Goal: Contribute content: Contribute content

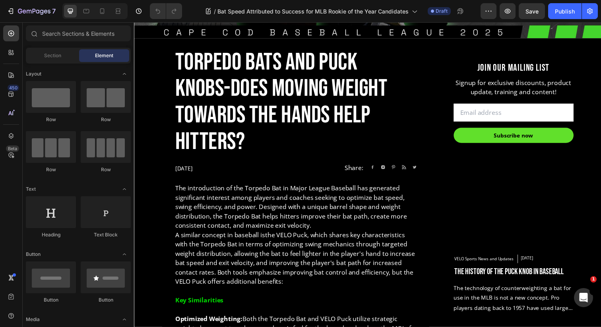
scroll to position [292, 0]
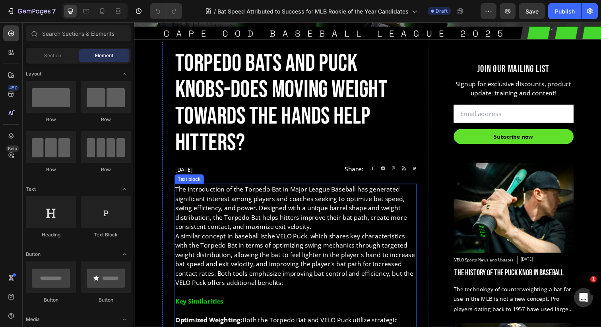
click at [226, 236] on p "A similar concept in baseball is the VELO Puck , which shares key characteristi…" at bounding box center [299, 264] width 246 height 57
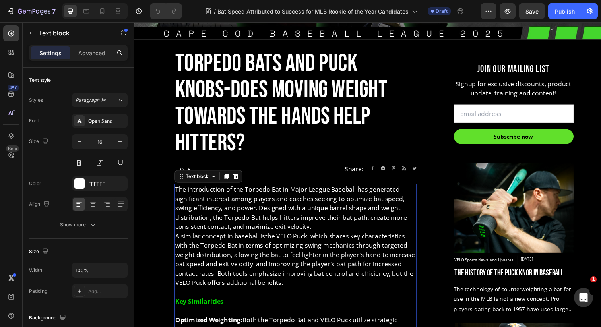
click at [265, 236] on p "A similar concept in baseball is the VELO Puck , which shares key characteristi…" at bounding box center [299, 264] width 246 height 57
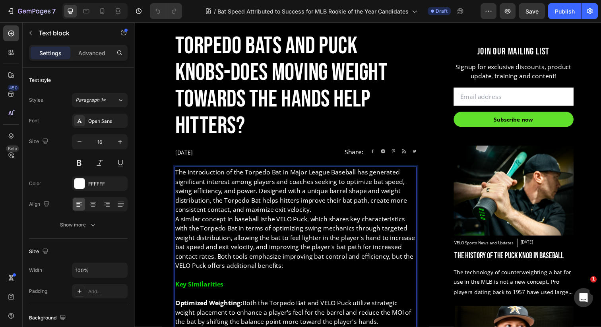
scroll to position [311, 0]
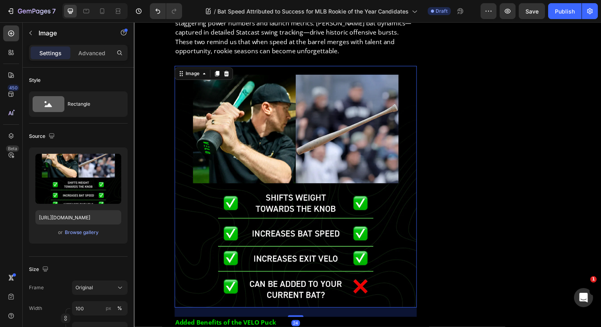
click at [274, 184] on img at bounding box center [298, 190] width 247 height 247
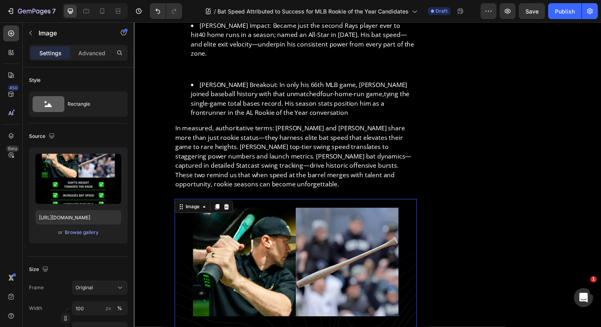
scroll to position [966, 0]
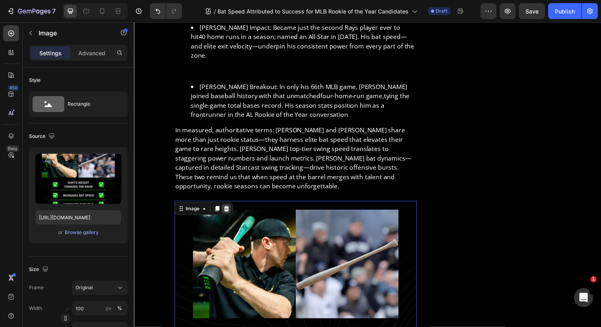
click at [229, 210] on icon at bounding box center [227, 213] width 5 height 6
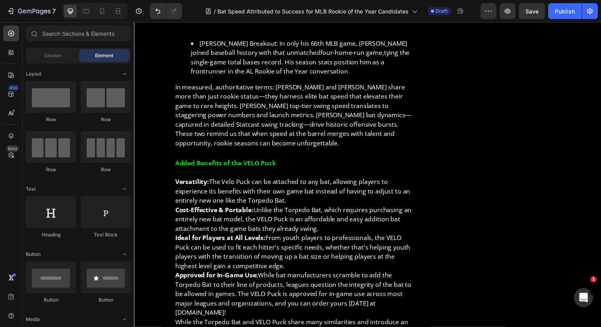
scroll to position [1016, 0]
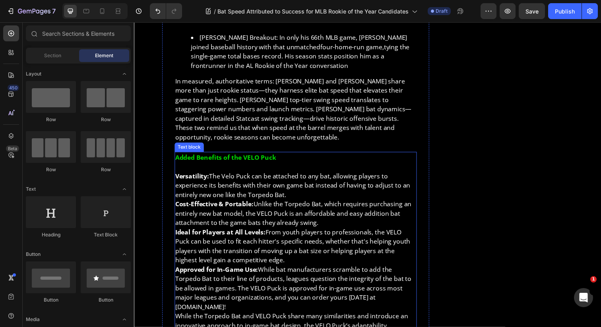
click at [229, 203] on p "Cost-Effective & Portable: Unlike the Torpedo Bat, which requires purchasing an…" at bounding box center [299, 217] width 246 height 29
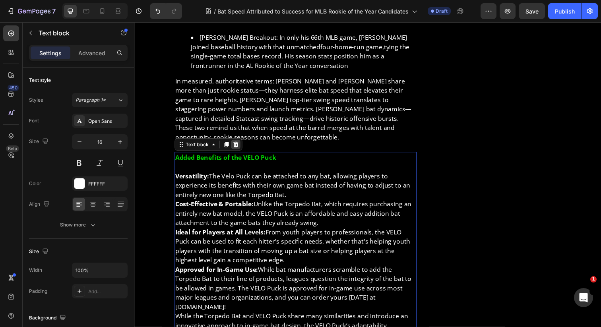
click at [239, 144] on icon at bounding box center [237, 147] width 5 height 6
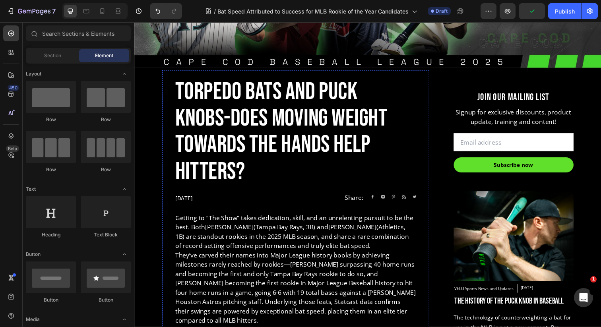
scroll to position [281, 0]
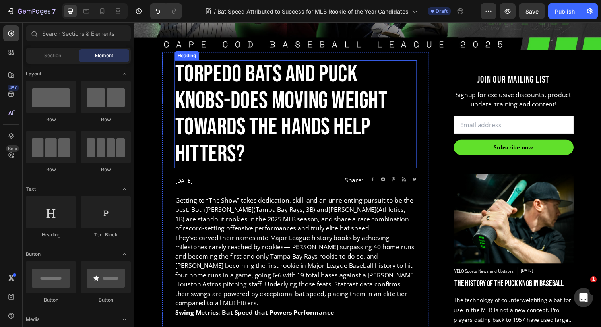
click at [268, 94] on h2 "Torpedo Bats and Puck Knobs-Does moving weight towards the hands help hitters?" at bounding box center [298, 116] width 247 height 110
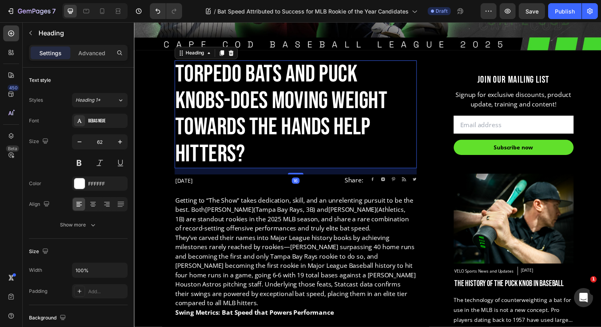
click at [398, 136] on h2 "Torpedo Bats and Puck Knobs-Does moving weight towards the hands help hitters?" at bounding box center [298, 116] width 247 height 110
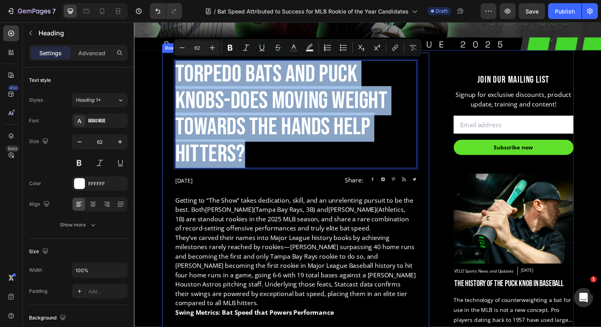
drag, startPoint x: 381, startPoint y: 131, endPoint x: 173, endPoint y: 69, distance: 216.4
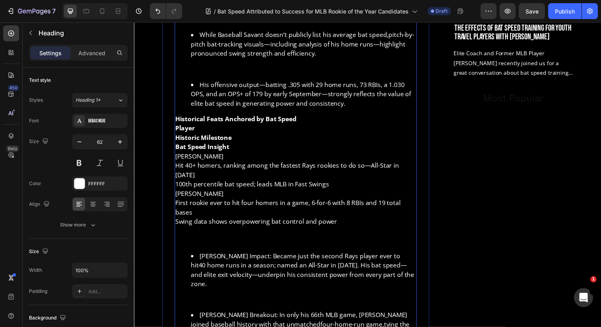
scroll to position [709, 0]
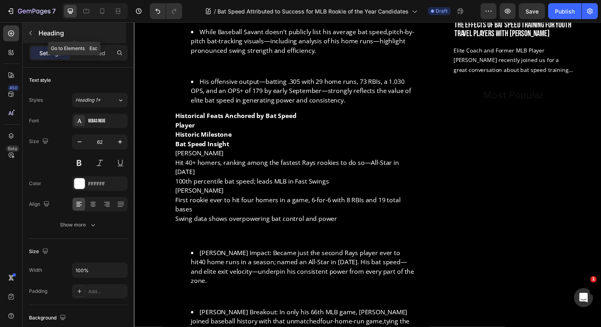
click at [48, 31] on p "Heading" at bounding box center [82, 33] width 86 height 10
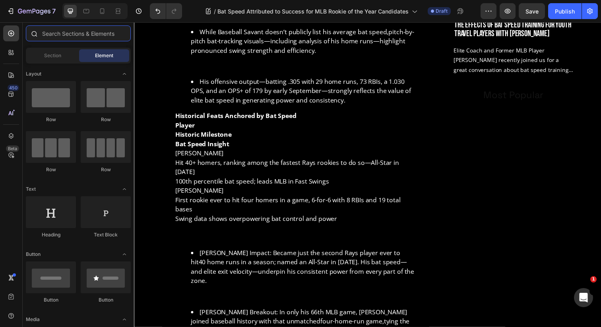
click at [52, 33] on input "text" at bounding box center [78, 33] width 105 height 16
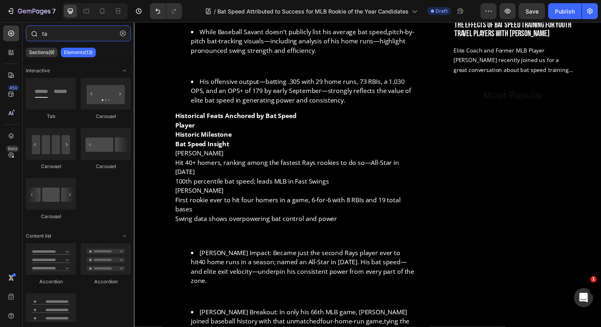
type input "t"
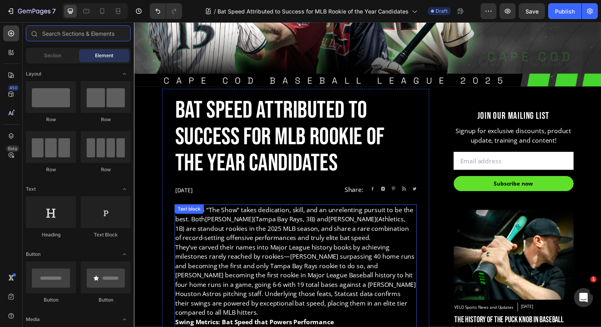
scroll to position [265, 0]
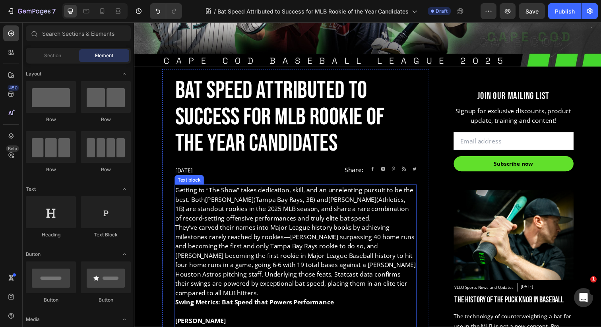
click at [232, 236] on p "They’ve carved their names into Major League history books by achieving milesto…" at bounding box center [299, 265] width 246 height 76
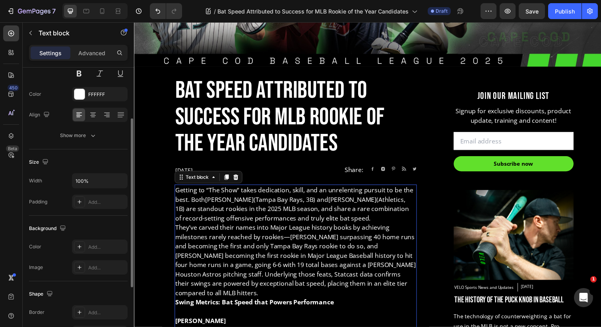
scroll to position [87, 0]
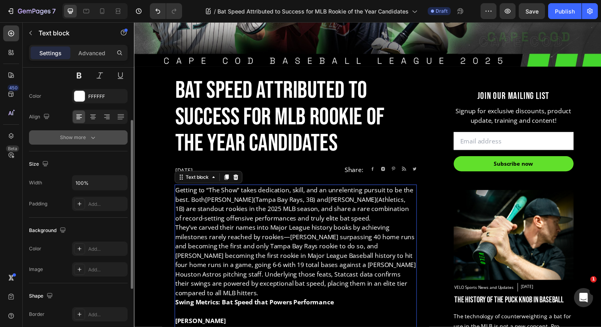
click at [84, 132] on button "Show more" at bounding box center [78, 137] width 99 height 14
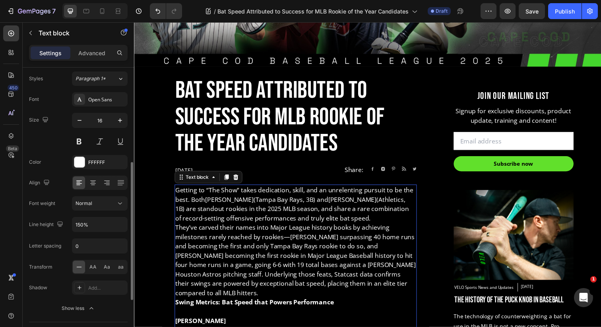
scroll to position [0, 0]
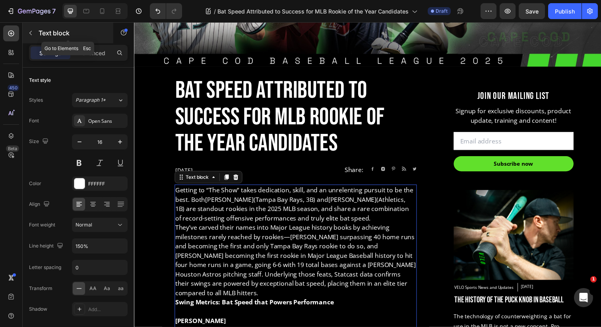
click at [42, 33] on p "Text block" at bounding box center [73, 33] width 68 height 10
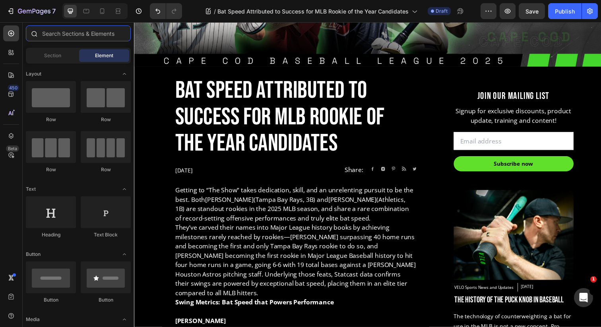
click at [57, 33] on input "text" at bounding box center [78, 33] width 105 height 16
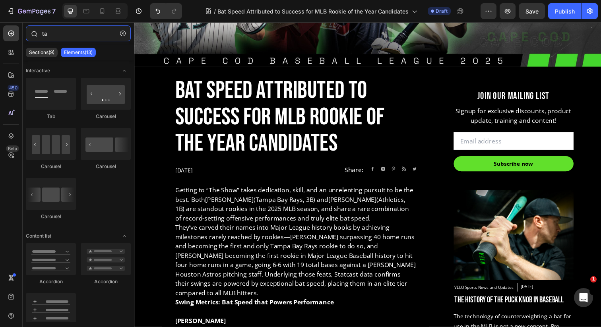
type input "t"
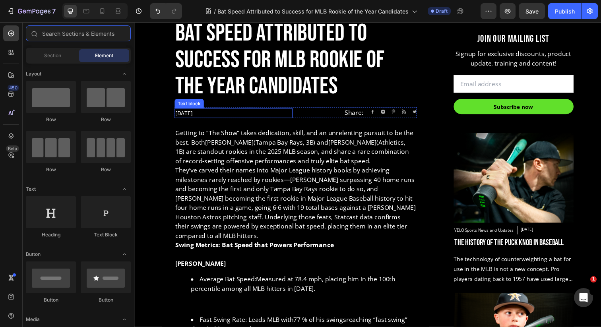
scroll to position [325, 0]
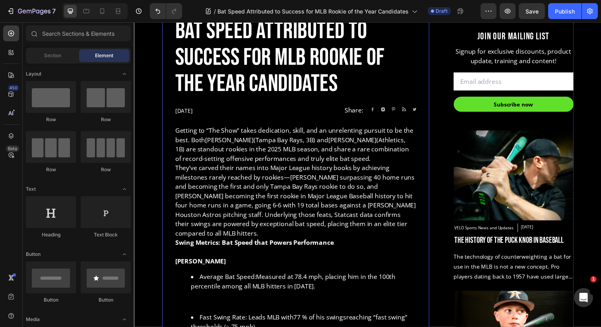
click at [203, 112] on p "April 11, 2025" at bounding box center [235, 112] width 119 height 8
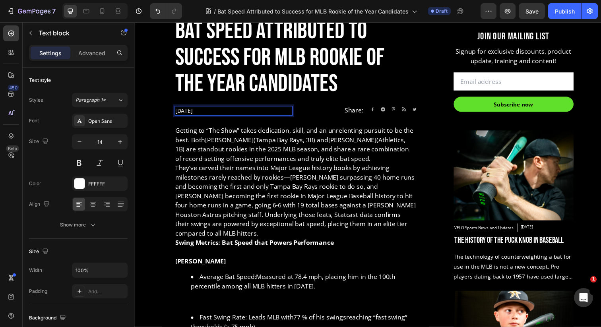
click at [199, 114] on p "April 11, 2025" at bounding box center [235, 112] width 119 height 8
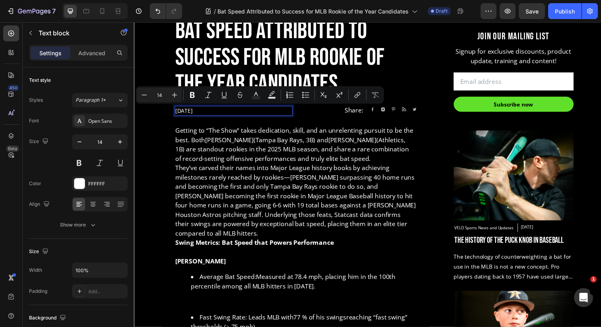
click at [198, 114] on p "April 11, 2025" at bounding box center [235, 112] width 119 height 8
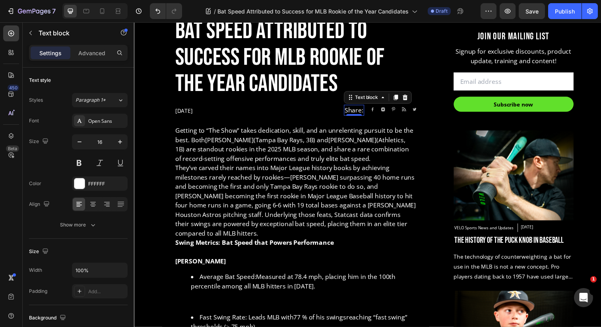
click at [361, 116] on div "Share: Text block 0" at bounding box center [358, 111] width 21 height 11
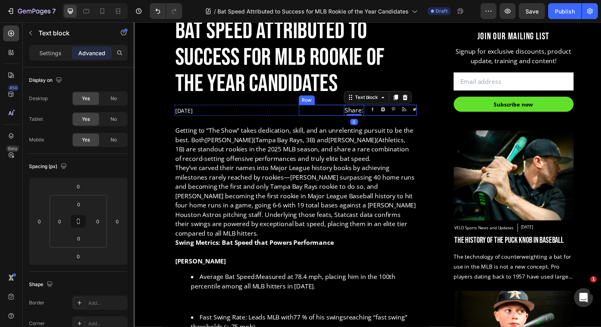
click at [375, 114] on div "Image Image Image Image Image Icon List Hoz" at bounding box center [398, 111] width 47 height 11
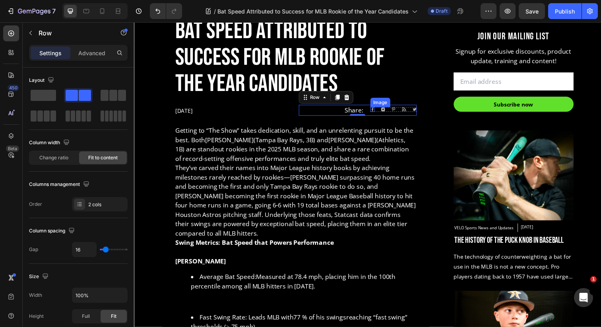
click at [377, 112] on div "Image" at bounding box center [377, 111] width 4 height 4
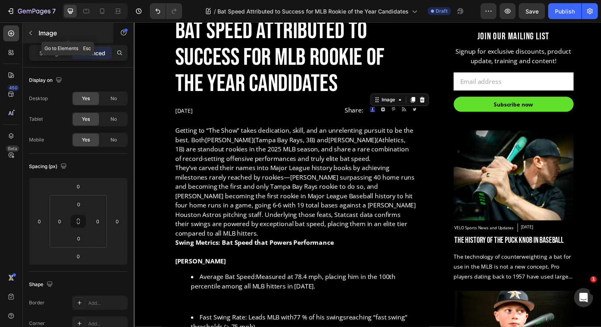
click at [27, 39] on button "button" at bounding box center [30, 33] width 13 height 13
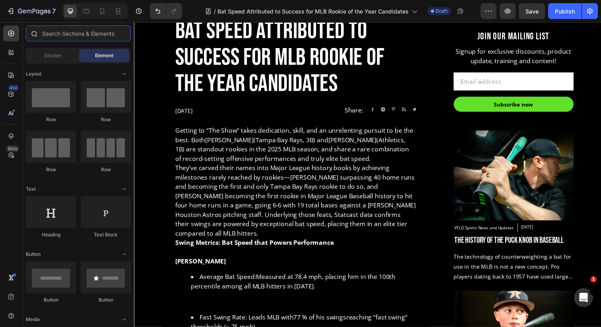
click at [66, 35] on input "text" at bounding box center [78, 33] width 105 height 16
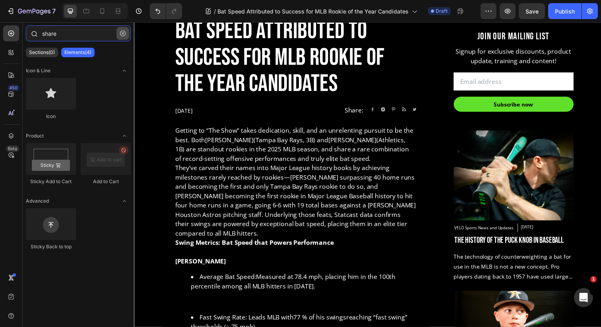
type input "share"
click at [120, 33] on icon "button" at bounding box center [123, 34] width 6 height 6
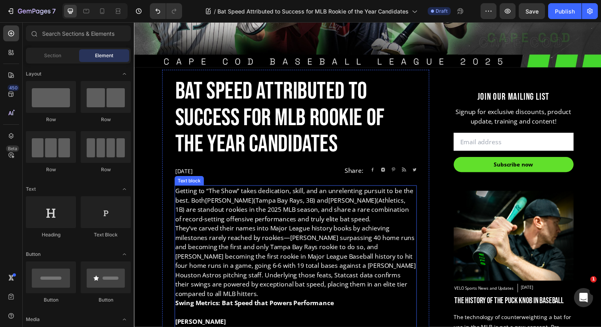
scroll to position [257, 0]
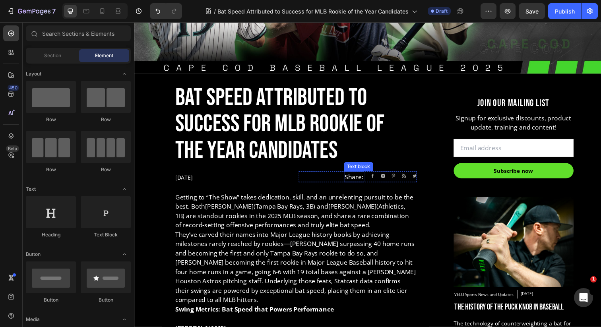
click at [364, 181] on p "Share:" at bounding box center [358, 180] width 19 height 10
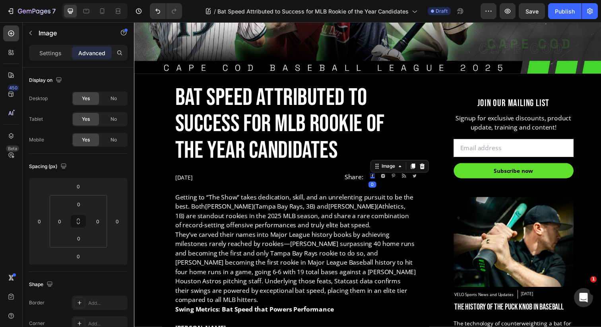
click at [377, 178] on img at bounding box center [377, 179] width 4 height 4
click at [53, 56] on p "Settings" at bounding box center [50, 53] width 22 height 8
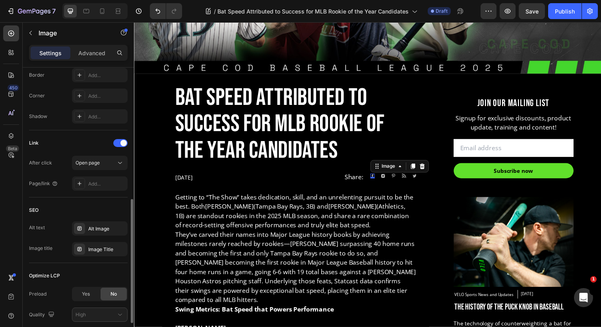
scroll to position [301, 0]
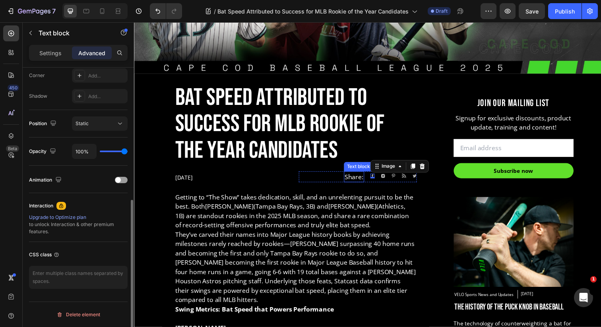
click at [355, 178] on p "Share:" at bounding box center [358, 180] width 19 height 10
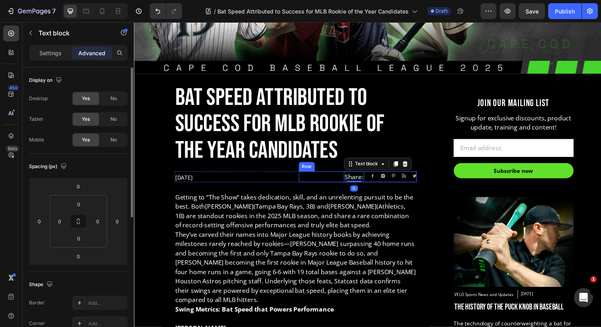
click at [334, 182] on div "Share: Text block 0 Image Image Image Image Image Icon List Hoz Row" at bounding box center [362, 179] width 120 height 11
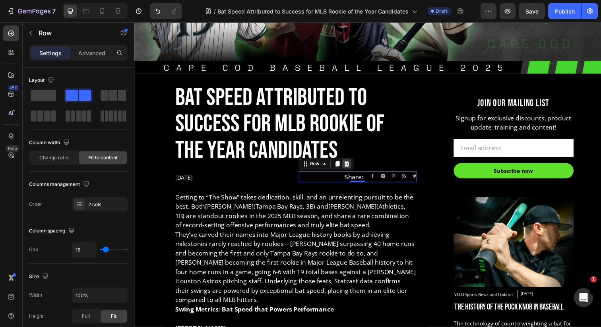
click at [350, 170] on div at bounding box center [351, 167] width 10 height 10
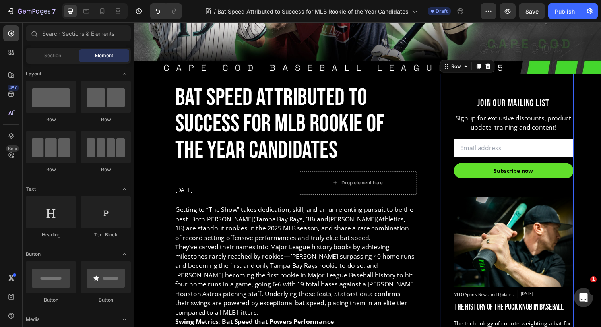
click at [450, 217] on div "JOIN OUR MAILING LIST Heading Signup for exclusive discounts, product update, t…" at bounding box center [514, 315] width 136 height 481
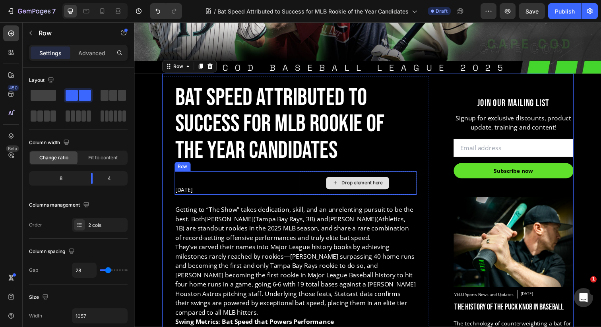
click at [313, 184] on div "Drop element here" at bounding box center [362, 186] width 120 height 24
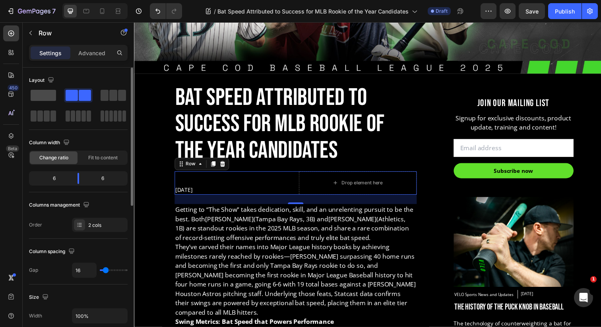
click at [35, 94] on span at bounding box center [43, 95] width 25 height 11
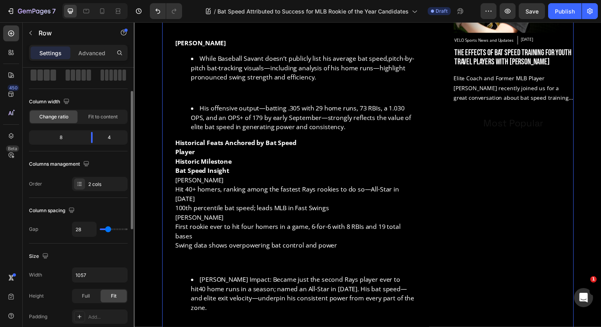
scroll to position [50, 0]
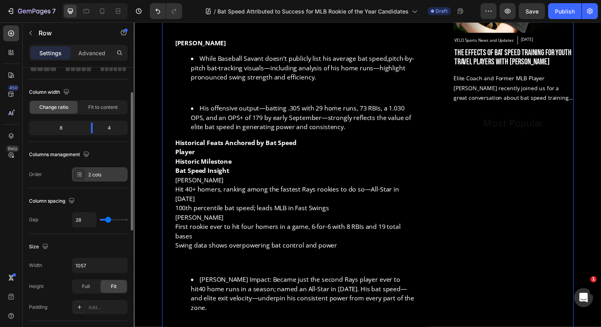
click at [104, 177] on div "2 cols" at bounding box center [106, 174] width 37 height 7
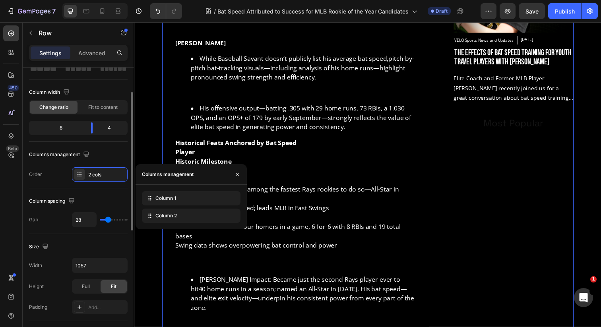
click at [51, 176] on div "Order 2 cols" at bounding box center [78, 174] width 99 height 14
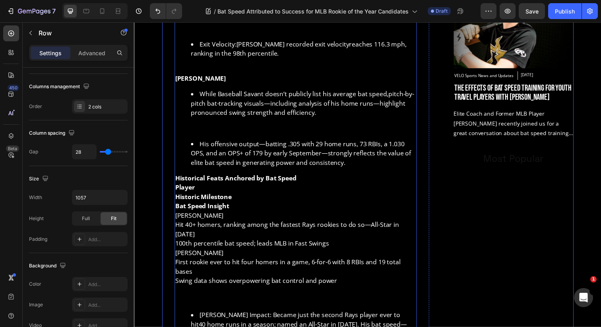
scroll to position [644, 0]
click at [267, 166] on div "Getting to “The Show” takes dedication, skill, and an unrelenting pursuit to be…" at bounding box center [298, 149] width 247 height 682
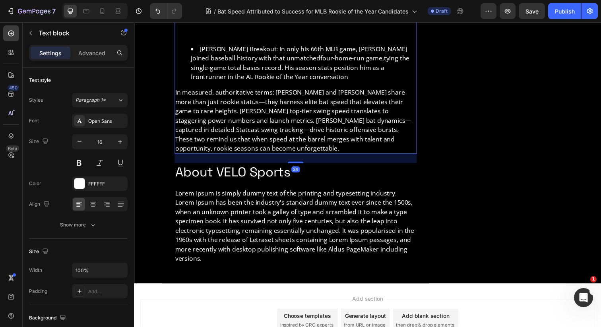
scroll to position [965, 0]
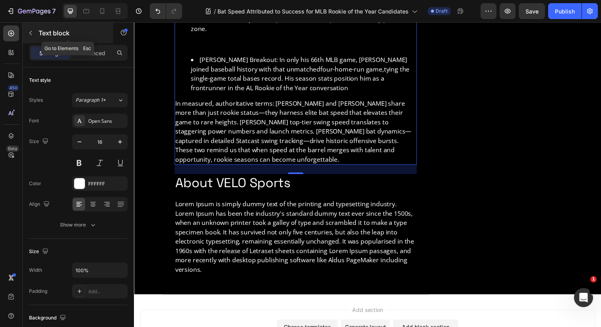
click at [30, 33] on icon "button" at bounding box center [30, 33] width 6 height 6
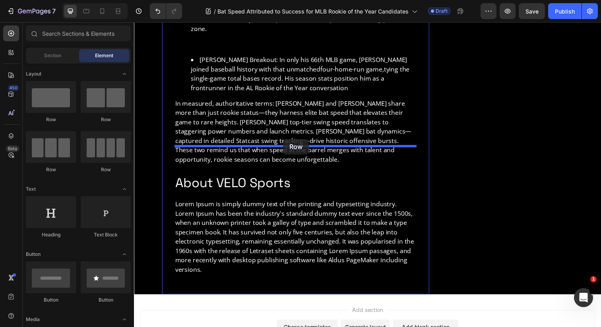
drag, startPoint x: 194, startPoint y: 133, endPoint x: 286, endPoint y: 142, distance: 92.6
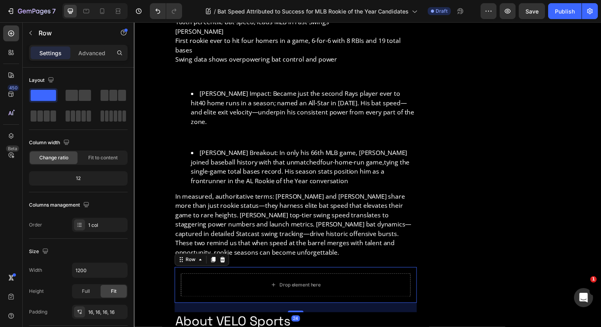
scroll to position [870, 0]
click at [32, 34] on icon "button" at bounding box center [30, 33] width 6 height 6
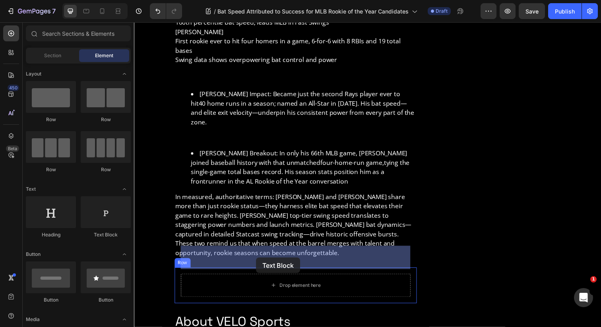
drag, startPoint x: 239, startPoint y: 239, endPoint x: 258, endPoint y: 263, distance: 30.2
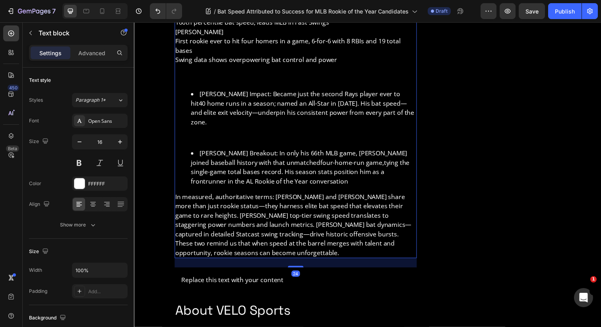
click at [302, 195] on p "In measured, authoritative terms: Junior Caminero and Nick Kurtz share more tha…" at bounding box center [299, 228] width 246 height 67
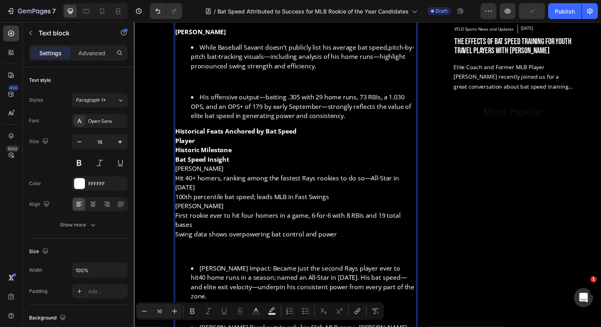
scroll to position [703, 0]
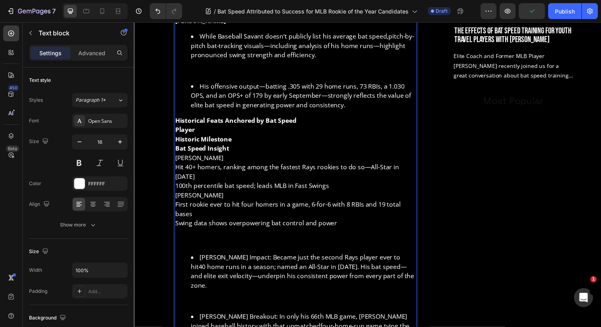
click at [217, 147] on strong "Bat Speed Insight" at bounding box center [203, 151] width 55 height 9
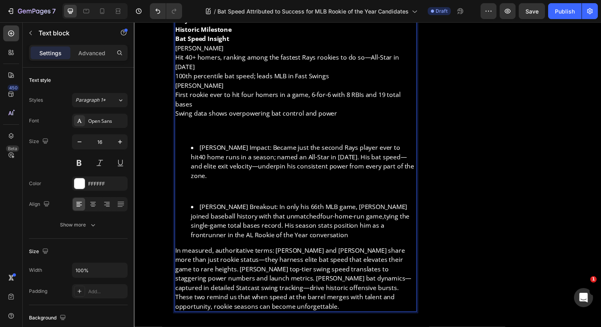
scroll to position [820, 0]
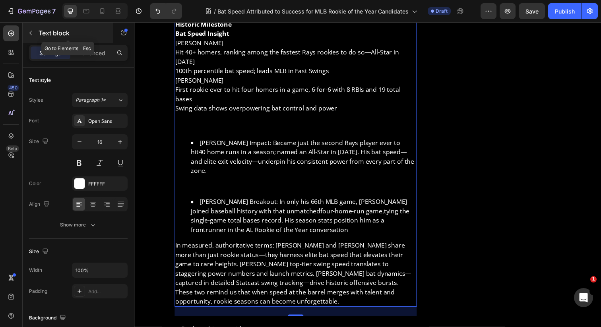
click at [27, 27] on button "button" at bounding box center [30, 33] width 13 height 13
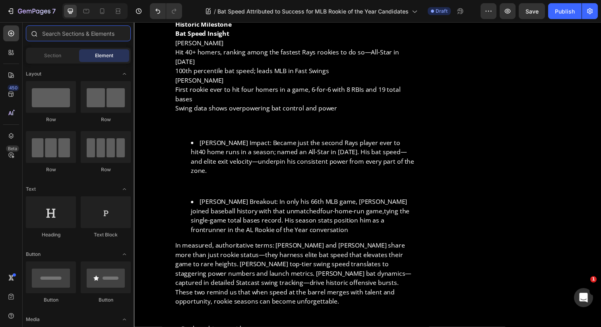
click at [60, 36] on input "text" at bounding box center [78, 33] width 105 height 16
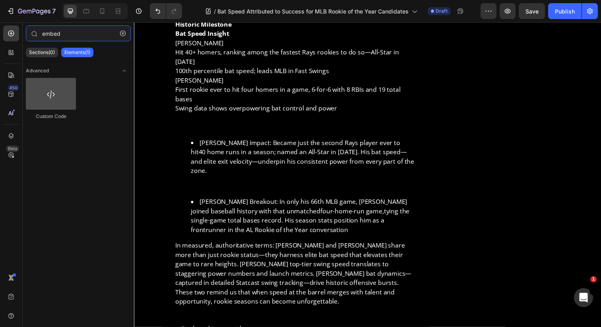
type input "embed"
drag, startPoint x: 54, startPoint y: 101, endPoint x: 35, endPoint y: 92, distance: 21.0
click at [35, 92] on div at bounding box center [51, 94] width 50 height 32
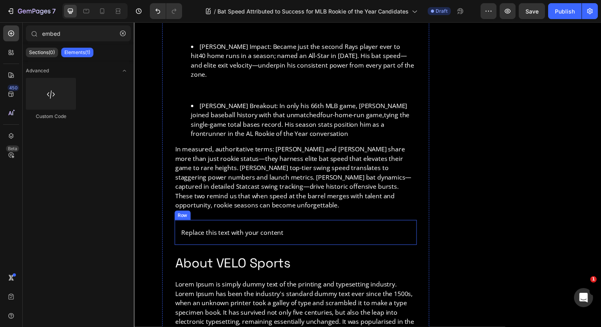
scroll to position [925, 0]
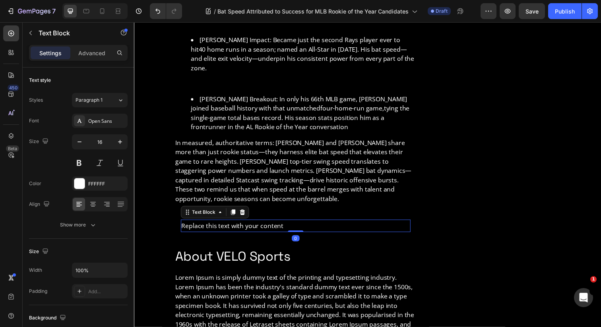
click at [220, 224] on div "Replace this text with your content" at bounding box center [299, 230] width 234 height 13
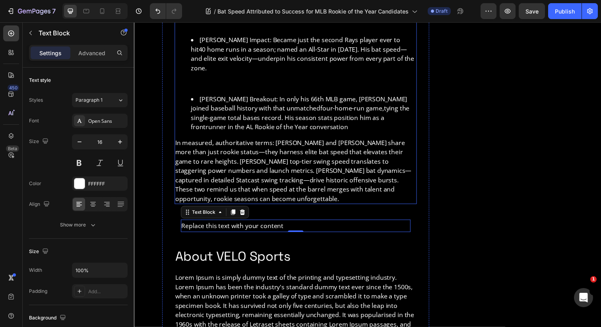
click at [281, 140] on p "In measured, authoritative terms: Junior Caminero and Nick Kurtz share more tha…" at bounding box center [299, 173] width 246 height 67
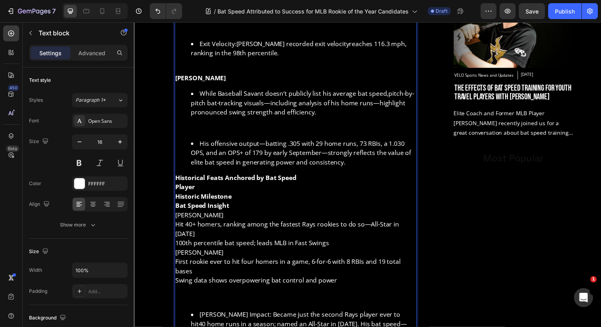
scroll to position [649, 0]
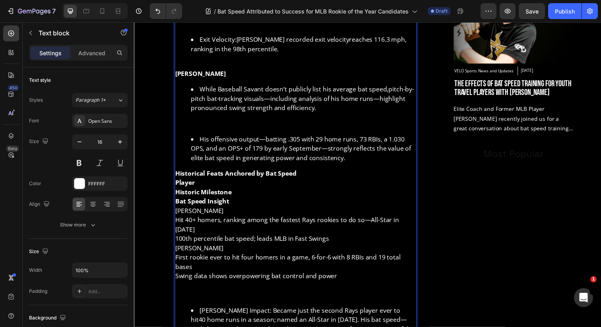
click at [209, 172] on strong "Historical Feats Anchored by Bat Speed" at bounding box center [238, 176] width 124 height 9
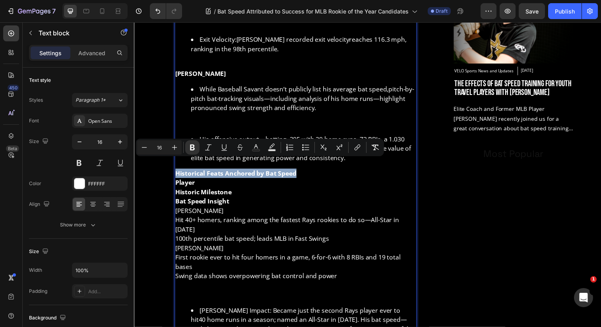
copy strong "Historical Feats Anchored by Bat Speed"
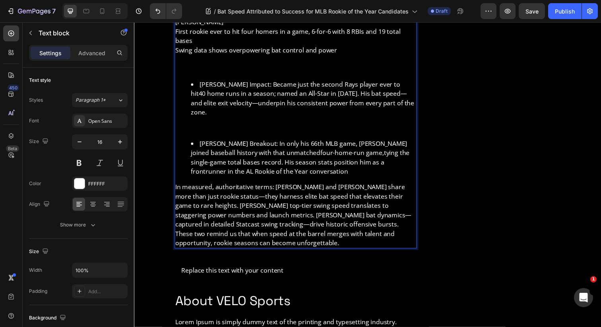
scroll to position [884, 0]
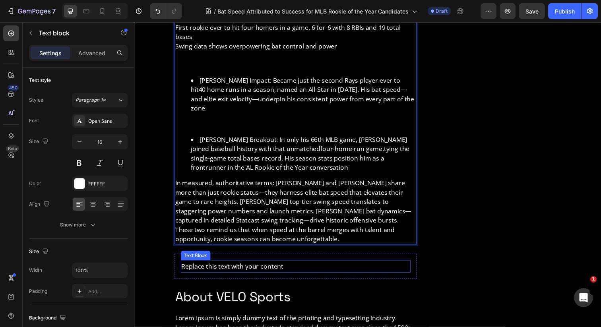
click at [211, 265] on div "Replace this text with your content" at bounding box center [299, 271] width 234 height 13
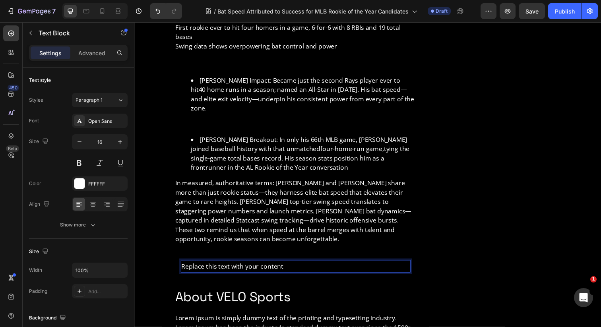
click at [211, 265] on div "Replace this text with your content" at bounding box center [299, 271] width 234 height 13
click at [211, 266] on p "Replace this text with your content" at bounding box center [298, 272] width 233 height 12
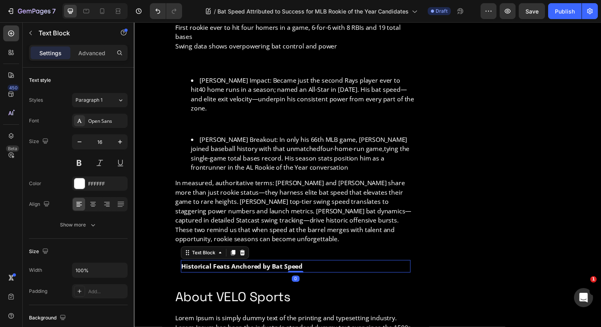
click at [346, 266] on p "Historical Feats Anchored by Bat Speed" at bounding box center [298, 272] width 233 height 12
click at [244, 254] on icon at bounding box center [244, 257] width 5 height 6
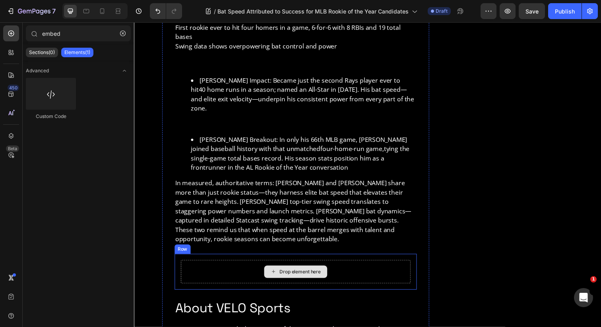
click at [230, 265] on div "Drop element here" at bounding box center [299, 277] width 234 height 24
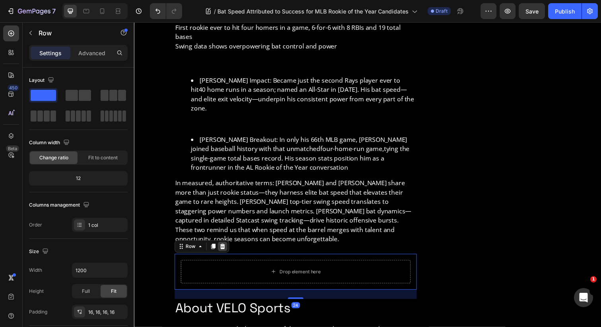
click at [223, 248] on icon at bounding box center [223, 251] width 5 height 6
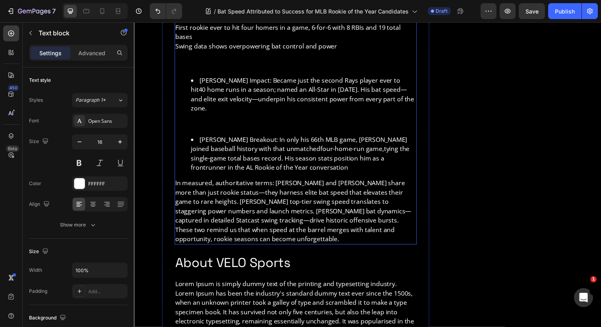
click at [215, 213] on p "In measured, authoritative terms: Junior Caminero and Nick Kurtz share more tha…" at bounding box center [299, 215] width 246 height 67
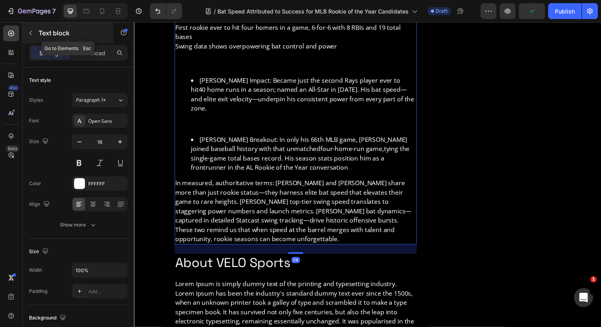
click at [33, 30] on icon "button" at bounding box center [30, 33] width 6 height 6
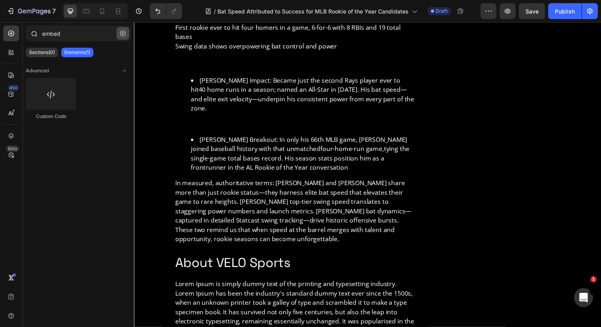
click at [126, 31] on button "button" at bounding box center [122, 33] width 13 height 13
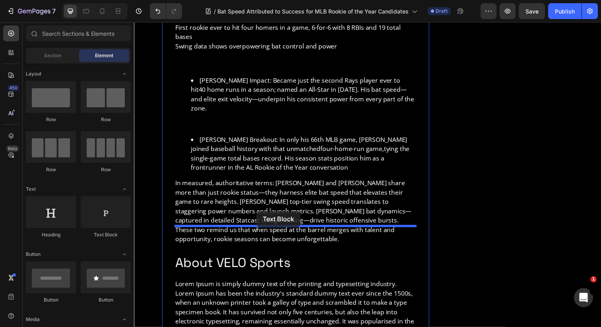
drag, startPoint x: 234, startPoint y: 239, endPoint x: 260, endPoint y: 217, distance: 33.8
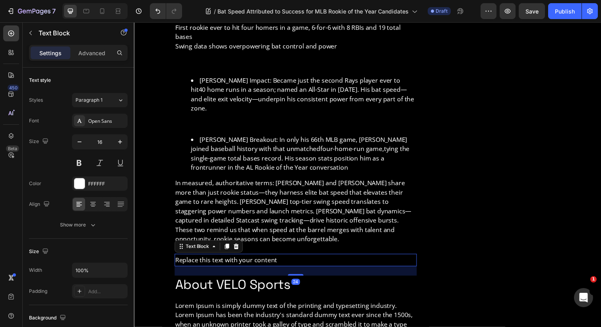
scroll to position [898, 0]
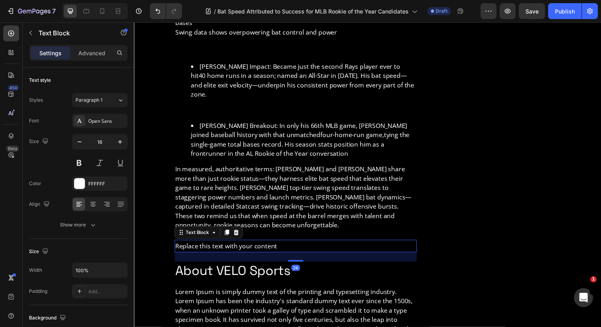
click at [263, 244] on div "Replace this text with your content" at bounding box center [298, 250] width 247 height 13
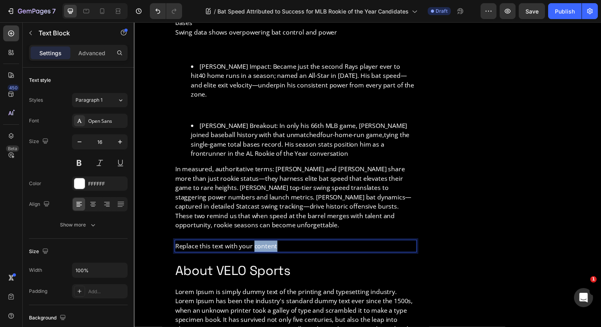
click at [263, 245] on p "Replace this text with your content" at bounding box center [299, 251] width 246 height 12
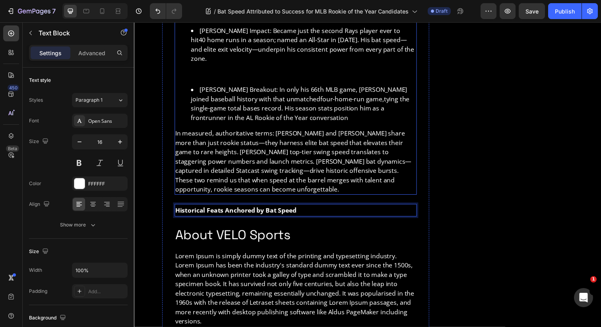
scroll to position [946, 0]
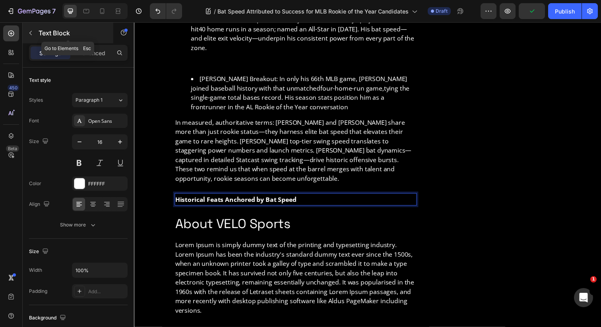
click at [50, 31] on p "Text Block" at bounding box center [73, 33] width 68 height 10
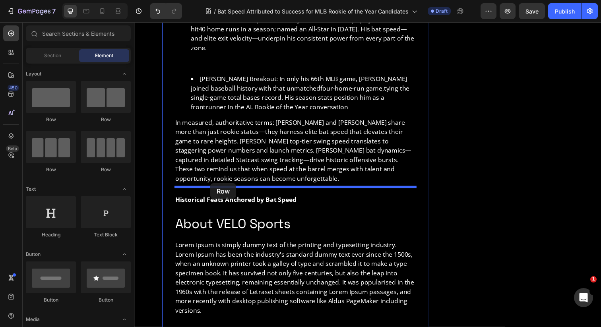
drag, startPoint x: 192, startPoint y: 166, endPoint x: 212, endPoint y: 187, distance: 28.7
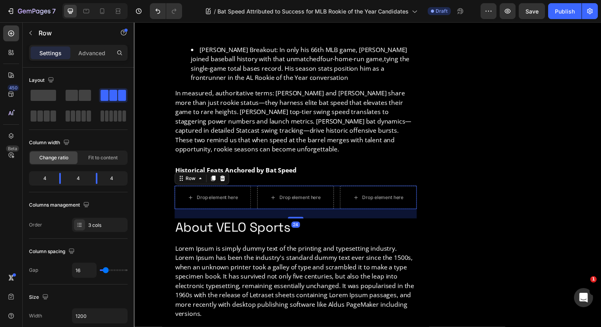
scroll to position [982, 0]
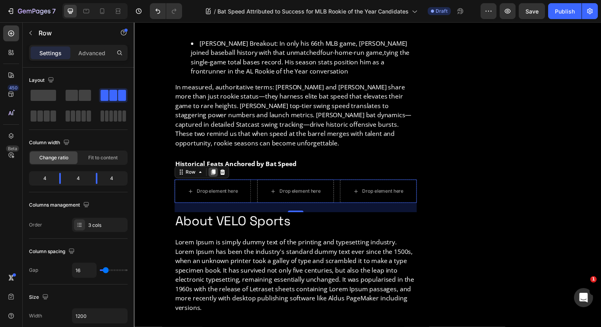
click at [214, 172] on icon at bounding box center [214, 175] width 6 height 6
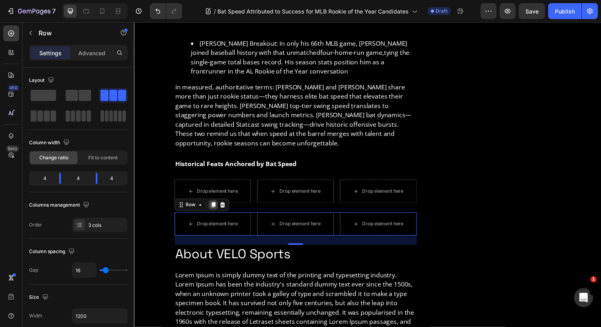
click at [213, 206] on icon at bounding box center [214, 209] width 4 height 6
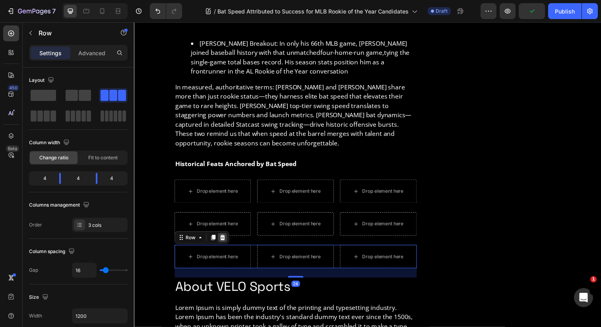
click at [222, 239] on icon at bounding box center [224, 242] width 6 height 6
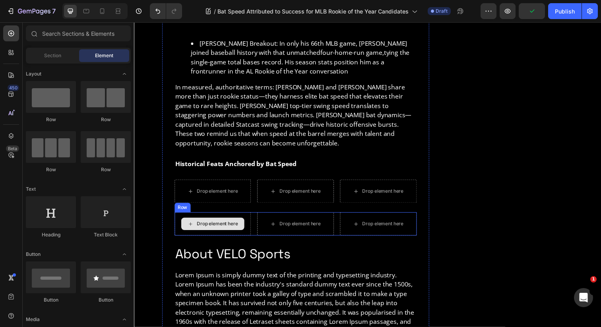
click at [223, 225] on div "Drop element here" at bounding box center [219, 228] width 42 height 6
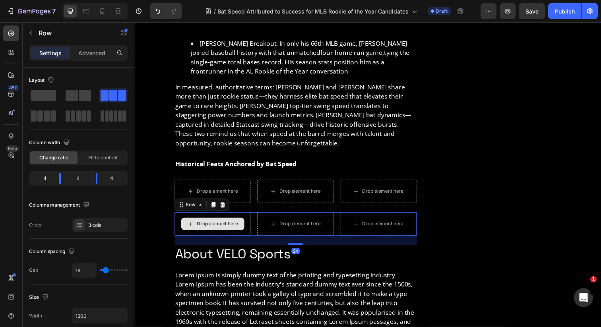
click at [176, 216] on div "Drop element here" at bounding box center [214, 228] width 78 height 24
click at [224, 206] on icon at bounding box center [223, 209] width 5 height 6
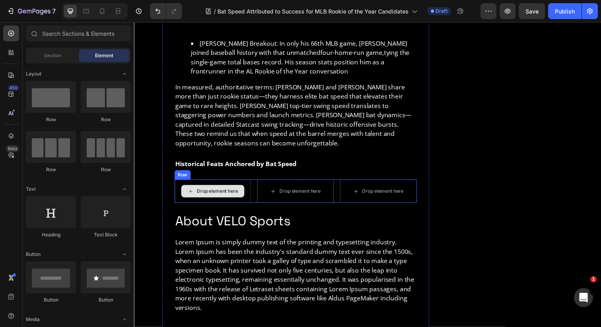
click at [222, 191] on div "Drop element here" at bounding box center [219, 194] width 42 height 6
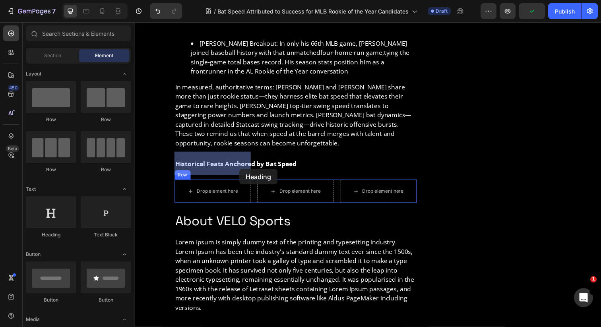
drag, startPoint x: 185, startPoint y: 236, endPoint x: 234, endPoint y: 174, distance: 79.0
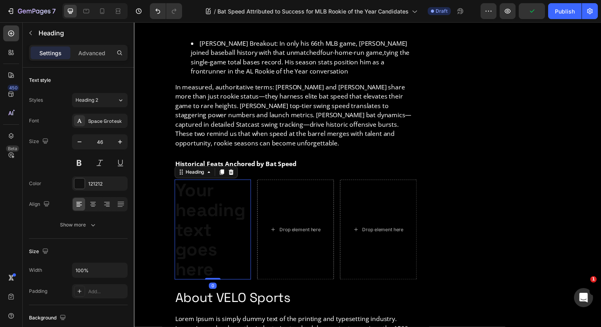
click at [216, 210] on h2 "Your heading text goes here" at bounding box center [214, 234] width 78 height 102
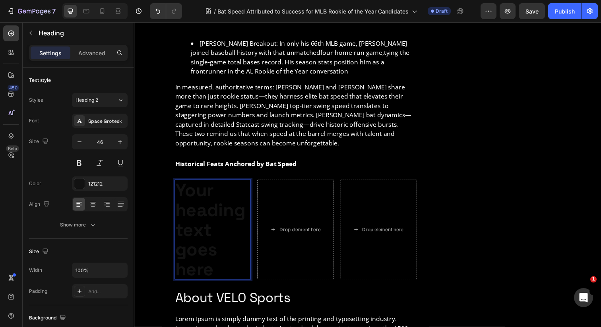
click at [218, 237] on p "Your heading text goes here" at bounding box center [214, 234] width 77 height 101
click at [211, 250] on p "Your heading text goes here" at bounding box center [214, 234] width 77 height 101
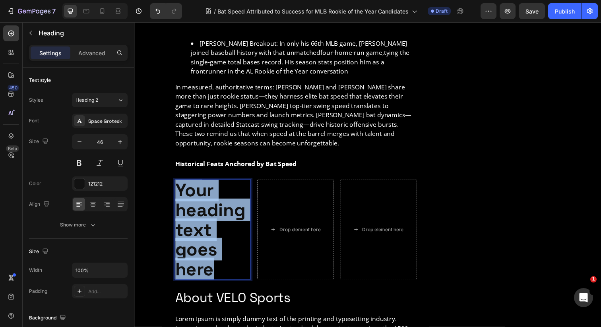
click at [211, 250] on p "Your heading text goes here" at bounding box center [214, 234] width 77 height 101
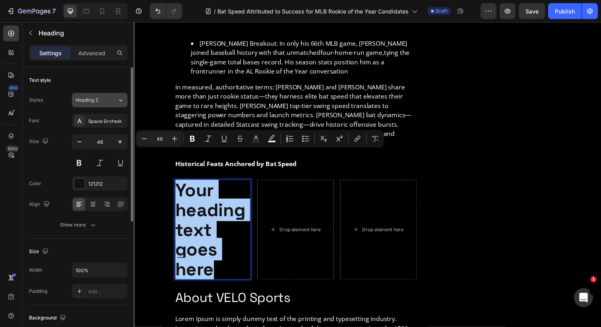
click at [107, 97] on div "Heading 2" at bounding box center [91, 100] width 32 height 7
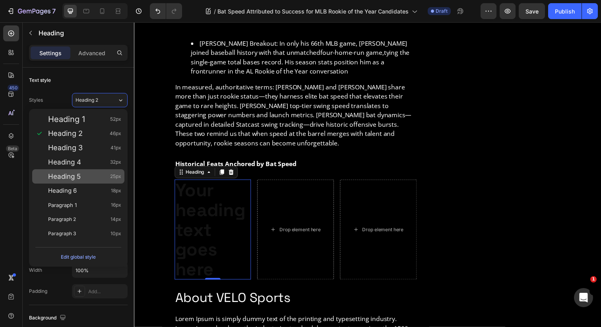
click at [81, 174] on div "Heading 5 25px" at bounding box center [84, 176] width 73 height 8
type input "25"
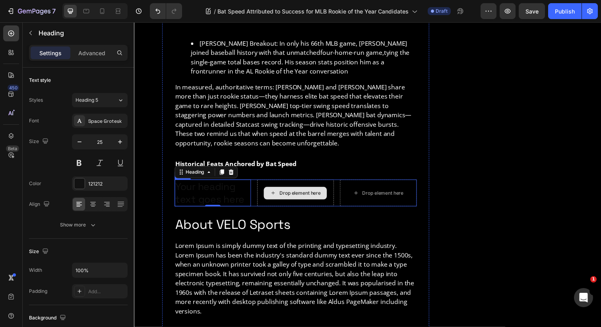
click at [259, 183] on div "Drop element here" at bounding box center [298, 196] width 78 height 27
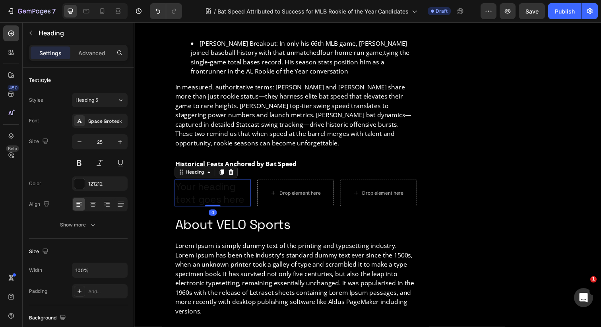
click at [218, 184] on p "Your heading text goes here" at bounding box center [214, 197] width 77 height 26
click at [225, 172] on icon at bounding box center [223, 175] width 6 height 6
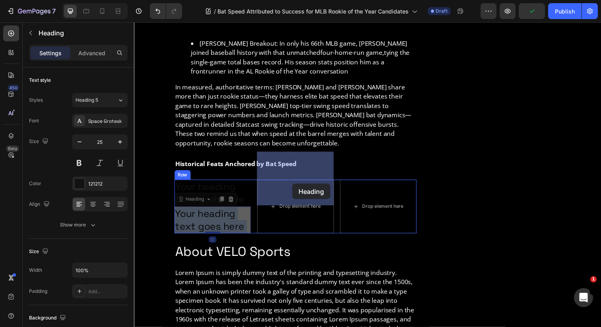
drag, startPoint x: 213, startPoint y: 197, endPoint x: 295, endPoint y: 187, distance: 82.8
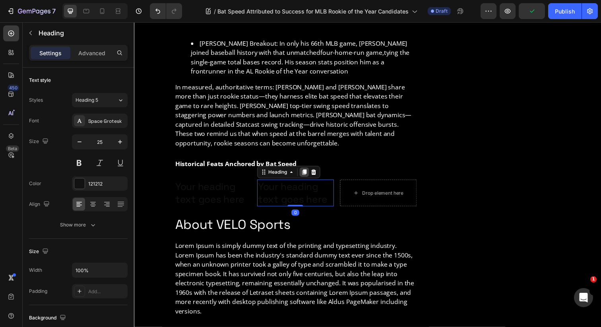
click at [306, 173] on icon at bounding box center [307, 176] width 4 height 6
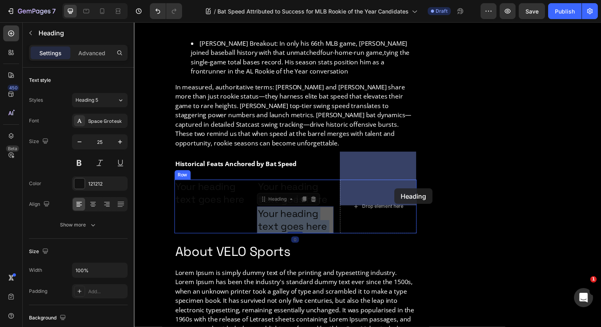
drag, startPoint x: 287, startPoint y: 196, endPoint x: 400, endPoint y: 192, distance: 112.5
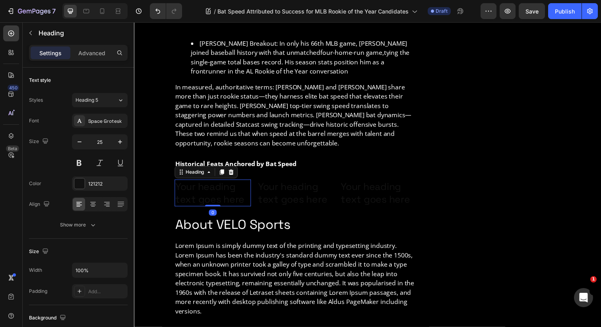
click at [206, 184] on p "Your heading text goes here" at bounding box center [214, 197] width 77 height 26
click at [94, 190] on div "121212" at bounding box center [100, 183] width 56 height 14
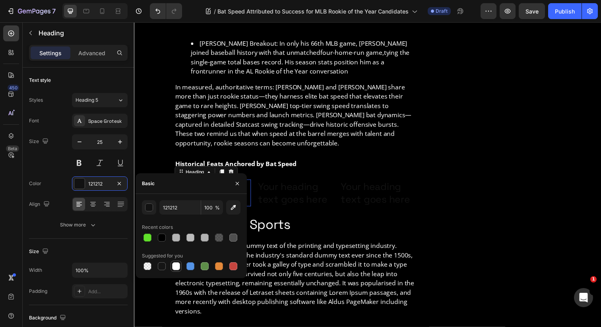
click at [174, 268] on div at bounding box center [176, 266] width 8 height 8
type input "FFFFFF"
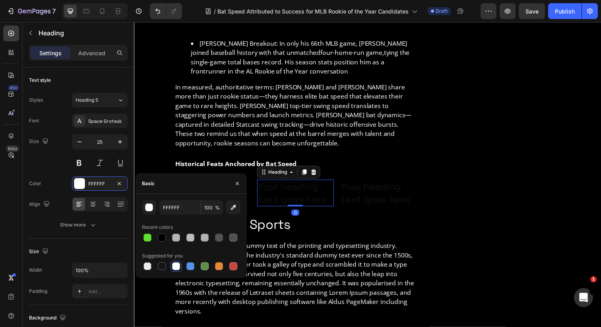
click at [305, 183] on h2 "Your heading text goes here" at bounding box center [298, 196] width 78 height 27
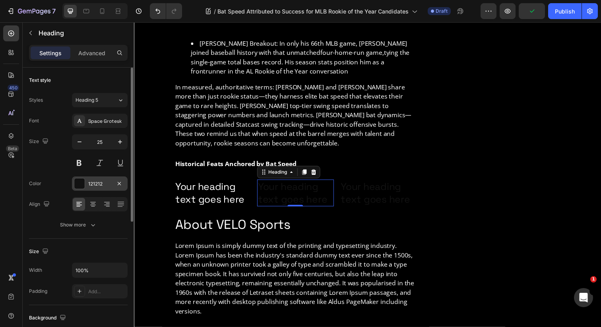
click at [93, 188] on div "121212" at bounding box center [100, 183] width 56 height 14
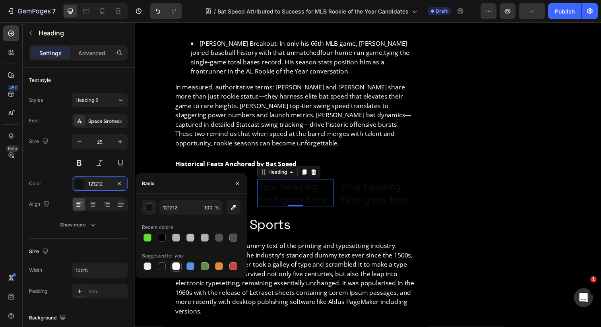
click at [176, 263] on div at bounding box center [176, 266] width 8 height 8
type input "FFFFFF"
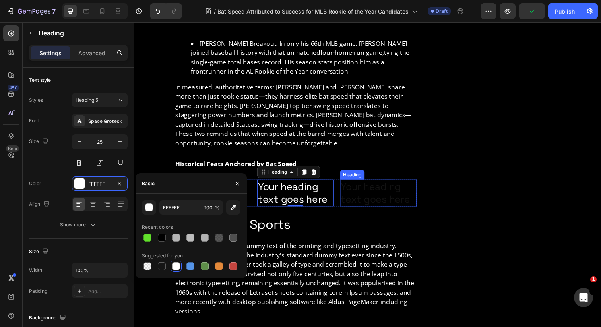
click at [358, 183] on h2 "Your heading text goes here" at bounding box center [383, 196] width 78 height 27
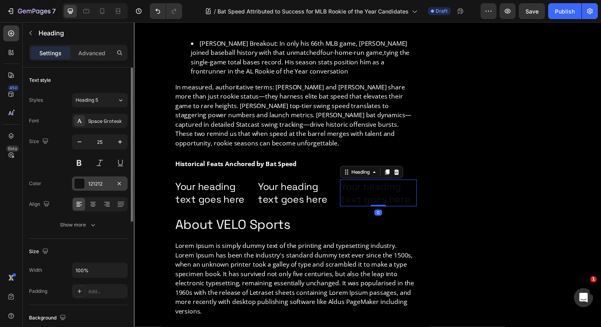
click at [95, 187] on div "121212" at bounding box center [99, 183] width 23 height 7
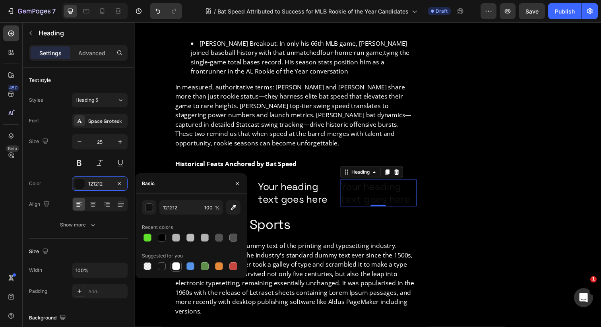
click at [179, 267] on div at bounding box center [176, 266] width 8 height 8
type input "FFFFFF"
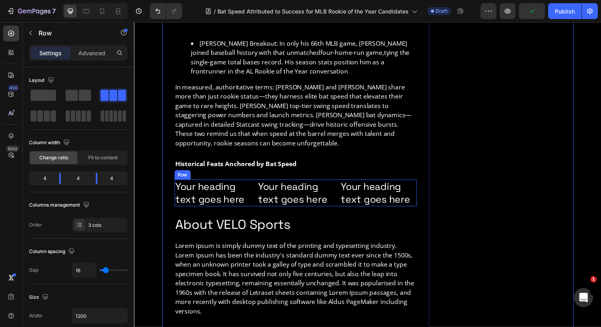
click at [342, 183] on div "Your heading text goes here Heading Your heading text goes here Heading Your he…" at bounding box center [298, 196] width 247 height 27
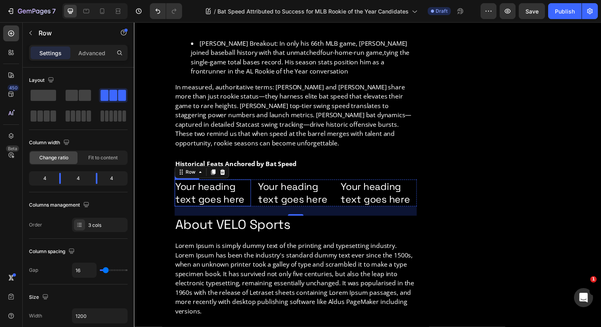
click at [224, 184] on p "Your heading text goes here" at bounding box center [214, 197] width 77 height 26
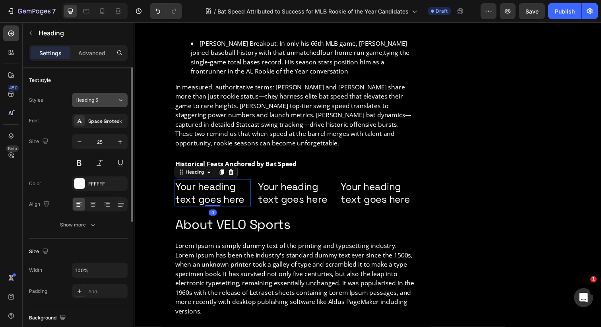
click at [122, 101] on icon at bounding box center [120, 100] width 7 height 8
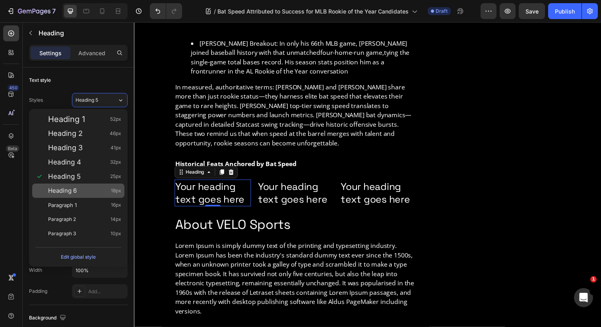
click at [88, 193] on div "Heading 6 18px" at bounding box center [84, 191] width 73 height 8
type input "18"
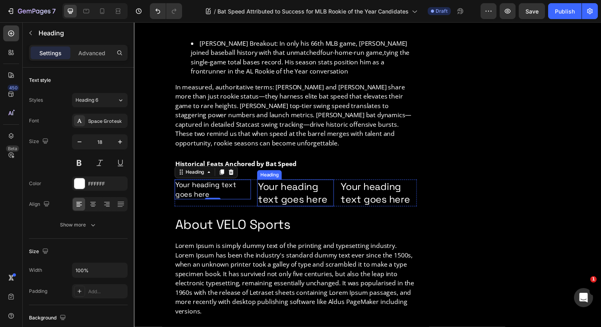
click at [291, 183] on h2 "Your heading text goes here" at bounding box center [298, 196] width 78 height 27
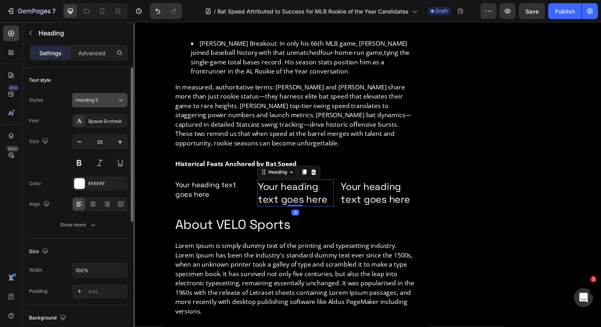
click at [121, 98] on icon at bounding box center [120, 100] width 7 height 8
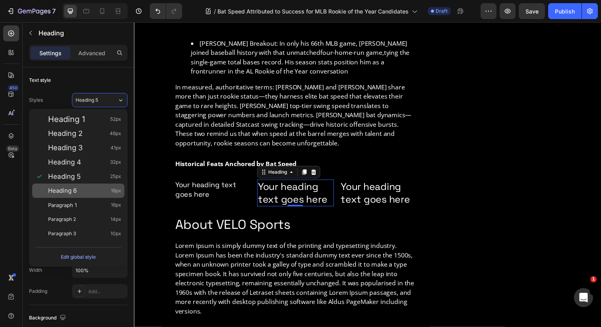
click at [85, 188] on div "Heading 6 18px" at bounding box center [84, 191] width 73 height 8
type input "18"
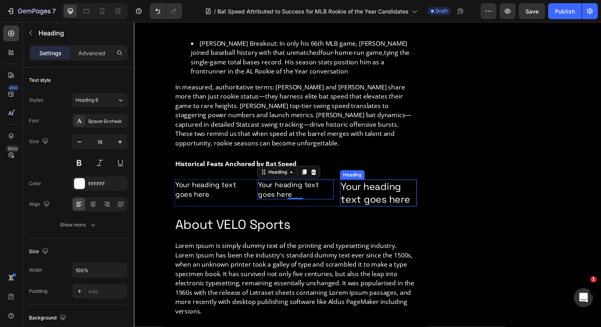
click at [396, 183] on h2 "Your heading text goes here" at bounding box center [383, 196] width 78 height 27
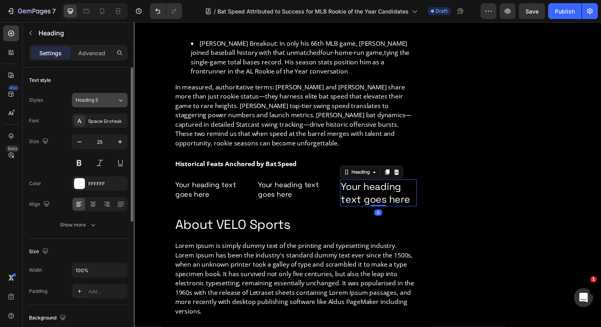
click at [125, 102] on button "Heading 5" at bounding box center [100, 100] width 56 height 14
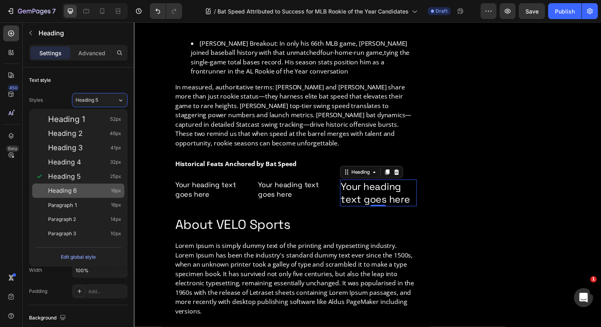
click at [86, 188] on div "Heading 6 18px" at bounding box center [84, 191] width 73 height 8
type input "18"
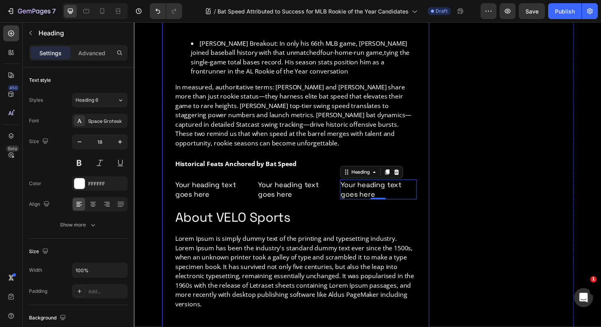
scroll to position [961, 0]
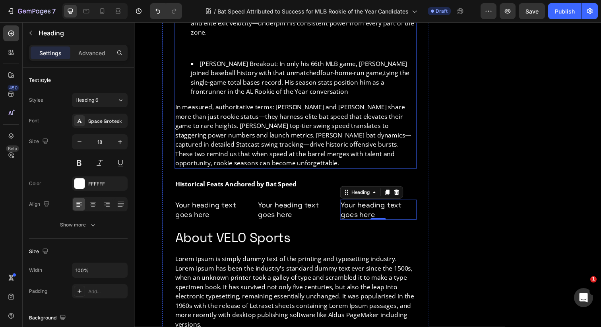
click at [257, 122] on p "In measured, authoritative terms: Junior Caminero and Nick Kurtz share more tha…" at bounding box center [299, 137] width 246 height 67
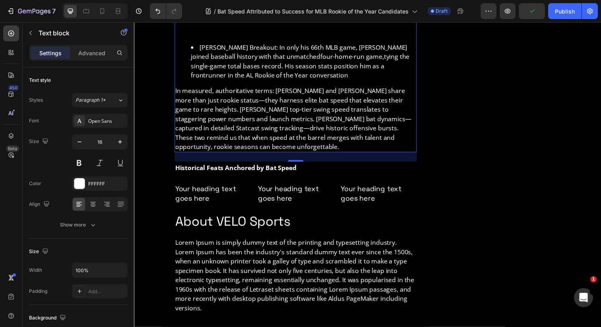
scroll to position [987, 0]
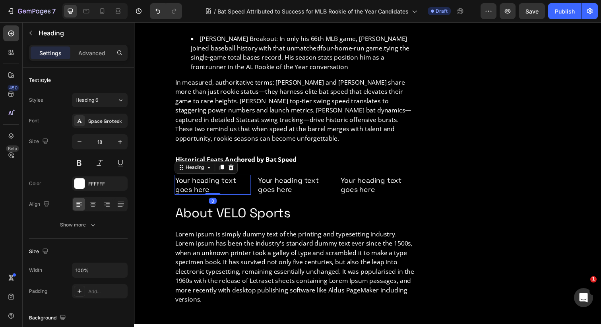
click at [180, 179] on p "Your heading text goes here" at bounding box center [214, 188] width 77 height 19
click at [126, 96] on button "Heading 6" at bounding box center [100, 100] width 56 height 14
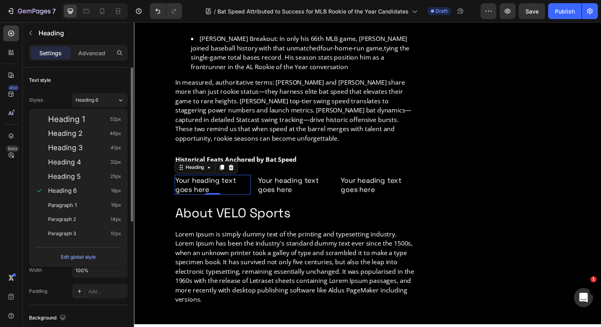
click at [78, 84] on div "Text style" at bounding box center [78, 80] width 99 height 13
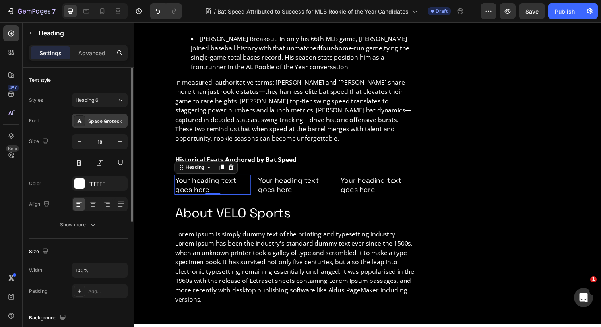
click at [92, 117] on div "Space Grotesk" at bounding box center [100, 121] width 56 height 14
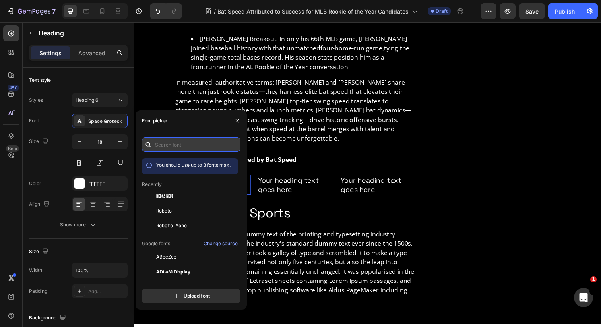
click at [168, 147] on input "text" at bounding box center [191, 144] width 99 height 14
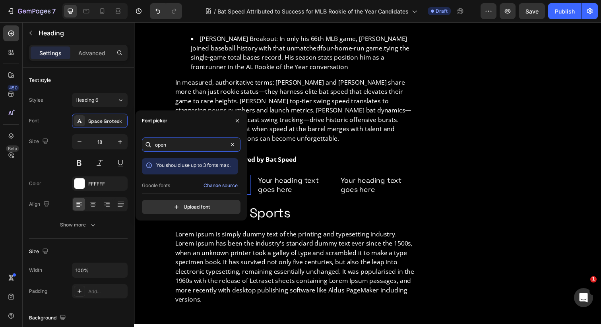
scroll to position [19, 0]
type input "open"
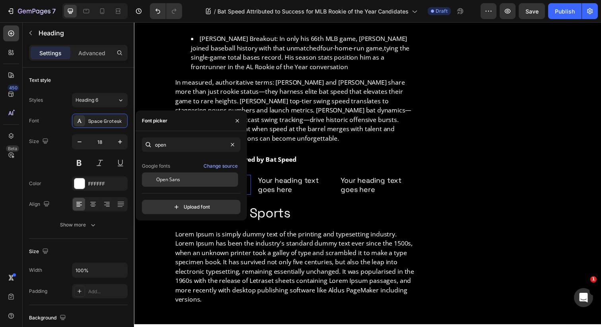
click at [178, 180] on span "Open Sans" at bounding box center [168, 179] width 24 height 7
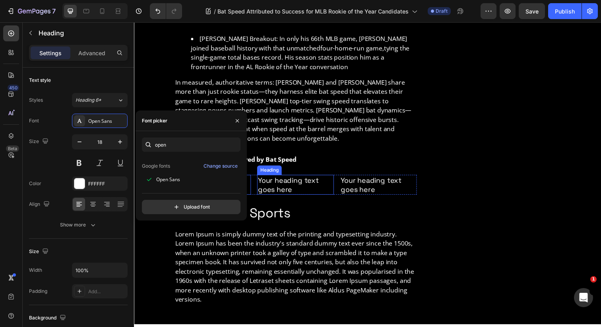
click at [311, 178] on h2 "Your heading text goes here" at bounding box center [298, 188] width 78 height 20
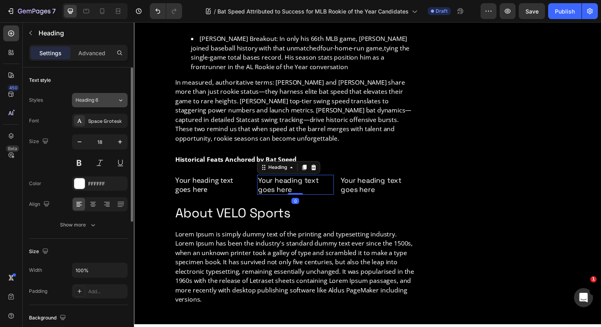
click at [109, 101] on div "Heading 6" at bounding box center [96, 100] width 42 height 7
click at [66, 75] on div "Text style" at bounding box center [78, 80] width 99 height 13
click at [90, 118] on div "Space Grotesk" at bounding box center [106, 121] width 37 height 7
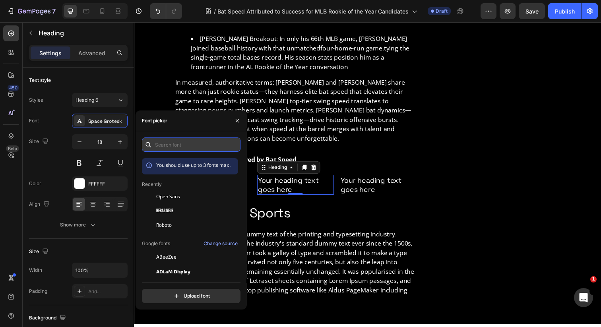
click at [164, 145] on input "text" at bounding box center [191, 144] width 99 height 14
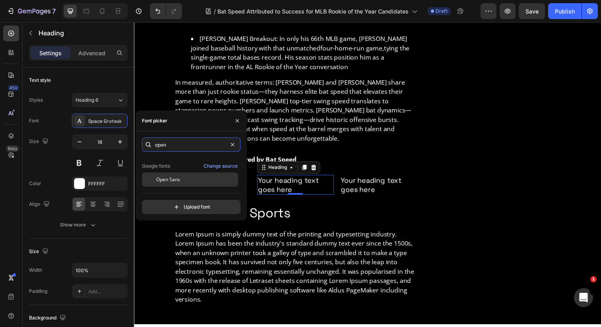
type input "open"
click at [185, 178] on div "Open Sans" at bounding box center [196, 179] width 80 height 7
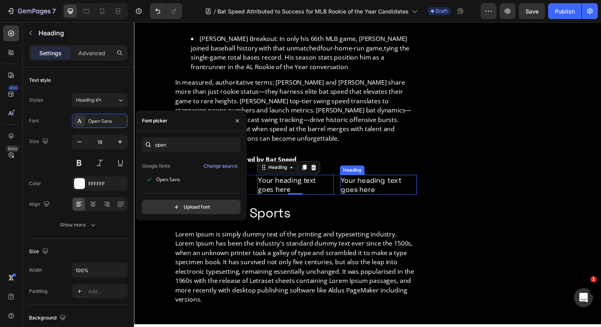
click at [364, 178] on h2 "Your heading text goes here" at bounding box center [383, 188] width 78 height 20
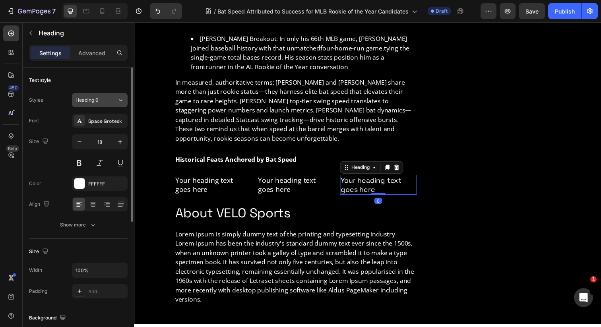
click at [102, 99] on div "Heading 6" at bounding box center [91, 100] width 32 height 7
click at [95, 90] on div "Text style Styles Heading 6 Font Space Grotesk Size 18 Color FFFFFF Align Show …" at bounding box center [78, 153] width 99 height 171
click at [97, 122] on div "Space Grotesk" at bounding box center [106, 121] width 37 height 7
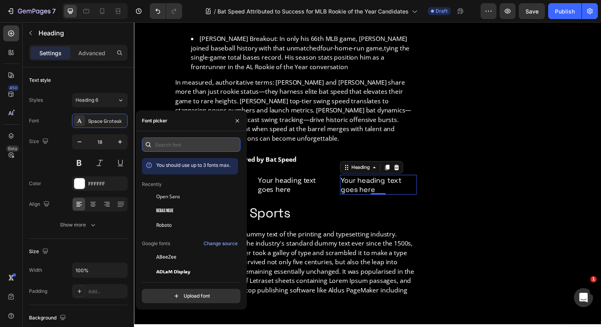
click at [174, 149] on input "text" at bounding box center [191, 144] width 99 height 14
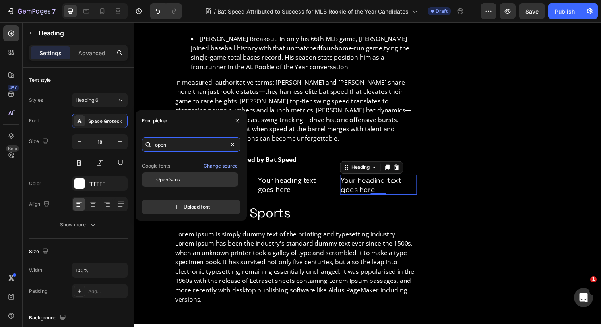
type input "open"
click at [180, 179] on div "Open Sans" at bounding box center [196, 179] width 80 height 7
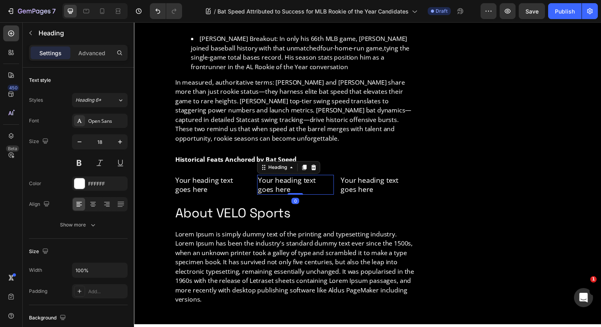
click at [294, 178] on h2 "Your heading text goes here" at bounding box center [298, 188] width 78 height 20
click at [80, 165] on button at bounding box center [79, 163] width 14 height 14
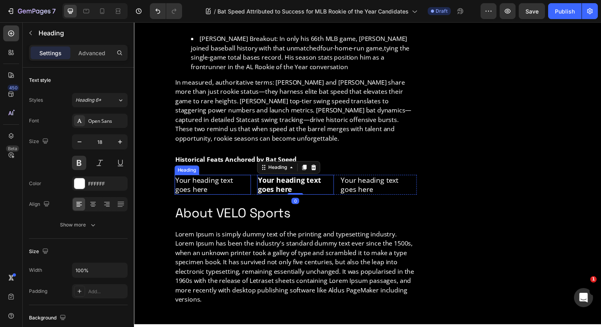
click at [189, 179] on p "Your heading text goes here" at bounding box center [214, 188] width 77 height 19
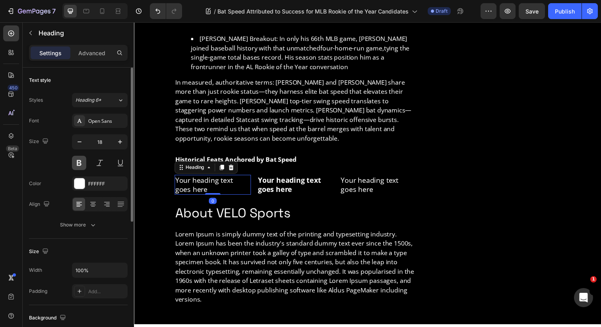
click at [79, 162] on button at bounding box center [79, 163] width 14 height 14
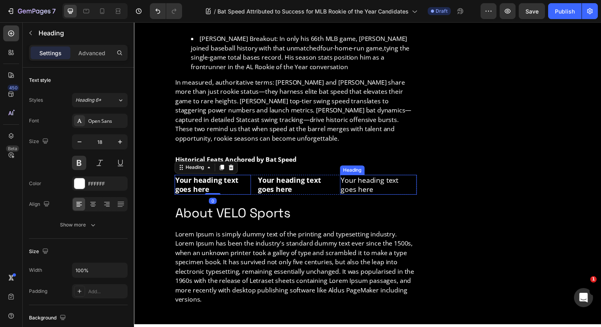
click at [376, 178] on h2 "Your heading text goes here" at bounding box center [383, 188] width 78 height 20
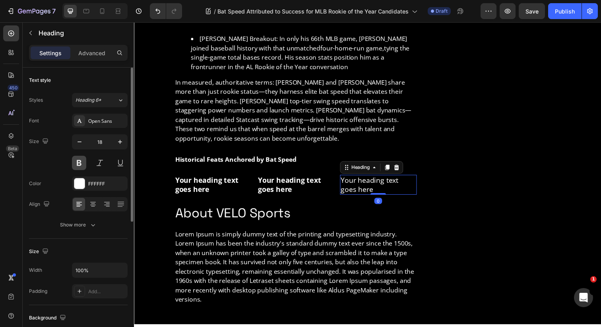
click at [76, 164] on button at bounding box center [79, 163] width 14 height 14
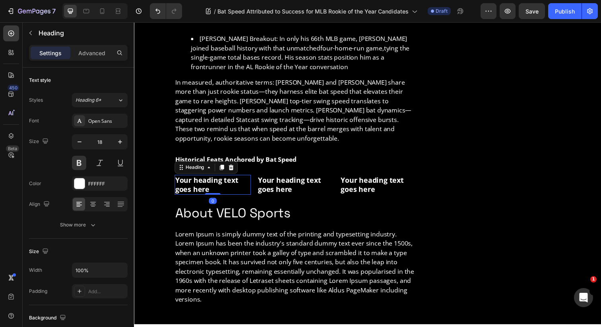
click at [218, 179] on p "Your heading text goes here" at bounding box center [214, 188] width 77 height 19
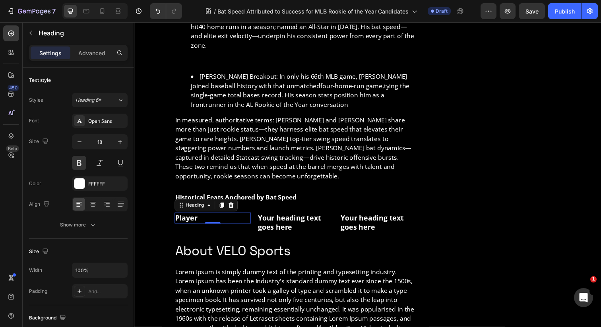
scroll to position [954, 0]
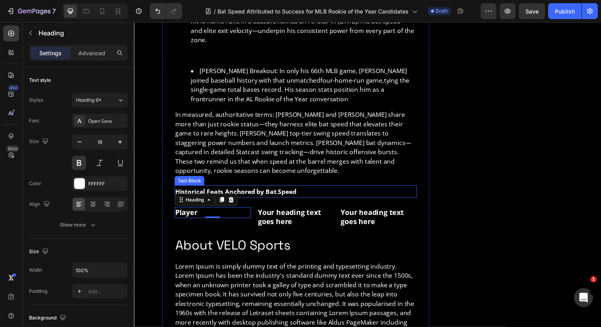
click at [283, 191] on strong "Historical Feats Anchored by Bat Speed" at bounding box center [238, 195] width 124 height 9
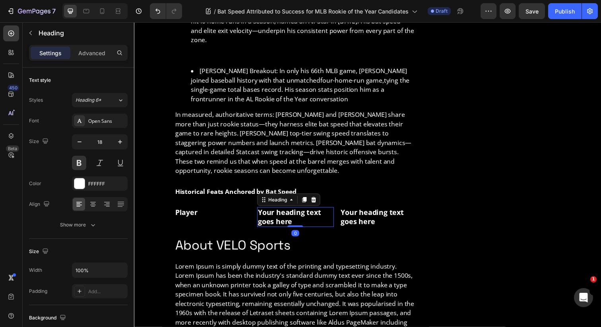
click at [280, 211] on h2 "Your heading text goes here" at bounding box center [298, 221] width 78 height 20
click at [280, 212] on p "Your heading text goes here" at bounding box center [298, 221] width 77 height 19
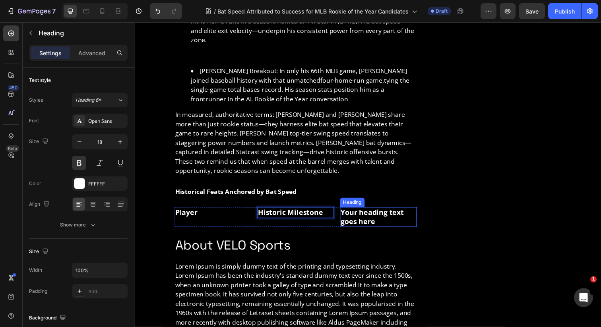
click at [370, 211] on h2 "Your heading text goes here" at bounding box center [383, 221] width 78 height 20
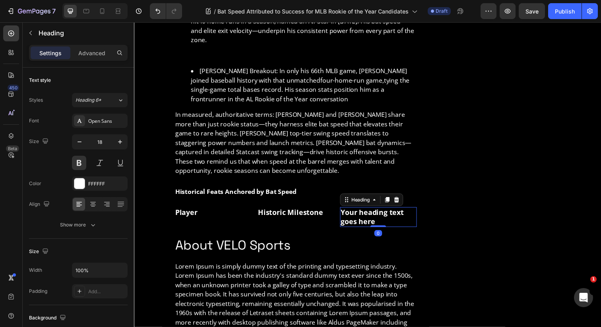
click at [381, 212] on p "Your heading text goes here" at bounding box center [383, 221] width 77 height 19
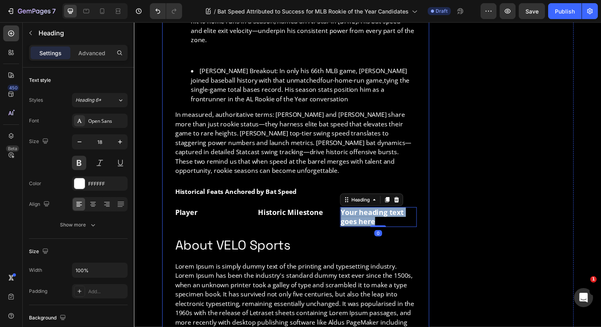
drag, startPoint x: 381, startPoint y: 195, endPoint x: 331, endPoint y: 177, distance: 52.5
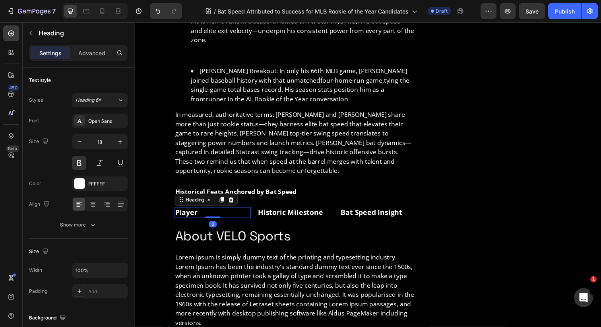
click at [213, 212] on p "Player" at bounding box center [214, 216] width 77 height 9
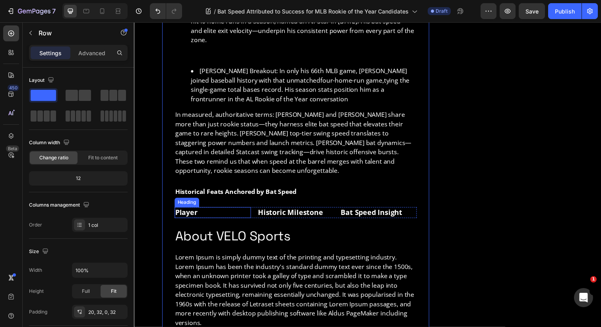
click at [257, 211] on div "Player Heading Historic Milestone Heading Bat Speed Insight Heading Row" at bounding box center [298, 216] width 247 height 11
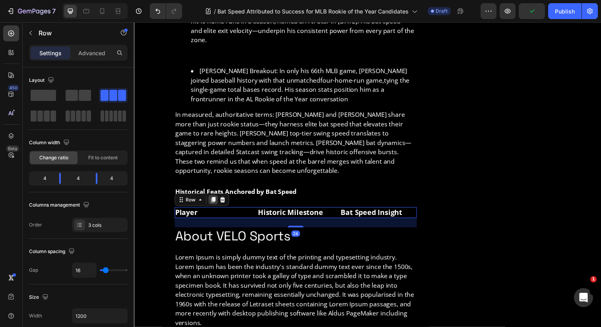
click at [216, 201] on icon at bounding box center [214, 204] width 4 height 6
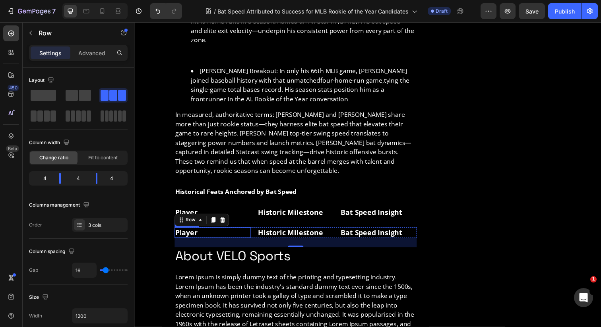
click at [212, 232] on h2 "Player" at bounding box center [214, 237] width 78 height 11
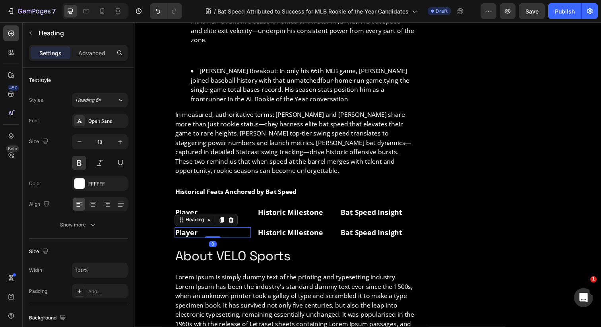
click at [212, 232] on h2 "Player" at bounding box center [214, 237] width 78 height 11
click at [212, 232] on p "Player" at bounding box center [214, 236] width 77 height 9
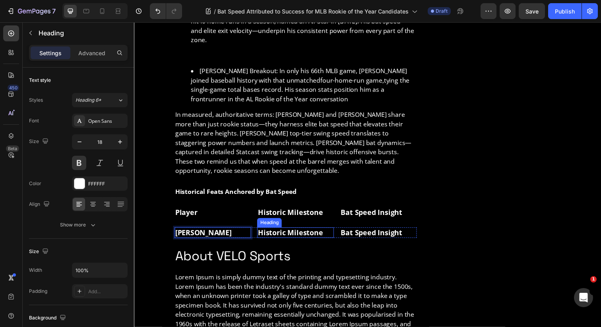
click at [300, 232] on h2 "Historic Milestone" at bounding box center [298, 237] width 78 height 11
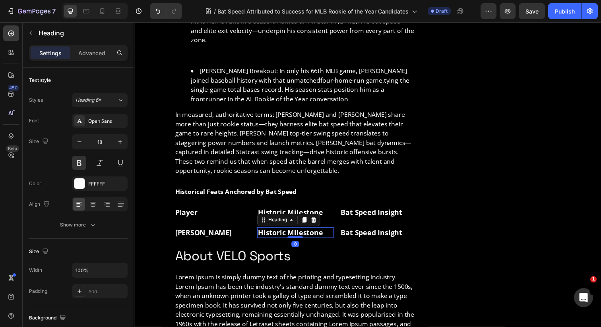
click at [300, 232] on h2 "Historic Milestone" at bounding box center [298, 237] width 78 height 11
click at [300, 232] on p "Historic Milestone" at bounding box center [298, 236] width 77 height 9
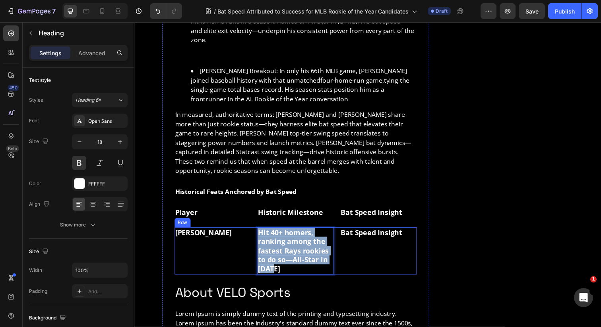
drag, startPoint x: 282, startPoint y: 248, endPoint x: 256, endPoint y: 210, distance: 45.8
click at [256, 232] on div "Junior Caminero Heading Hit 40+ homers, ranking among the fastest Rays rookies …" at bounding box center [298, 256] width 247 height 48
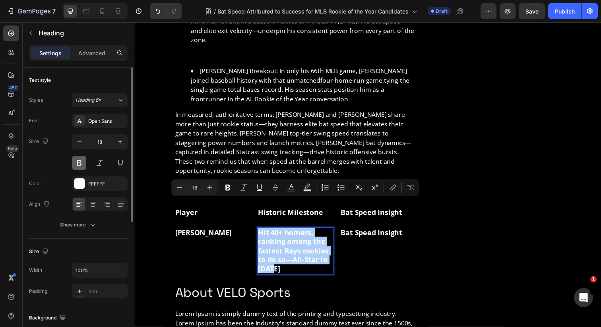
click at [78, 166] on button at bounding box center [79, 163] width 14 height 14
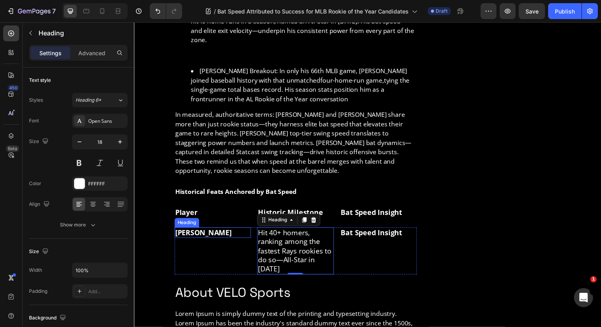
click at [189, 232] on p "Junior Caminero" at bounding box center [214, 236] width 77 height 9
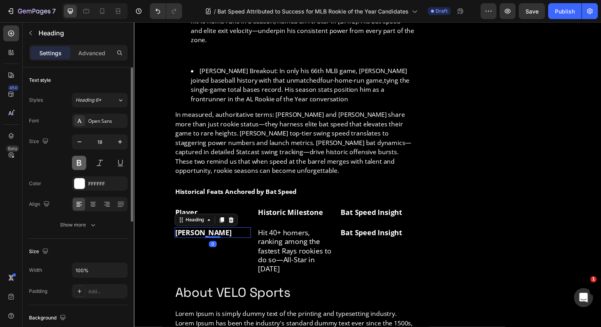
click at [85, 162] on button at bounding box center [79, 163] width 14 height 14
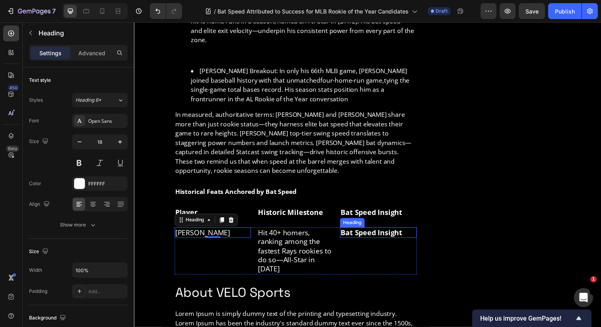
click at [385, 232] on div "Bat Speed Insight Heading" at bounding box center [383, 237] width 78 height 11
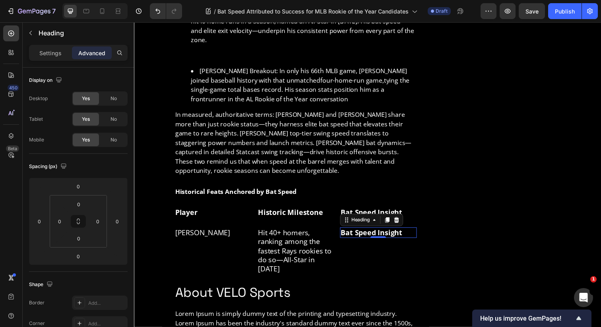
click at [394, 232] on h2 "Bat Speed Insight" at bounding box center [383, 237] width 78 height 11
click at [394, 232] on p "Bat Speed Insight" at bounding box center [383, 236] width 77 height 9
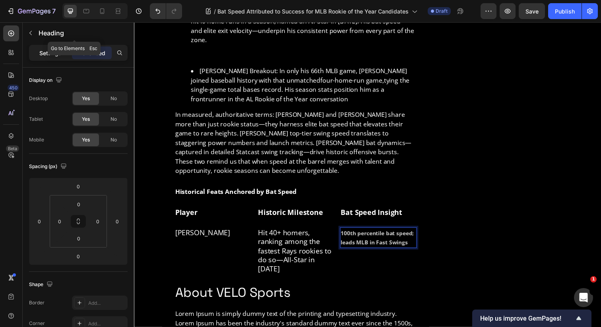
click at [51, 52] on p "Settings" at bounding box center [50, 53] width 22 height 8
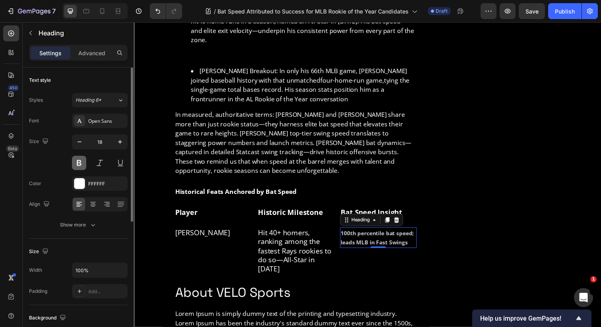
click at [80, 162] on button at bounding box center [79, 163] width 14 height 14
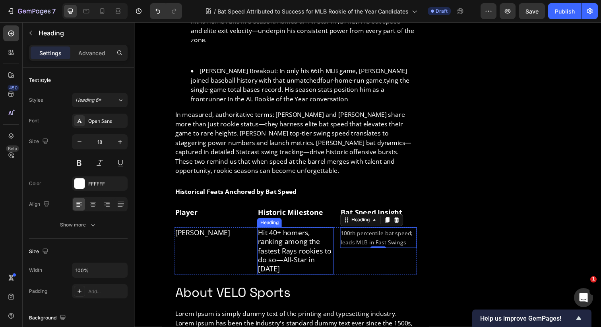
click at [306, 232] on p "Hit 40+ homers, ranking among the fastest Rays rookies to do so—All-Star in 2025" at bounding box center [298, 255] width 77 height 46
click at [377, 234] on span "100th percentile bat speed; leads MLB in Fast Swings" at bounding box center [381, 242] width 73 height 17
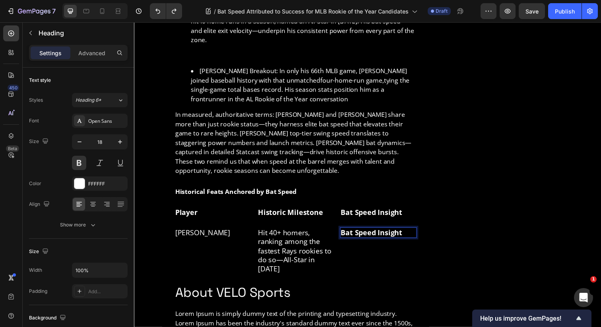
click at [376, 232] on h2 "Bat Speed Insight" at bounding box center [383, 237] width 78 height 11
click at [360, 232] on p "Bat Speed Insight" at bounding box center [383, 236] width 77 height 9
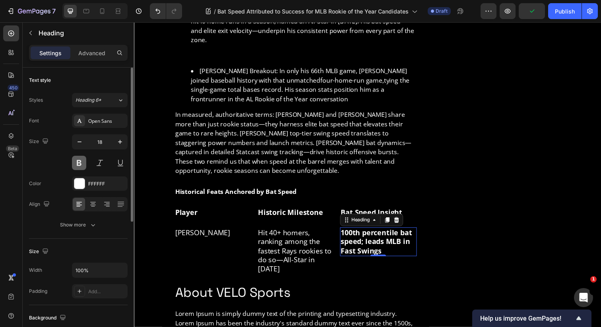
click at [72, 161] on button at bounding box center [79, 163] width 14 height 14
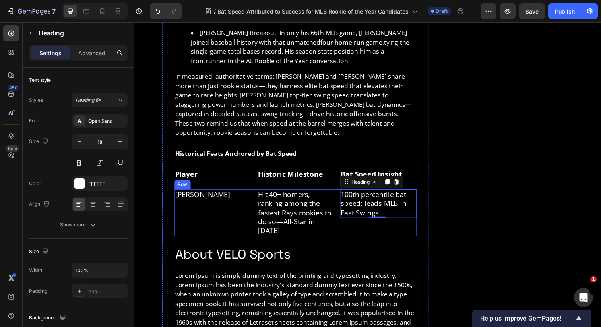
scroll to position [996, 0]
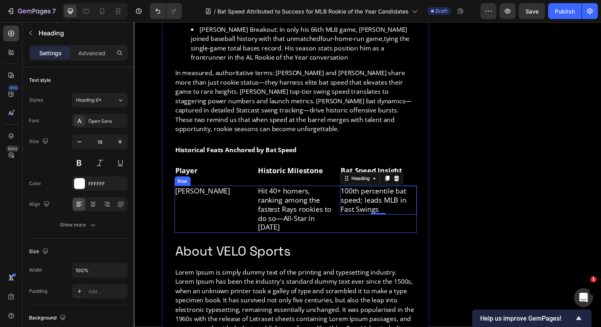
click at [231, 192] on div "Junior Caminero Heading" at bounding box center [214, 213] width 78 height 48
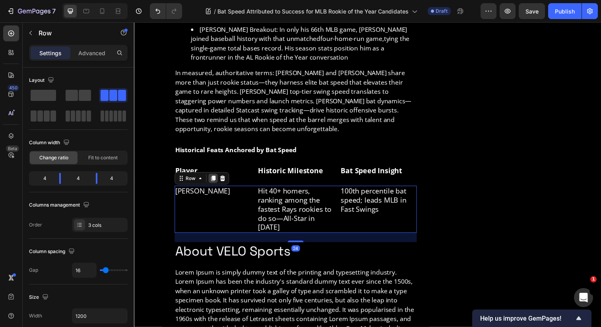
click at [216, 179] on icon at bounding box center [214, 182] width 4 height 6
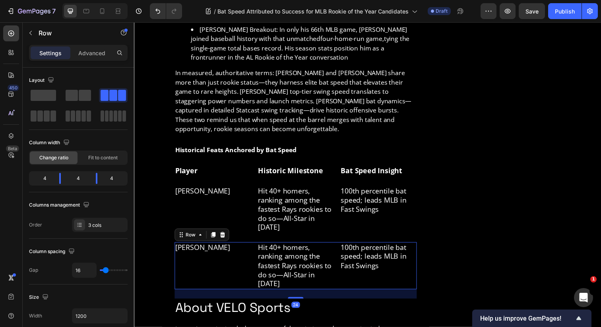
click at [247, 247] on div "Junior Caminero Heading" at bounding box center [214, 271] width 78 height 48
click at [226, 247] on h2 "Junior Caminero" at bounding box center [214, 252] width 78 height 11
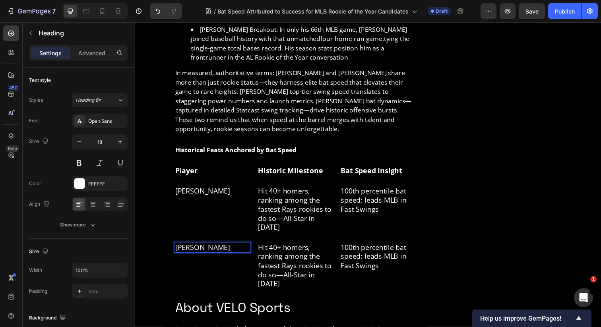
click at [226, 247] on h2 "Junior Caminero" at bounding box center [214, 252] width 78 height 11
click at [226, 247] on p "Junior Caminero" at bounding box center [214, 251] width 77 height 9
click at [275, 247] on h2 "Hit 40+ homers, ranking among the fastest Rays rookies to do so—All-Star in 2025" at bounding box center [298, 271] width 78 height 48
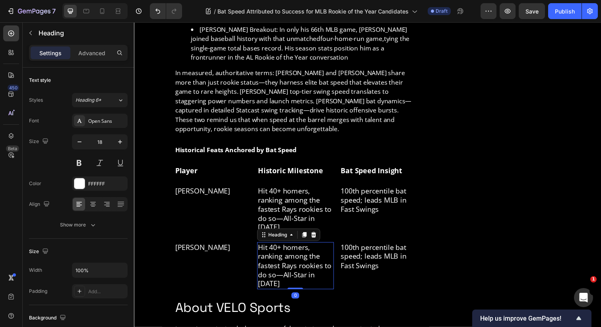
click at [275, 247] on h2 "Hit 40+ homers, ranking among the fastest Rays rookies to do so—All-Star in 2025" at bounding box center [298, 271] width 78 height 48
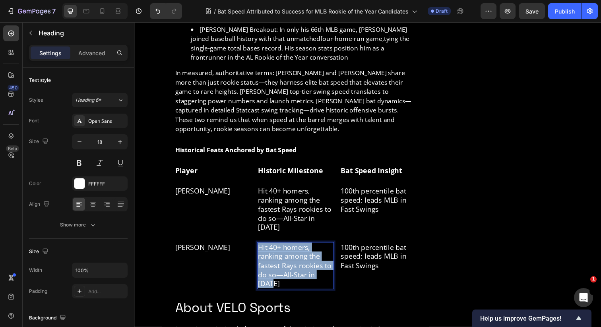
click at [275, 247] on p "Hit 40+ homers, ranking among the fastest Rays rookies to do so—All-Star in 2025" at bounding box center [298, 270] width 77 height 46
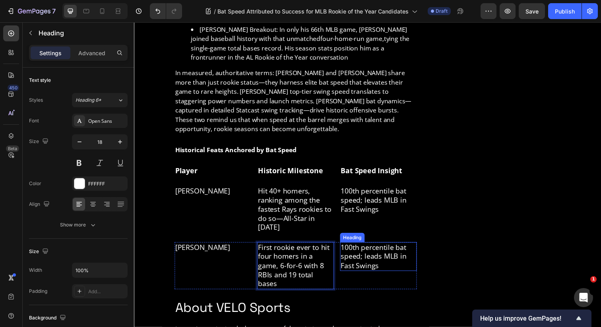
click at [366, 247] on h2 "100th percentile bat speed; leads MLB in Fast Swings" at bounding box center [383, 261] width 78 height 29
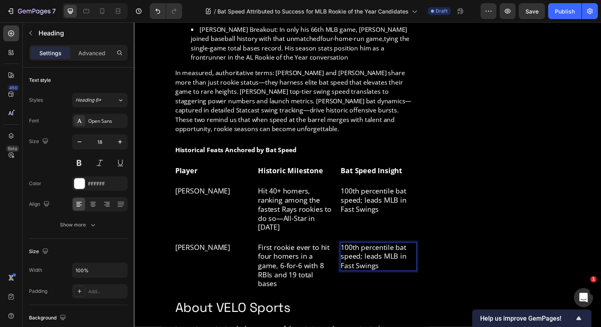
click at [366, 247] on h2 "100th percentile bat speed; leads MLB in Fast Swings" at bounding box center [383, 261] width 78 height 29
click at [366, 247] on p "100th percentile bat speed; leads MLB in Fast Swings" at bounding box center [383, 261] width 77 height 28
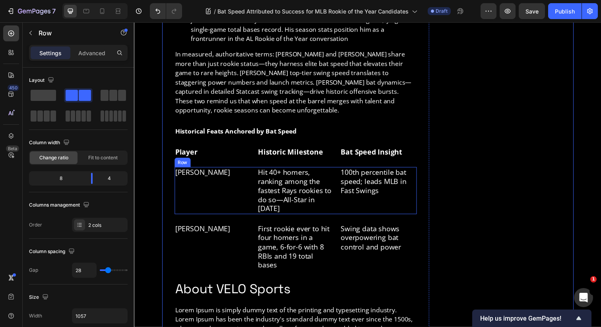
scroll to position [1020, 0]
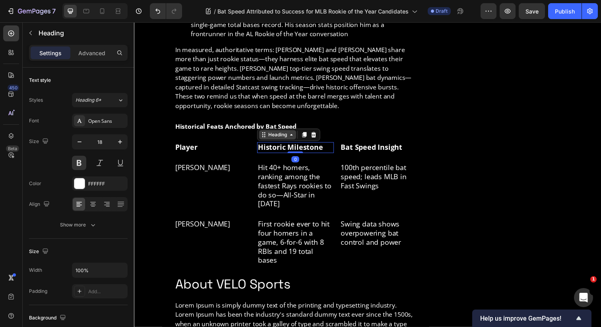
click at [268, 132] on div "Heading" at bounding box center [280, 137] width 38 height 10
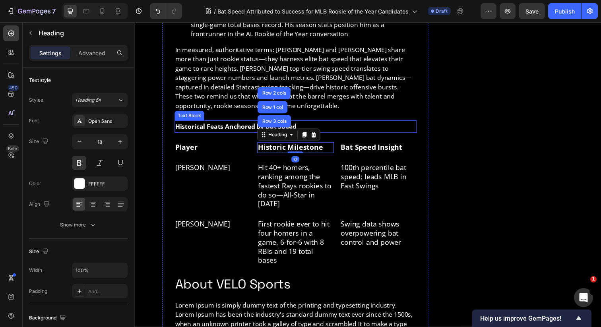
click at [228, 124] on strong "Historical Feats Anchored by Bat Speed" at bounding box center [238, 128] width 124 height 9
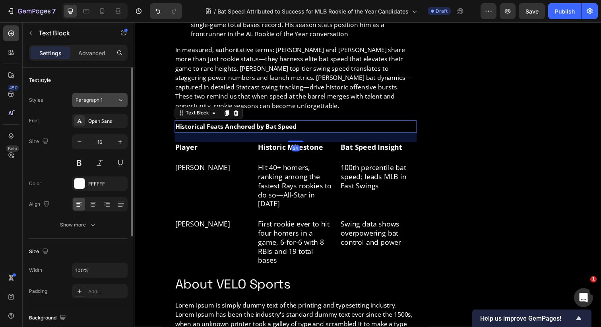
click at [92, 99] on span "Paragraph 1" at bounding box center [88, 100] width 27 height 7
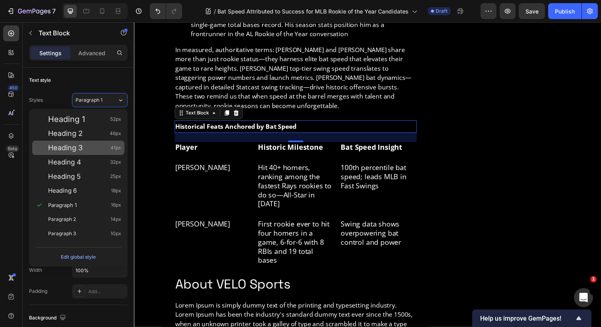
click at [81, 151] on span "Heading 3" at bounding box center [65, 148] width 35 height 8
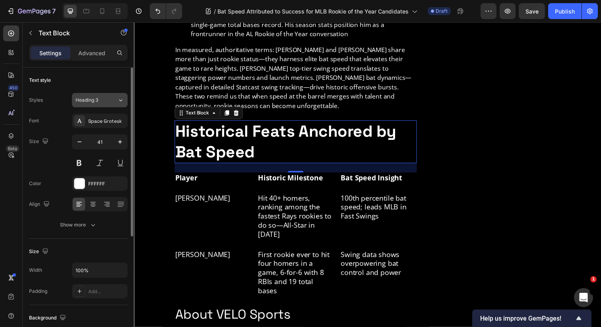
click at [108, 104] on button "Heading 3" at bounding box center [100, 100] width 56 height 14
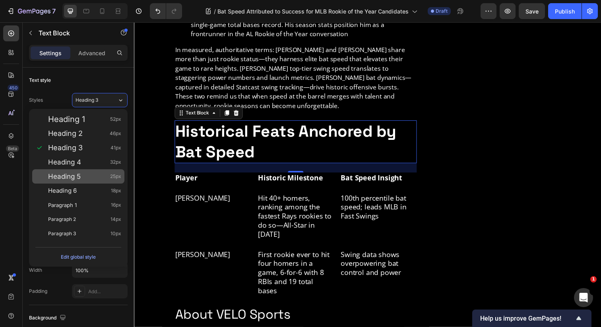
click at [85, 178] on div "Heading 5 25px" at bounding box center [84, 176] width 73 height 8
type input "25"
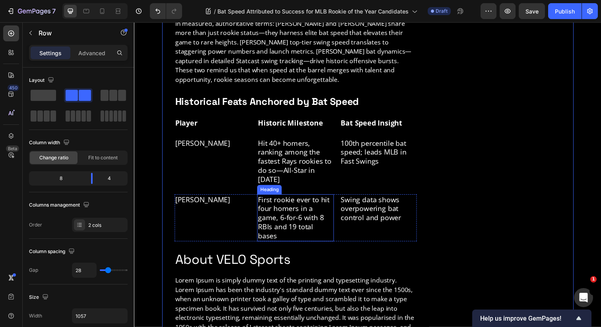
scroll to position [1067, 0]
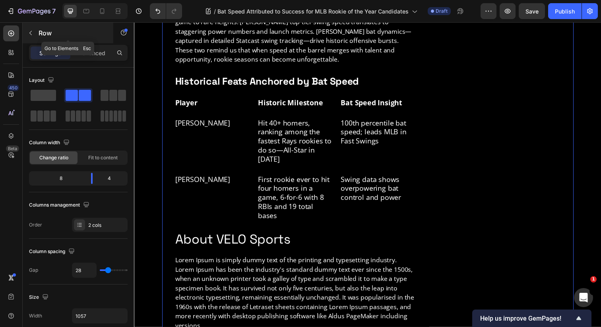
click at [34, 34] on button "button" at bounding box center [30, 33] width 13 height 13
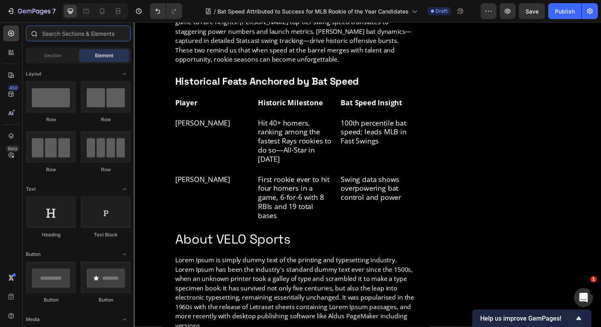
click at [49, 33] on input "text" at bounding box center [78, 33] width 105 height 16
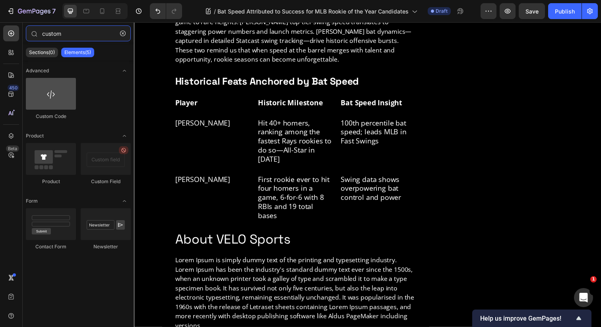
type input "custom"
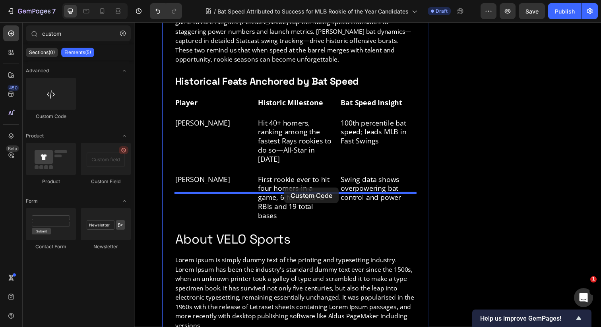
drag, startPoint x: 191, startPoint y: 124, endPoint x: 287, endPoint y: 191, distance: 117.4
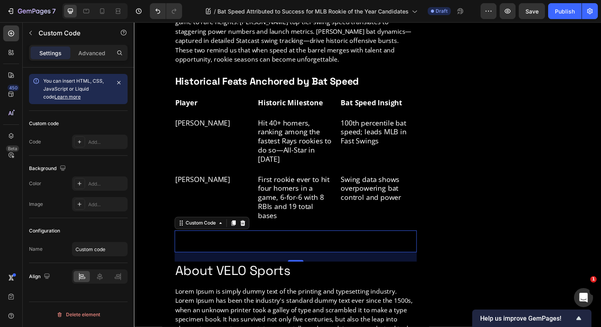
click at [242, 241] on span "Custom code" at bounding box center [298, 246] width 247 height 10
click at [207, 241] on span "Custom code" at bounding box center [298, 246] width 247 height 10
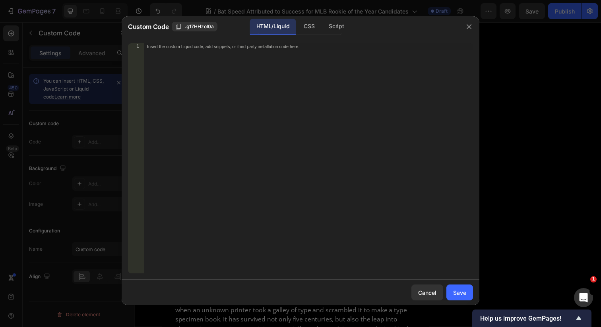
click at [192, 113] on div "Insert the custom Liquid code, add snippets, or third-party installation code h…" at bounding box center [308, 164] width 329 height 243
paste textarea "<iframe width="560" height="315" src="https://www.youtube.com/embed/HVPjEqCAFRQ…"
type textarea "<iframe width="560" height="315" src="https://www.youtube.com/embed/HVPjEqCAFRQ…"
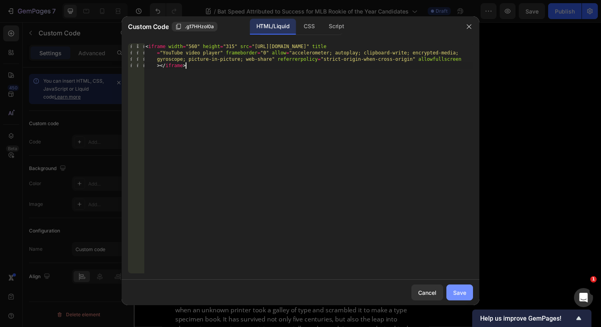
click at [463, 295] on div "Save" at bounding box center [459, 292] width 13 height 8
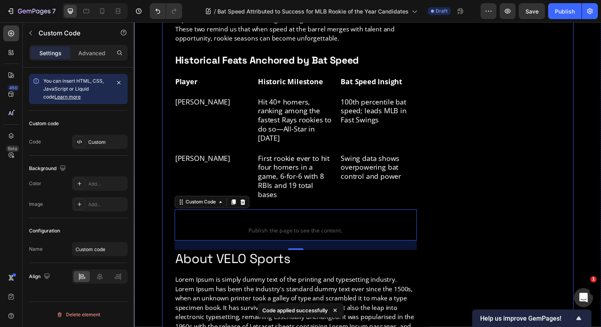
scroll to position [1101, 0]
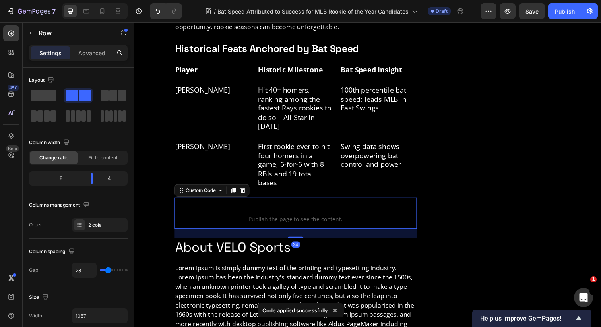
click at [322, 219] on span "Publish the page to see the content." at bounding box center [298, 223] width 247 height 8
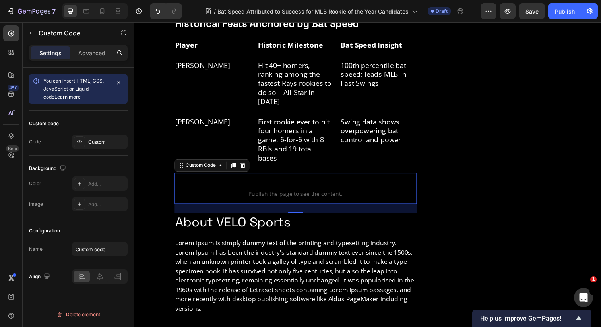
scroll to position [1134, 0]
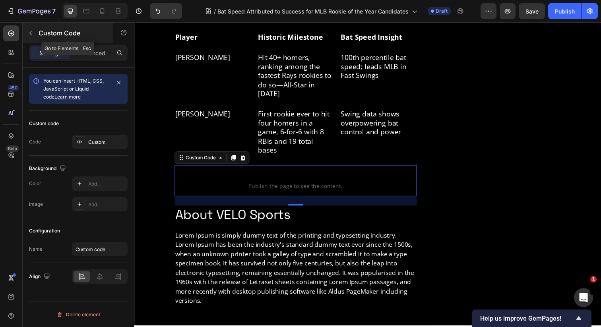
click at [32, 34] on icon "button" at bounding box center [30, 33] width 6 height 6
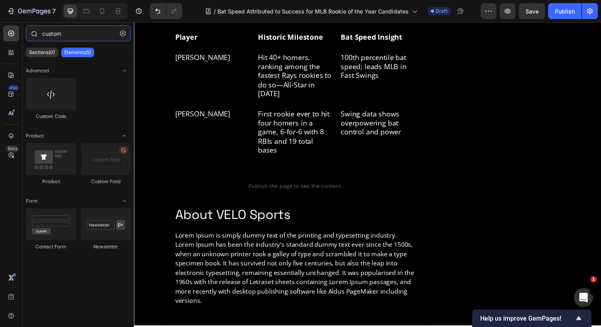
click at [66, 35] on input "custom" at bounding box center [78, 33] width 105 height 16
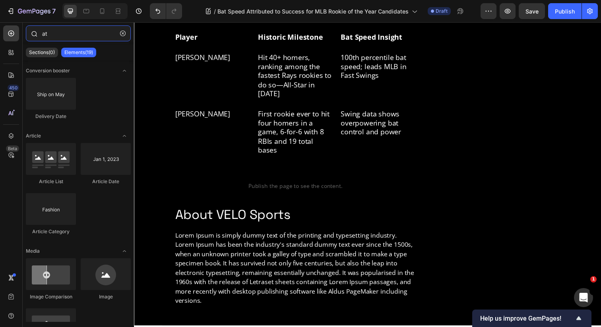
type input "a"
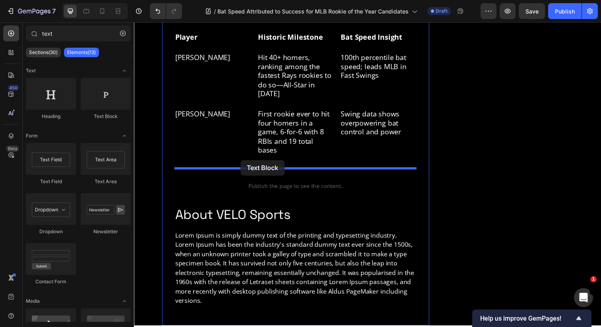
drag, startPoint x: 242, startPoint y: 117, endPoint x: 243, endPoint y: 163, distance: 45.7
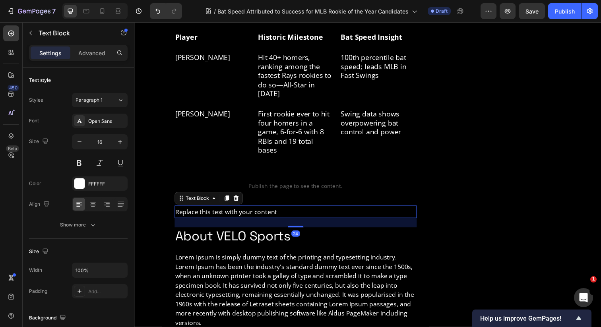
click at [239, 209] on div "Replace this text with your content" at bounding box center [298, 215] width 247 height 13
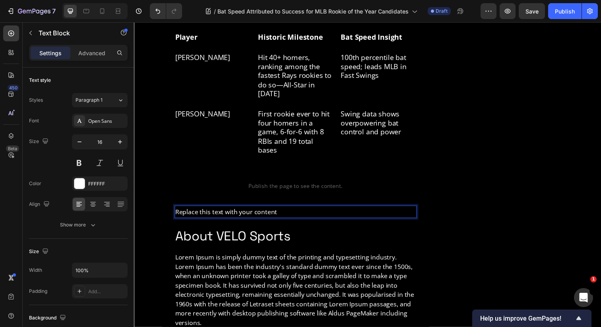
click at [239, 210] on p "Replace this text with your content" at bounding box center [299, 216] width 246 height 12
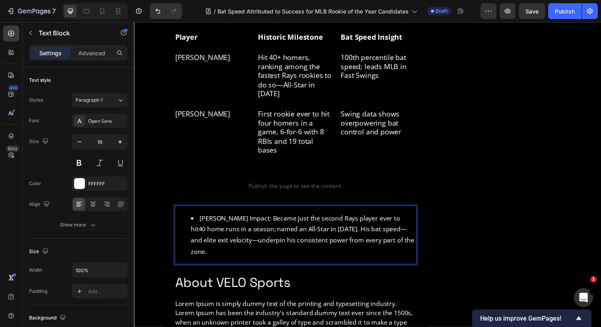
click at [198, 217] on li "Caminero’s Impact: Became just the second Rays player ever to hit 40 home runs …" at bounding box center [307, 240] width 230 height 46
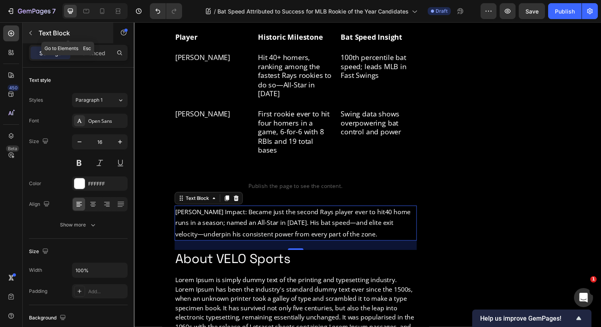
click at [36, 35] on button "button" at bounding box center [30, 33] width 13 height 13
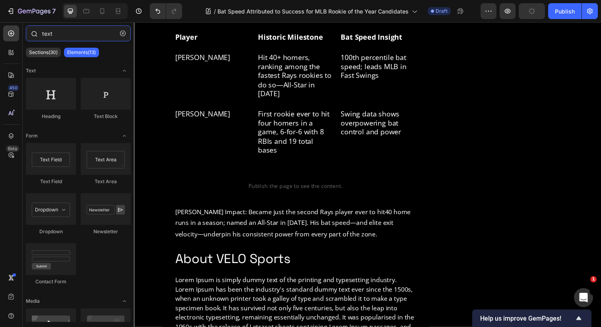
click at [63, 36] on input "text" at bounding box center [78, 33] width 105 height 16
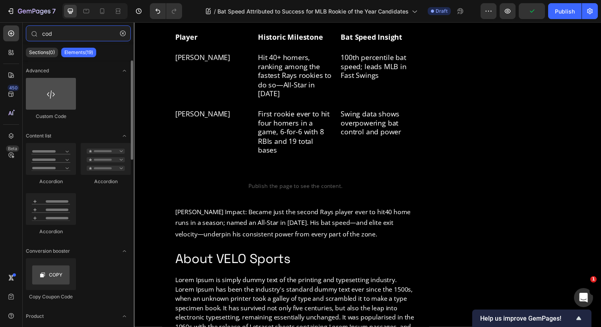
type input "cod"
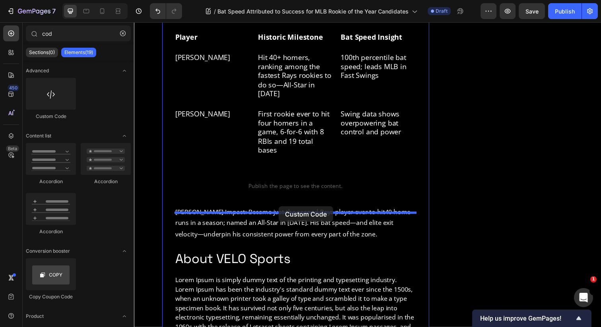
drag, startPoint x: 190, startPoint y: 106, endPoint x: 282, endPoint y: 210, distance: 138.8
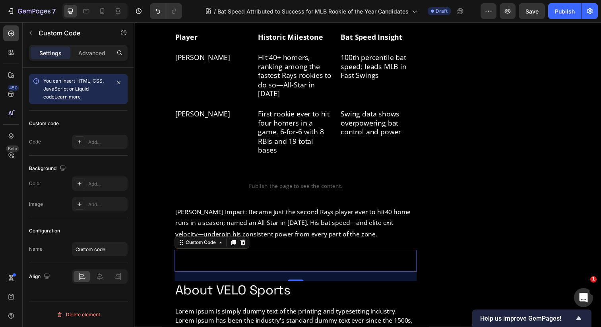
click at [258, 261] on span "Custom code" at bounding box center [298, 266] width 247 height 10
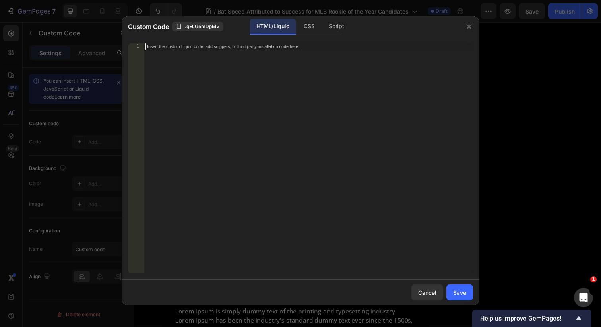
click at [195, 108] on div "Insert the custom Liquid code, add snippets, or third-party installation code h…" at bounding box center [308, 164] width 329 height 243
paste textarea "<iframe width="560" height="315" src="https://www.youtube.com/embed/YspNxfJbQ1Y…"
type textarea "<iframe width="560" height="315" src="https://www.youtube.com/embed/YspNxfJbQ1Y…"
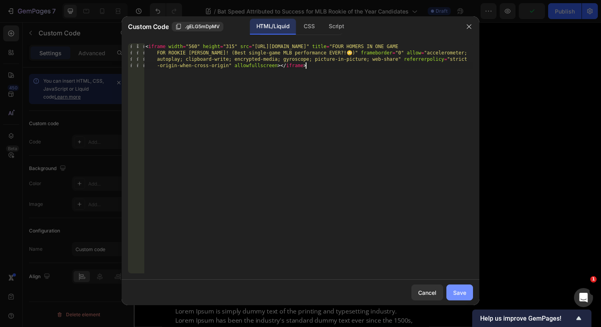
click at [463, 293] on div "Save" at bounding box center [459, 292] width 13 height 8
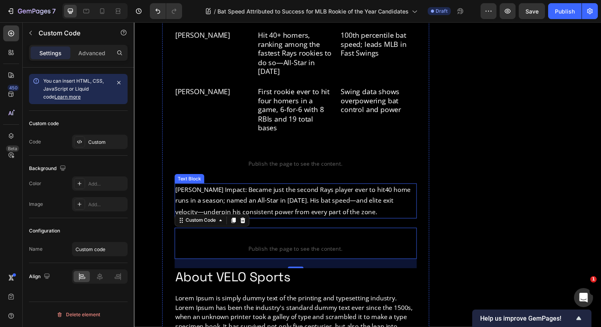
scroll to position [1158, 0]
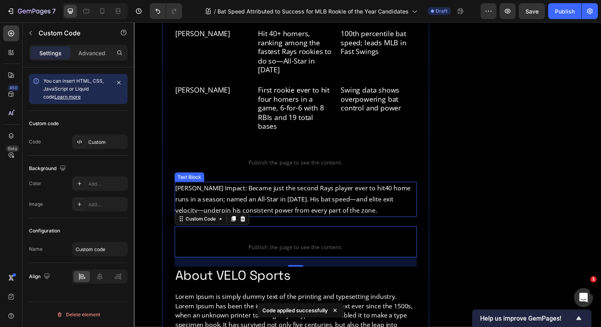
click at [313, 186] on p "Caminero’s Impact: Became just the second Rays player ever to hit 40 home runs …" at bounding box center [299, 203] width 246 height 34
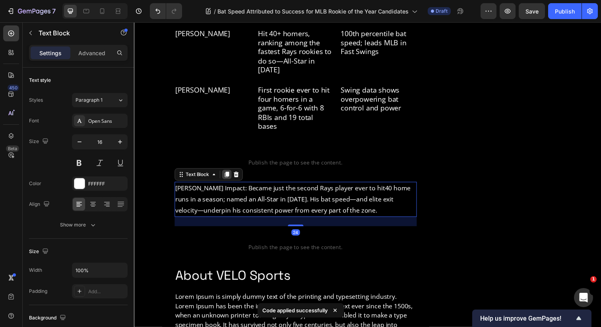
click at [225, 174] on icon at bounding box center [228, 177] width 6 height 6
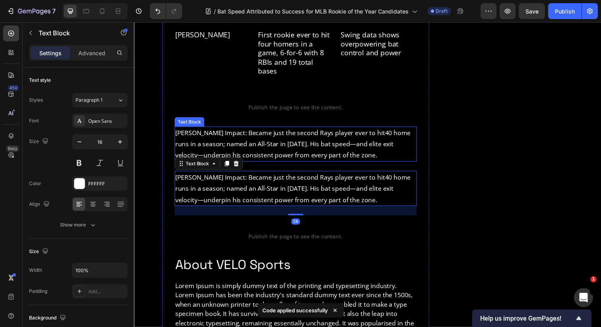
scroll to position [1219, 0]
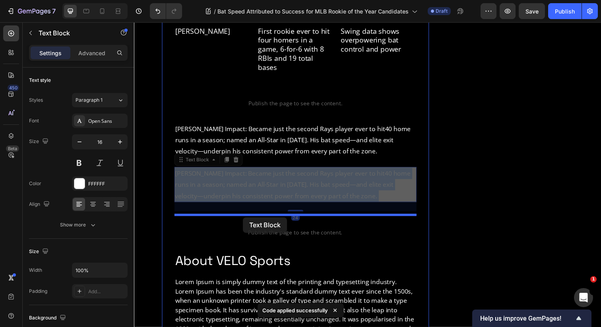
drag, startPoint x: 244, startPoint y: 149, endPoint x: 246, endPoint y: 218, distance: 69.9
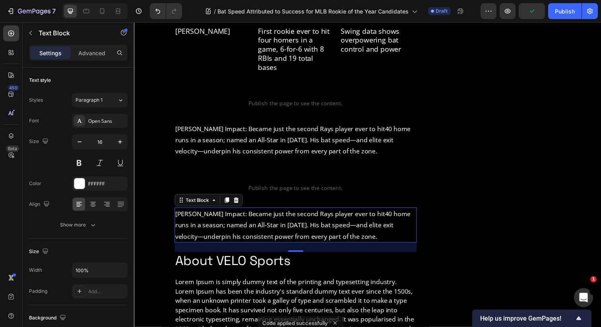
scroll to position [0, 0]
click at [262, 212] on p "Caminero’s Impact: Became just the second Rays player ever to hit 40 home runs …" at bounding box center [299, 229] width 246 height 34
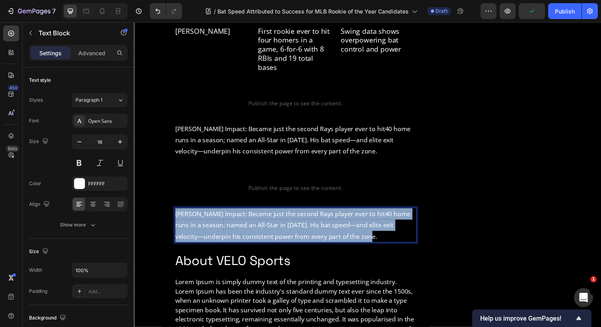
click at [262, 212] on p "[PERSON_NAME] Impact: Became just the second Rays player ever to hit 40 home ru…" at bounding box center [299, 229] width 246 height 34
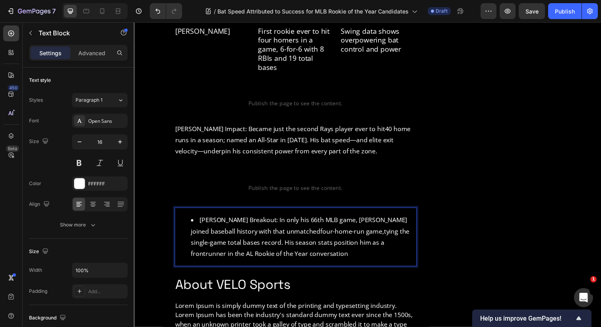
click at [200, 218] on li "Kurtz’s Breakout: In only his 66th MLB game, Kurtz joined baseball history with…" at bounding box center [307, 241] width 230 height 46
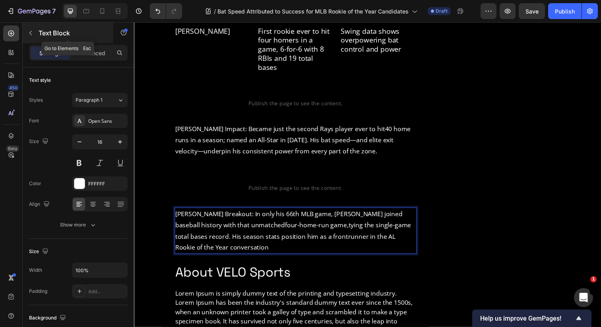
click at [43, 33] on p "Text Block" at bounding box center [73, 33] width 68 height 10
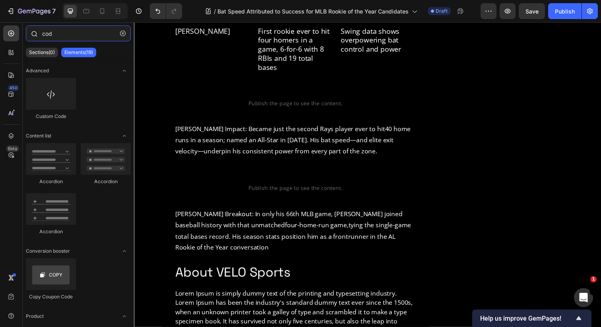
click at [53, 39] on input "cod" at bounding box center [78, 33] width 105 height 16
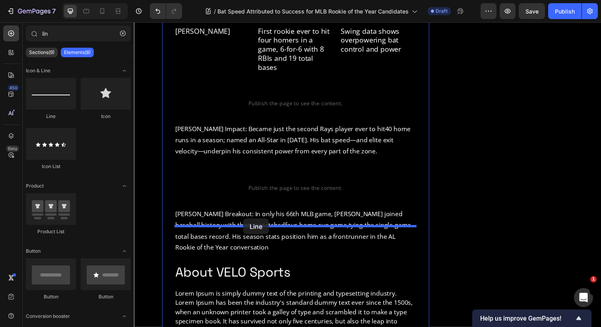
drag, startPoint x: 180, startPoint y: 113, endPoint x: 246, endPoint y: 223, distance: 127.5
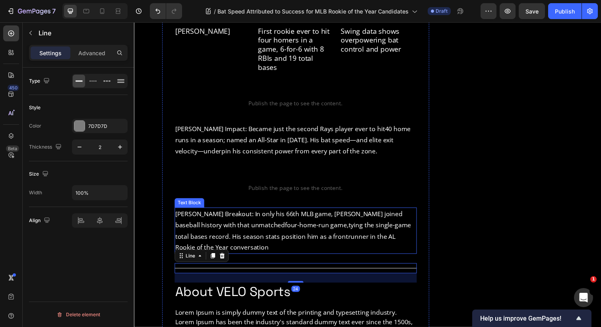
click at [213, 212] on p "Kurtz’s Breakout: In only his 66th MLB game, Kurtz joined baseball history with…" at bounding box center [299, 235] width 246 height 46
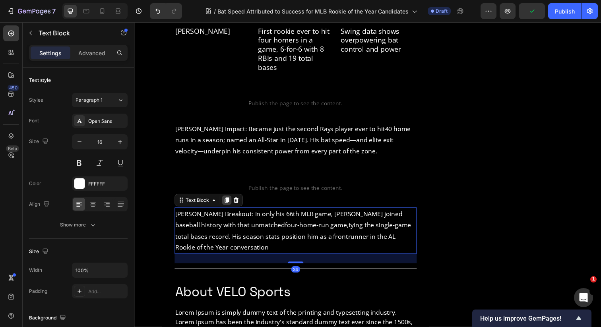
click at [227, 199] on div at bounding box center [229, 204] width 10 height 10
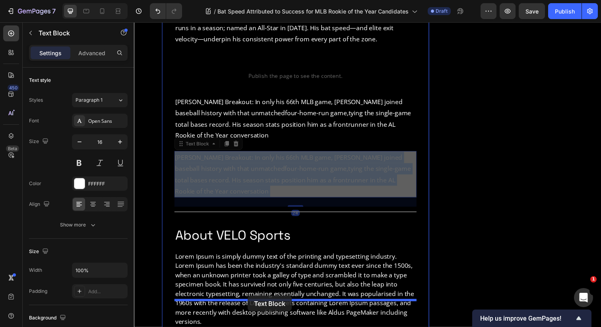
scroll to position [1373, 0]
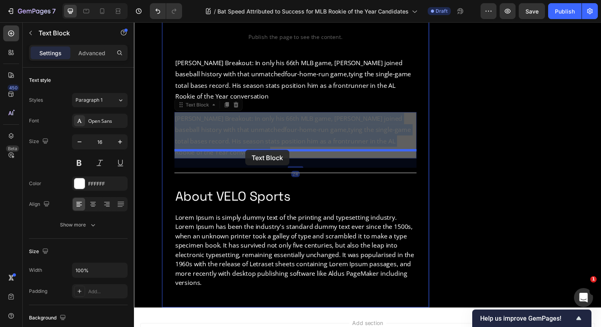
drag, startPoint x: 255, startPoint y: 244, endPoint x: 247, endPoint y: 153, distance: 91.6
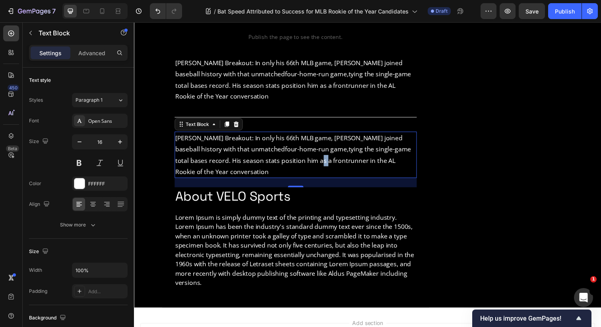
click at [252, 135] on p "Kurtz’s Breakout: In only his 66th MLB game, Kurtz joined baseball history with…" at bounding box center [299, 158] width 246 height 46
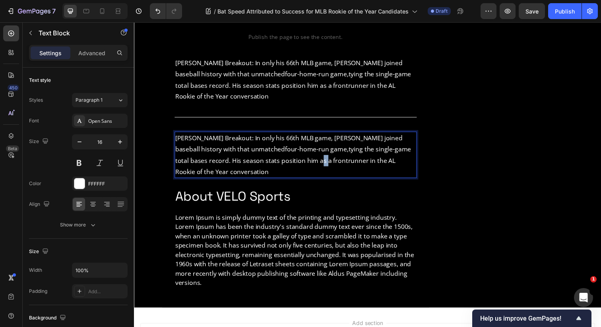
click at [252, 135] on p "Kurtz’s Breakout: In only his 66th MLB game, Kurtz joined baseball history with…" at bounding box center [299, 158] width 246 height 46
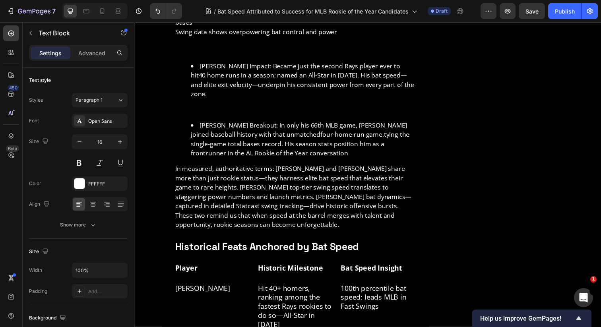
scroll to position [898, 0]
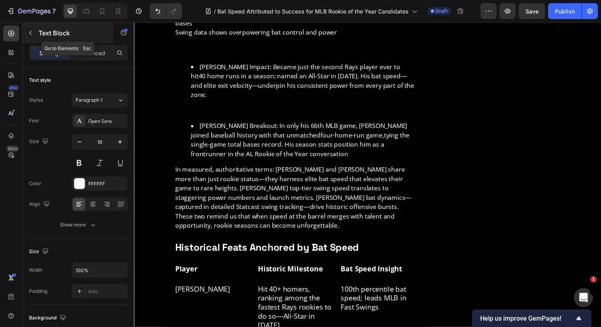
click at [33, 30] on icon "button" at bounding box center [30, 33] width 6 height 6
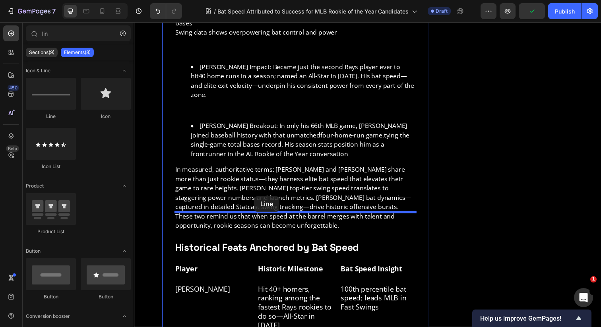
drag, startPoint x: 191, startPoint y: 128, endPoint x: 257, endPoint y: 201, distance: 99.0
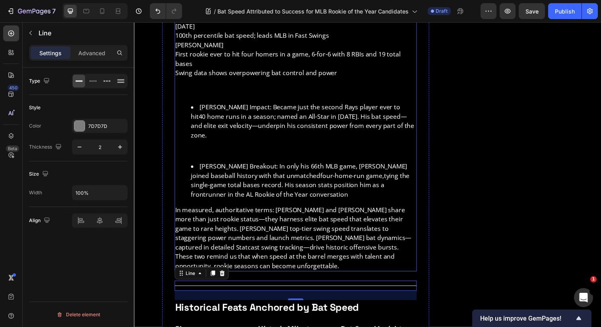
scroll to position [866, 0]
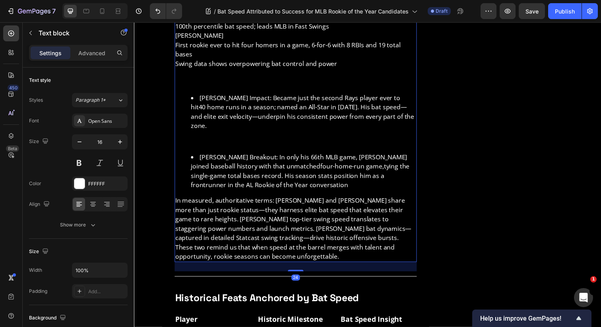
click at [238, 232] on p "In measured, authoritative terms: [PERSON_NAME] and [PERSON_NAME] share more th…" at bounding box center [299, 232] width 246 height 67
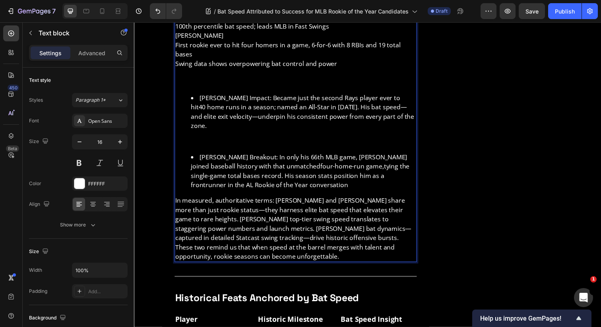
click at [227, 232] on p "In measured, authoritative terms: [PERSON_NAME] and [PERSON_NAME] share more th…" at bounding box center [299, 232] width 246 height 67
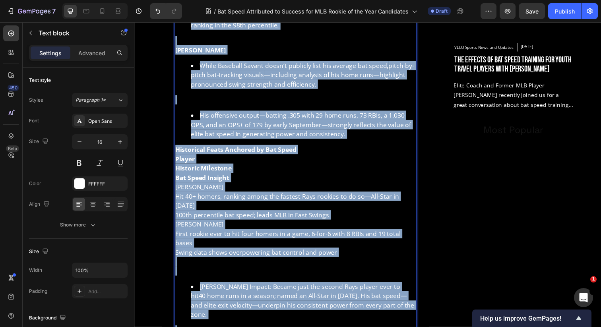
scroll to position [527, 0]
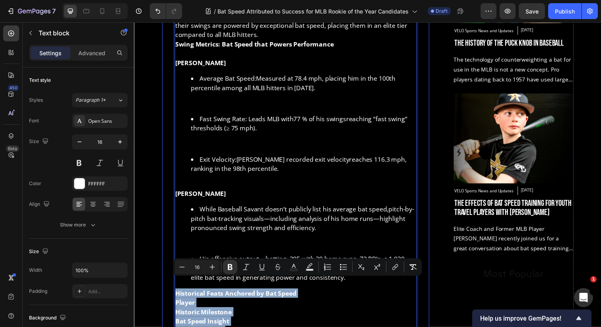
drag, startPoint x: 227, startPoint y: 232, endPoint x: 172, endPoint y: 284, distance: 76.4
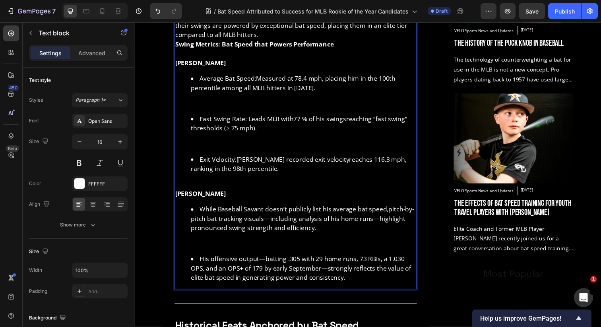
click at [197, 243] on p "Rich Text Editor. Editing area: main" at bounding box center [299, 248] width 246 height 10
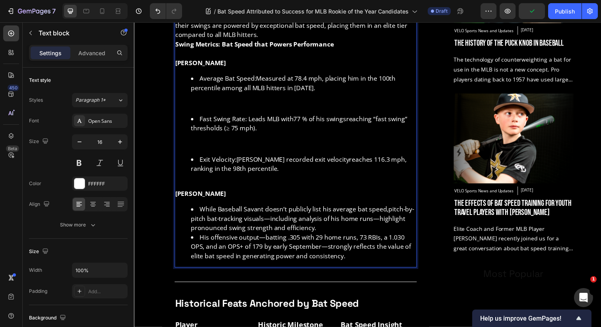
click at [211, 141] on p "Rich Text Editor. Editing area: main" at bounding box center [299, 146] width 246 height 10
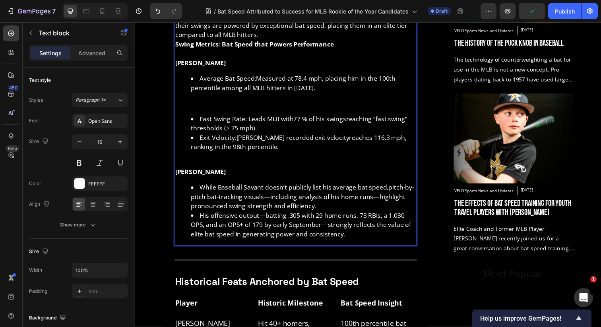
click at [208, 100] on p "Rich Text Editor. Editing area: main" at bounding box center [299, 105] width 246 height 10
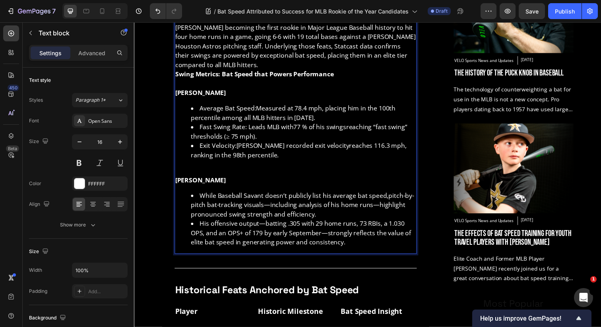
scroll to position [485, 0]
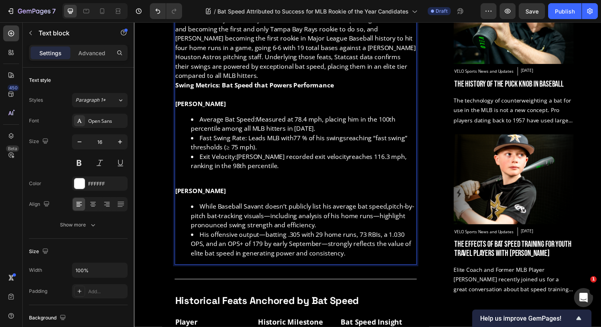
click at [323, 217] on li "While Baseball Savant doesn’t publicly list his average bat speed, pitch-by-pit…" at bounding box center [307, 219] width 230 height 29
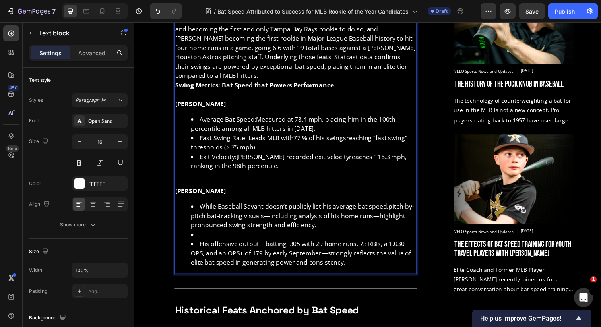
drag, startPoint x: 202, startPoint y: 232, endPoint x: 189, endPoint y: 230, distance: 13.3
click at [189, 230] on ul "While Baseball Savant doesn’t publicly list his average bat speed, pitch-by-pit…" at bounding box center [299, 238] width 246 height 67
click at [200, 234] on li "Rich Text Editor. Editing area: main" at bounding box center [307, 239] width 230 height 10
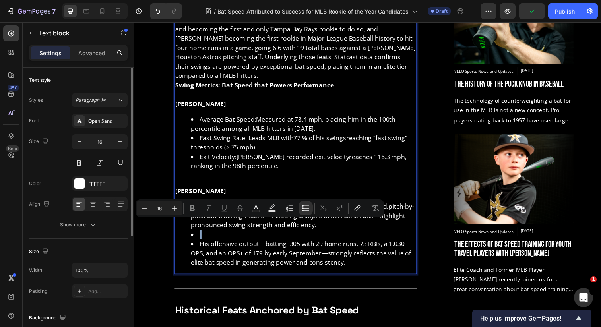
scroll to position [15, 0]
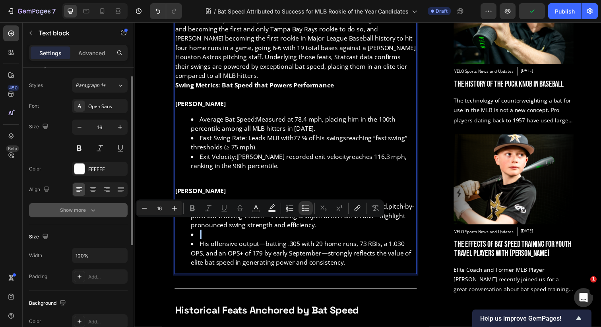
click at [60, 205] on button "Show more" at bounding box center [78, 210] width 99 height 14
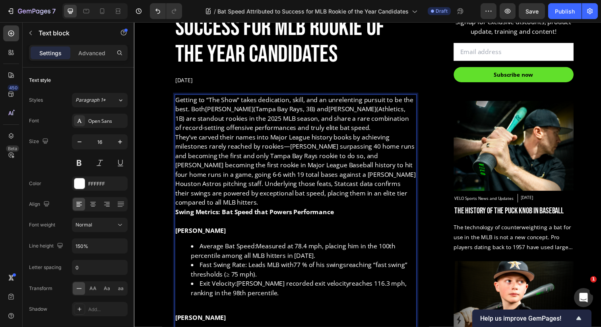
scroll to position [365, 0]
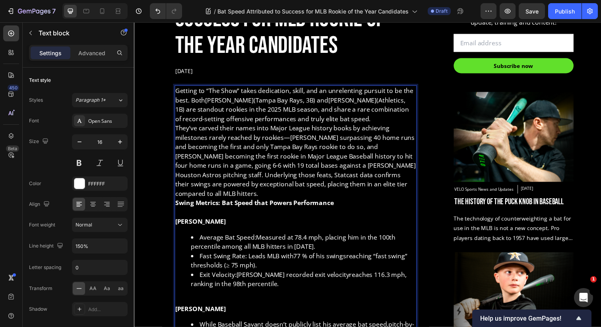
click at [251, 202] on strong "Swing Metrics: Bat Speed that Powers Performance" at bounding box center [257, 206] width 162 height 9
click at [253, 202] on strong "Swing Metrics: Bat Speed that Powers Performance" at bounding box center [257, 206] width 162 height 9
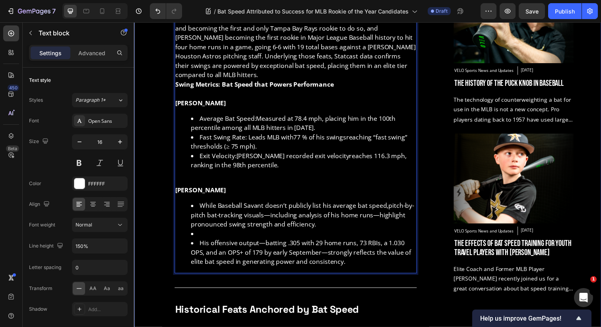
scroll to position [494, 0]
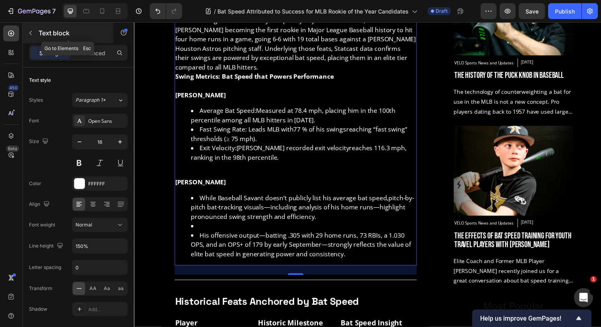
click at [32, 35] on icon "button" at bounding box center [30, 33] width 6 height 6
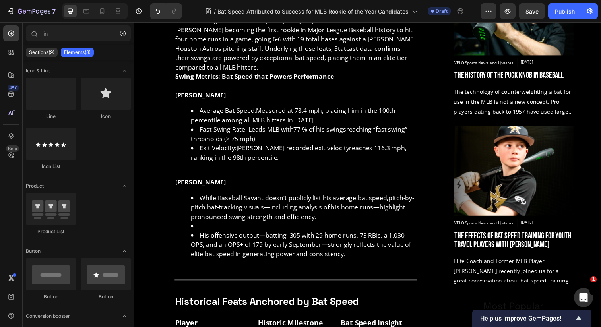
click at [57, 23] on div "lin Sections(9) Elements(8) Icon & Line Line Icon Icon List Product Product Lis…" at bounding box center [78, 174] width 111 height 305
click at [54, 33] on input "lin" at bounding box center [78, 33] width 105 height 16
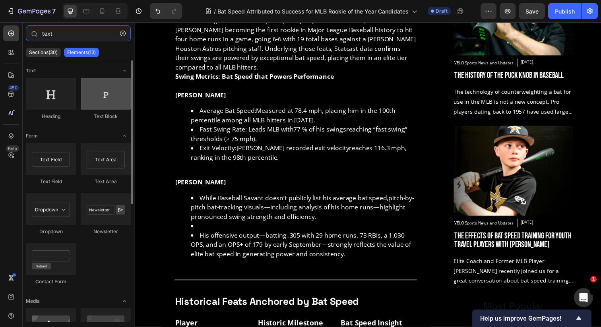
type input "text"
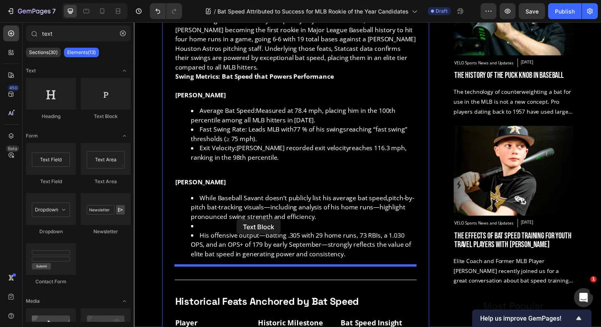
drag, startPoint x: 231, startPoint y: 121, endPoint x: 238, endPoint y: 223, distance: 102.3
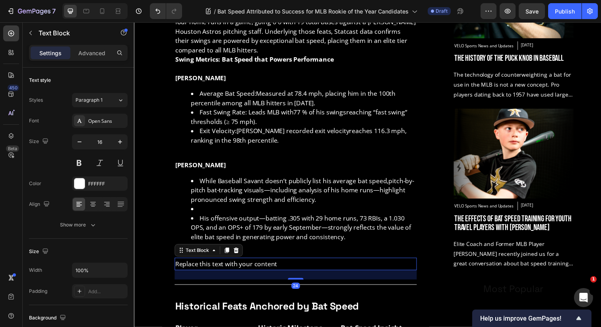
click at [238, 223] on li "His offensive output —batting .305 with 29 home runs, 73 RBIs, a 1.030 OPS, and…" at bounding box center [307, 231] width 230 height 29
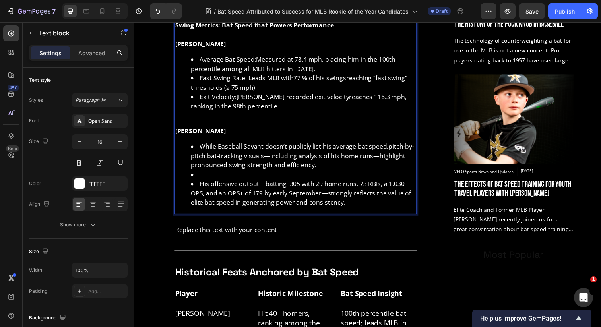
scroll to position [552, 0]
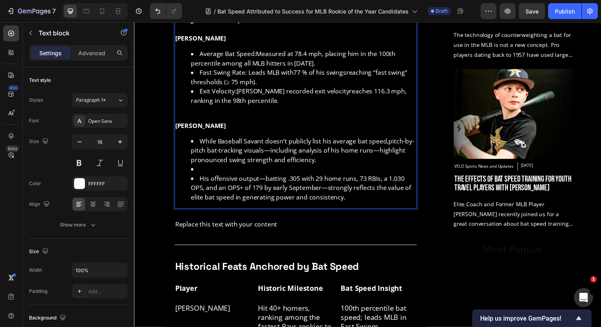
click at [350, 193] on li "His offensive output —batting .305 with 29 home runs, 73 RBIs, a 1.030 OPS, and…" at bounding box center [307, 191] width 230 height 29
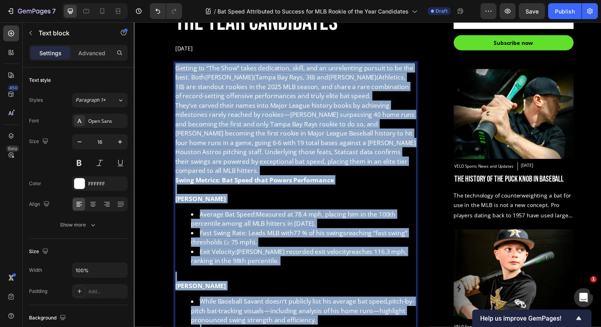
scroll to position [290, 0]
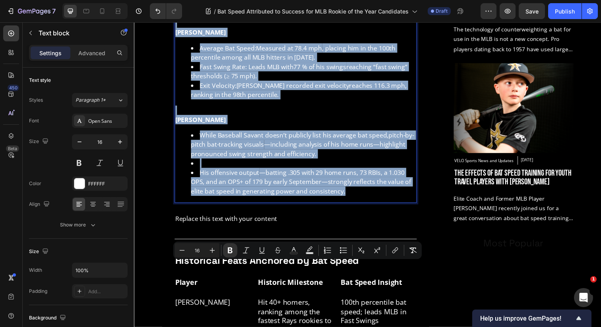
drag, startPoint x: 350, startPoint y: 193, endPoint x: 175, endPoint y: 271, distance: 191.4
click at [175, 207] on div "Getting to “The Show” takes dedication, skill, and an unrelenting pursuit to be…" at bounding box center [298, 50] width 247 height 313
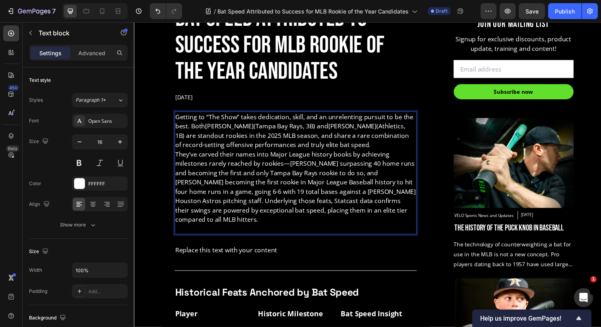
scroll to position [339, 0]
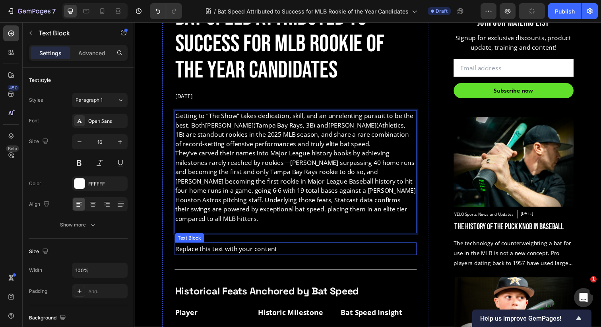
click at [199, 247] on div "Replace this text with your content" at bounding box center [298, 253] width 247 height 13
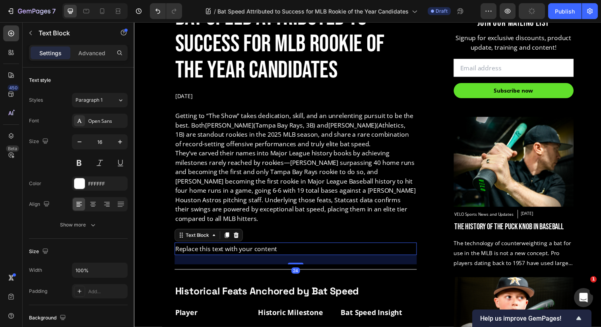
click at [199, 247] on div "Replace this text with your content" at bounding box center [298, 253] width 247 height 13
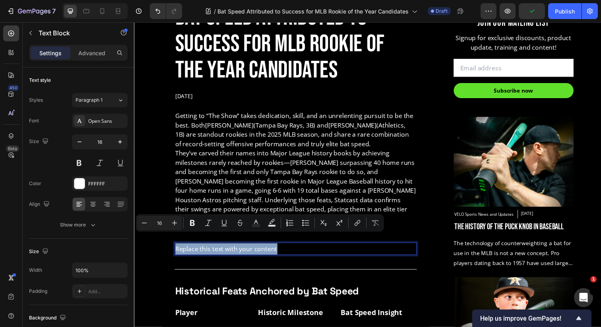
click at [199, 248] on p "Replace this text with your content" at bounding box center [299, 254] width 246 height 12
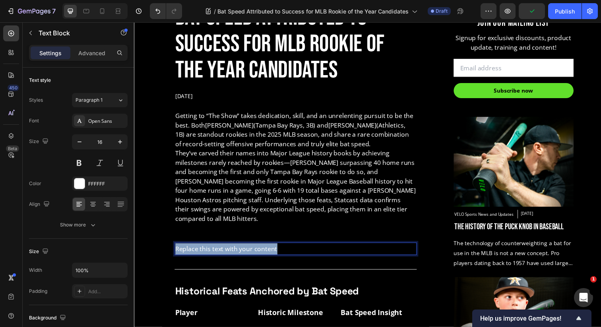
click at [199, 248] on p "Replace this text with your content" at bounding box center [299, 254] width 246 height 12
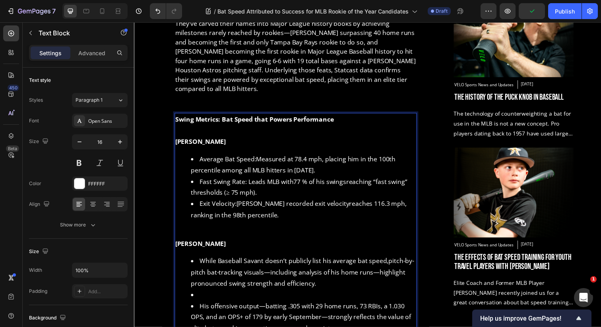
scroll to position [476, 0]
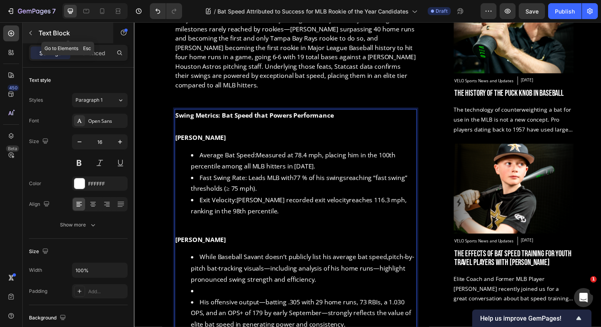
click at [37, 33] on div "Text Block" at bounding box center [68, 33] width 91 height 21
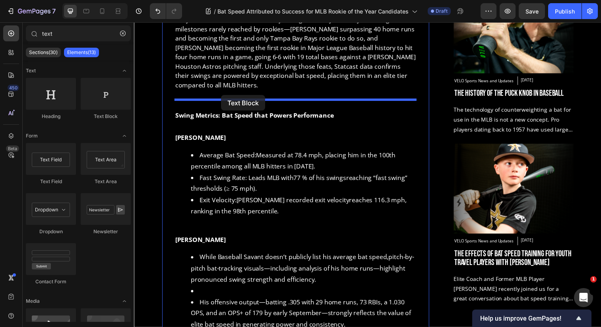
drag, startPoint x: 244, startPoint y: 127, endPoint x: 223, endPoint y: 97, distance: 36.7
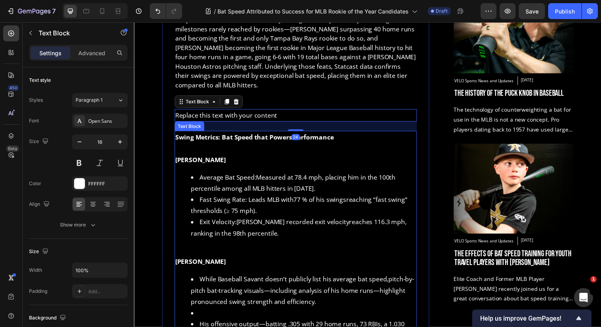
click at [201, 135] on p "Swing Metrics: Bat Speed that Powers Performance" at bounding box center [299, 140] width 246 height 12
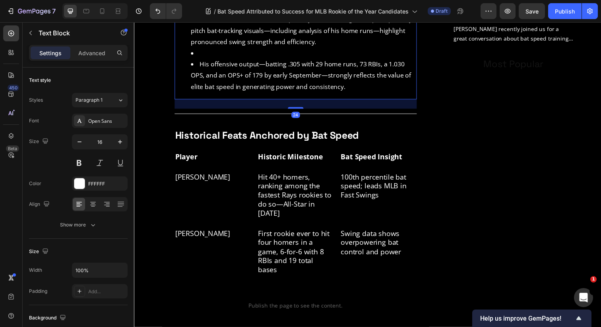
scroll to position [773, 0]
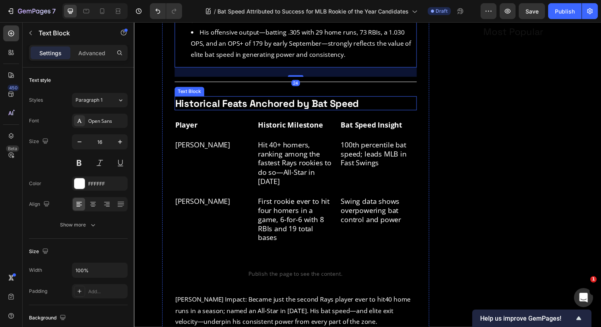
click at [203, 99] on strong "Historical Feats Anchored by Bat Speed" at bounding box center [270, 105] width 188 height 13
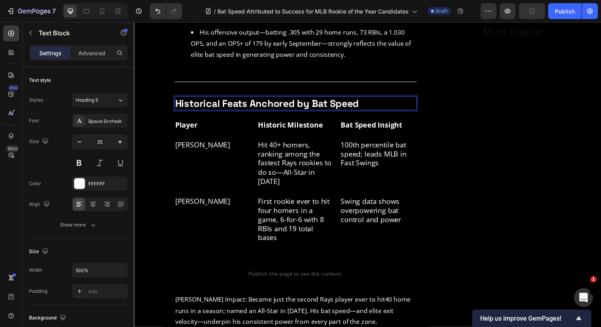
click at [203, 99] on strong "Historical Feats Anchored by Bat Speed" at bounding box center [270, 105] width 188 height 13
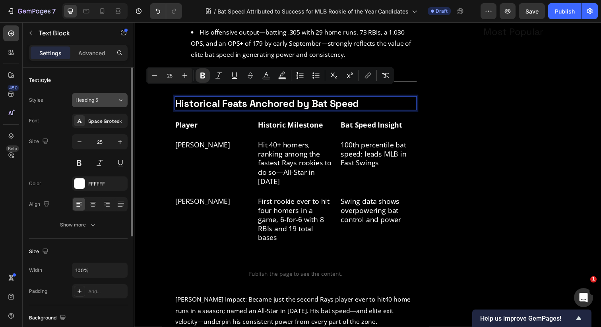
click at [110, 104] on button "Heading 5" at bounding box center [100, 100] width 56 height 14
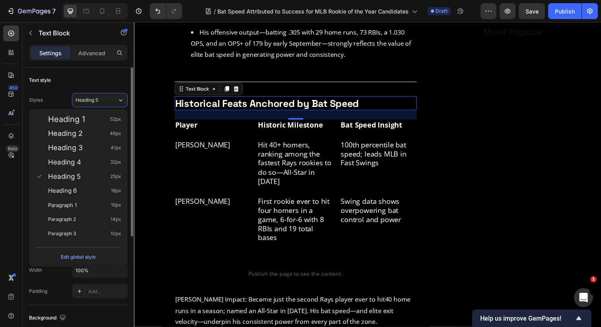
click at [73, 79] on div "Text style" at bounding box center [78, 80] width 99 height 13
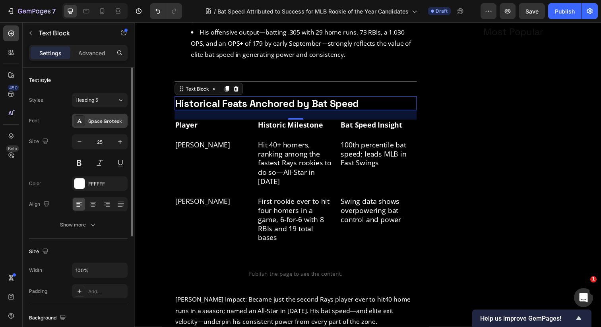
click at [85, 122] on div "Space Grotesk" at bounding box center [100, 121] width 56 height 14
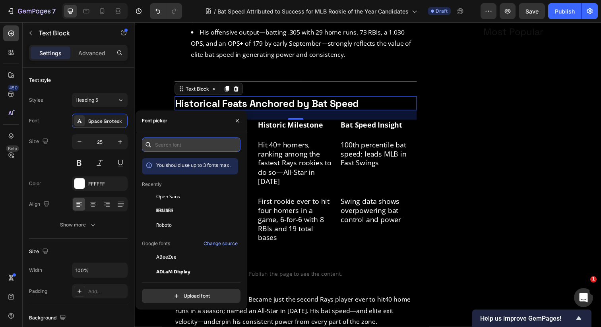
click at [185, 145] on input "text" at bounding box center [191, 144] width 99 height 14
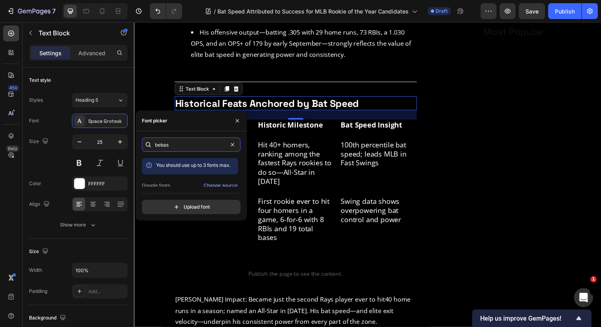
scroll to position [19, 0]
type input "bebas"
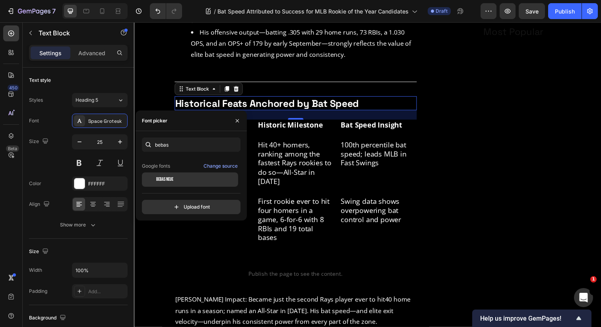
click at [176, 179] on div "Bebas Neue" at bounding box center [196, 179] width 80 height 7
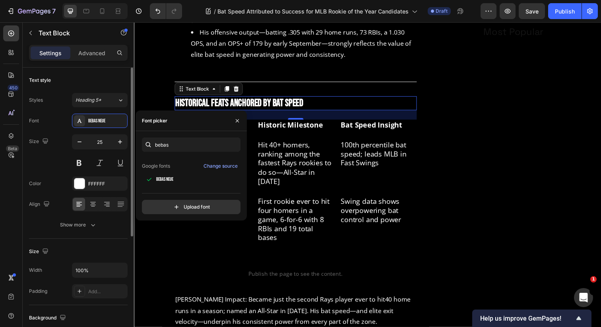
click at [50, 135] on div "Size 25" at bounding box center [78, 152] width 99 height 36
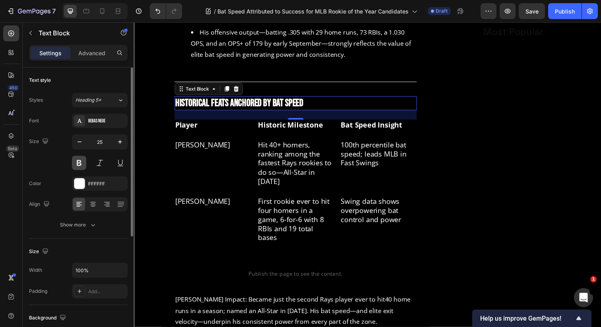
click at [80, 163] on button at bounding box center [79, 163] width 14 height 14
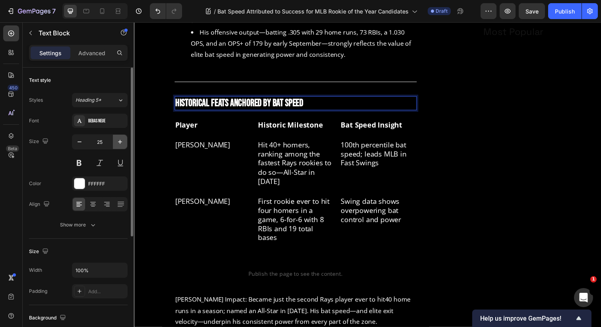
click at [117, 142] on icon "button" at bounding box center [120, 142] width 8 height 8
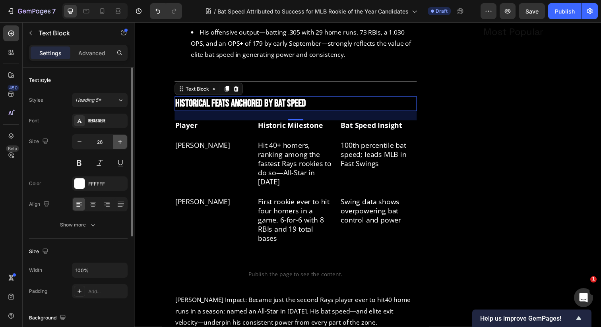
click at [117, 142] on icon "button" at bounding box center [120, 142] width 8 height 8
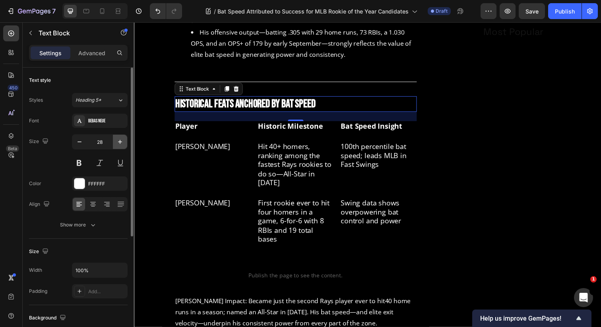
click at [117, 142] on icon "button" at bounding box center [120, 142] width 8 height 8
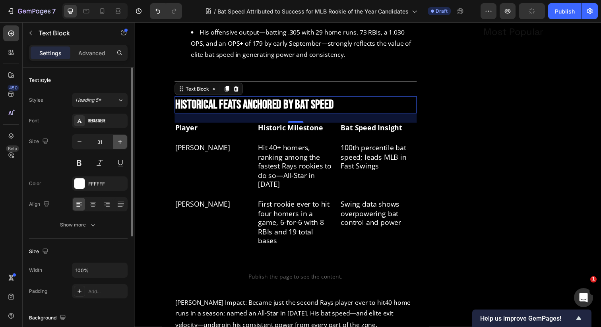
click at [117, 142] on icon "button" at bounding box center [120, 142] width 8 height 8
type input "32"
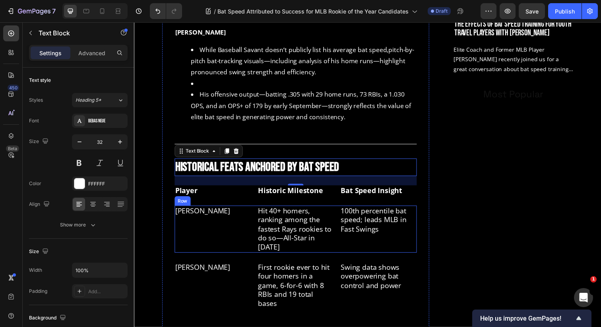
scroll to position [704, 0]
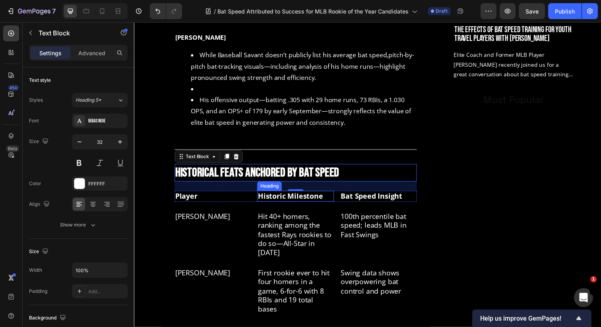
click at [270, 195] on p "Historic Milestone" at bounding box center [298, 199] width 77 height 9
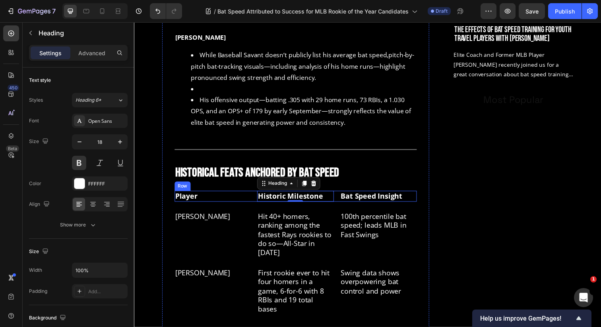
click at [257, 194] on div "Player Heading Historic Milestone Heading 0 Bat Speed Insight Heading Row" at bounding box center [298, 199] width 247 height 11
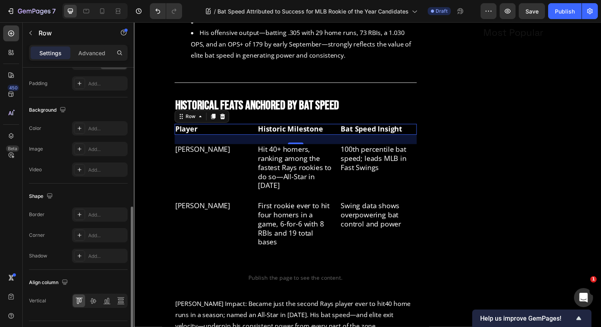
scroll to position [293, 0]
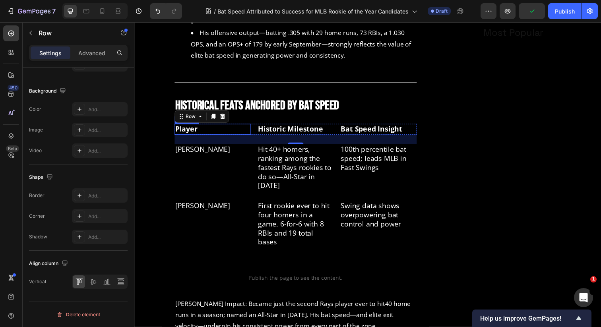
click at [216, 127] on p "Player" at bounding box center [214, 131] width 77 height 9
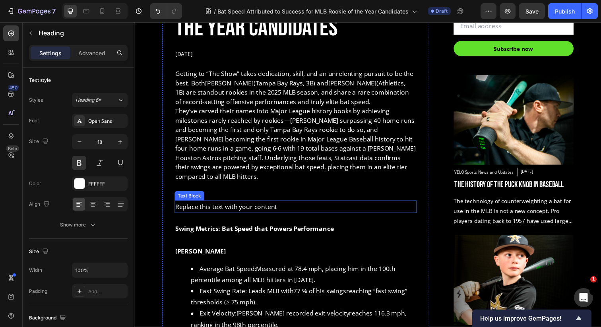
scroll to position [380, 0]
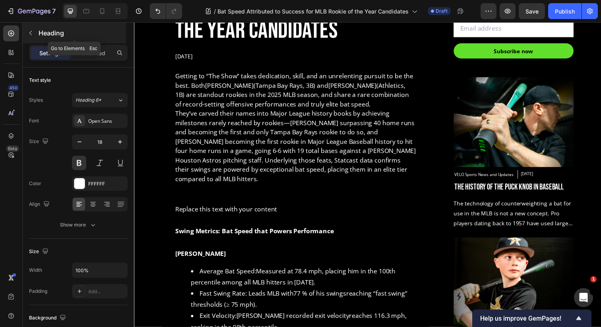
click at [34, 31] on button "button" at bounding box center [30, 33] width 13 height 13
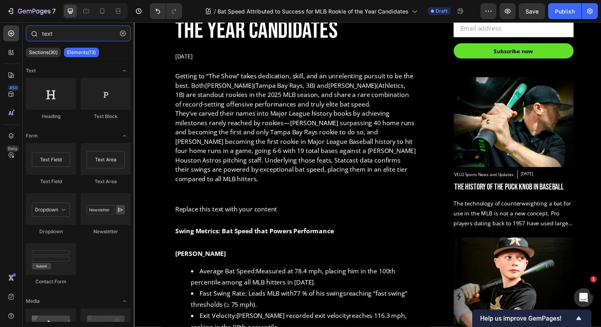
click at [58, 35] on input "text" at bounding box center [78, 33] width 105 height 16
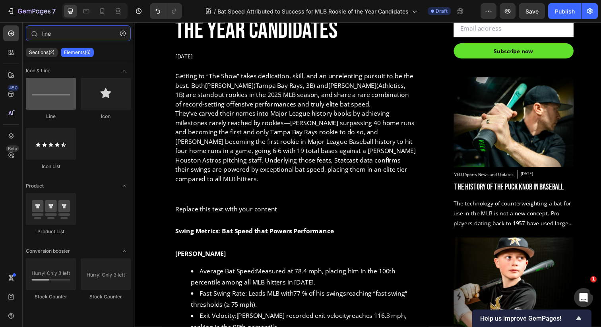
type input "line"
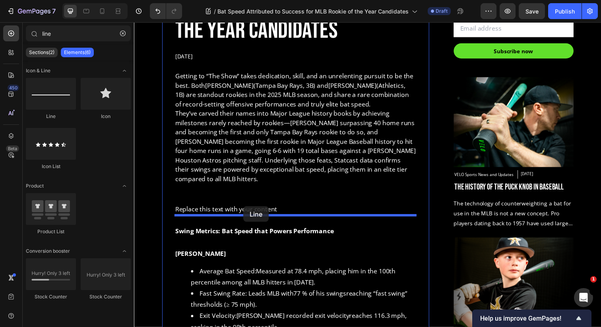
drag, startPoint x: 182, startPoint y: 110, endPoint x: 245, endPoint y: 211, distance: 119.3
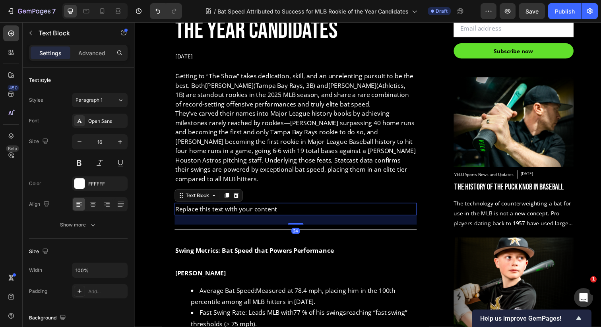
click at [246, 207] on div "Replace this text with your content" at bounding box center [298, 213] width 247 height 13
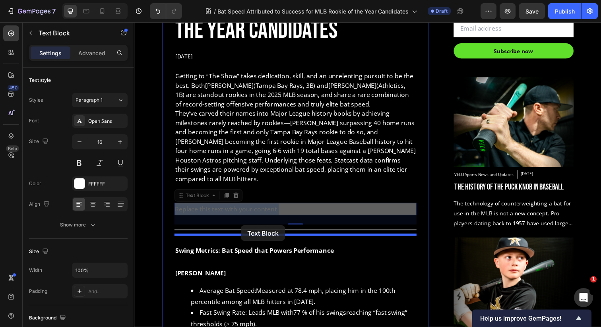
drag, startPoint x: 243, startPoint y: 204, endPoint x: 243, endPoint y: 230, distance: 25.4
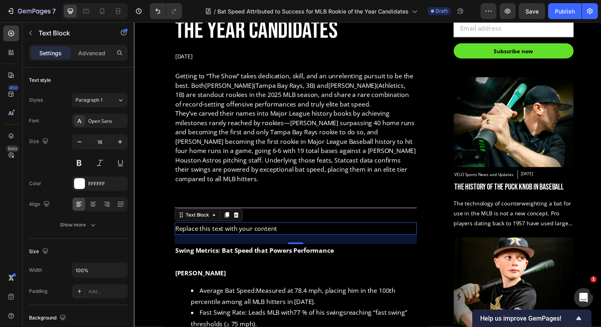
click at [229, 249] on p "Swing Metrics: Bat Speed that Powers Performance" at bounding box center [299, 255] width 246 height 12
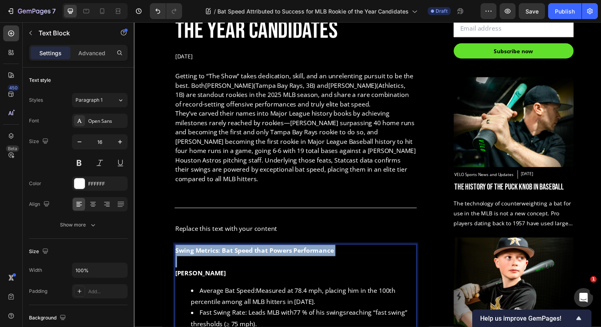
click at [229, 249] on p "Swing Metrics: Bat Speed that Powers Performance" at bounding box center [299, 255] width 246 height 12
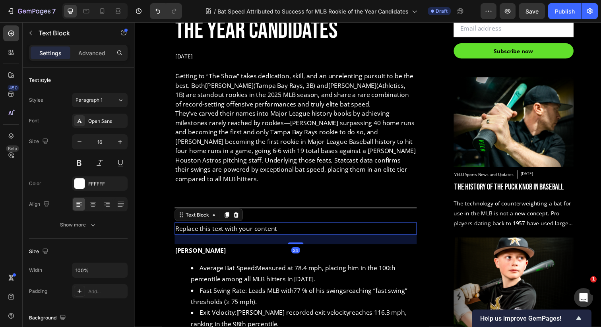
click at [232, 227] on p "Replace this text with your content" at bounding box center [299, 233] width 246 height 12
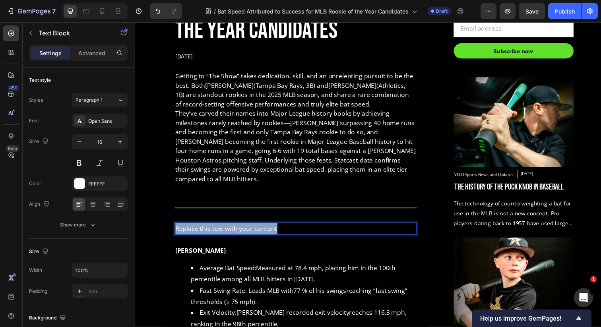
click at [232, 227] on p "Replace this text with your content" at bounding box center [299, 233] width 246 height 12
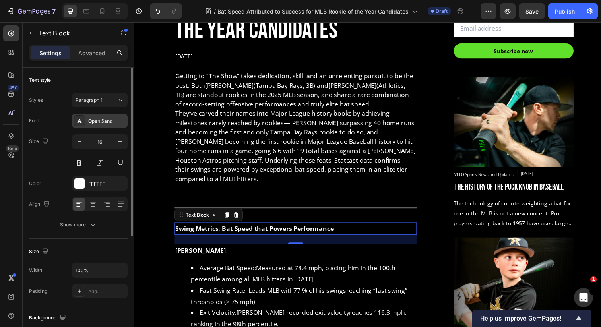
click at [104, 119] on div "Open Sans" at bounding box center [106, 121] width 37 height 7
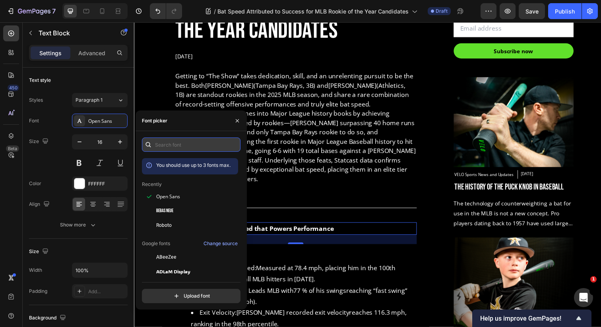
click at [170, 144] on input "text" at bounding box center [191, 144] width 99 height 14
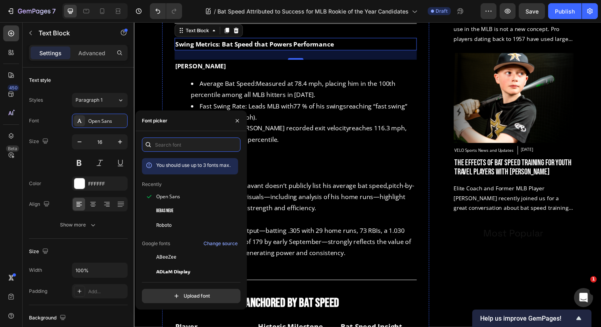
scroll to position [570, 0]
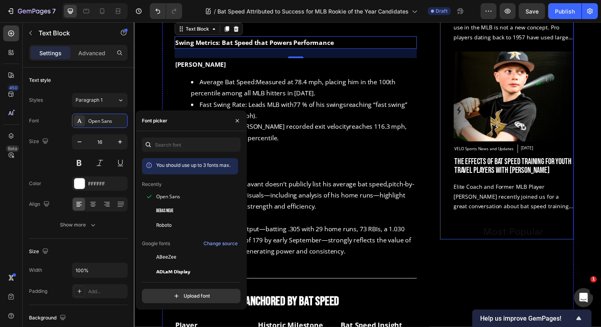
click at [447, 212] on div "JOIN OUR MAILING LIST Heading Signup for exclusive discounts, product update, t…" at bounding box center [514, 2] width 136 height 481
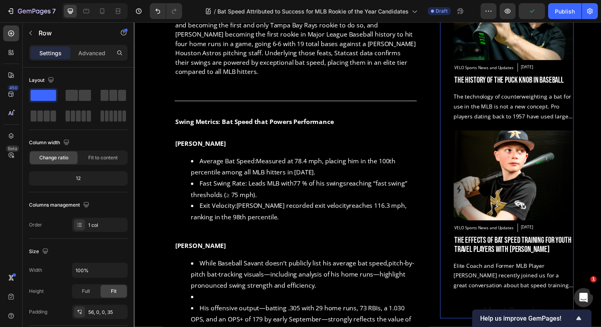
scroll to position [483, 0]
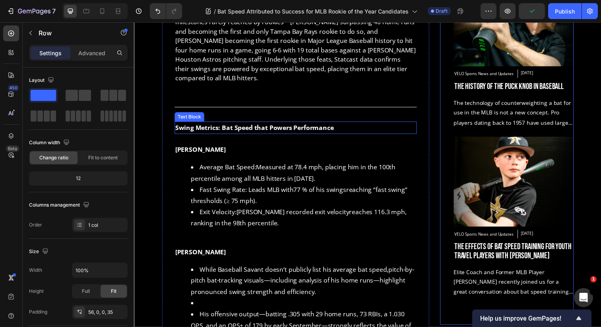
click at [261, 126] on strong "Swing Metrics: Bat Speed that Powers Performance" at bounding box center [257, 130] width 162 height 9
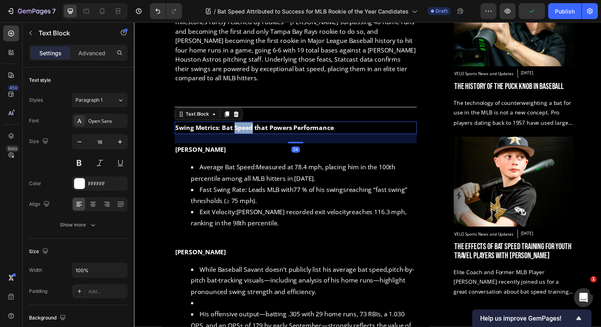
click at [235, 126] on strong "Swing Metrics: Bat Speed that Powers Performance" at bounding box center [257, 130] width 162 height 9
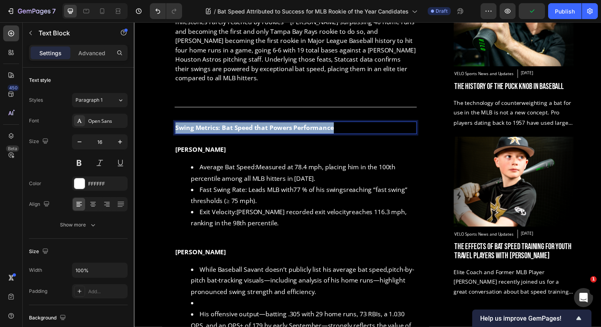
click at [235, 126] on strong "Swing Metrics: Bat Speed that Powers Performance" at bounding box center [257, 130] width 162 height 9
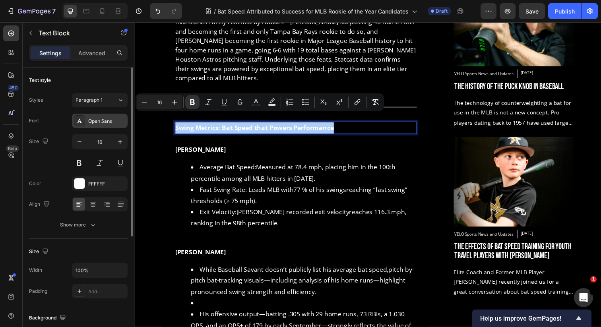
click at [97, 123] on div "Open Sans" at bounding box center [106, 121] width 37 height 7
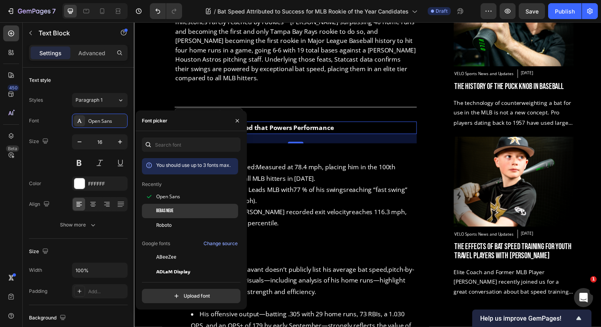
click at [171, 211] on span "Bebas Neue" at bounding box center [164, 210] width 17 height 7
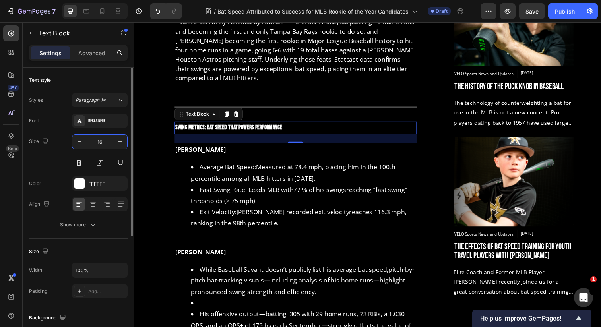
click at [108, 141] on input "16" at bounding box center [100, 142] width 26 height 14
type input "32"
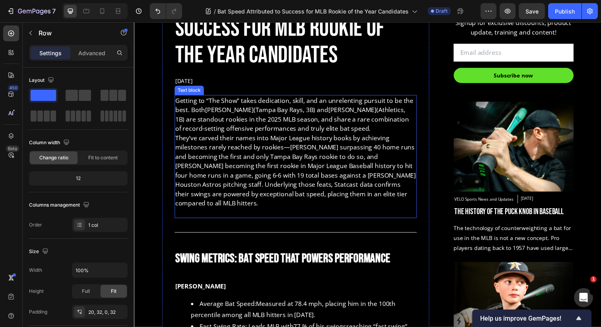
scroll to position [354, 0]
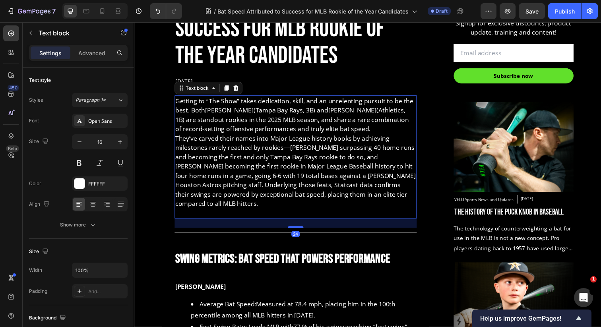
click at [190, 212] on p "Rich Text Editor. Editing area: main" at bounding box center [299, 217] width 246 height 10
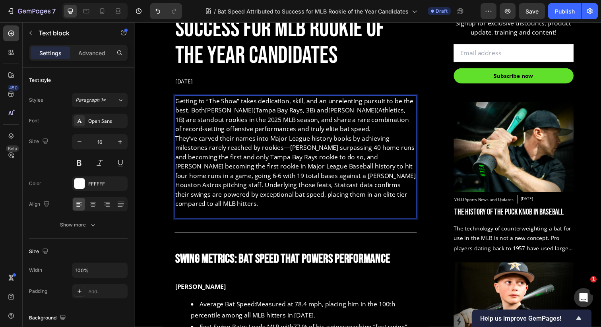
click at [190, 212] on p "Rich Text Editor. Editing area: main" at bounding box center [299, 217] width 246 height 10
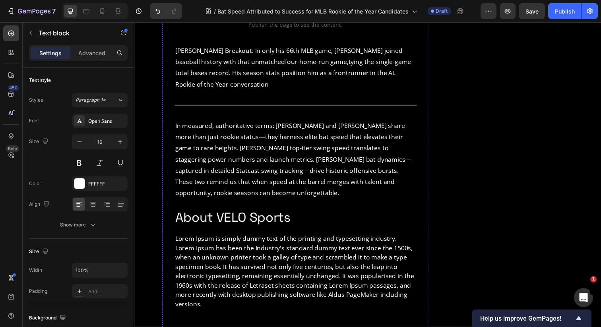
scroll to position [1141, 0]
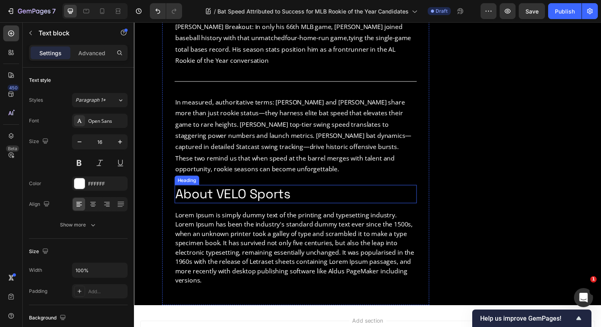
click at [268, 188] on h2 "About VELO Sports" at bounding box center [298, 197] width 247 height 19
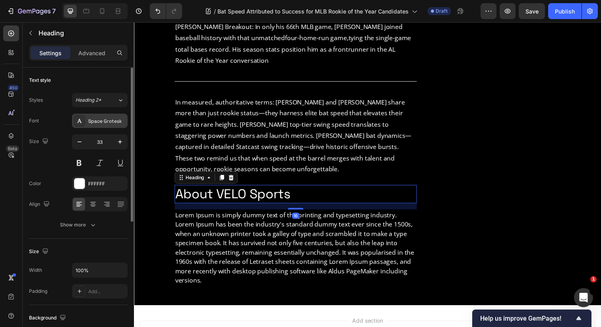
click at [100, 124] on div "Space Grotesk" at bounding box center [106, 121] width 37 height 7
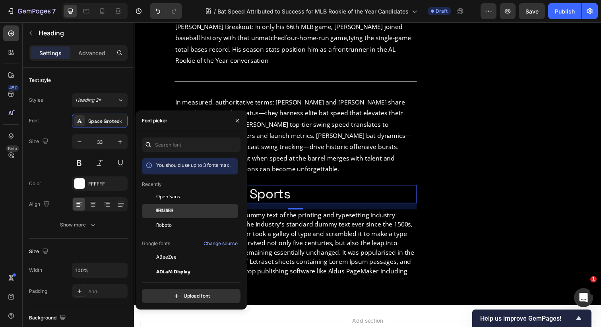
click at [162, 211] on span "Bebas Neue" at bounding box center [164, 210] width 17 height 7
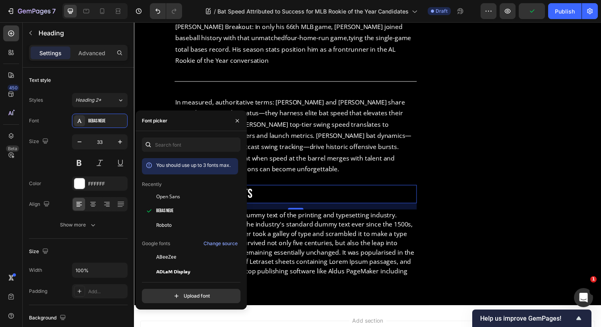
click at [269, 188] on h2 "About VELO Sports" at bounding box center [298, 197] width 247 height 19
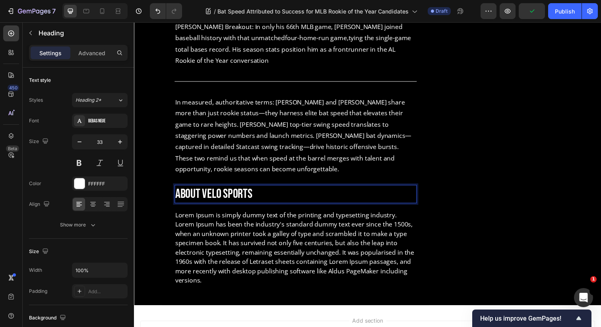
click at [269, 189] on p "About VELO Sports" at bounding box center [299, 197] width 246 height 17
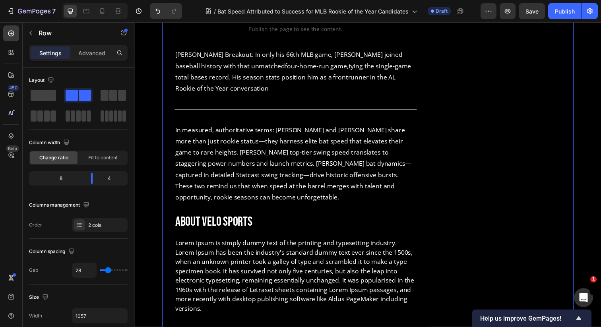
scroll to position [1106, 0]
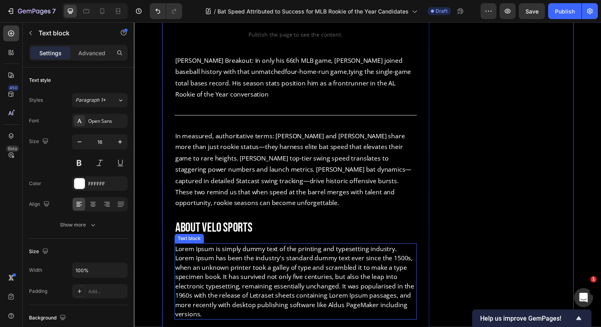
click at [389, 249] on p "Lorem Ipsum is simply dummy text of the printing and typesetting industry. Lore…" at bounding box center [299, 287] width 246 height 76
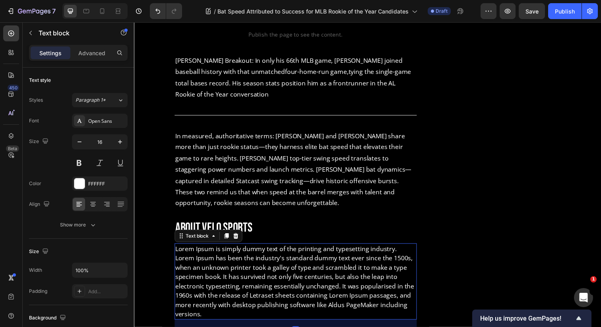
click at [371, 269] on p "Lorem Ipsum is simply dummy text of the printing and typesetting industry. Lore…" at bounding box center [299, 287] width 246 height 76
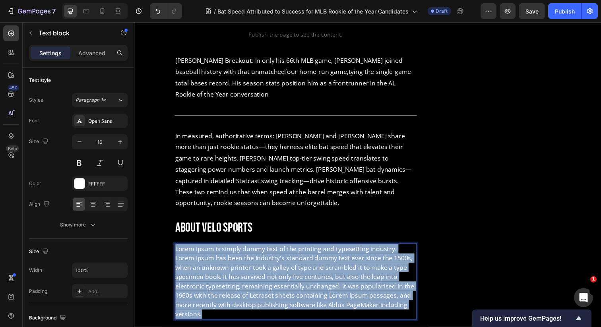
click at [371, 269] on p "Lorem Ipsum is simply dummy text of the printing and typesetting industry. Lore…" at bounding box center [299, 287] width 246 height 76
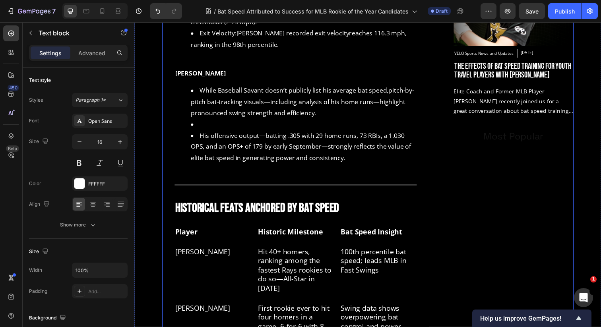
scroll to position [592, 0]
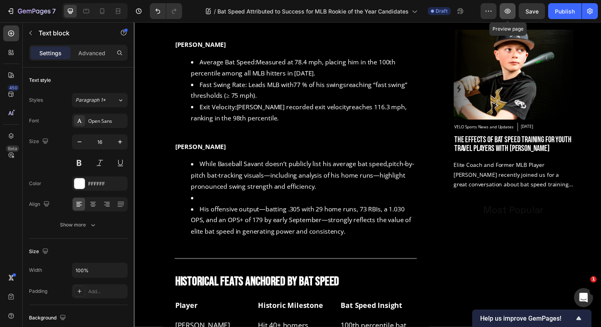
click at [511, 19] on button "button" at bounding box center [507, 11] width 16 height 16
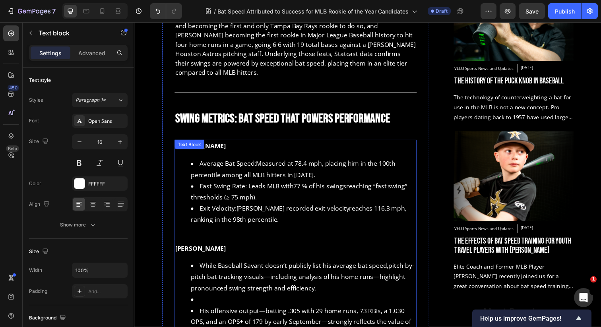
scroll to position [480, 0]
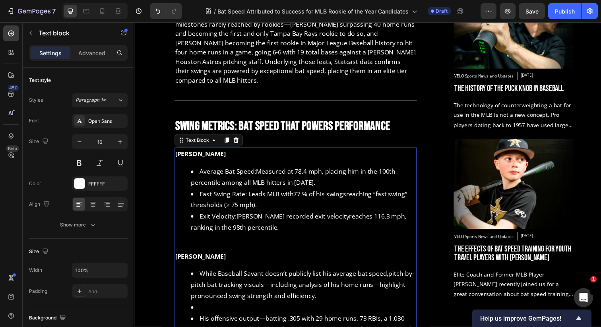
click at [222, 154] on div "Junior Caminero Average Bat Speed: Measured at 78.4 mph , placing him in the 10…" at bounding box center [298, 255] width 247 height 210
click at [115, 119] on div "Open Sans" at bounding box center [106, 121] width 37 height 7
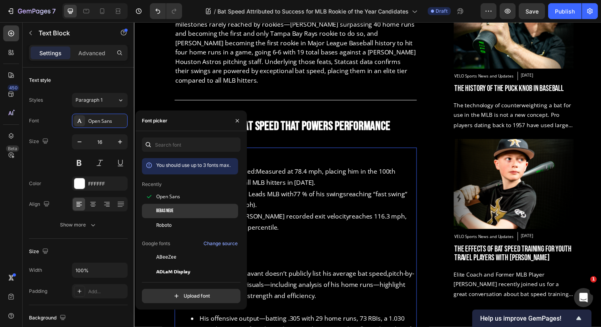
click at [166, 213] on span "Bebas Neue" at bounding box center [164, 210] width 17 height 7
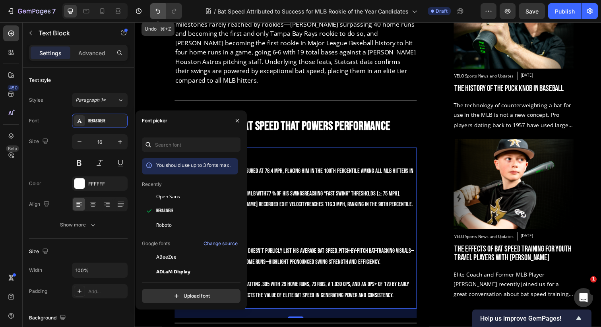
click at [155, 14] on icon "Undo/Redo" at bounding box center [158, 11] width 8 height 8
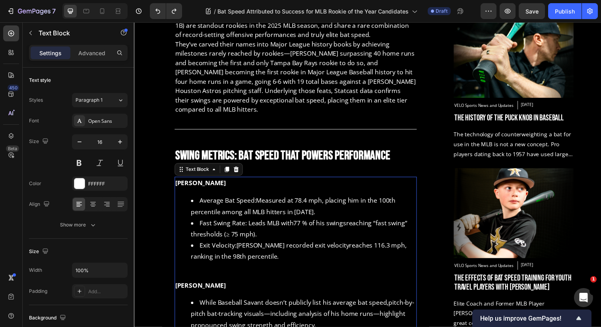
scroll to position [450, 0]
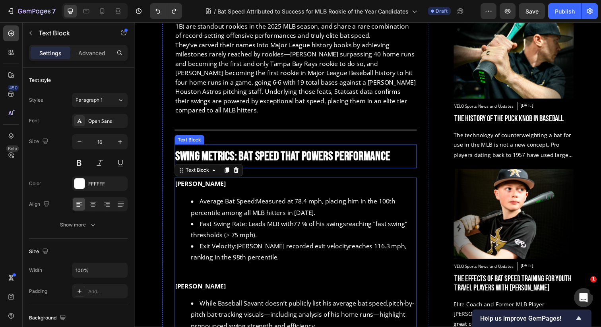
click at [265, 152] on strong "Swing Metrics: Bat Speed that Powers Performance" at bounding box center [285, 158] width 219 height 15
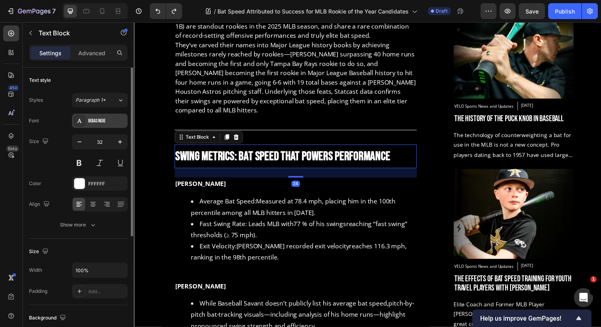
click at [92, 122] on div "Bebas Neue" at bounding box center [106, 121] width 37 height 7
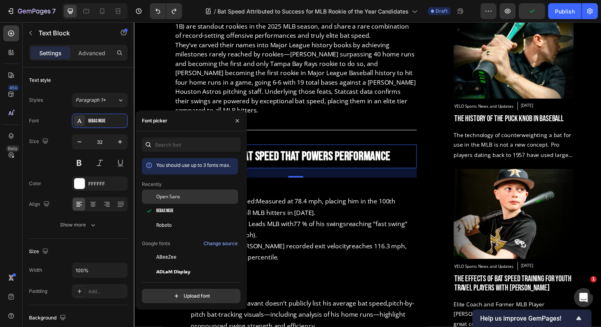
click at [161, 197] on span "Open Sans" at bounding box center [168, 196] width 24 height 7
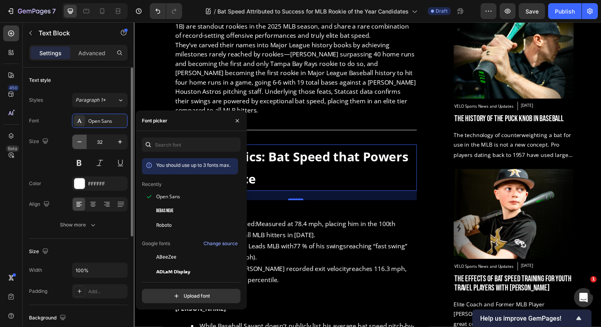
click at [77, 144] on icon "button" at bounding box center [79, 142] width 8 height 8
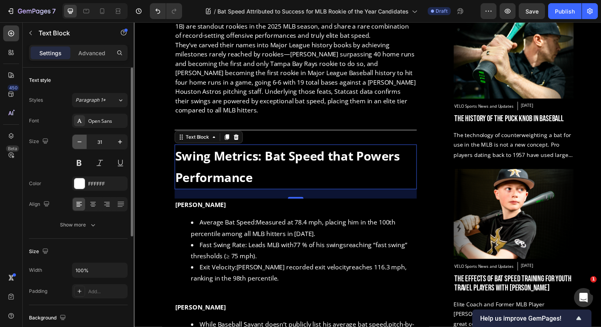
click at [77, 144] on icon "button" at bounding box center [79, 142] width 8 height 8
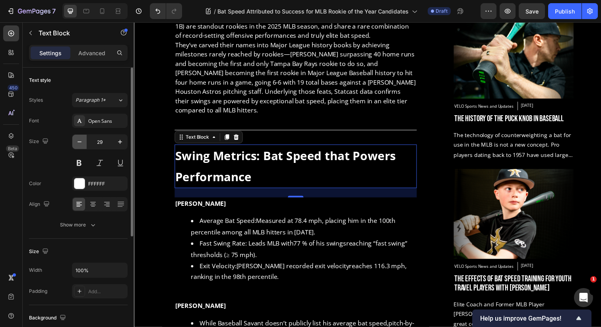
click at [77, 144] on icon "button" at bounding box center [79, 142] width 8 height 8
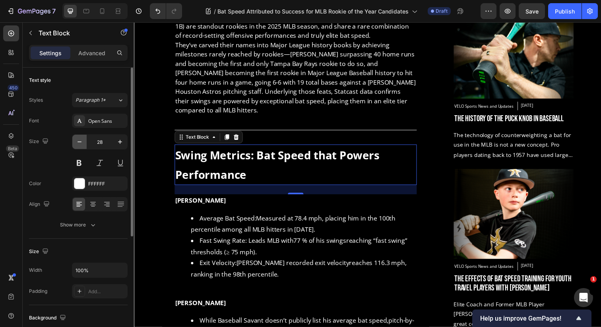
click at [77, 144] on icon "button" at bounding box center [79, 142] width 8 height 8
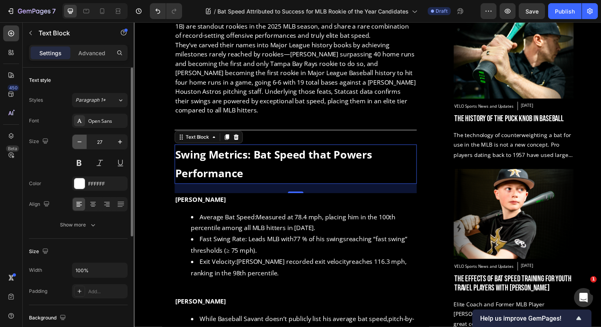
click at [77, 144] on icon "button" at bounding box center [79, 142] width 8 height 8
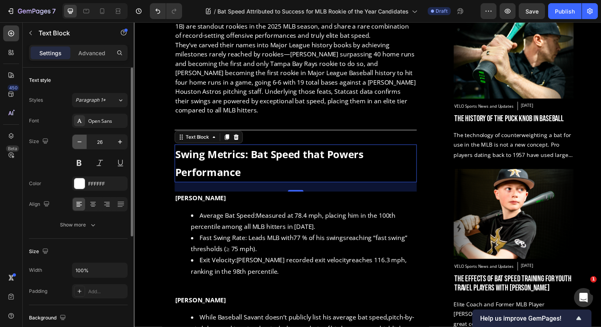
click at [77, 144] on icon "button" at bounding box center [79, 142] width 8 height 8
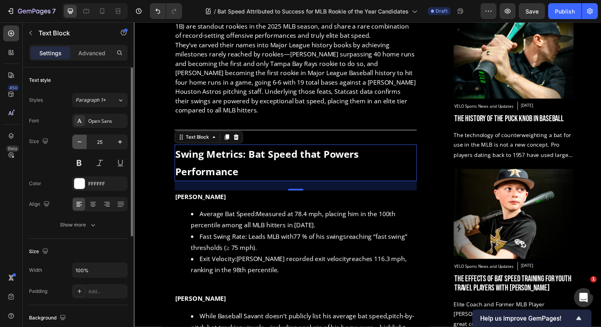
click at [77, 144] on icon "button" at bounding box center [79, 142] width 8 height 8
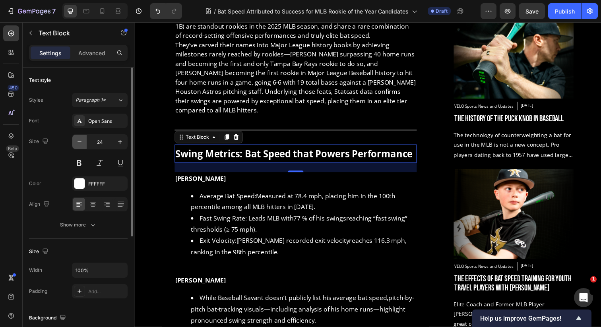
click at [77, 144] on icon "button" at bounding box center [79, 142] width 8 height 8
click at [124, 145] on icon "button" at bounding box center [120, 142] width 8 height 8
type input "24"
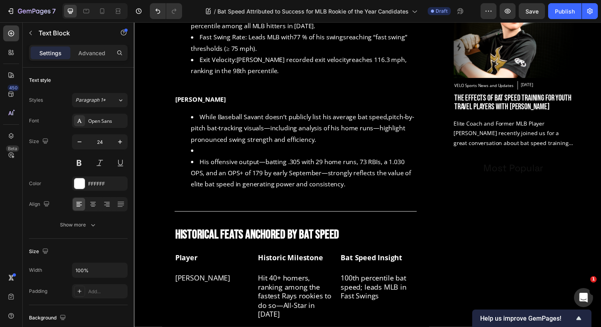
scroll to position [657, 0]
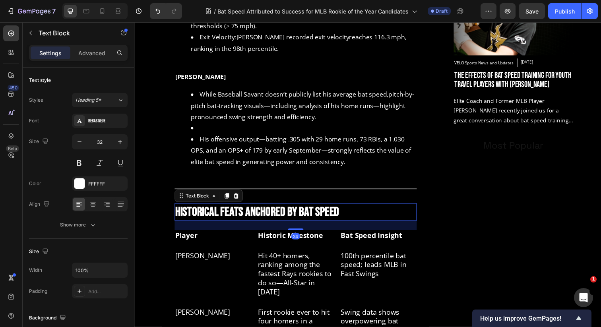
click at [195, 208] on strong "Historical Feats Anchored by Bat Speed" at bounding box center [259, 215] width 167 height 15
click at [109, 124] on div "Bebas Neue" at bounding box center [106, 121] width 37 height 7
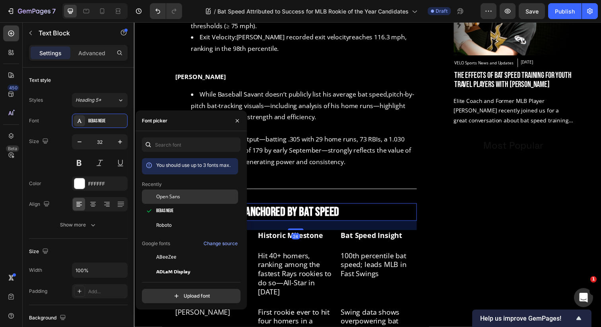
click at [155, 199] on div at bounding box center [149, 196] width 14 height 14
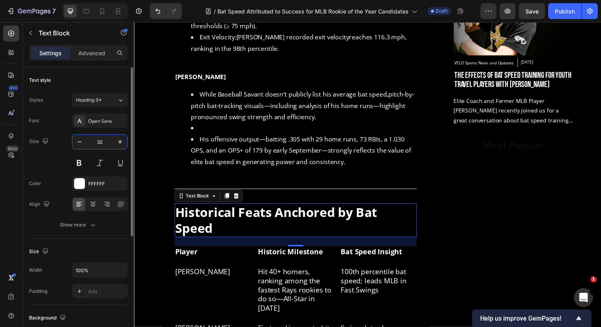
click at [103, 141] on input "32" at bounding box center [100, 142] width 26 height 14
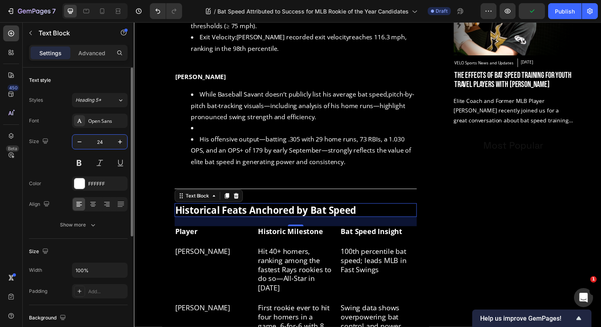
type input "24"
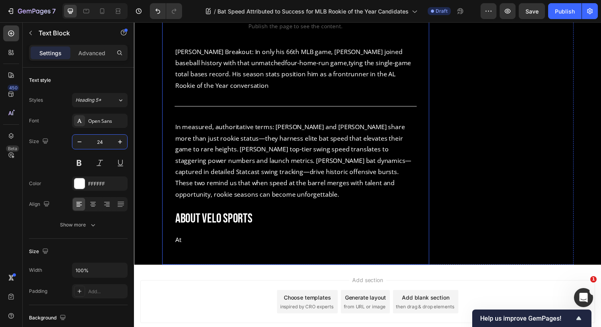
scroll to position [1117, 0]
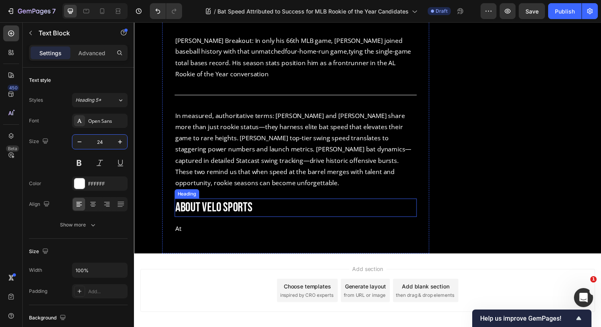
click at [185, 203] on p "About VELO Sports" at bounding box center [299, 211] width 246 height 17
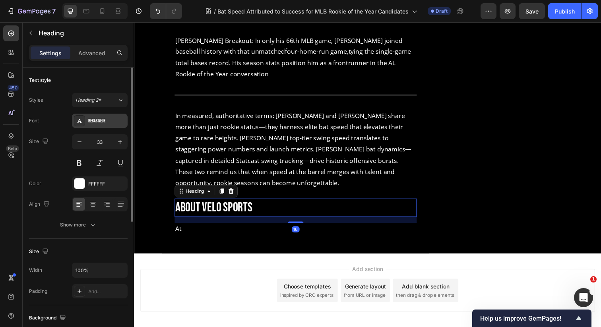
click at [104, 116] on div "Bebas Neue" at bounding box center [100, 121] width 56 height 14
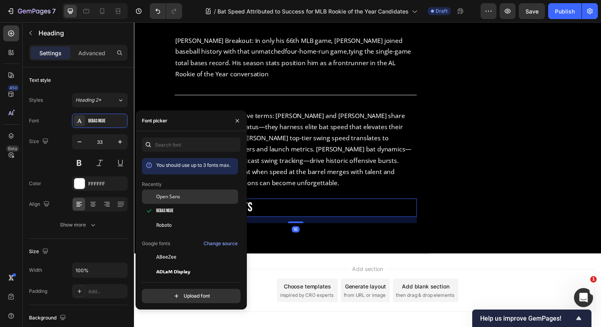
click at [146, 200] on div at bounding box center [149, 196] width 14 height 14
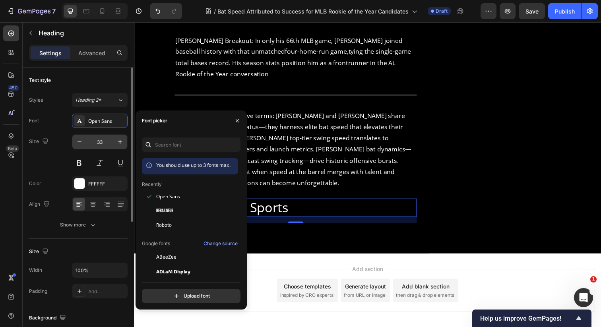
click at [104, 142] on input "33" at bounding box center [100, 142] width 26 height 14
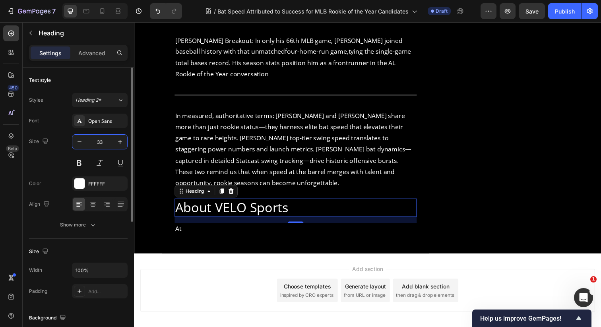
click at [104, 142] on input "33" at bounding box center [100, 142] width 26 height 14
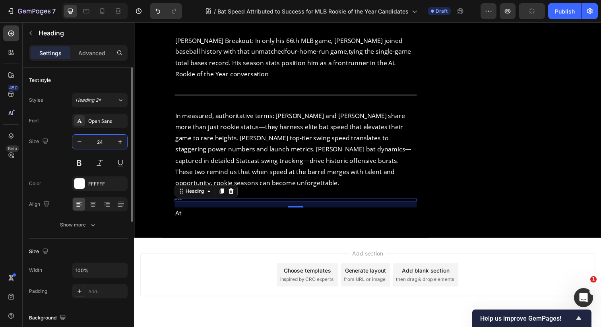
type input "24"
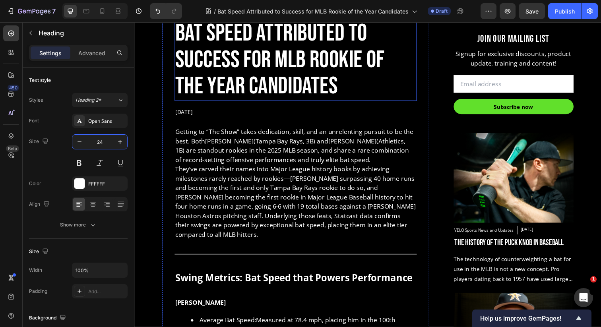
scroll to position [71, 0]
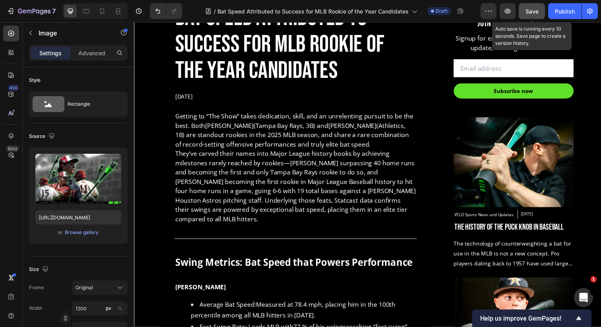
click at [538, 12] on span "Save" at bounding box center [531, 11] width 13 height 7
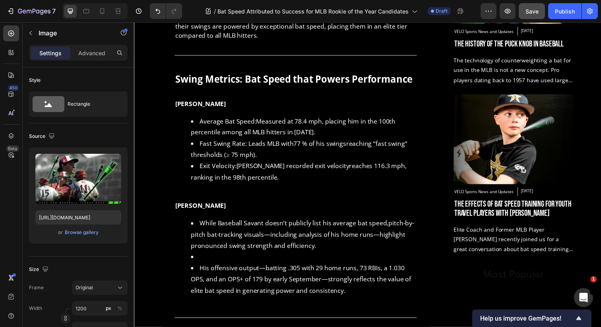
scroll to position [525, 0]
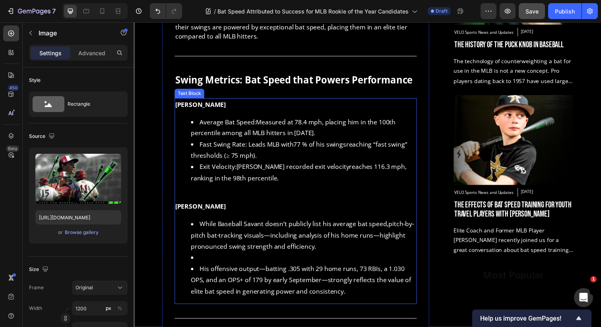
click at [226, 257] on li "Rich Text Editor. Editing area: main" at bounding box center [307, 263] width 230 height 12
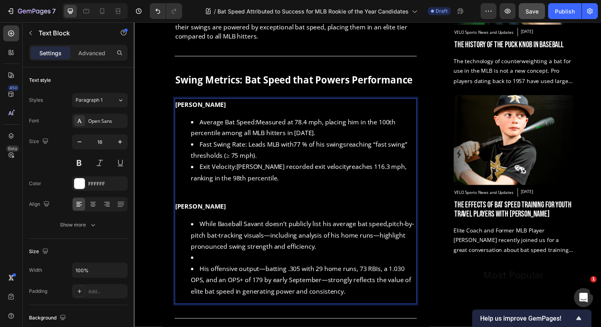
click at [211, 257] on li "Rich Text Editor. Editing area: main" at bounding box center [307, 263] width 230 height 12
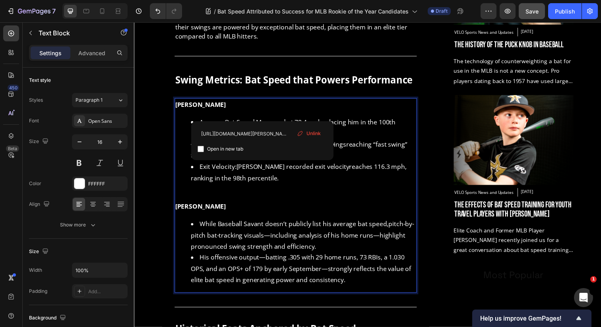
click at [262, 120] on link "Measured at 78.4 mph" at bounding box center [292, 124] width 67 height 9
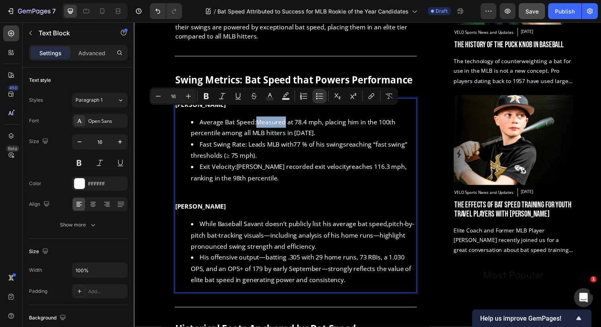
click at [267, 119] on li "Average Bat Speed: Measured at 78.4 mph , placing him in the 100th percentile a…" at bounding box center [307, 129] width 230 height 23
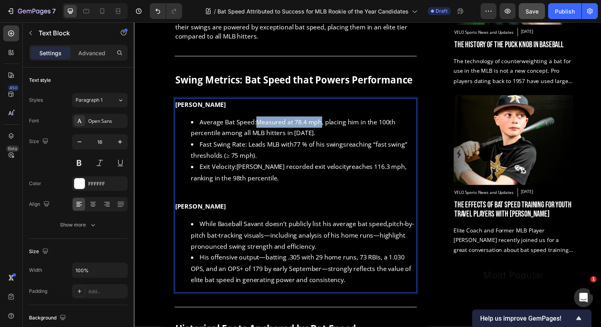
drag, startPoint x: 260, startPoint y: 115, endPoint x: 325, endPoint y: 117, distance: 64.8
click at [325, 120] on link "Measured at 78.4 mph" at bounding box center [292, 124] width 67 height 9
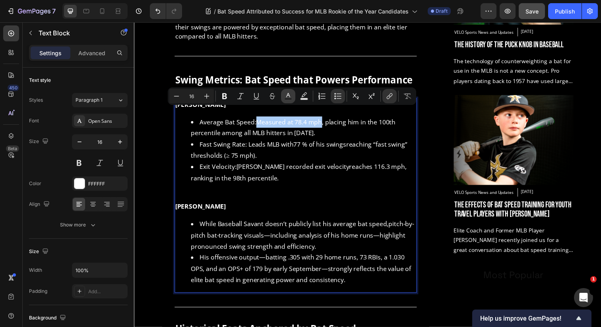
click at [290, 98] on rect "Editor contextual toolbar" at bounding box center [288, 99] width 8 height 2
type input "FFFFFF"
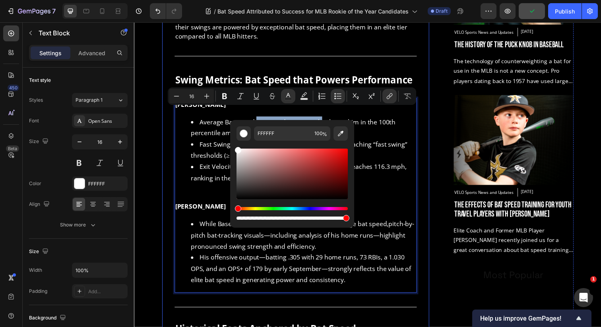
click at [431, 153] on div "Bat Speed Attributed to Success for MLB Rookie of the Year Candidates Heading S…" at bounding box center [298, 321] width 273 height 1025
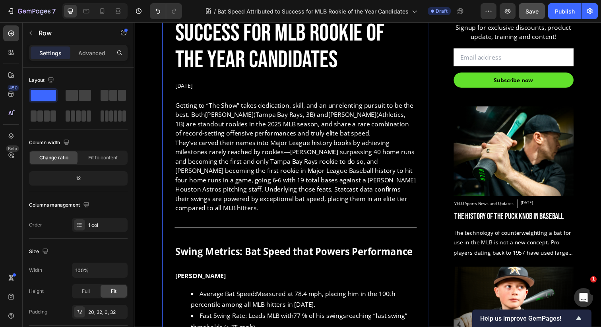
scroll to position [350, 0]
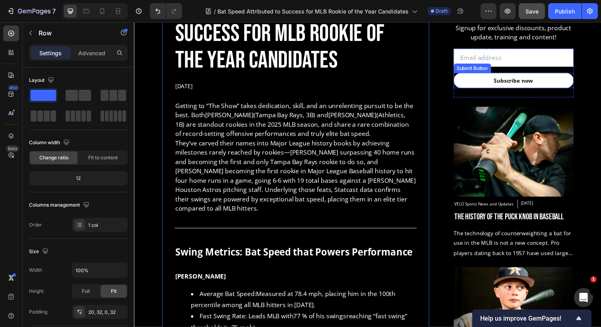
click at [477, 80] on button "Subscribe now" at bounding box center [521, 81] width 122 height 15
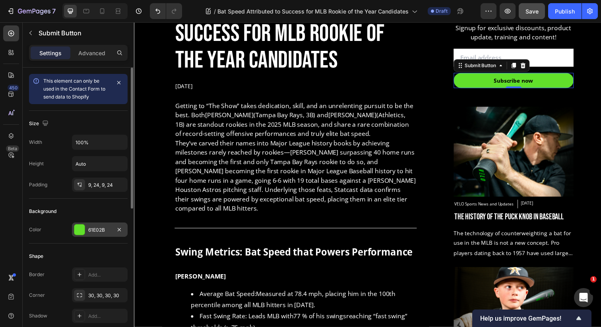
click at [86, 230] on div "61E02B" at bounding box center [100, 229] width 56 height 14
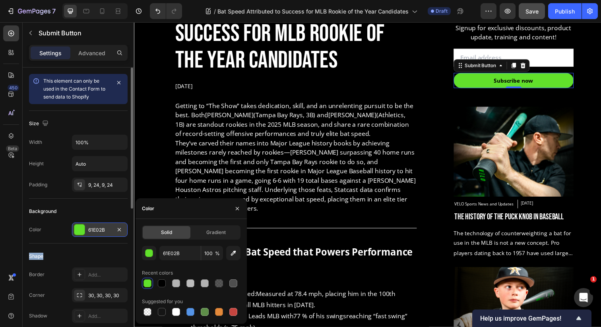
click at [86, 230] on div "61E02B" at bounding box center [100, 229] width 56 height 14
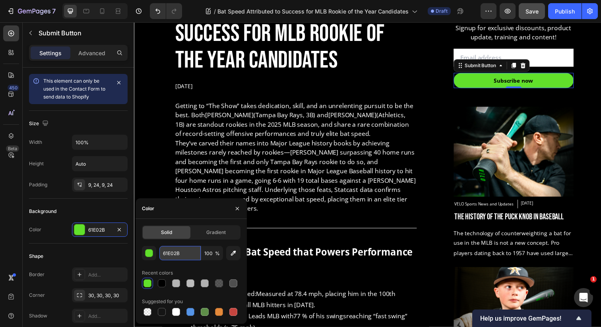
click at [167, 253] on input "61E02B" at bounding box center [179, 253] width 41 height 14
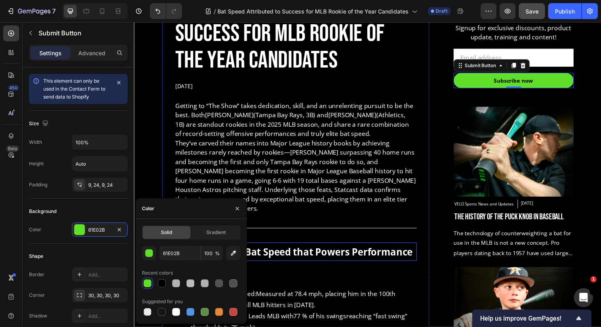
click at [354, 252] on strong "Swing Metrics: Bat Speed that Powers Performance" at bounding box center [297, 256] width 242 height 13
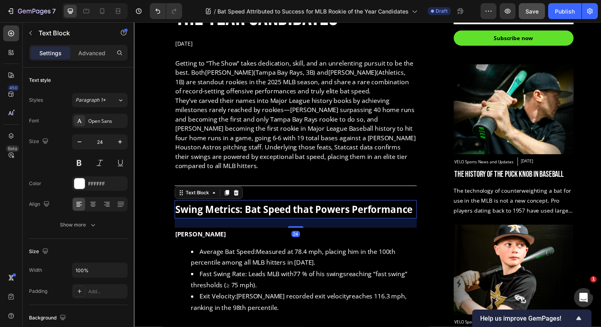
scroll to position [396, 0]
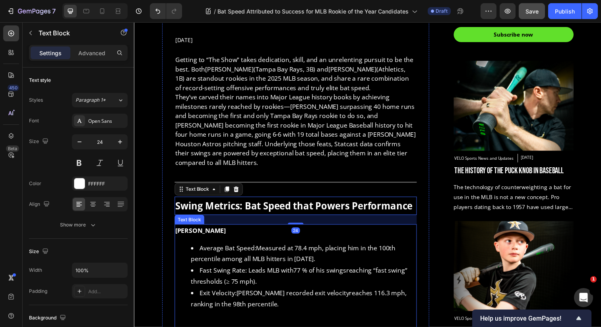
click at [319, 248] on link "Measured at 78.4 mph" at bounding box center [292, 252] width 67 height 9
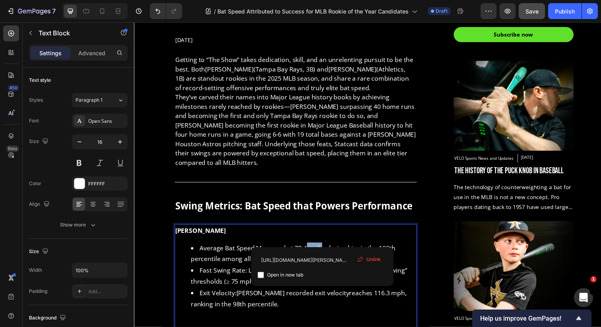
drag, startPoint x: 324, startPoint y: 244, endPoint x: 309, endPoint y: 243, distance: 15.1
click at [309, 248] on link "Measured at 78.4 mph" at bounding box center [292, 252] width 67 height 9
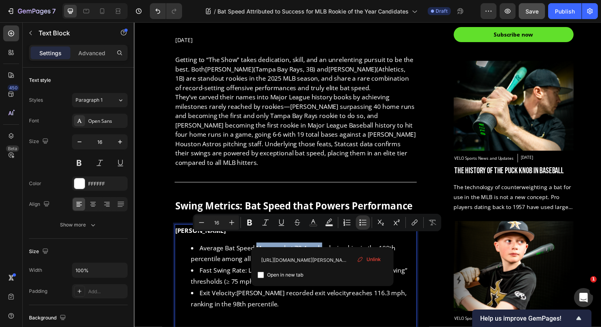
click at [322, 248] on link "Measured at 78.4 mph" at bounding box center [292, 252] width 67 height 9
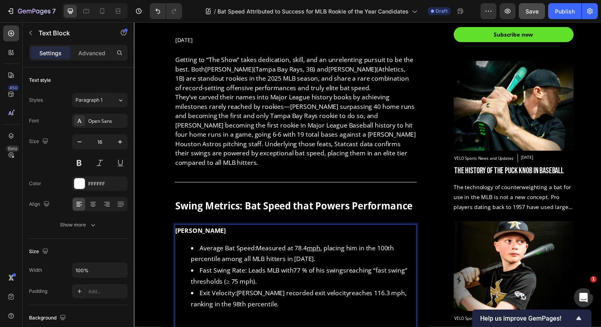
drag, startPoint x: 326, startPoint y: 244, endPoint x: 262, endPoint y: 245, distance: 64.0
click at [262, 247] on li "Average Bat Speed: Measured at 78.4 mph , placing him in the 100th percentile a…" at bounding box center [307, 258] width 230 height 23
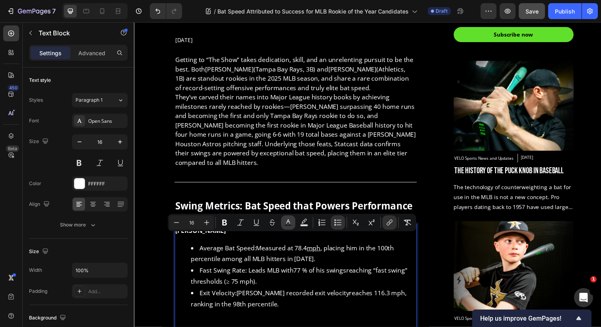
click at [285, 225] on rect "Editor contextual toolbar" at bounding box center [288, 225] width 8 height 2
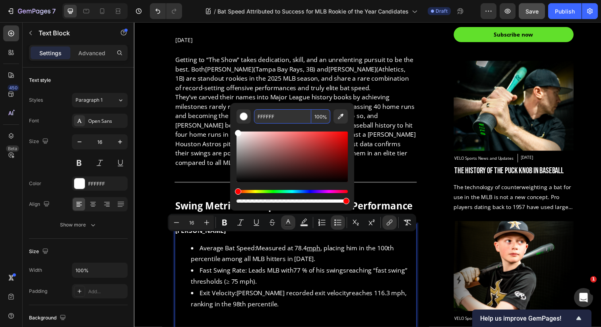
click at [276, 112] on input "FFFFFF" at bounding box center [282, 116] width 57 height 14
paste input "61E02B"
type input "61E02B"
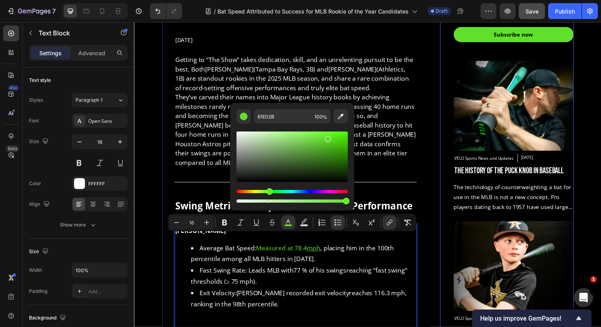
click at [450, 144] on div "JOIN OUR MAILING LIST Heading Signup for exclusive discounts, product update, t…" at bounding box center [514, 176] width 136 height 481
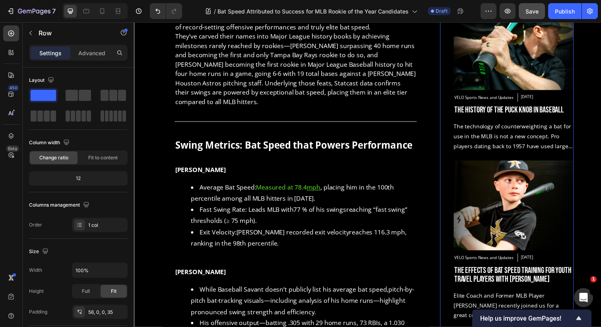
scroll to position [462, 0]
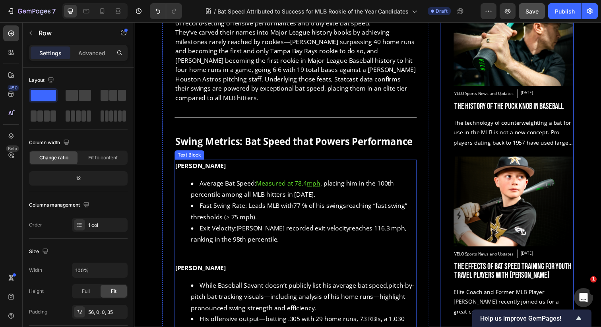
click at [324, 182] on u "mph" at bounding box center [317, 186] width 14 height 9
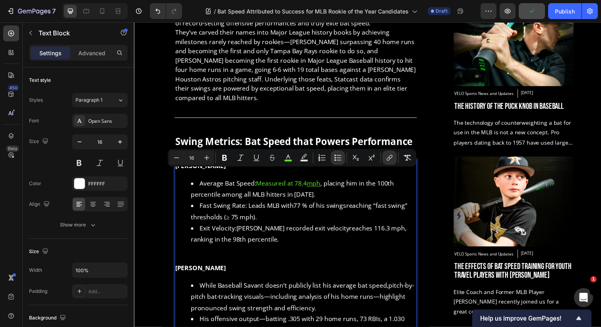
drag, startPoint x: 261, startPoint y: 178, endPoint x: 325, endPoint y: 180, distance: 64.4
click at [324, 182] on span "Measured at 78.4 mph" at bounding box center [292, 186] width 66 height 9
click at [387, 159] on icon "Editor contextual toolbar" at bounding box center [389, 159] width 4 height 4
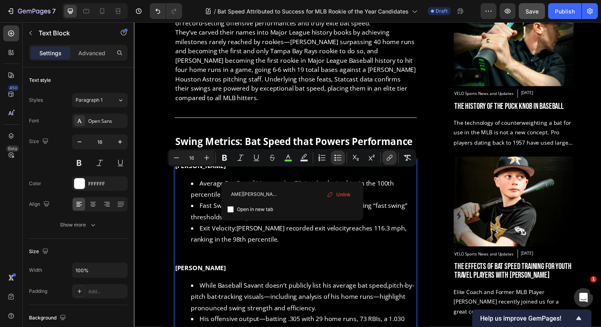
scroll to position [0, 0]
click at [261, 210] on span "Open in new tab" at bounding box center [255, 210] width 36 height 10
checkbox input "true"
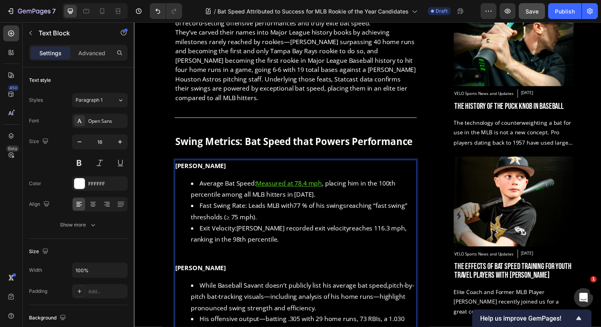
click at [412, 210] on li "Fast Swing Rate: Leads MLB with 77 % of his swings reaching “fast swing” thresh…" at bounding box center [307, 215] width 230 height 23
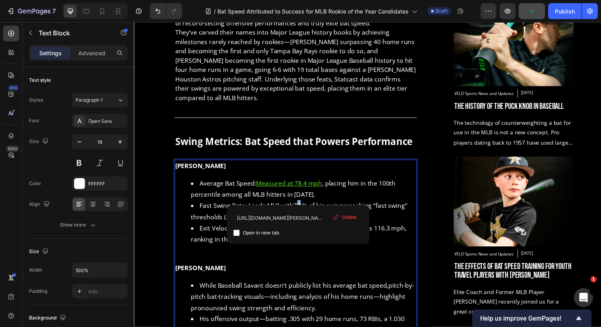
drag, startPoint x: 300, startPoint y: 202, endPoint x: 305, endPoint y: 203, distance: 5.7
click at [305, 205] on link "77 % of his swings" at bounding box center [324, 209] width 54 height 9
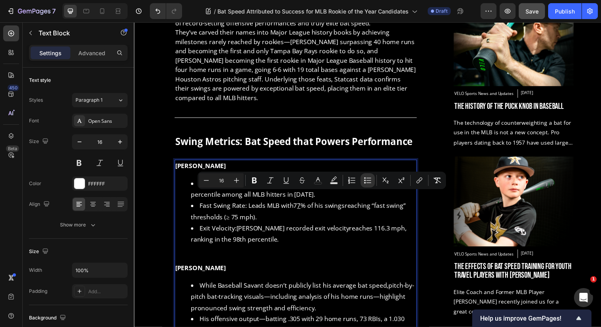
drag, startPoint x: 299, startPoint y: 201, endPoint x: 350, endPoint y: 204, distance: 50.9
click at [319, 178] on icon "Editor contextual toolbar" at bounding box center [319, 180] width 8 height 8
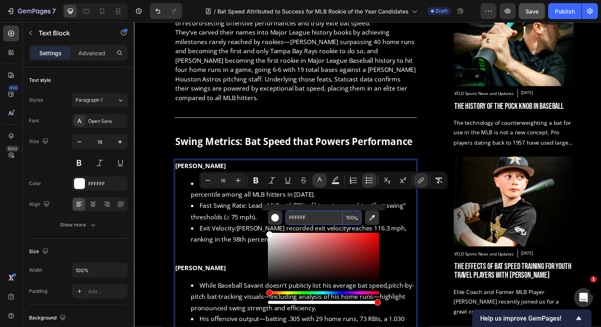
click at [304, 219] on input "FFFFFF" at bounding box center [313, 218] width 57 height 14
paste input "61E02B"
type input "61E02B"
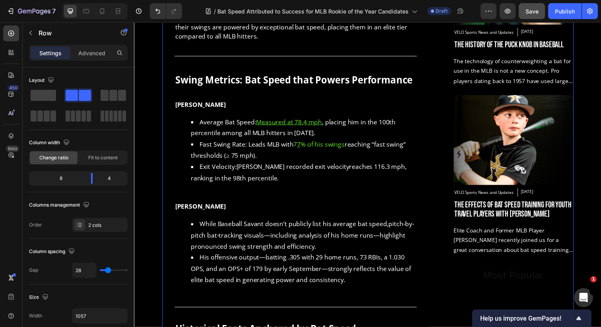
scroll to position [525, 0]
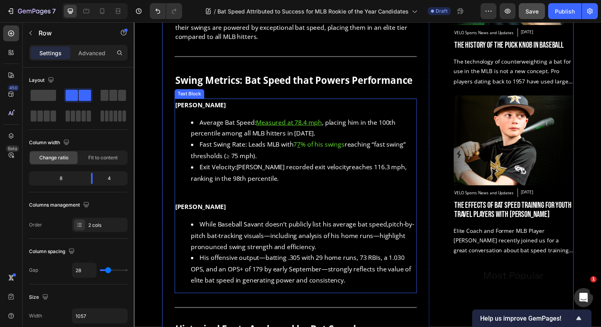
click at [349, 143] on span "7 7 % of his swings" at bounding box center [323, 147] width 52 height 9
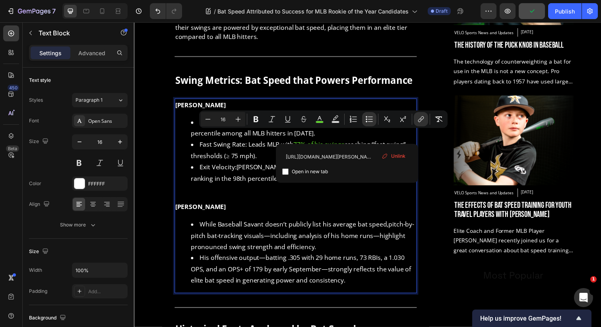
drag, startPoint x: 351, startPoint y: 138, endPoint x: 299, endPoint y: 139, distance: 52.1
click at [299, 143] on span "7 7 % of his swings" at bounding box center [323, 147] width 52 height 9
click at [284, 171] on input "checkbox" at bounding box center [285, 171] width 6 height 6
checkbox input "true"
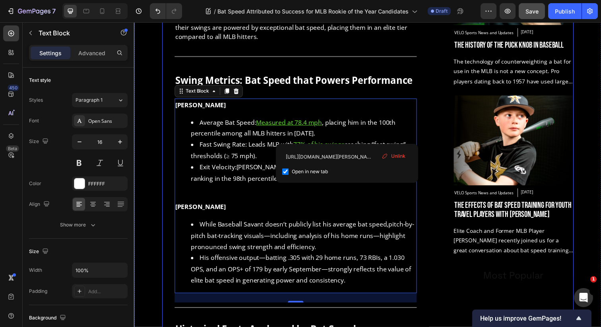
click at [435, 192] on div "Bat Speed Attributed to Success for MLB Rookie of the Year Candidates Heading S…" at bounding box center [372, 320] width 420 height 1027
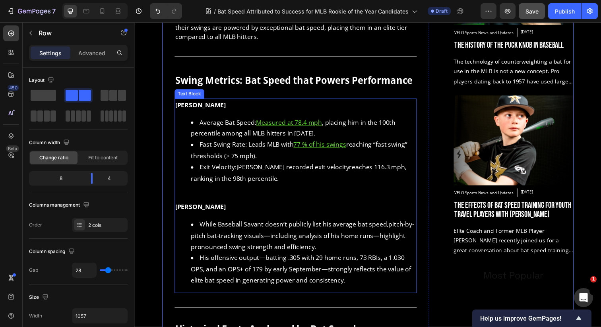
click at [258, 166] on link "Max recorded exit velocity" at bounding box center [295, 170] width 115 height 9
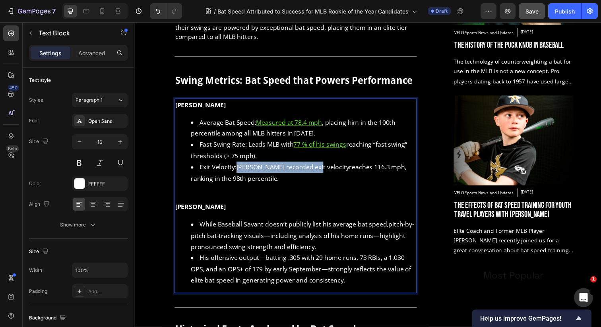
drag, startPoint x: 241, startPoint y: 162, endPoint x: 316, endPoint y: 163, distance: 75.5
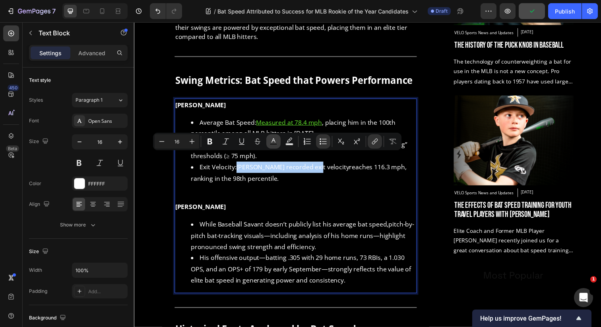
click at [275, 140] on icon "Editor contextual toolbar" at bounding box center [273, 141] width 8 height 8
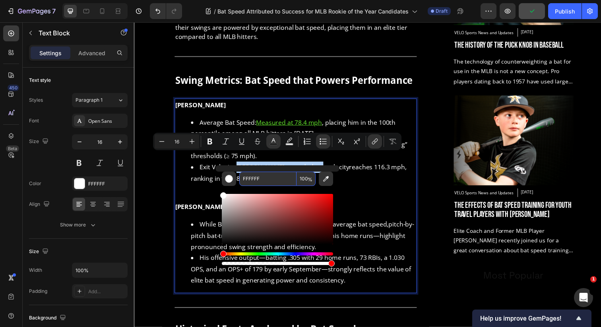
click at [245, 178] on input "FFFFFF" at bounding box center [267, 179] width 57 height 14
type input "x"
paste input "61E02B"
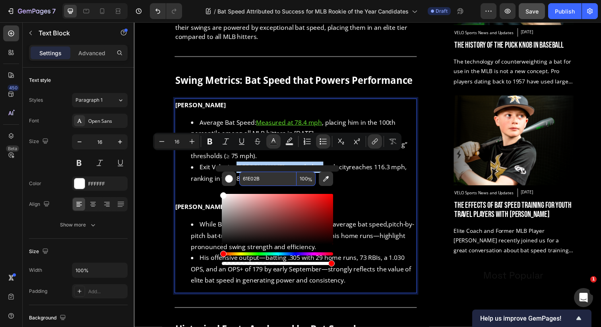
type input "61E02B"
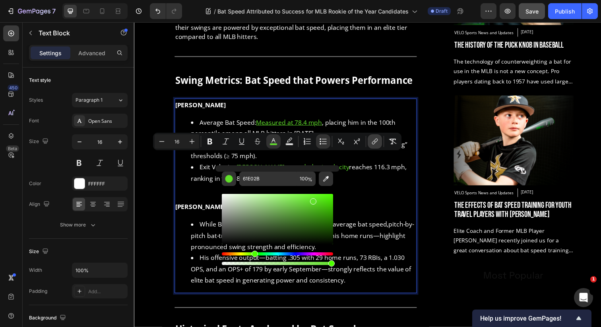
click at [375, 142] on icon "Editor contextual toolbar" at bounding box center [376, 141] width 4 height 4
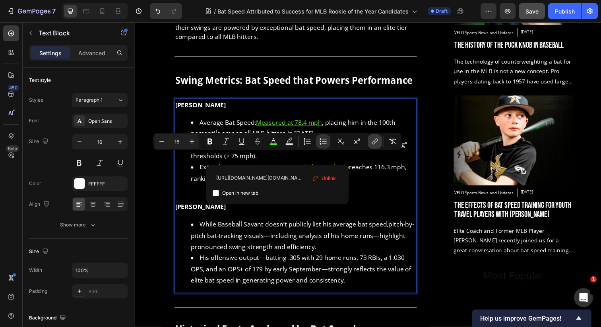
scroll to position [0, 271]
click at [232, 193] on span "Open in new tab" at bounding box center [240, 193] width 36 height 10
checkbox input "true"
click at [377, 205] on p "Nick Kurtz" at bounding box center [299, 211] width 246 height 12
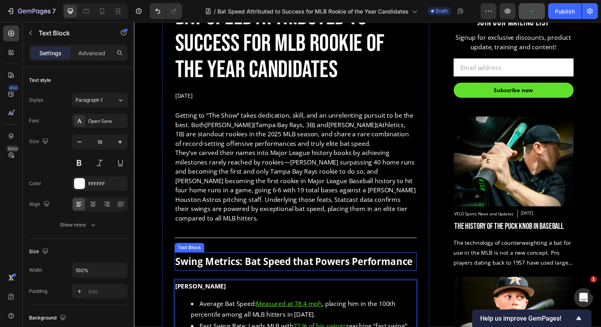
scroll to position [336, 0]
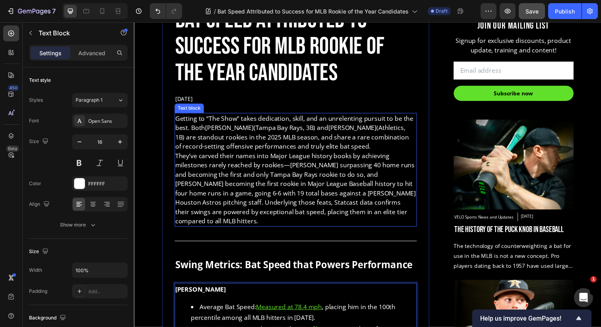
click at [334, 149] on p "Getting to “The Show” takes dedication, skill, and an unrelenting pursuit to be…" at bounding box center [299, 135] width 246 height 38
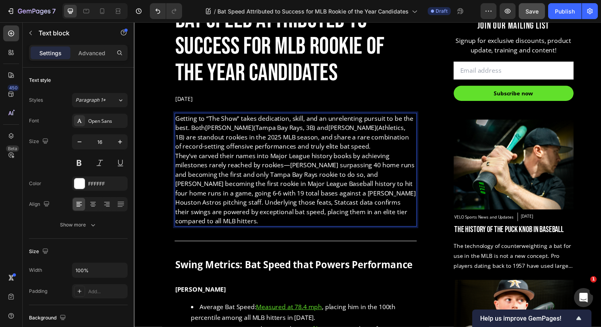
click at [350, 149] on p "Getting to “The Show” takes dedication, skill, and an unrelenting pursuit to be…" at bounding box center [299, 135] width 246 height 38
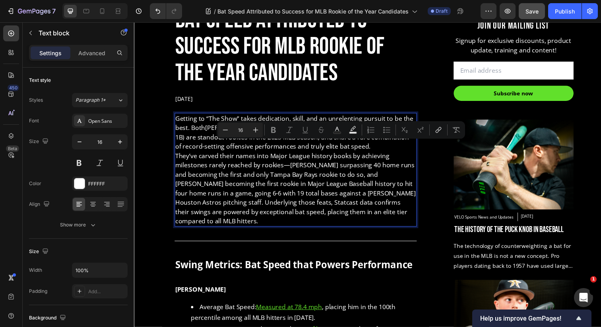
click at [350, 149] on p "Getting to “The Show” takes dedication, skill, and an unrelenting pursuit to be…" at bounding box center [299, 135] width 246 height 38
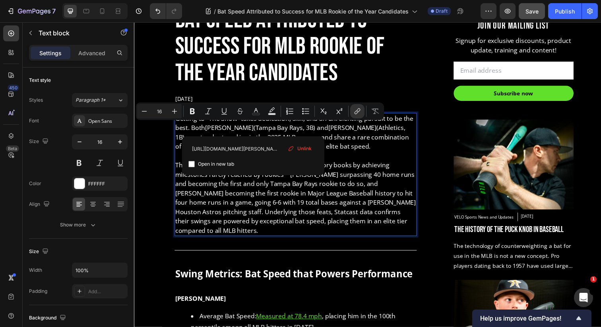
drag, startPoint x: 255, startPoint y: 132, endPoint x: 208, endPoint y: 130, distance: 46.9
click at [208, 130] on link "Junior Caminero" at bounding box center [231, 130] width 49 height 9
click at [192, 165] on input "checkbox" at bounding box center [191, 164] width 6 height 6
checkbox input "true"
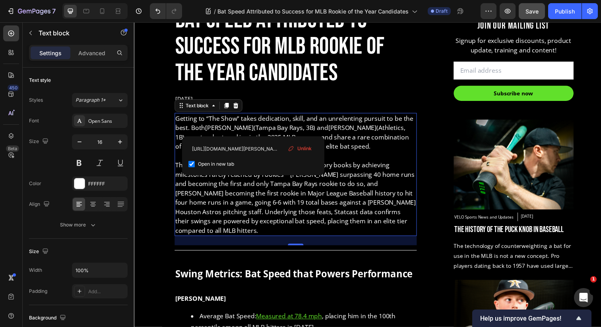
click at [246, 129] on link "Junior Caminero" at bounding box center [231, 130] width 49 height 9
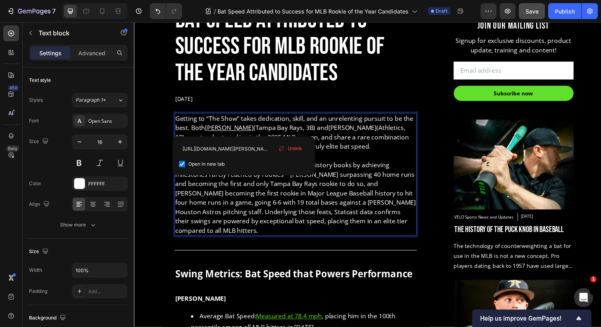
click at [246, 129] on u "Junior Caminero" at bounding box center [231, 130] width 49 height 9
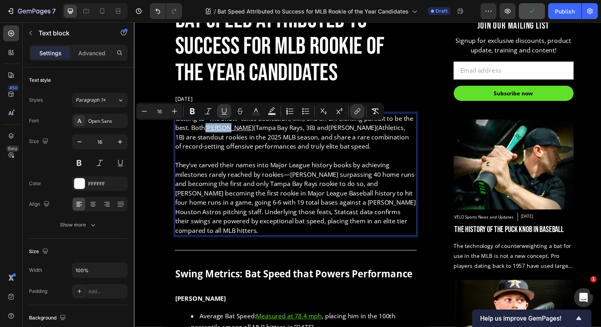
drag, startPoint x: 207, startPoint y: 130, endPoint x: 254, endPoint y: 126, distance: 47.0
click at [254, 126] on u "Junior Caminero" at bounding box center [231, 130] width 49 height 9
click at [256, 113] on rect "Editor contextual toolbar" at bounding box center [256, 114] width 8 height 2
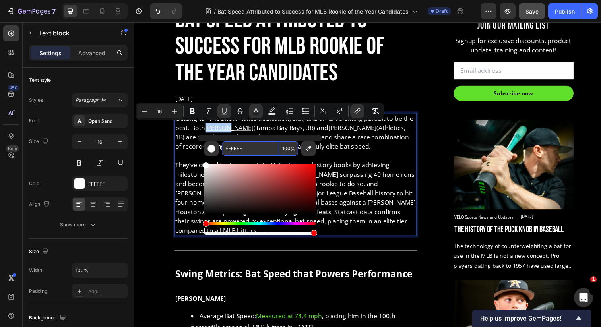
click at [242, 146] on input "FFFFFF" at bounding box center [250, 148] width 57 height 14
paste input "61E02B"
type input "61E02B"
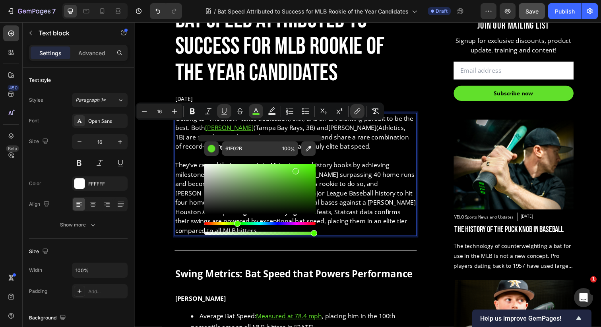
click at [400, 151] on p "Getting to “The Show” takes dedication, skill, and an unrelenting pursuit to be…" at bounding box center [299, 135] width 246 height 38
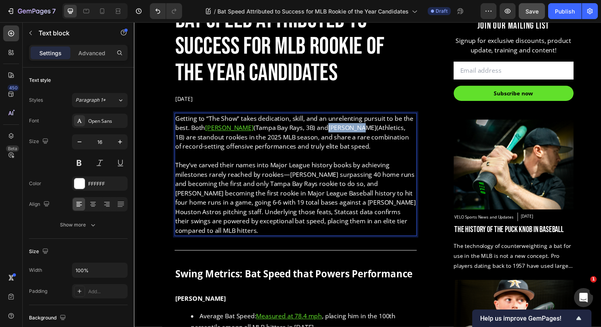
drag, startPoint x: 335, startPoint y: 130, endPoint x: 364, endPoint y: 130, distance: 28.6
click at [364, 130] on link "Nick Kurtz" at bounding box center [356, 130] width 49 height 9
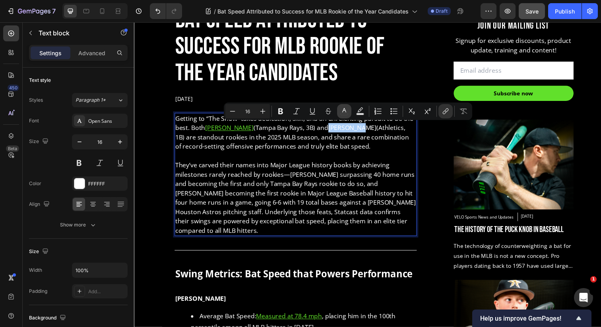
click at [341, 113] on rect "Editor contextual toolbar" at bounding box center [344, 114] width 8 height 2
type input "FFFFFF"
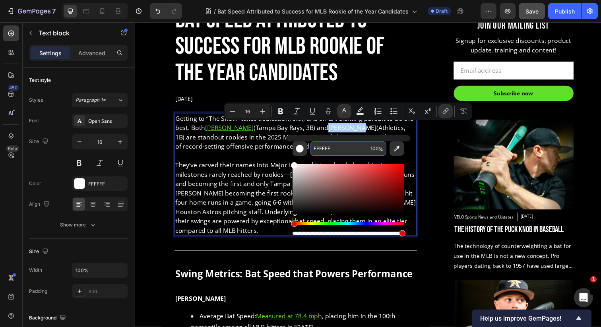
click at [330, 144] on input "FFFFFF" at bounding box center [338, 148] width 57 height 14
paste input "61E02B"
type input "61E02B"
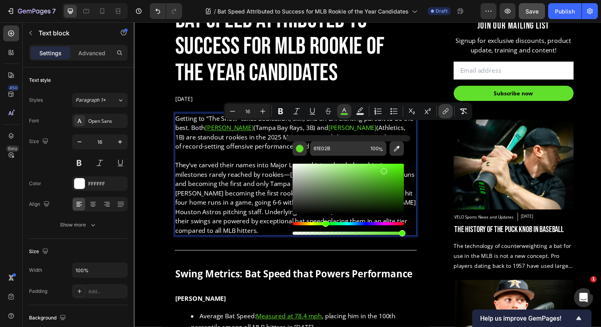
click at [444, 114] on icon "Editor contextual toolbar" at bounding box center [445, 111] width 8 height 8
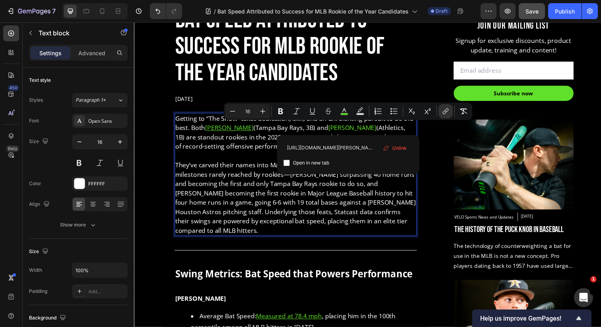
scroll to position [0, 17]
click at [302, 166] on span "Open in new tab" at bounding box center [311, 163] width 36 height 10
checkbox input "true"
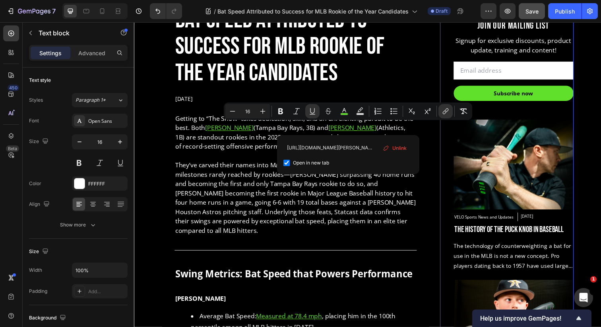
click at [447, 172] on div "JOIN OUR MAILING LIST Heading Signup for exclusive discounts, product update, t…" at bounding box center [514, 236] width 136 height 481
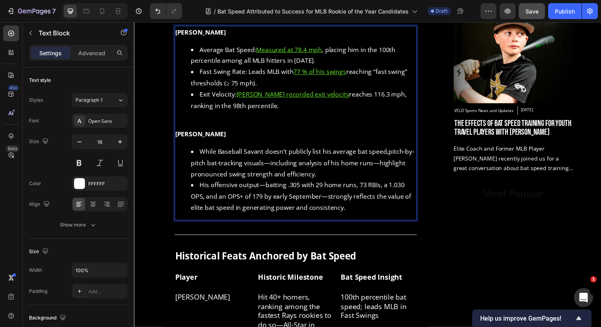
scroll to position [605, 0]
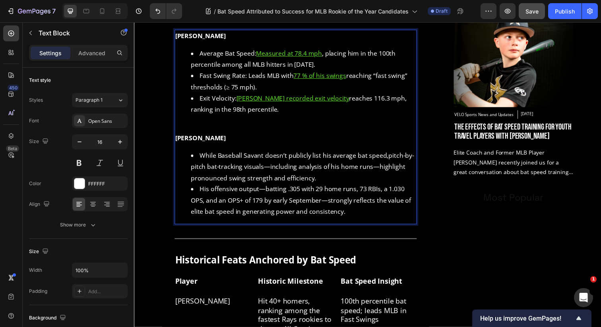
click at [392, 154] on link "pitch-by-pitch bat-tracking visuals" at bounding box center [306, 164] width 228 height 20
click at [394, 154] on link "pitch-by-pitch bat-tracking visuals" at bounding box center [306, 164] width 228 height 20
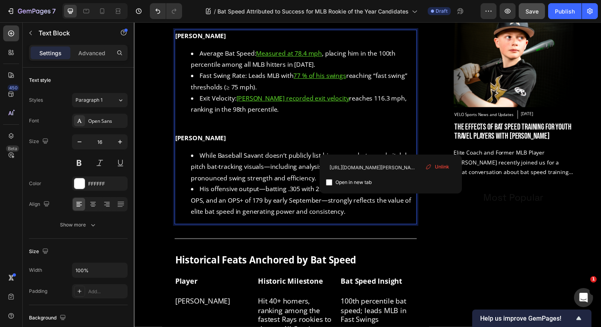
click at [357, 184] on span "Open in new tab" at bounding box center [353, 183] width 36 height 10
checkbox input "true"
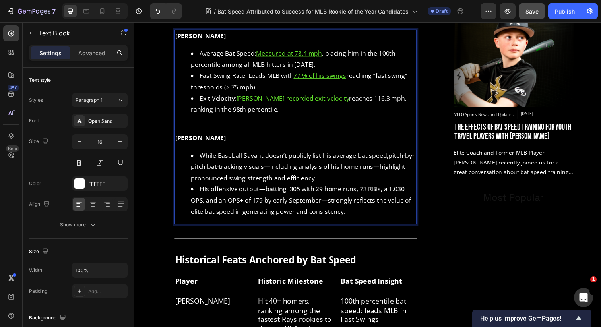
click at [391, 153] on li "While Baseball Savant doesn’t publicly list his average bat speed, pitch-by-pit…" at bounding box center [307, 170] width 230 height 34
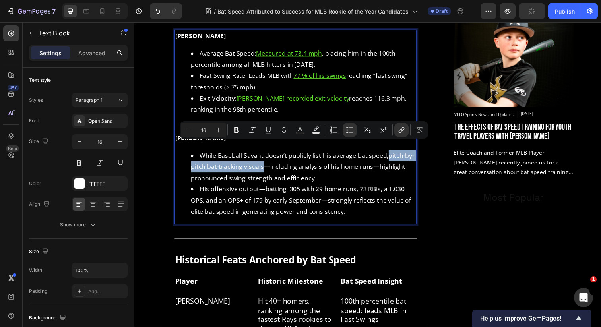
drag, startPoint x: 393, startPoint y: 151, endPoint x: 266, endPoint y: 164, distance: 127.7
click at [266, 164] on li "While Baseball Savant doesn’t publicly list his average bat speed, pitch-by-pit…" at bounding box center [307, 170] width 230 height 34
click at [300, 127] on icon "Editor contextual toolbar" at bounding box center [300, 129] width 4 height 4
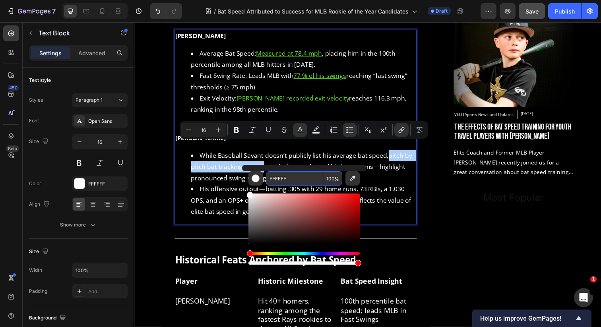
click at [277, 183] on input "FFFFFF" at bounding box center [294, 178] width 57 height 14
paste input "61E02B"
type input "61E02B"
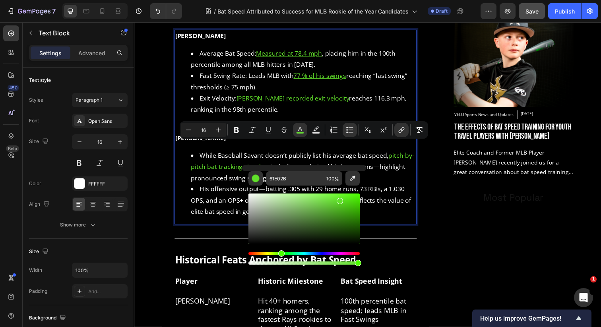
click at [409, 127] on div "Minus 16 Plus Bold Italic Underline Strikethrough color Text Background Color N…" at bounding box center [303, 130] width 245 height 14
click at [404, 128] on icon "Editor contextual toolbar" at bounding box center [401, 130] width 8 height 8
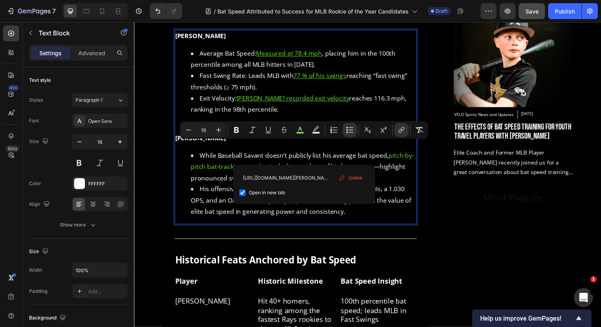
scroll to position [0, 196]
click at [403, 187] on li "His offensive output —batting .305 with 29 home runs, 73 RBIs, a 1.030 OPS, and…" at bounding box center [307, 204] width 230 height 34
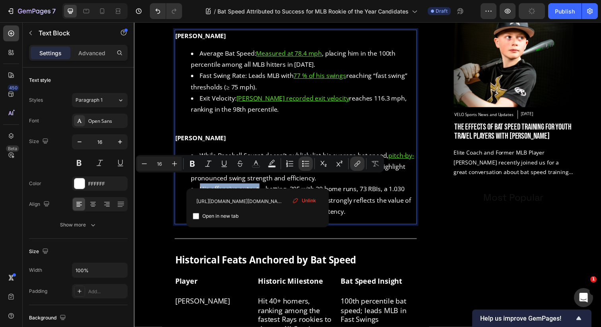
drag, startPoint x: 259, startPoint y: 185, endPoint x: 200, endPoint y: 185, distance: 58.8
click at [201, 188] on link "His offensive output" at bounding box center [231, 192] width 61 height 9
click at [195, 216] on input "checkbox" at bounding box center [196, 216] width 6 height 6
checkbox input "true"
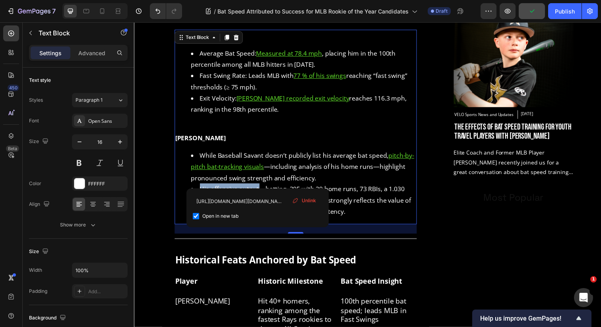
click at [247, 188] on link "His offensive output" at bounding box center [231, 192] width 61 height 9
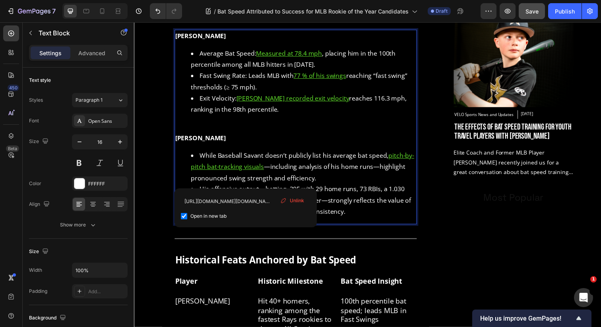
click at [247, 188] on u "His offensive output" at bounding box center [231, 192] width 61 height 9
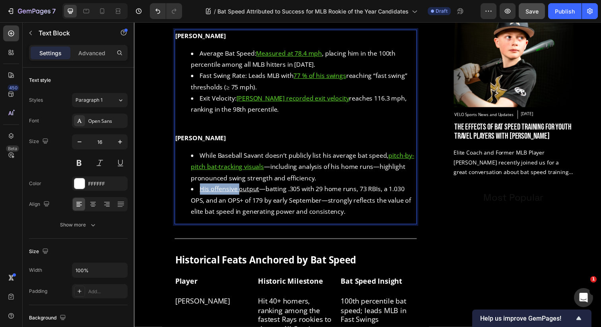
click at [247, 188] on u "His offensive output" at bounding box center [231, 192] width 61 height 9
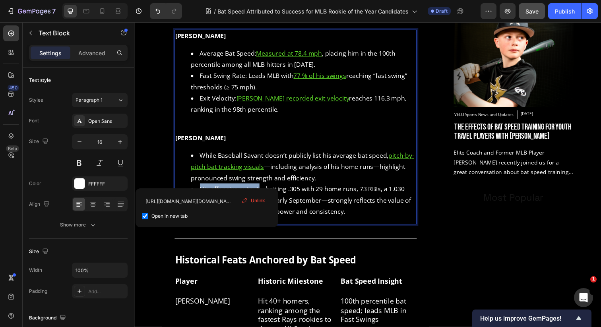
drag, startPoint x: 200, startPoint y: 182, endPoint x: 259, endPoint y: 182, distance: 58.8
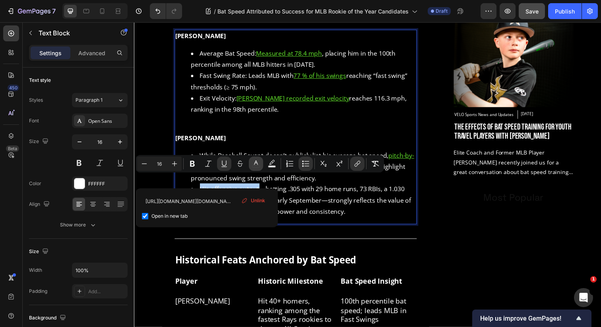
click at [256, 166] on icon "Editor contextual toolbar" at bounding box center [256, 164] width 8 height 8
type input "FFFFFF"
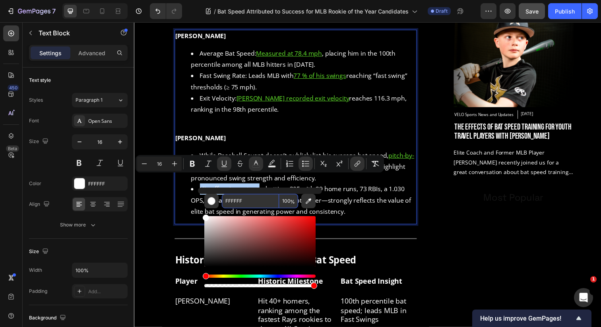
click at [251, 205] on input "FFFFFF" at bounding box center [250, 201] width 57 height 14
paste input "61E02B"
type input "61E02B"
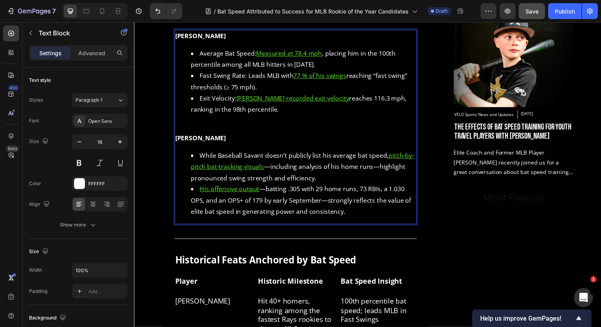
click at [410, 208] on li "His offensive output —batting .305 with 29 home runs, 73 RBIs, a 1.030 OPS, and…" at bounding box center [307, 204] width 230 height 34
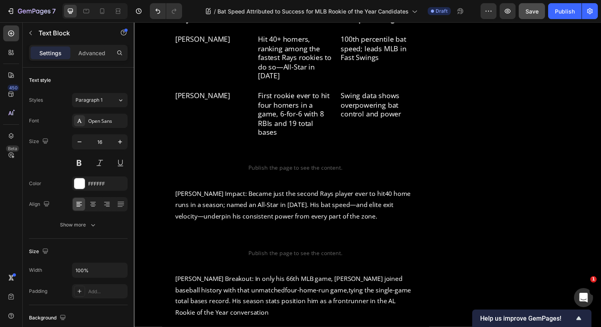
scroll to position [879, 0]
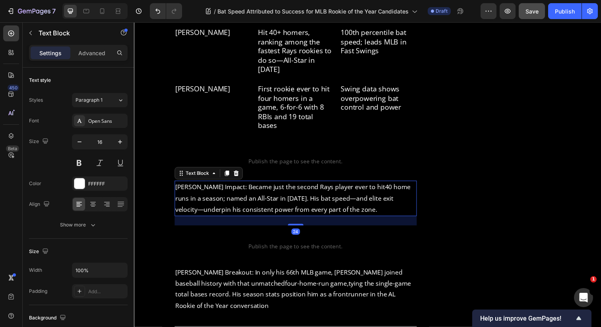
click at [374, 186] on link "40 home runs in a season" at bounding box center [296, 196] width 240 height 20
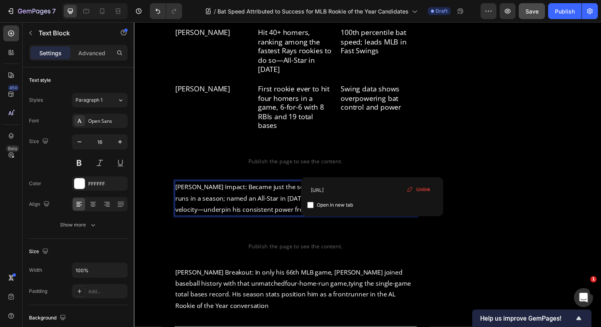
drag, startPoint x: 375, startPoint y: 172, endPoint x: 398, endPoint y: 176, distance: 22.9
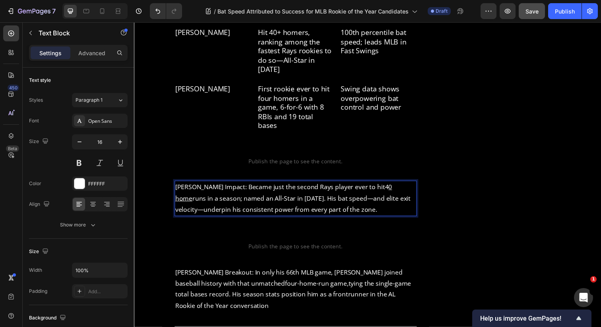
click at [216, 185] on p "Caminero’s Impact: Became just the second Rays player ever to hit 4 0 home runs…" at bounding box center [299, 202] width 246 height 34
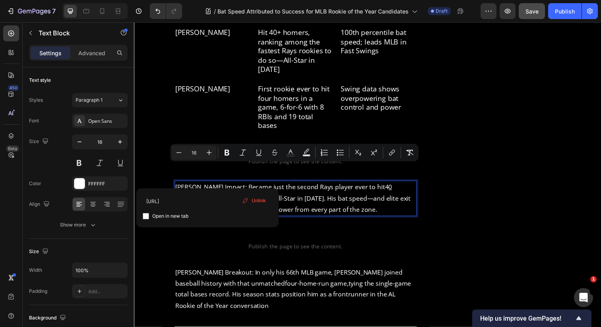
drag, startPoint x: 208, startPoint y: 184, endPoint x: 365, endPoint y: 166, distance: 157.9
click at [365, 185] on p "Caminero’s Impact: Became just the second Rays player ever to hit 4 0 home runs…" at bounding box center [299, 202] width 246 height 34
click at [220, 185] on p "Caminero’s Impact: Became just the second Rays player ever to hit 4 0 home runs…" at bounding box center [299, 202] width 246 height 34
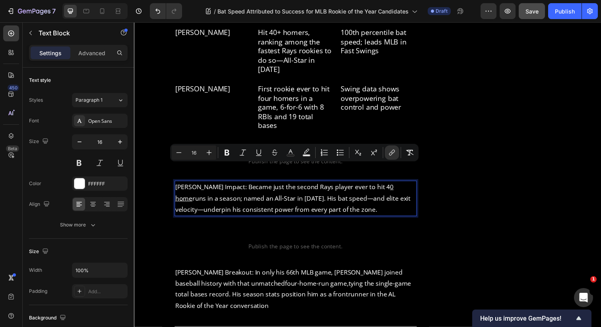
click at [208, 186] on link "Caminero’s Impact: Became just the second Rays player ever to hit 4 0 home runs…" at bounding box center [287, 196] width 223 height 20
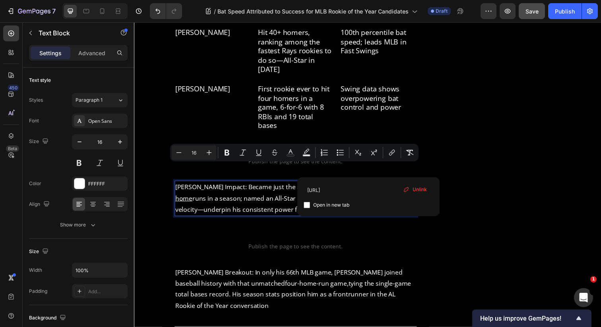
drag, startPoint x: 374, startPoint y: 170, endPoint x: 207, endPoint y: 183, distance: 167.0
click at [207, 186] on link "Caminero’s Impact: Became just the second Rays player ever to hit 4 0 home runs…" at bounding box center [287, 196] width 223 height 20
click at [321, 205] on span "Open in new tab" at bounding box center [331, 205] width 36 height 10
checkbox input "true"
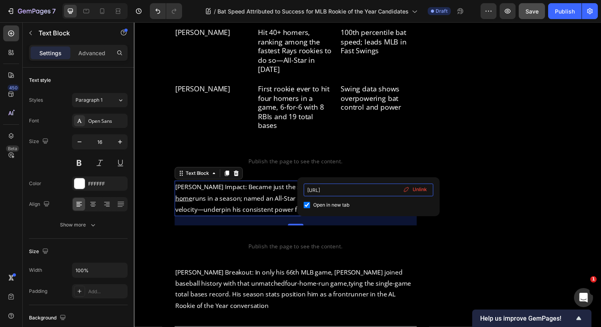
click at [337, 192] on input "http://draysbaywikipedia" at bounding box center [369, 190] width 130 height 13
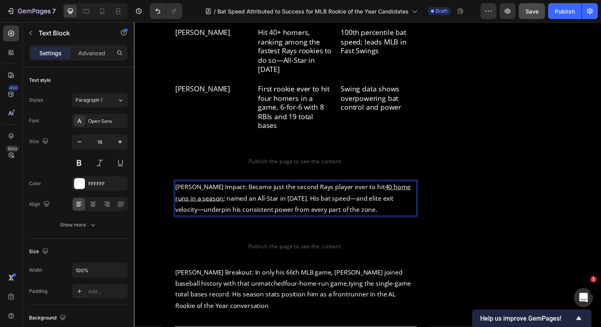
click at [196, 186] on u "40 home runs in a season" at bounding box center [296, 196] width 240 height 20
drag, startPoint x: 208, startPoint y: 184, endPoint x: 375, endPoint y: 172, distance: 166.9
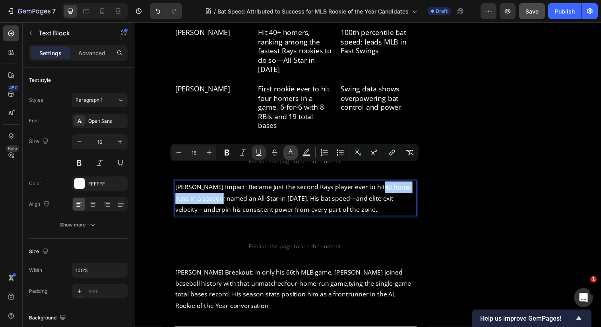
click at [292, 150] on icon "Editor contextual toolbar" at bounding box center [290, 153] width 8 height 8
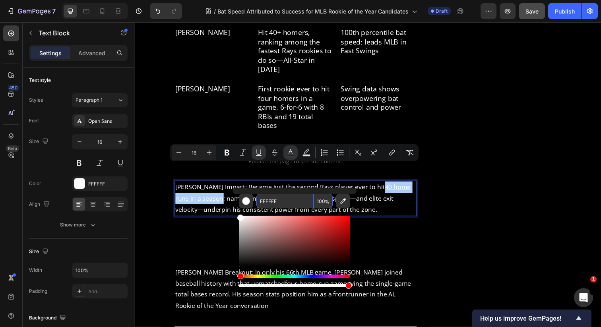
click at [284, 200] on input "FFFFFF" at bounding box center [284, 201] width 57 height 14
paste input "61E02B"
type input "61E02B"
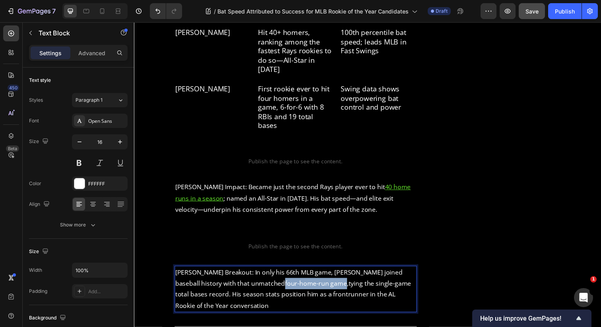
drag, startPoint x: 211, startPoint y: 271, endPoint x: 272, endPoint y: 274, distance: 60.4
click at [288, 284] on link "four-home-run game," at bounding box center [320, 288] width 65 height 9
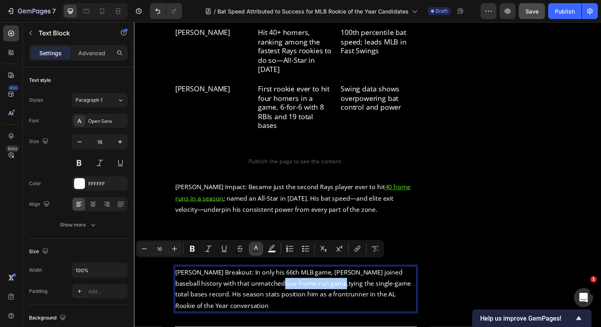
click at [256, 248] on icon "Editor contextual toolbar" at bounding box center [256, 249] width 8 height 8
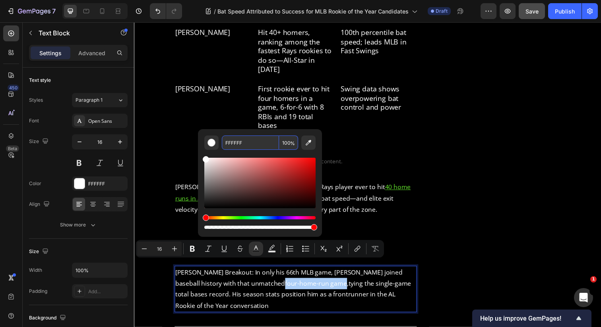
click at [240, 139] on input "FFFFFF" at bounding box center [250, 142] width 57 height 14
paste input "61E02B"
type input "61E02B"
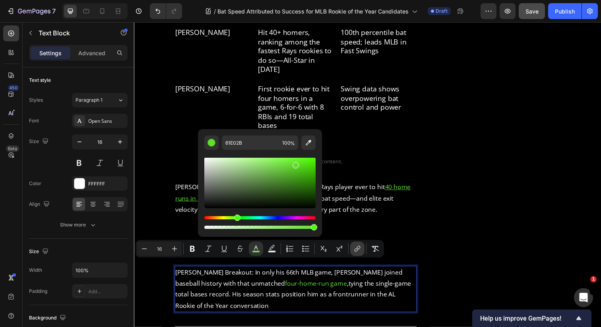
click at [354, 249] on icon "Editor contextual toolbar" at bounding box center [357, 249] width 8 height 8
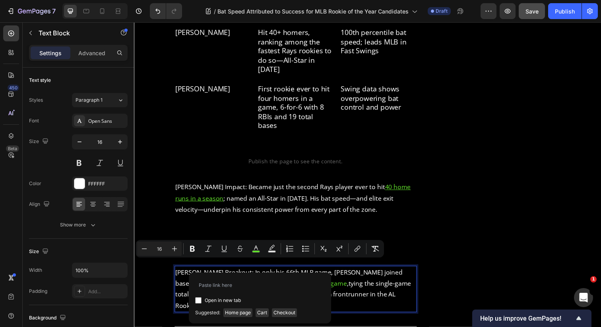
click at [208, 299] on span "Open in new tab" at bounding box center [223, 301] width 36 height 10
checkbox input "true"
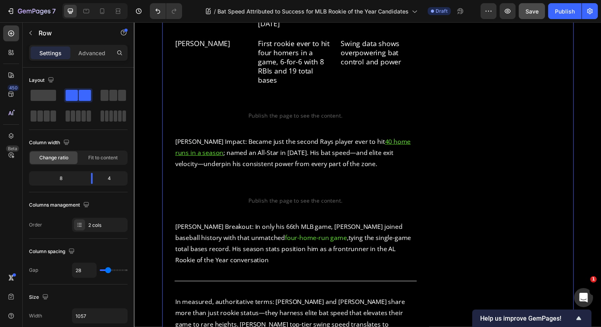
scroll to position [938, 0]
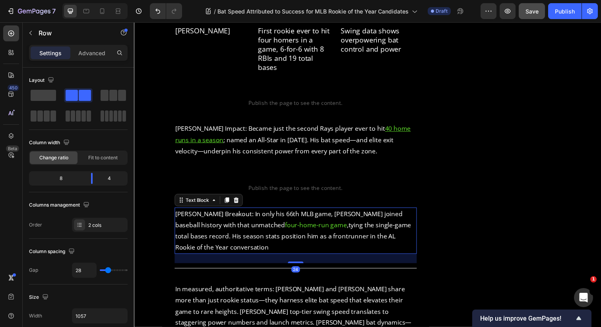
click at [288, 225] on span "four-home-run game" at bounding box center [319, 229] width 63 height 9
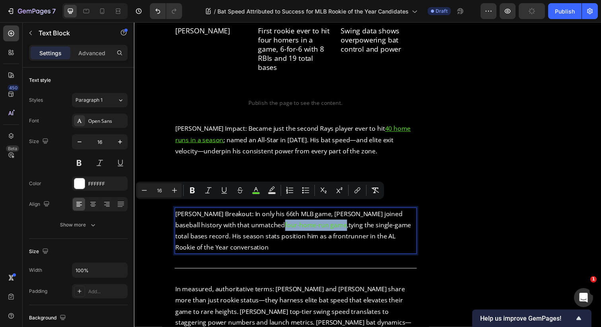
drag, startPoint x: 273, startPoint y: 211, endPoint x: 211, endPoint y: 210, distance: 62.4
click at [211, 212] on p "Kurtz’s Breakout: In only his 66th MLB game, Kurtz joined baseball history with…" at bounding box center [299, 235] width 246 height 46
click at [354, 193] on icon "Editor contextual toolbar" at bounding box center [357, 190] width 8 height 8
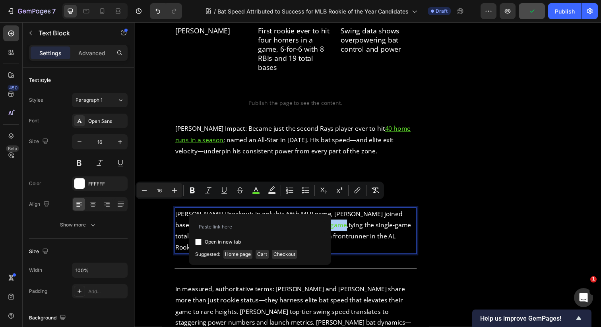
click at [232, 242] on span "Open in new tab" at bounding box center [223, 242] width 36 height 10
checkbox input "true"
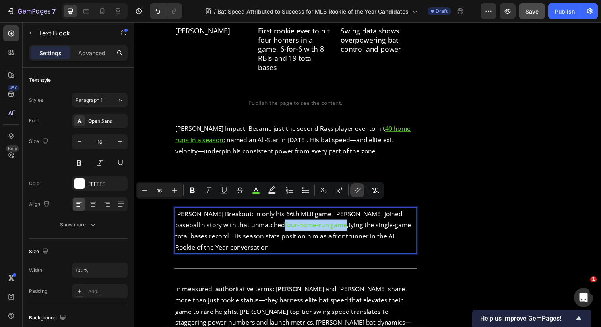
click at [362, 192] on button "link" at bounding box center [357, 190] width 14 height 14
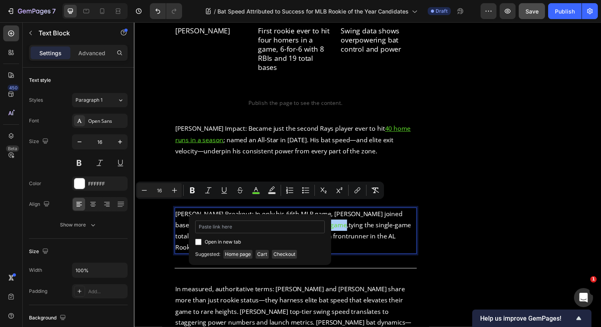
click at [231, 230] on input "Editor contextual toolbar" at bounding box center [260, 226] width 130 height 13
type input "https://www.houstonchronicle.com/sports/astros/article/houston-athletics-score-…"
click at [218, 240] on span "Open in new tab" at bounding box center [223, 242] width 36 height 10
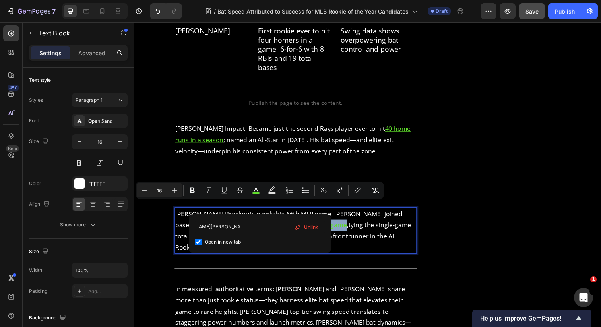
checkbox input "true"
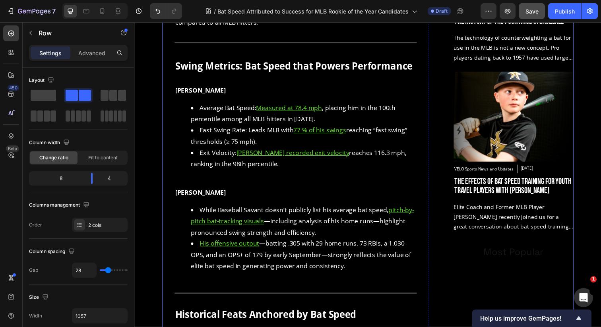
scroll to position [505, 0]
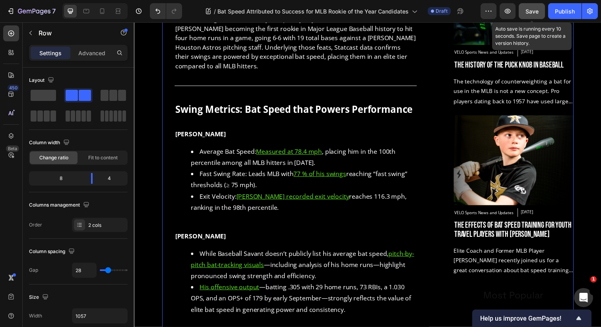
click at [534, 12] on span "Save" at bounding box center [531, 11] width 13 height 7
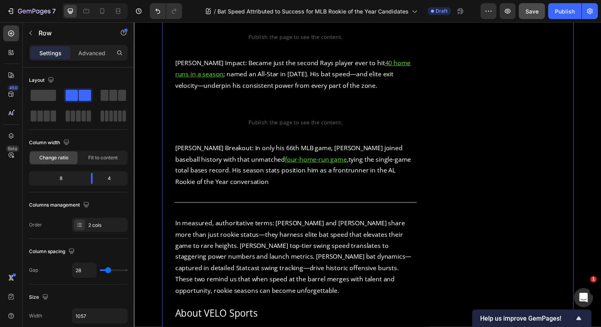
scroll to position [1131, 0]
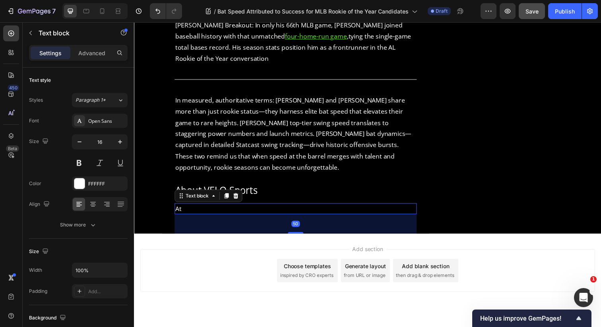
click at [208, 208] on p "At" at bounding box center [299, 213] width 246 height 10
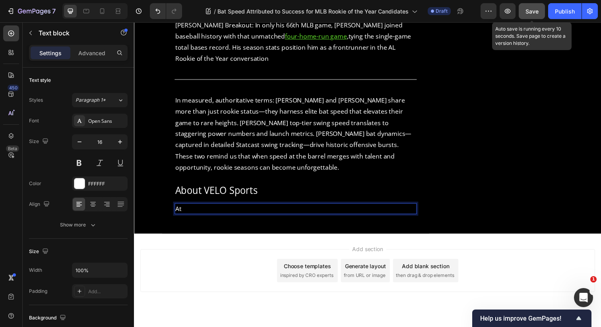
click at [534, 12] on span "Save" at bounding box center [531, 11] width 13 height 7
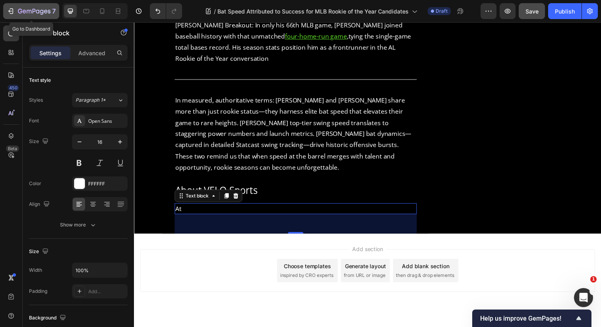
click at [39, 17] on button "7" at bounding box center [31, 11] width 56 height 16
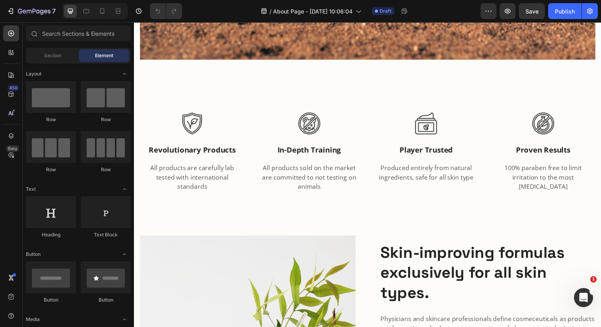
scroll to position [606, 0]
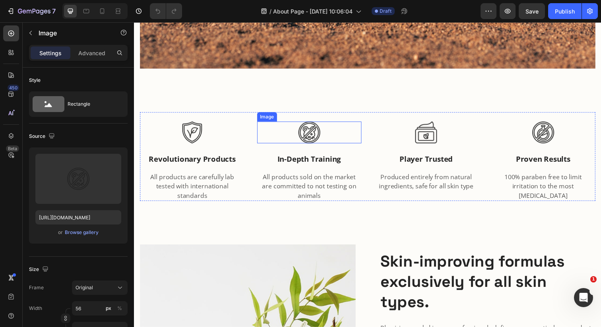
click at [311, 137] on img at bounding box center [313, 135] width 22 height 22
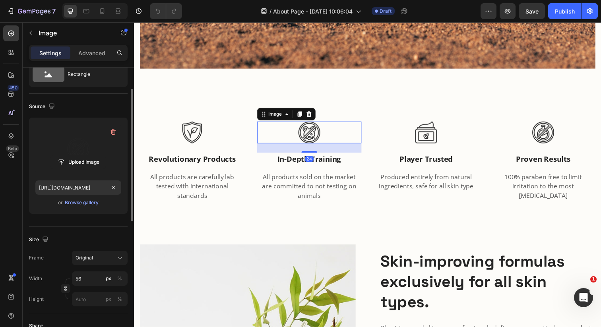
scroll to position [35, 0]
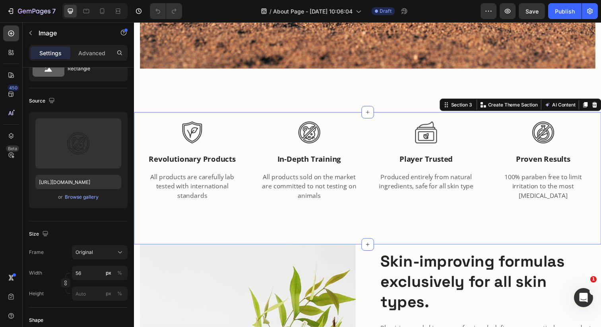
click at [588, 227] on div "Image revolutionary products Text block All products are carefully lab tested w…" at bounding box center [372, 181] width 477 height 135
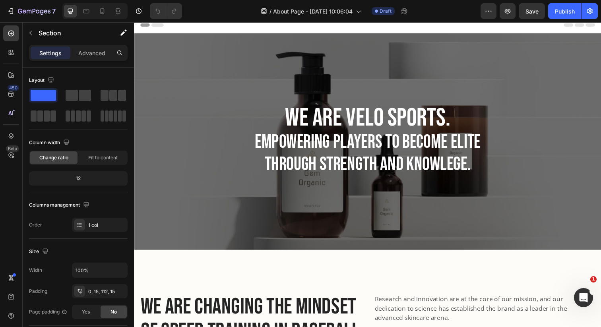
scroll to position [0, 0]
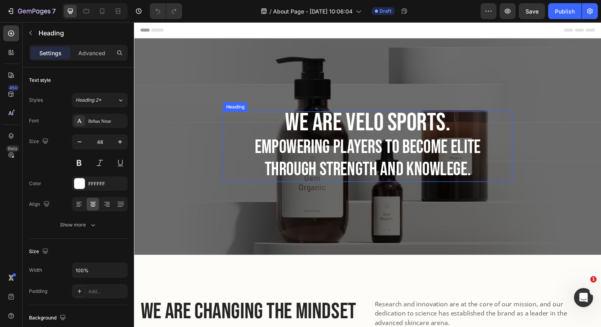
click at [440, 171] on h2 "We are VELO Sports. empowering players to become elite through strength and kno…" at bounding box center [372, 149] width 296 height 72
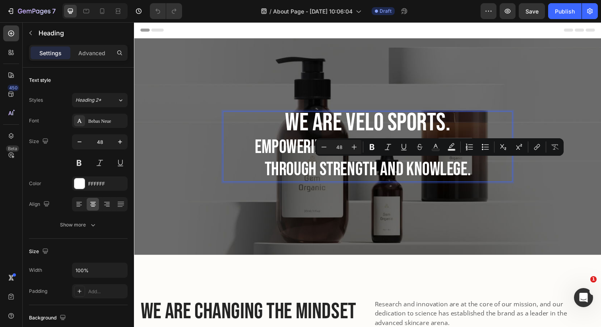
click at [458, 174] on p "We are VELO Sports. empowering players to become elite through strength and kno…" at bounding box center [372, 149] width 294 height 70
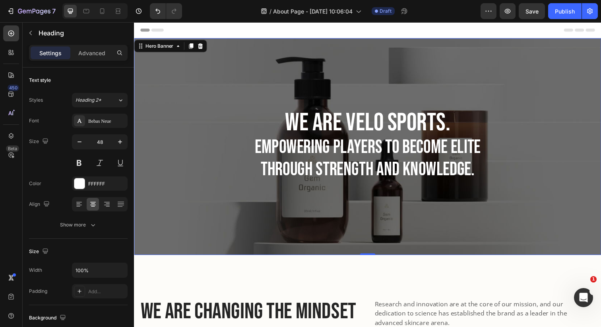
click at [501, 196] on div "⁠⁠⁠⁠⁠⁠⁠ We are VELO Sports. empowering players to become elite through strength…" at bounding box center [372, 149] width 477 height 221
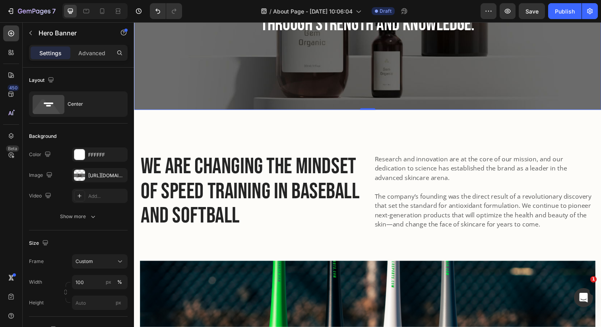
scroll to position [153, 0]
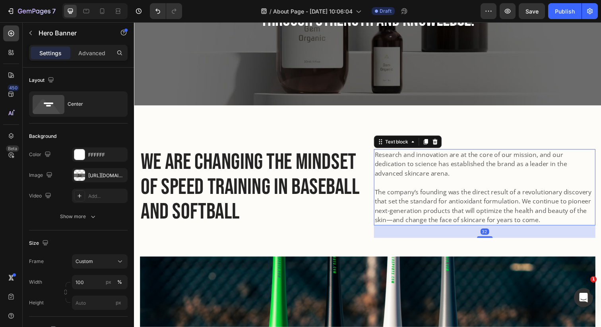
click at [501, 196] on p "Research and innovation are at the core of our mission, and our dedication to s…" at bounding box center [491, 191] width 224 height 76
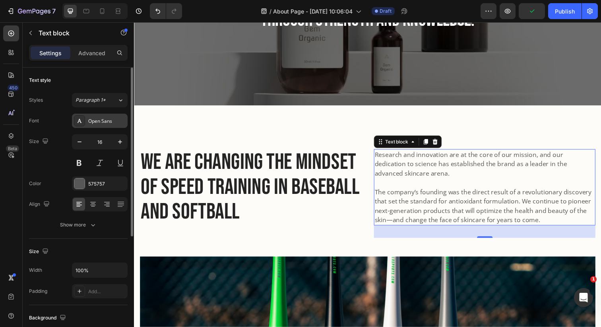
click at [104, 121] on div "Open Sans" at bounding box center [106, 121] width 37 height 7
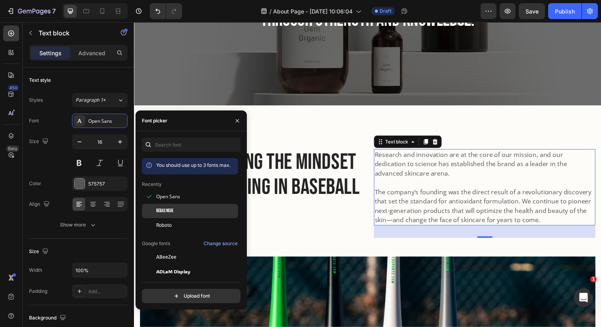
click at [170, 209] on span "Bebas Neue" at bounding box center [164, 210] width 17 height 7
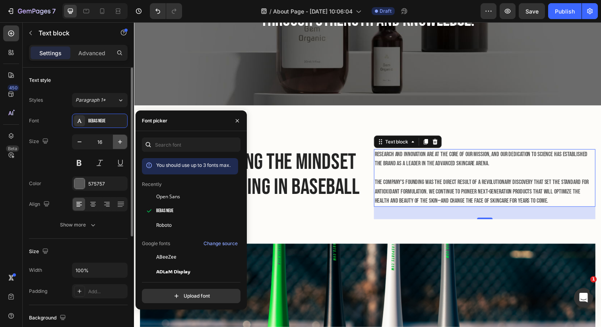
click at [118, 142] on icon "button" at bounding box center [120, 142] width 8 height 8
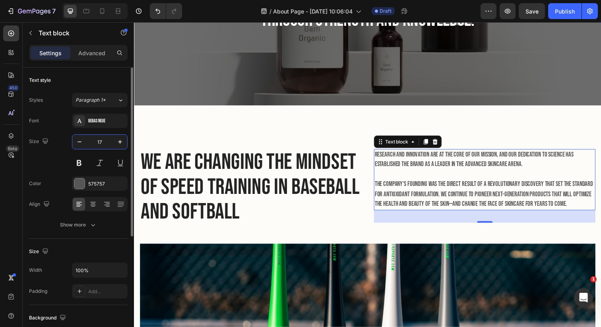
click at [102, 142] on input "17" at bounding box center [100, 142] width 26 height 14
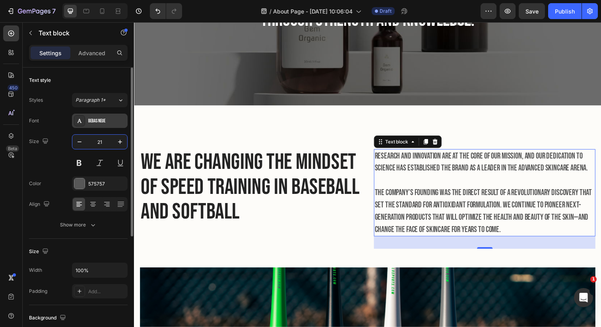
click at [105, 121] on div "Bebas Neue" at bounding box center [106, 121] width 37 height 7
click at [109, 103] on div "Paragraph 1*" at bounding box center [96, 100] width 42 height 7
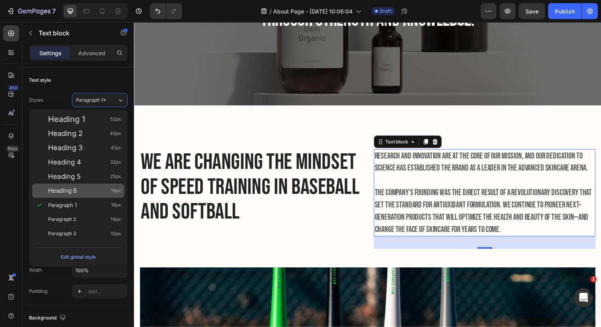
click at [98, 194] on div "Heading 6 18px" at bounding box center [84, 191] width 73 height 8
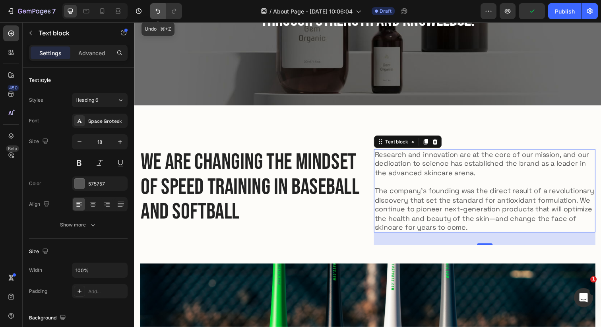
click at [155, 18] on button "Undo/Redo" at bounding box center [158, 11] width 16 height 16
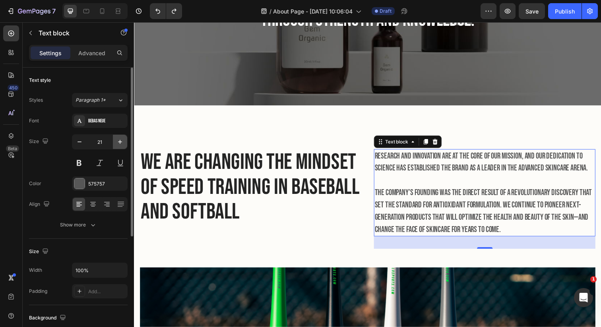
click at [122, 146] on button "button" at bounding box center [120, 142] width 14 height 14
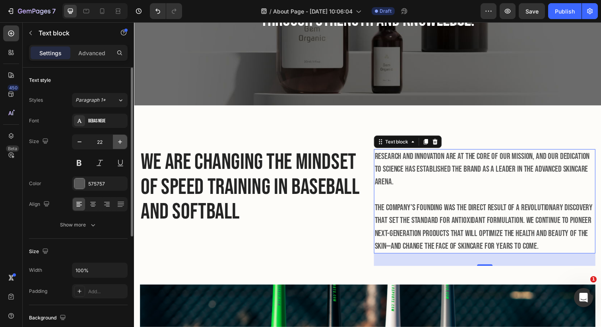
click at [122, 146] on button "button" at bounding box center [120, 142] width 14 height 14
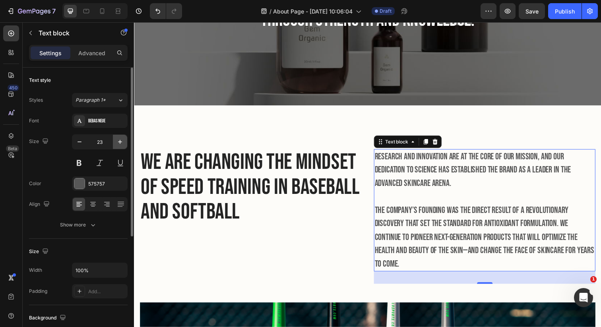
click at [122, 146] on button "button" at bounding box center [120, 142] width 14 height 14
type input "24"
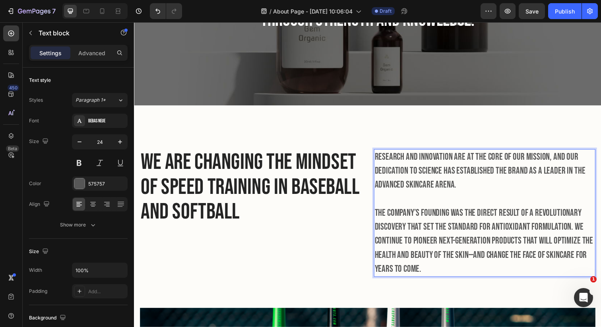
click at [506, 266] on p "Research and innovation are at the core of our mission, and our dedication to s…" at bounding box center [491, 217] width 224 height 129
click at [381, 217] on p "Research and innovation are at the core of our mission, and our dedication to s…" at bounding box center [491, 217] width 224 height 129
click at [380, 217] on p "Research and innovation are at the core of our mission, and our dedication to s…" at bounding box center [491, 217] width 224 height 129
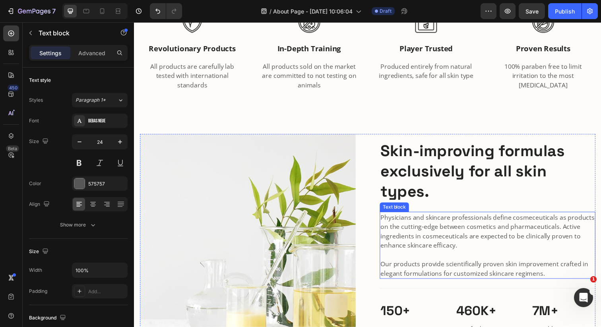
scroll to position [769, 0]
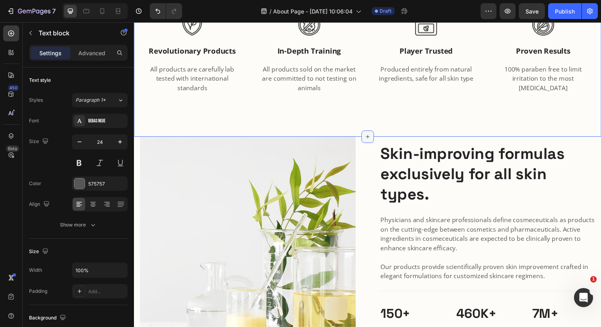
click at [374, 139] on icon at bounding box center [372, 139] width 6 height 6
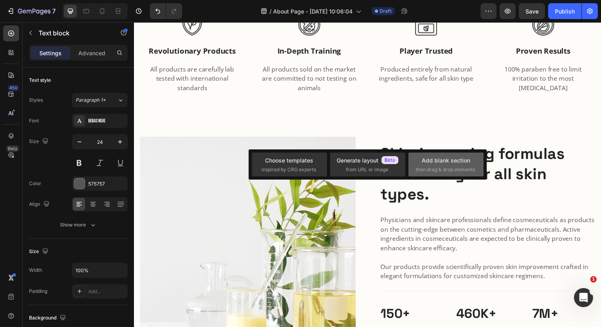
click at [427, 157] on div "Add blank section" at bounding box center [445, 160] width 48 height 8
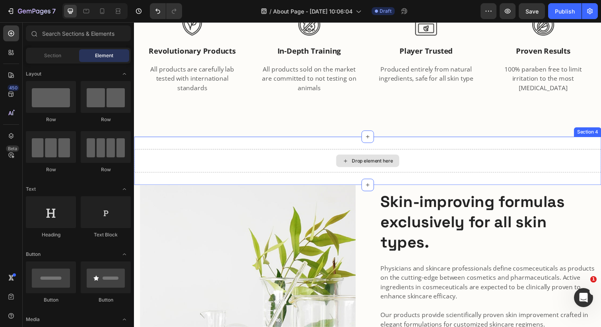
click at [358, 164] on div "Drop element here" at bounding box center [377, 163] width 42 height 6
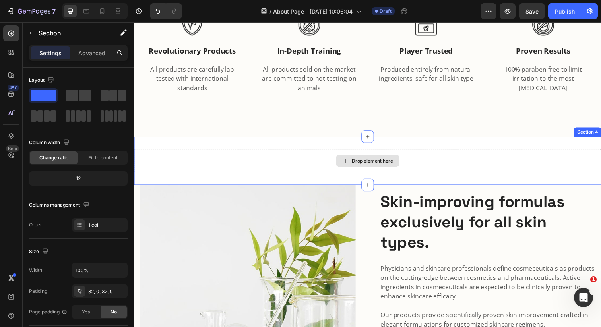
click at [334, 157] on div "Drop element here" at bounding box center [372, 164] width 477 height 24
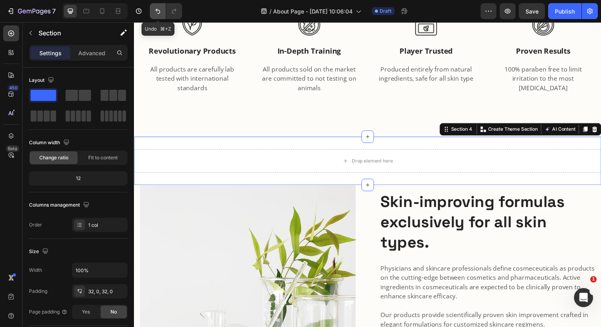
click at [151, 11] on button "Undo/Redo" at bounding box center [158, 11] width 16 height 16
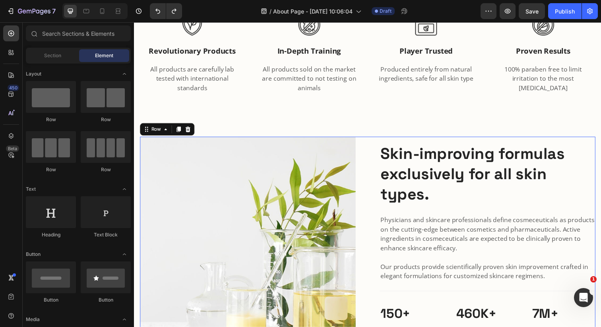
click at [375, 139] on div "Image Skin-improving formulas exclusively for all skin types. Heading Physician…" at bounding box center [372, 249] width 465 height 220
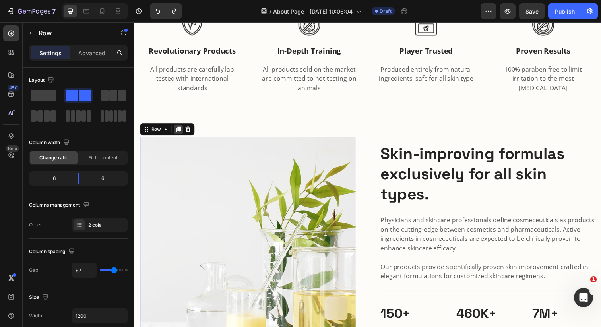
click at [180, 132] on icon at bounding box center [179, 132] width 4 height 6
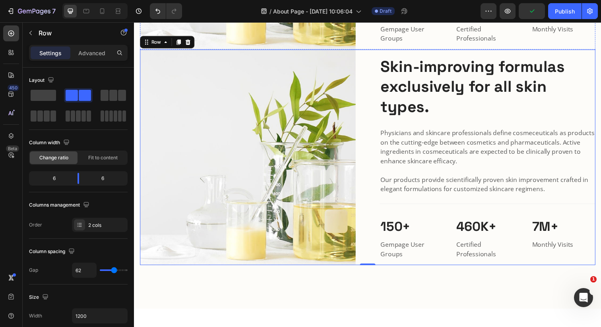
scroll to position [1058, 0]
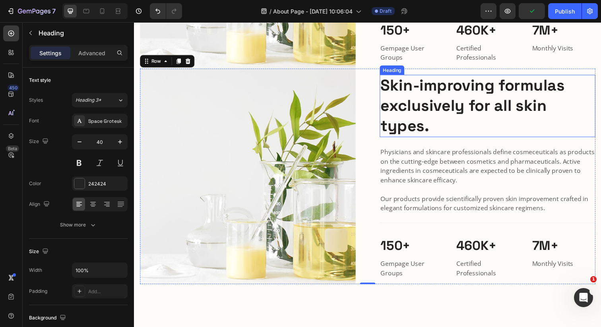
click at [420, 125] on p "Skin-improving formulas exclusively for all skin types." at bounding box center [494, 108] width 218 height 62
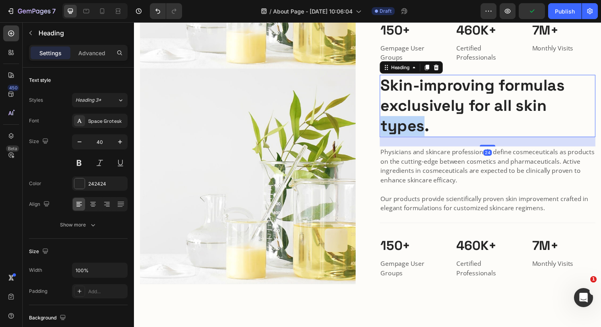
click at [420, 125] on p "Skin-improving formulas exclusively for all skin types." at bounding box center [494, 108] width 218 height 62
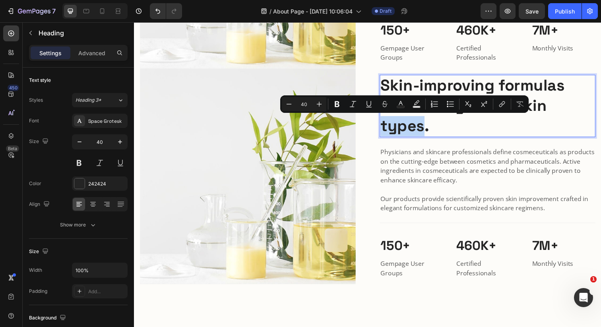
click at [432, 128] on p "Skin-improving formulas exclusively for all skin types." at bounding box center [494, 108] width 218 height 62
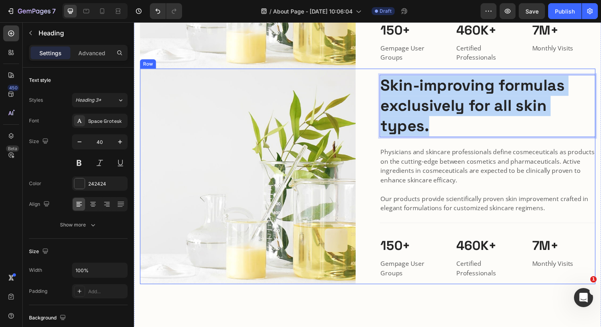
drag, startPoint x: 437, startPoint y: 131, endPoint x: 375, endPoint y: 87, distance: 76.1
click at [375, 87] on div "Image Skin-improving formulas exclusively for all skin types. Heading 24 Physic…" at bounding box center [372, 180] width 465 height 220
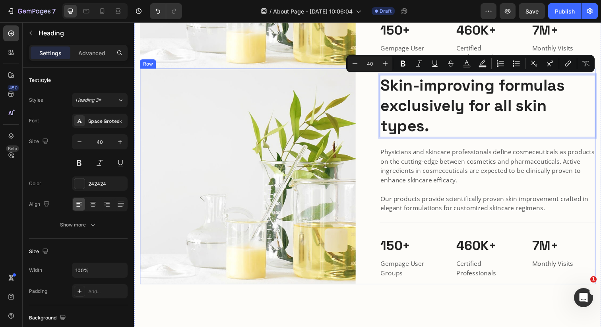
scroll to position [1079, 0]
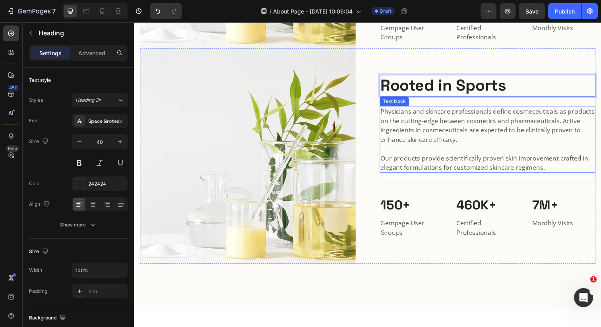
click at [403, 129] on p "Physicians and skincare professionals define cosmeceuticals as products on the …" at bounding box center [494, 141] width 218 height 67
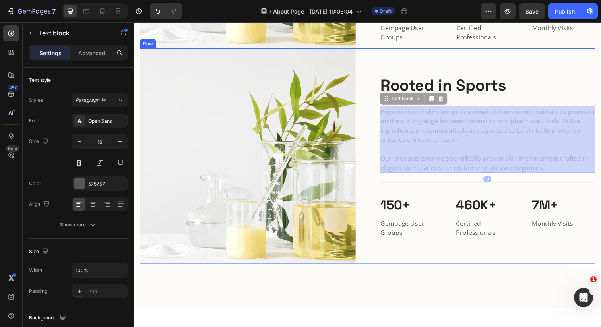
scroll to position [1052, 0]
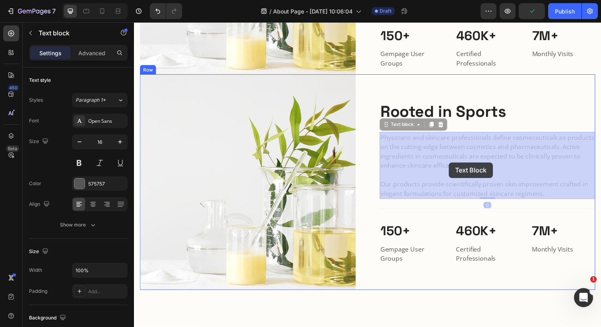
drag, startPoint x: 552, startPoint y: 166, endPoint x: 456, endPoint y: 165, distance: 96.5
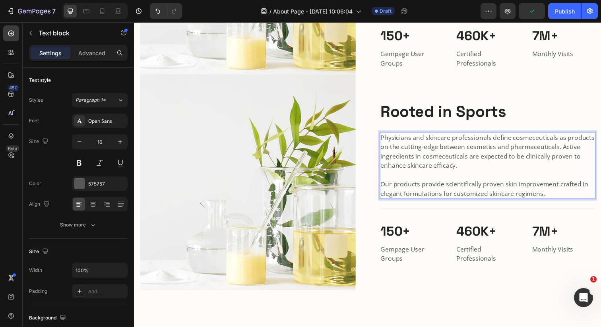
click at [555, 197] on p "Physicians and skincare professionals define cosmeceuticals as products on the …" at bounding box center [494, 168] width 218 height 67
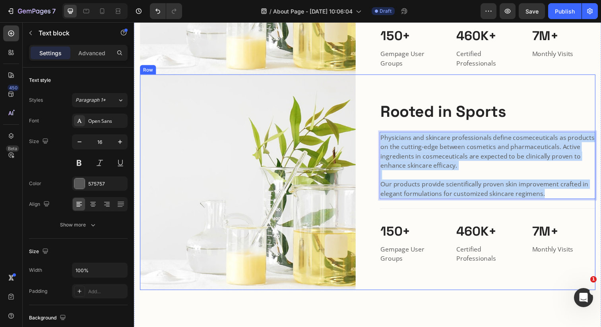
drag, startPoint x: 553, startPoint y: 197, endPoint x: 375, endPoint y: 142, distance: 186.5
click at [375, 142] on div "Image Rooted in Sports Heading Physicians and skincare professionals define cos…" at bounding box center [372, 185] width 465 height 220
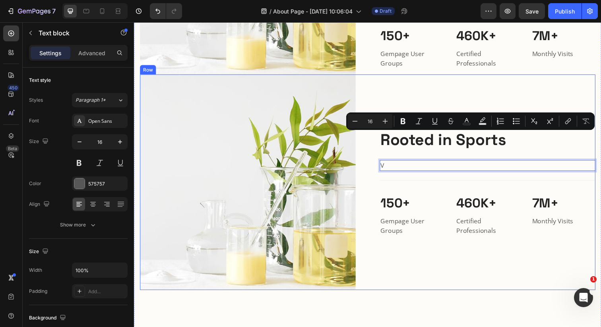
scroll to position [1081, 0]
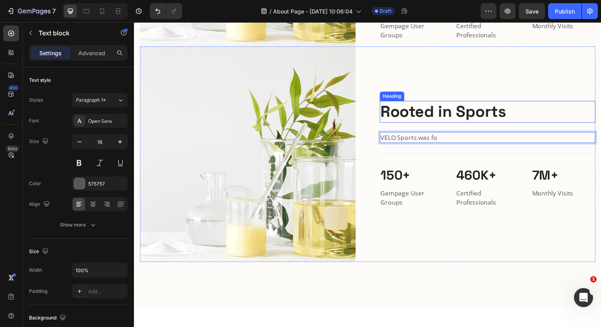
click at [386, 114] on p "Rooted in Sports" at bounding box center [494, 113] width 218 height 21
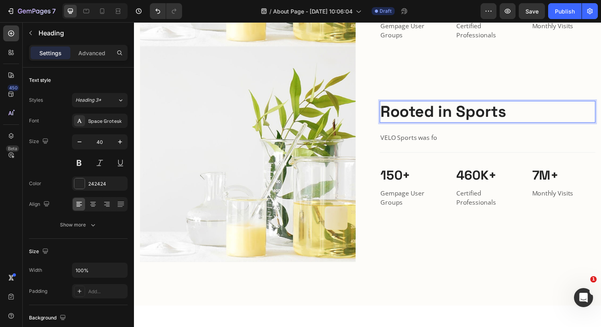
click at [386, 114] on p "Rooted in Sports" at bounding box center [494, 113] width 218 height 21
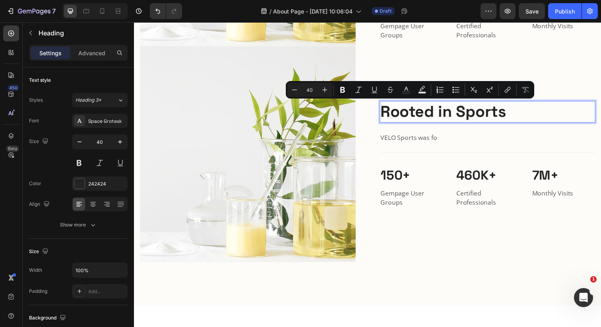
click at [385, 117] on h2 "Rooted in Sports" at bounding box center [495, 113] width 220 height 22
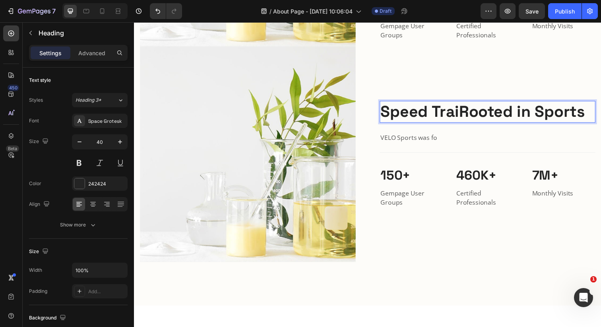
scroll to position [1071, 0]
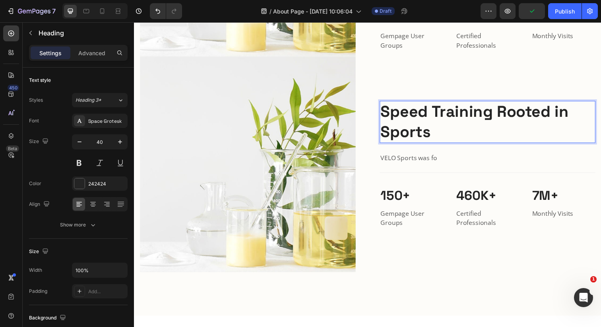
click at [437, 136] on p "Speed Training Rooted in Sports" at bounding box center [494, 123] width 218 height 41
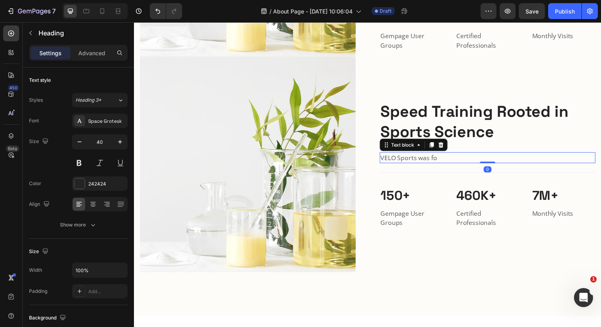
click at [426, 157] on p "VELO Sports was fo" at bounding box center [494, 161] width 218 height 10
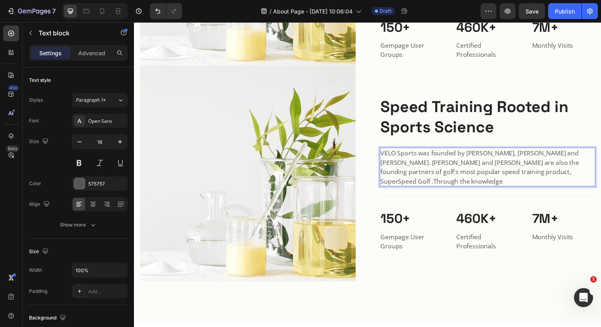
scroll to position [1056, 0]
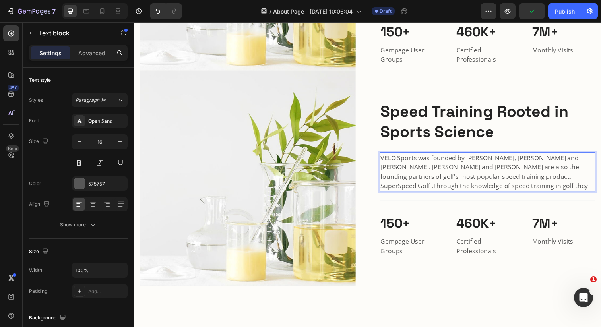
click at [534, 181] on p "VELO Sports was founded by Kent Matthes, Micheal Napoleon and Kyle Shay. Napole…" at bounding box center [494, 175] width 218 height 38
click at [497, 185] on p "VELO Sports was founded by Kent Matthes, Micheal Napoleon and Kyle Shay. Napole…" at bounding box center [494, 175] width 218 height 38
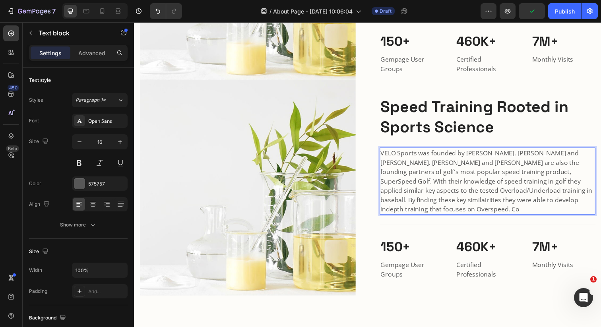
scroll to position [1042, 0]
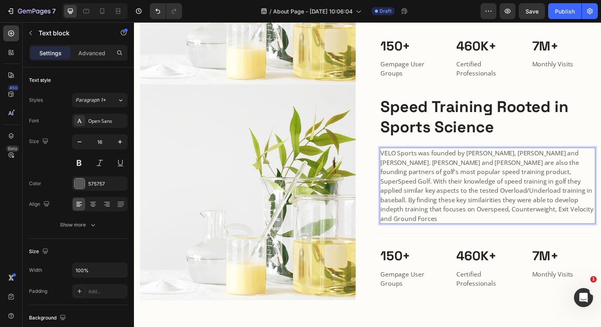
click at [468, 218] on p "VELO Sports was founded by Kent Matthes, Micheal Napoleon and Kyle Shay. Napole…" at bounding box center [494, 189] width 218 height 76
click at [479, 219] on p "VELO Sports was founded by Kent Matthes, Micheal Napoleon and Kyle Shay. Napole…" at bounding box center [494, 189] width 218 height 76
drag, startPoint x: 483, startPoint y: 218, endPoint x: 524, endPoint y: 214, distance: 41.2
click at [524, 214] on p "VELO Sports was founded by Kent Matthes, Micheal Napoleon and Kyle Shay. Napole…" at bounding box center [494, 189] width 218 height 76
click at [570, 192] on p "VELO Sports was founded by Kent Matthes, Micheal Napoleon and Kyle Shay. Napole…" at bounding box center [494, 189] width 218 height 76
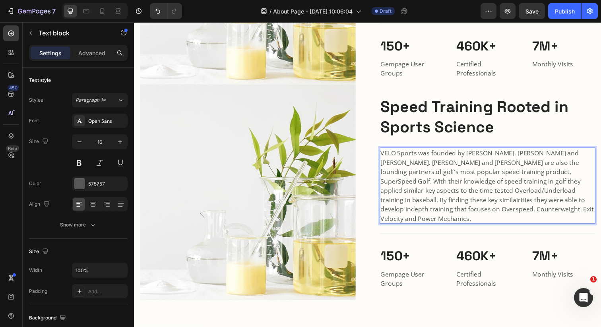
click at [493, 199] on p "VELO Sports was founded by Kent Matthes, Micheal Napoleon and Kyle Shay. Napole…" at bounding box center [494, 189] width 218 height 76
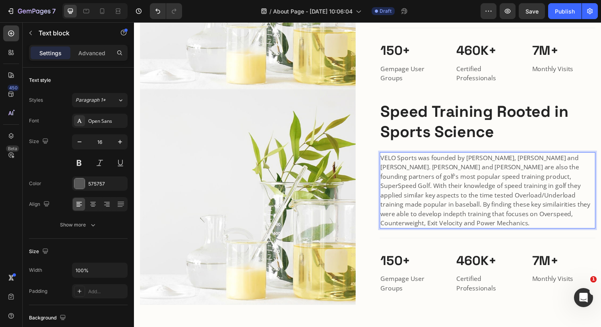
click at [401, 208] on p "VELO Sports was founded by Kent Matthes, Micheal Napoleon and Kyle Shay. Napole…" at bounding box center [494, 194] width 218 height 76
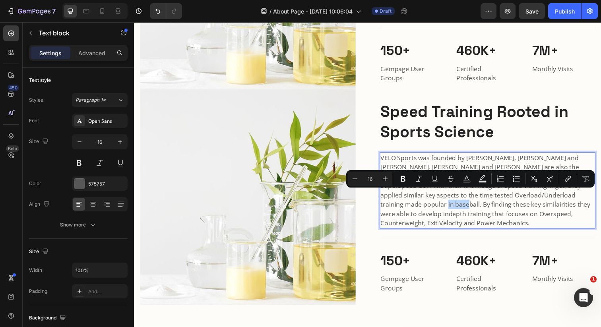
drag, startPoint x: 580, startPoint y: 201, endPoint x: 603, endPoint y: 200, distance: 22.6
click at [600, 200] on p "VELO Sports was founded by Kent Matthes, Micheal Napoleon and Kyle Shay. Napole…" at bounding box center [494, 194] width 218 height 76
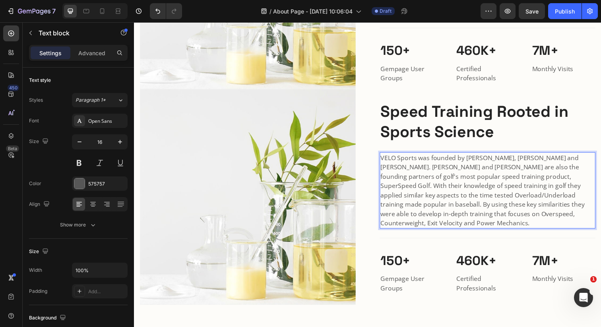
click at [425, 229] on p "VELO Sports was founded by Kent Matthes, Micheal Napoleon and Kyle Shay. Napole…" at bounding box center [494, 194] width 218 height 76
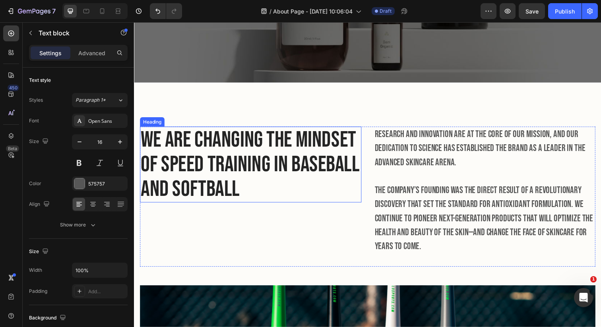
scroll to position [188, 0]
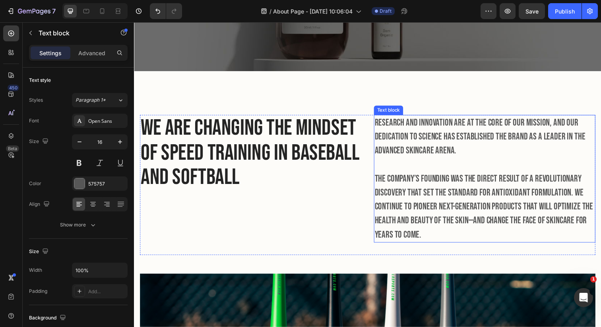
click at [392, 131] on p "Research and innovation are at the core of our mission, and our dedication to s…" at bounding box center [491, 182] width 224 height 129
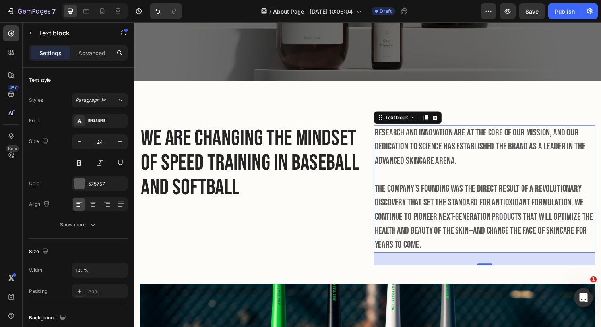
scroll to position [171, 0]
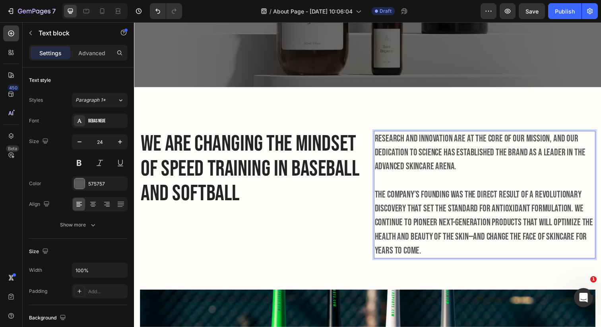
click at [405, 143] on p "Research and innovation are at the core of our mission, and our dedication to s…" at bounding box center [491, 198] width 224 height 129
click at [455, 143] on p "Research and innovation are at the core of our mission, and our dedication to s…" at bounding box center [491, 198] width 224 height 129
drag, startPoint x: 458, startPoint y: 142, endPoint x: 381, endPoint y: 139, distance: 77.5
click at [381, 139] on p "Research and innovation are at the core of our mission, and our dedication to s…" at bounding box center [491, 198] width 224 height 129
click at [420, 154] on p "Strength and knowledge are at the core of our mission, and our dedication to sc…" at bounding box center [491, 198] width 224 height 129
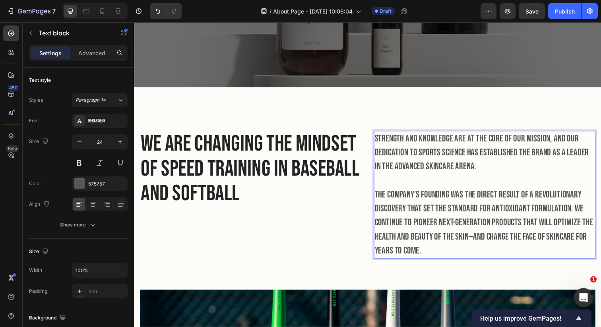
click at [484, 155] on p "Strength and knowledge are at the core of our mission, and our dedication to sp…" at bounding box center [491, 198] width 224 height 129
drag, startPoint x: 484, startPoint y: 155, endPoint x: 482, endPoint y: 169, distance: 13.7
click at [482, 169] on p "Strength and knowledge are at the core of our mission, and our dedication to sp…" at bounding box center [491, 198] width 224 height 129
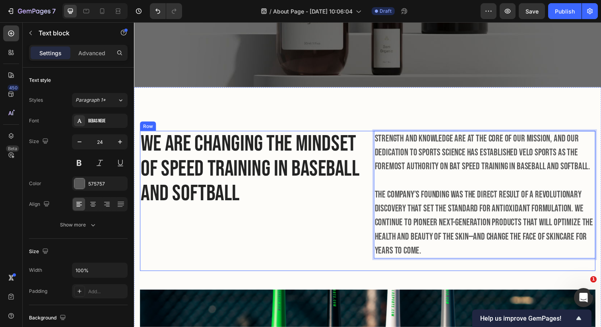
click at [377, 200] on div "We are changing the mindset of speed training in baseball and softball Heading …" at bounding box center [372, 204] width 465 height 143
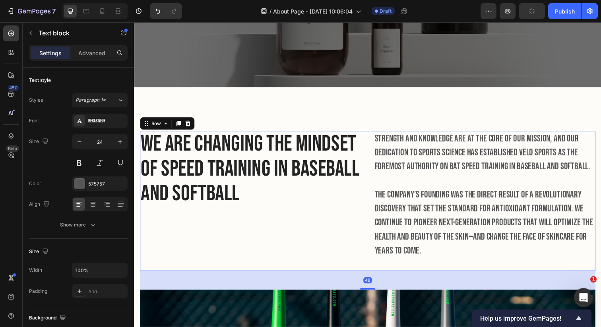
click at [379, 200] on p "Strength and knowledge are at the core of our mission, and our dedication to sp…" at bounding box center [491, 198] width 224 height 129
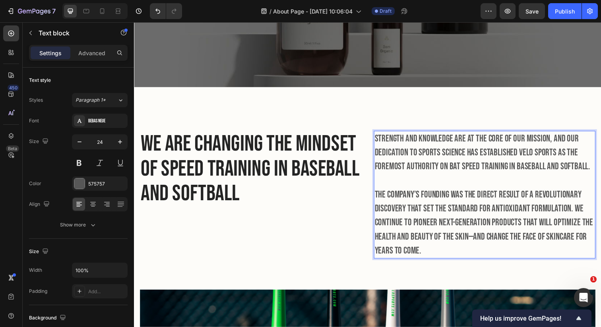
click at [406, 183] on p "Strength and knowledge are at the core of our mission, and our dedication to sp…" at bounding box center [491, 198] width 224 height 129
click at [411, 210] on p "Strength and knowledge are at the core of our mission, and our dedication to sp…" at bounding box center [491, 198] width 224 height 129
click at [381, 199] on p "Strength and knowledge are at the core of our mission, and our dedication to sp…" at bounding box center [491, 198] width 224 height 129
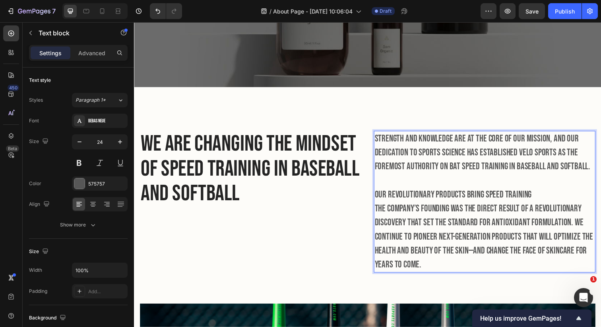
click at [495, 201] on p "Strength and knowledge are at the core of our mission, and our dedication to sp…" at bounding box center [491, 170] width 224 height 72
click at [494, 202] on p "Strength and knowledge are at the core of our mission, and our dedication to sp…" at bounding box center [491, 170] width 224 height 72
click at [489, 197] on p "Strength and knowledge are at the core of our mission, and our dedication to sp…" at bounding box center [491, 170] width 224 height 72
click at [541, 199] on p "Strength and knowledge are at the core of our mission, and our dedication to sp…" at bounding box center [491, 170] width 224 height 72
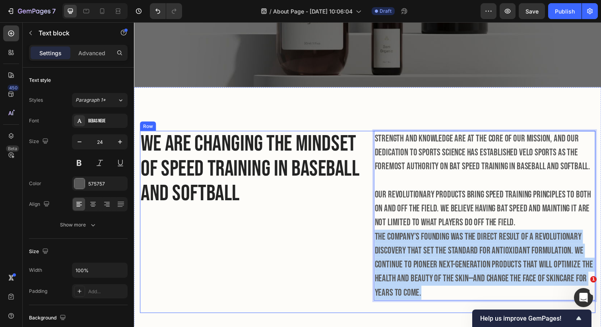
drag, startPoint x: 429, startPoint y: 298, endPoint x: 367, endPoint y: 237, distance: 87.4
click at [367, 237] on div "We are changing the mindset of speed training in baseball and softball Heading …" at bounding box center [372, 226] width 465 height 186
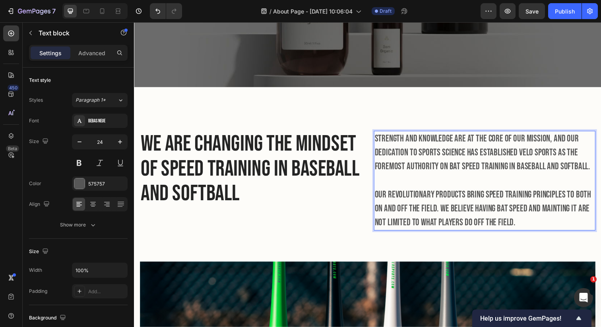
click at [441, 213] on p "Strength and knowledge are at the core of our mission, and our dedication to sp…" at bounding box center [491, 184] width 224 height 100
click at [570, 197] on p "Strength and knowledge are at the core of our mission, and our dedication to sp…" at bounding box center [491, 184] width 224 height 100
click at [581, 201] on p "Strength and knowledge are at the core of our mission, and our dedication to sp…" at bounding box center [491, 184] width 224 height 100
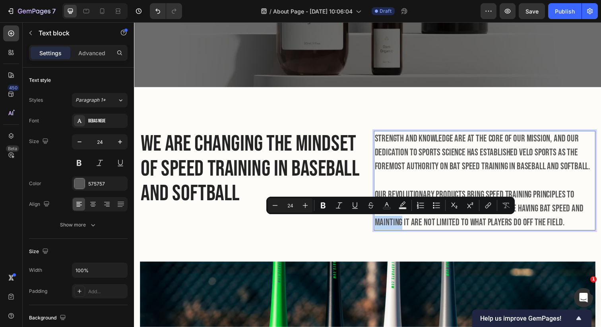
click at [398, 230] on p "Strength and knowledge are at the core of our mission, and our dedication to sp…" at bounding box center [491, 184] width 224 height 100
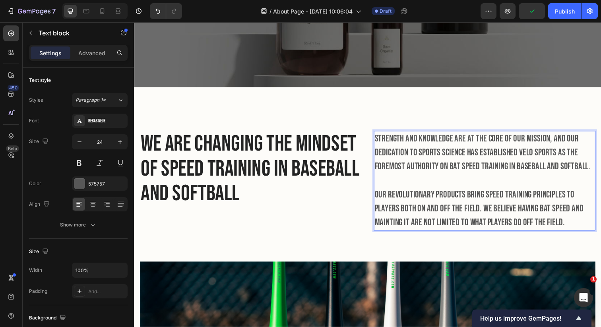
click at [399, 228] on p "Strength and knowledge are at the core of our mission, and our dedication to sp…" at bounding box center [491, 184] width 224 height 100
click at [419, 225] on p "Strength and knowledge are at the core of our mission, and our dedication to sp…" at bounding box center [491, 184] width 224 height 100
click at [524, 229] on p "Strength and knowledge are at the core of our mission, and our dedication to sp…" at bounding box center [491, 184] width 224 height 100
click at [576, 228] on p "Strength and knowledge are at the core of our mission, and our dedication to sp…" at bounding box center [491, 184] width 224 height 100
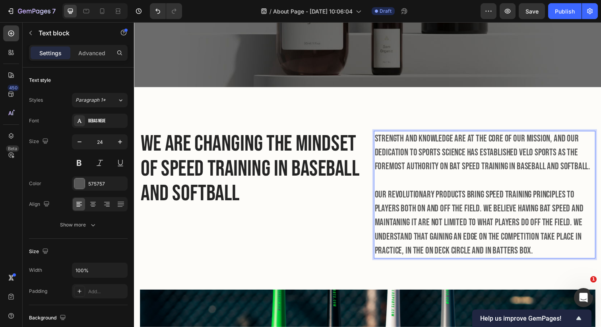
click at [559, 157] on p "Strength and knowledge are at the core of our mission, and our dedication to sp…" at bounding box center [491, 198] width 224 height 129
click at [563, 156] on p "Strength and knowledge are at the core of our mission, and our dedication to sp…" at bounding box center [491, 198] width 224 height 129
click at [559, 244] on p "Strength and knowledge are at the core of our mission, and our dedication to sp…" at bounding box center [491, 198] width 224 height 129
click at [537, 254] on p "Strength and knowledge are at the core of our mission, and our dedication to sp…" at bounding box center [491, 198] width 224 height 129
click at [595, 245] on p "Strength and knowledge are at the core of our mission, and our dedication to sp…" at bounding box center [491, 198] width 224 height 129
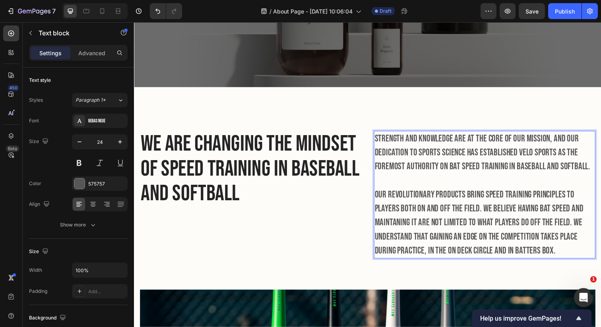
click at [548, 260] on p "Strength and knowledge are at the core of our mission, and our dedication to sp…" at bounding box center [491, 198] width 224 height 129
click at [582, 259] on p "Strength and knowledge are at the core of our mission, and our dedication to sp…" at bounding box center [491, 198] width 224 height 129
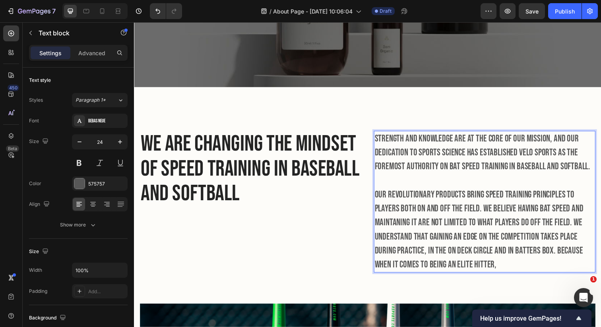
click at [557, 142] on p "Strength and knowledge are at the core of our mission, and our dedication to sp…" at bounding box center [491, 205] width 224 height 143
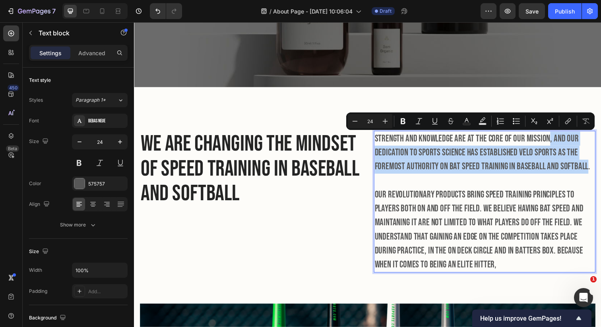
drag, startPoint x: 555, startPoint y: 141, endPoint x: 594, endPoint y: 171, distance: 49.3
click at [594, 171] on p "Strength and knowledge are at the core of our mission, and our dedication to sp…" at bounding box center [491, 205] width 224 height 143
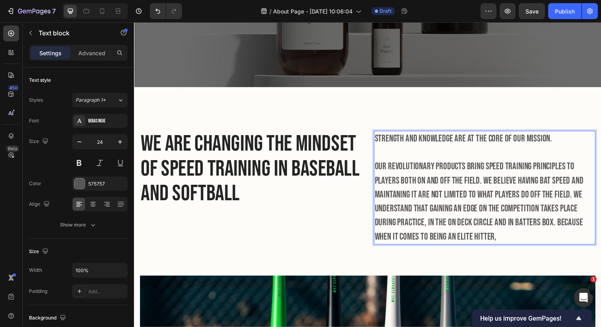
click at [568, 145] on p "Strength and knowledge are at the core of our mission. Our revolutionary produc…" at bounding box center [491, 191] width 224 height 114
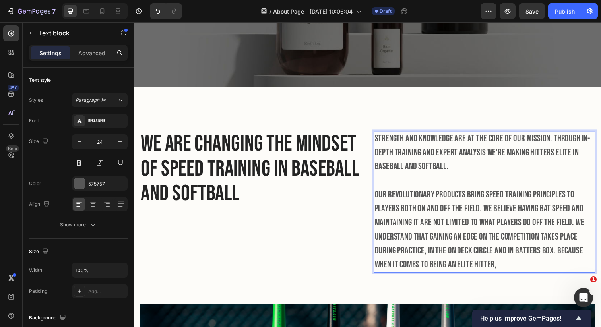
click at [574, 212] on p "Strength and knowledge are at the core of our mission. Through in-depth trainin…" at bounding box center [491, 205] width 224 height 143
click at [423, 226] on p "Strength and knowledge are at the core of our mission. Through in-depth trainin…" at bounding box center [491, 205] width 224 height 143
click at [419, 243] on p "Strength and knowledge are at the core of our mission. Through in-depth trainin…" at bounding box center [491, 205] width 224 height 143
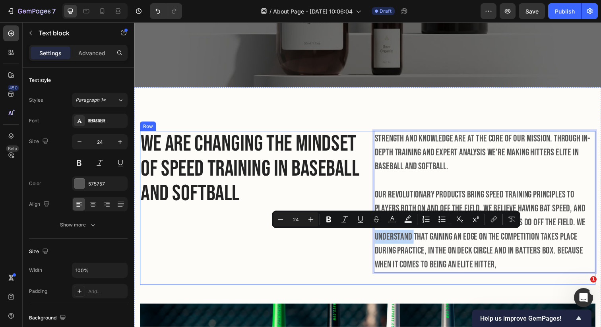
drag, startPoint x: 418, startPoint y: 242, endPoint x: 372, endPoint y: 244, distance: 45.7
click at [372, 244] on div "We are changing the mindset of speed training in baseball and softball Heading …" at bounding box center [372, 211] width 465 height 157
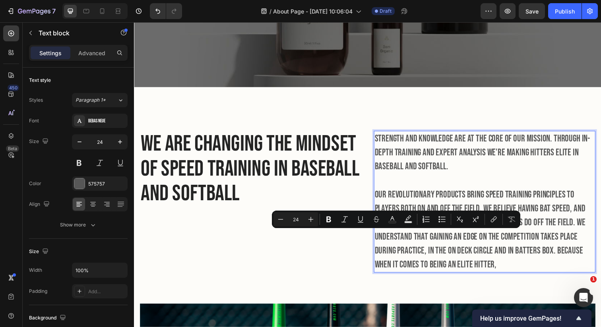
click at [398, 251] on p "Strength and knowledge are at the core of our mission. Through in-depth trainin…" at bounding box center [491, 205] width 224 height 143
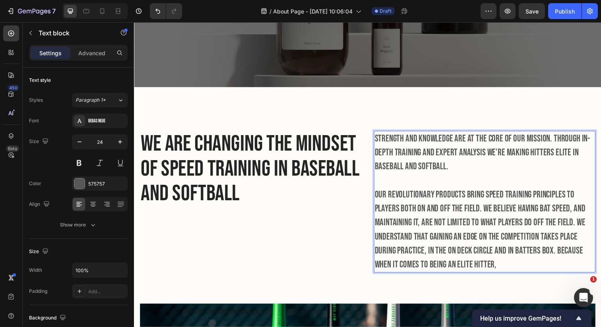
click at [522, 261] on p "Strength and knowledge are at the core of our mission. Through in-depth trainin…" at bounding box center [491, 205] width 224 height 143
click at [513, 274] on p "Strength and knowledge are at the core of our mission. Through in-depth trainin…" at bounding box center [491, 205] width 224 height 143
click at [416, 273] on p "Strength and knowledge are at the core of our mission. Through in-depth trainin…" at bounding box center [491, 205] width 224 height 143
drag, startPoint x: 404, startPoint y: 268, endPoint x: 407, endPoint y: 273, distance: 5.7
click at [407, 273] on p "Strength and knowledge are at the core of our mission. Through in-depth trainin…" at bounding box center [491, 205] width 224 height 143
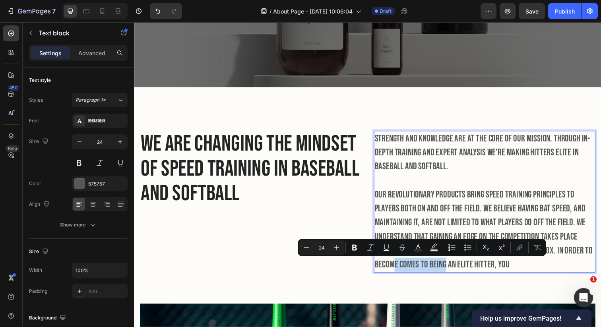
drag, startPoint x: 450, startPoint y: 269, endPoint x: 401, endPoint y: 265, distance: 49.8
click at [401, 265] on p "Strength and knowledge are at the core of our mission. Through in-depth trainin…" at bounding box center [491, 205] width 224 height 143
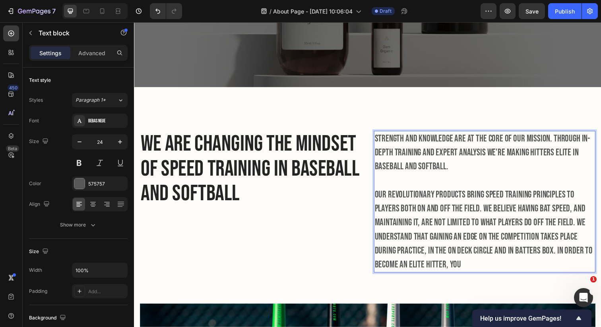
click at [487, 265] on p "Strength and knowledge are at the core of our mission. Through in-depth trainin…" at bounding box center [491, 205] width 224 height 143
click at [555, 270] on p "Strength and knowledge are at the core of our mission. Through in-depth trainin…" at bounding box center [491, 205] width 224 height 143
click at [596, 271] on p "Strength and knowledge are at the core of our mission. Through in-depth trainin…" at bounding box center [491, 205] width 224 height 143
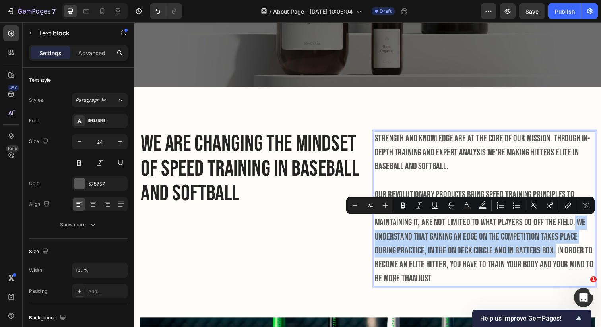
drag, startPoint x: 561, startPoint y: 256, endPoint x: 579, endPoint y: 228, distance: 33.6
click at [579, 228] on p "Strength and knowledge are at the core of our mission. Through in-depth trainin…" at bounding box center [491, 212] width 224 height 157
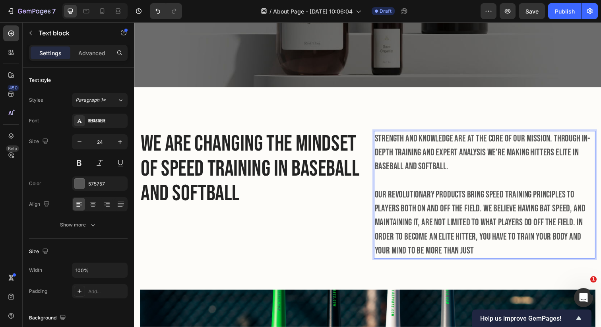
click at [471, 250] on p "Strength and knowledge are at the core of our mission. Through in-depth trainin…" at bounding box center [491, 198] width 224 height 129
click at [470, 254] on p "Strength and knowledge are at the core of our mission. Through in-depth trainin…" at bounding box center [491, 198] width 224 height 129
click at [463, 259] on p "Strength and knowledge are at the core of our mission. Through in-depth trainin…" at bounding box center [491, 198] width 224 height 129
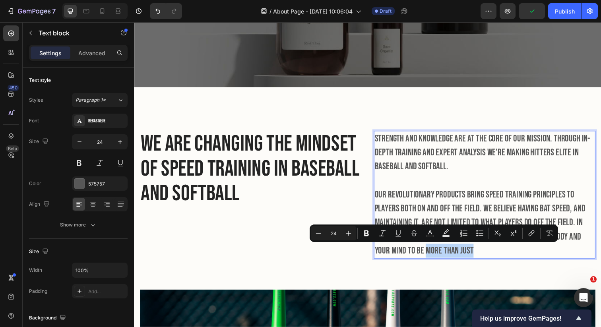
drag, startPoint x: 460, startPoint y: 256, endPoint x: 414, endPoint y: 261, distance: 46.8
click at [414, 261] on p "Strength and knowledge are at the core of our mission. Through in-depth trainin…" at bounding box center [491, 198] width 224 height 129
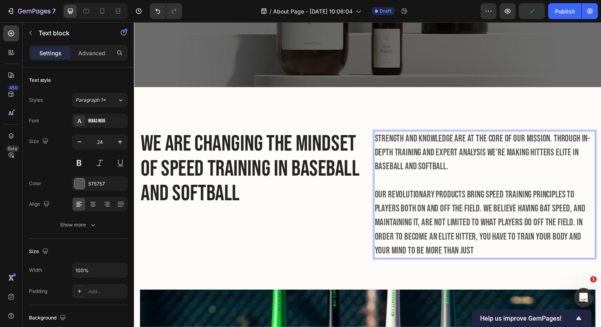
click at [397, 258] on p "Strength and knowledge are at the core of our mission. Through in-depth trainin…" at bounding box center [491, 198] width 224 height 129
drag, startPoint x: 396, startPoint y: 257, endPoint x: 462, endPoint y: 252, distance: 66.1
click at [462, 252] on p "Strength and knowledge are at the core of our mission. Through in-depth trainin…" at bounding box center [491, 198] width 224 height 129
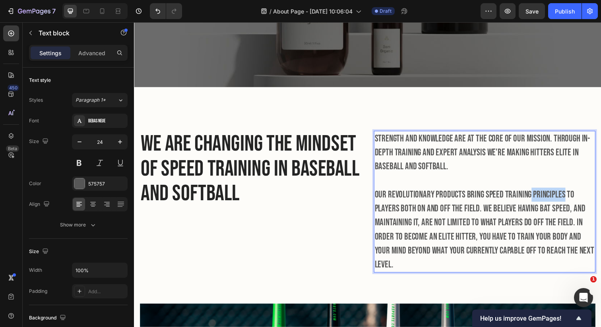
drag, startPoint x: 570, startPoint y: 201, endPoint x: 537, endPoint y: 200, distance: 33.0
click at [537, 200] on p "Strength and knowledge are at the core of our mission. Through in-depth trainin…" at bounding box center [491, 205] width 224 height 143
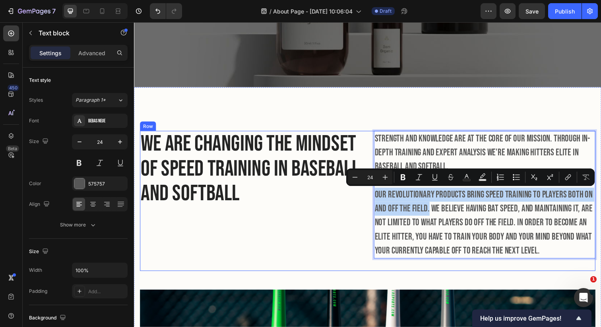
drag, startPoint x: 435, startPoint y: 213, endPoint x: 373, endPoint y: 192, distance: 64.9
click at [373, 192] on div "We are changing the mindset of speed training in baseball and softball Heading …" at bounding box center [372, 204] width 465 height 143
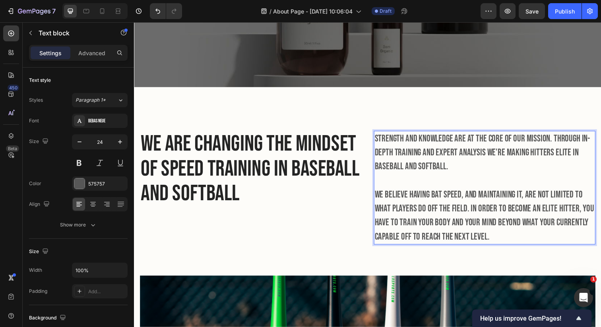
click at [474, 213] on p "Strength and knowledge are at the core of our mission. Through in-depth trainin…" at bounding box center [491, 191] width 224 height 114
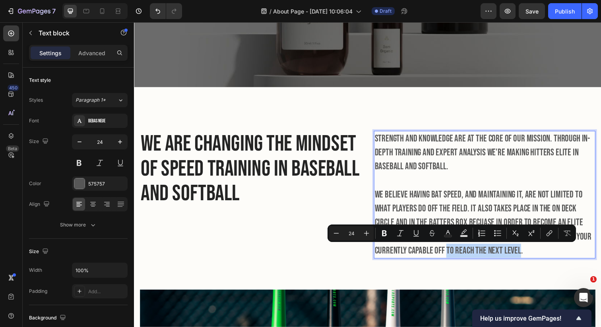
drag, startPoint x: 418, startPoint y: 256, endPoint x: 491, endPoint y: 260, distance: 74.0
click at [491, 260] on p "Strength and knowledge are at the core of our mission. Through in-depth trainin…" at bounding box center [491, 198] width 224 height 129
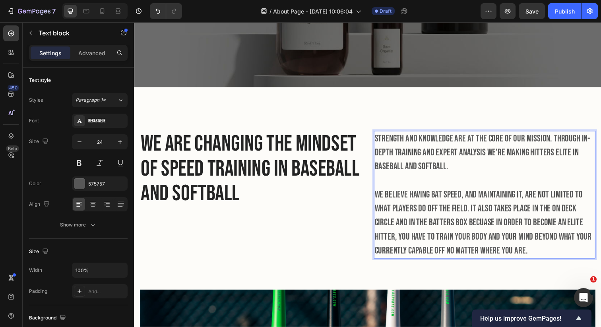
click at [494, 213] on p "Strength and knowledge are at the core of our mission. Through in-depth trainin…" at bounding box center [491, 198] width 224 height 129
click at [520, 213] on p "Strength and knowledge are at the core of our mission. Through in-depth trainin…" at bounding box center [491, 198] width 224 height 129
click at [543, 258] on p "Strength and knowledge are at the core of our mission. Through in-depth trainin…" at bounding box center [491, 198] width 224 height 129
click at [532, 258] on p "Strength and knowledge are at the core of our mission. Through in-depth trainin…" at bounding box center [491, 198] width 224 height 129
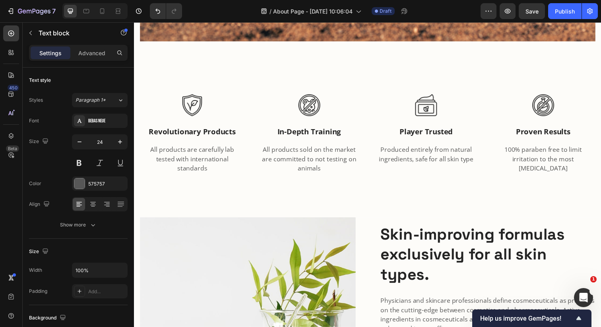
scroll to position [689, 0]
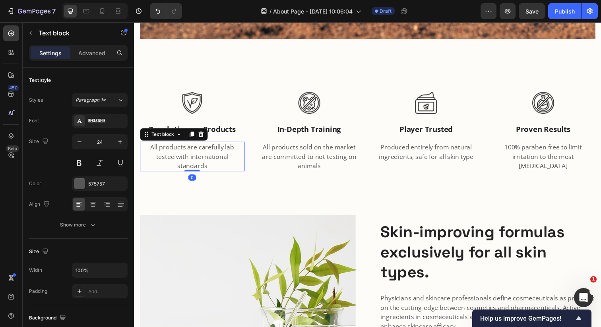
click at [209, 153] on p "All products are carefully lab tested with international standards" at bounding box center [193, 159] width 105 height 29
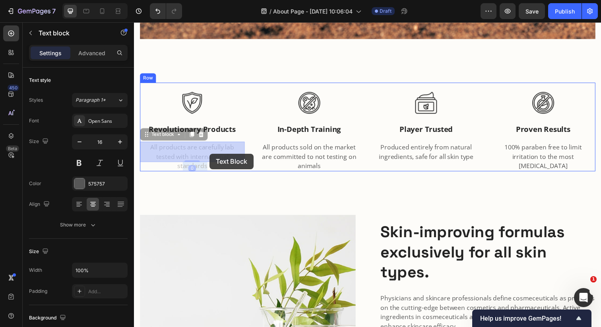
drag, startPoint x: 241, startPoint y: 160, endPoint x: 212, endPoint y: 157, distance: 29.2
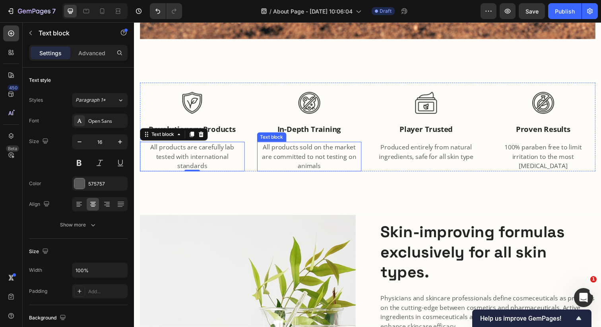
click at [294, 168] on p "All products sold on the market are committed to not testing on animals" at bounding box center [312, 159] width 105 height 29
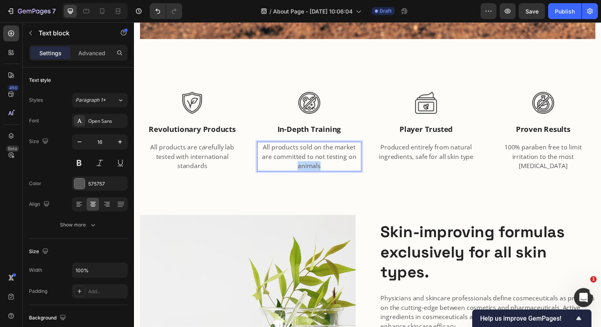
click at [294, 168] on p "All products sold on the market are committed to not testing on animals" at bounding box center [312, 159] width 105 height 29
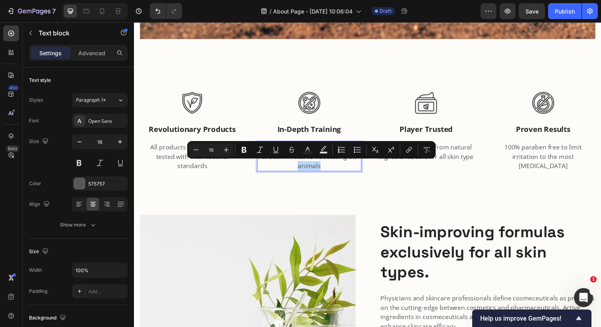
click at [329, 167] on p "All products sold on the market are committed to not testing on animals" at bounding box center [312, 159] width 105 height 29
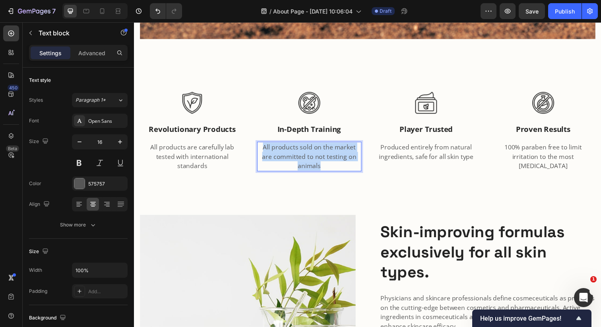
drag, startPoint x: 329, startPoint y: 167, endPoint x: 262, endPoint y: 149, distance: 68.8
click at [262, 149] on p "All products sold on the market are committed to not testing on animals" at bounding box center [312, 159] width 105 height 29
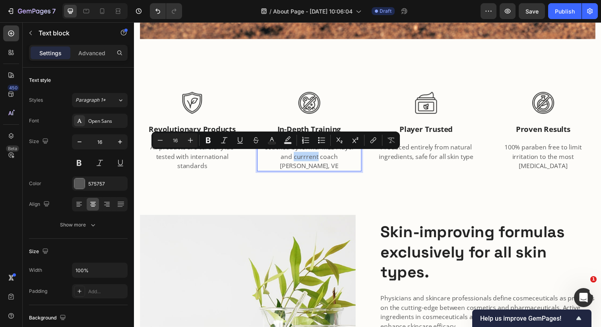
click at [276, 161] on p "Coached by former MLB Player and currrent coach Matt Antonelli, VE" at bounding box center [312, 159] width 105 height 29
click at [276, 160] on p "Coached by former MLB Player and currrent coach Matt Antonelli, VE" at bounding box center [312, 159] width 105 height 29
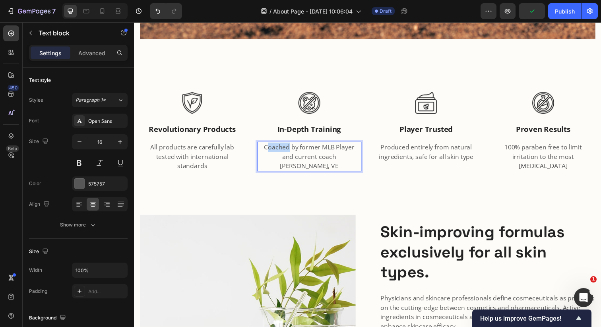
drag, startPoint x: 286, startPoint y: 151, endPoint x: 266, endPoint y: 149, distance: 20.1
click at [266, 149] on p "Coached by former MLB Player and current coach Matt Antonelli, VE" at bounding box center [312, 159] width 105 height 29
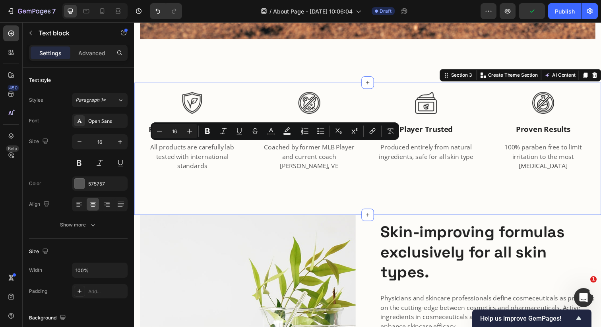
click at [301, 165] on div "Image revolutionary products Text block All products are carefully lab tested w…" at bounding box center [372, 151] width 477 height 135
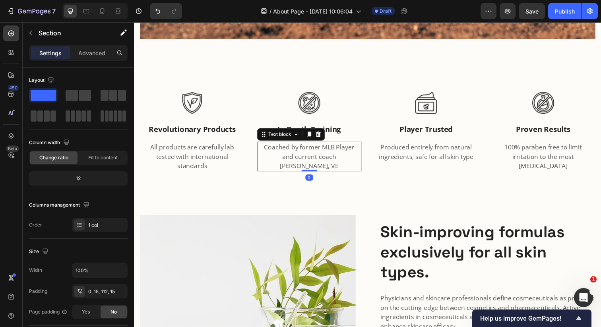
click at [335, 164] on div "Coached by former MLB Player and current coach Matt Antonelli, VE" at bounding box center [312, 159] width 107 height 30
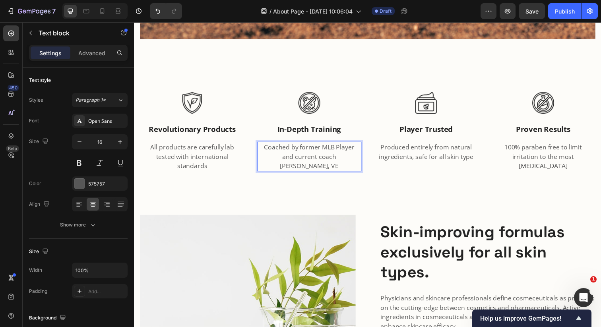
click at [352, 162] on p "Coached by former MLB Player and current coach Matt Antonelli, VE" at bounding box center [312, 159] width 105 height 29
drag, startPoint x: 352, startPoint y: 158, endPoint x: 371, endPoint y: 160, distance: 19.9
click at [371, 160] on div "Image revolutionary products Text block All products are carefully lab tested w…" at bounding box center [372, 129] width 465 height 91
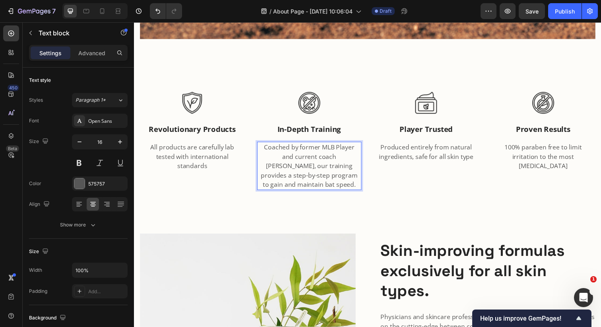
click at [353, 178] on p "Coached by former MLB Player and current coach Matt Antonelli, our training pro…" at bounding box center [312, 169] width 105 height 48
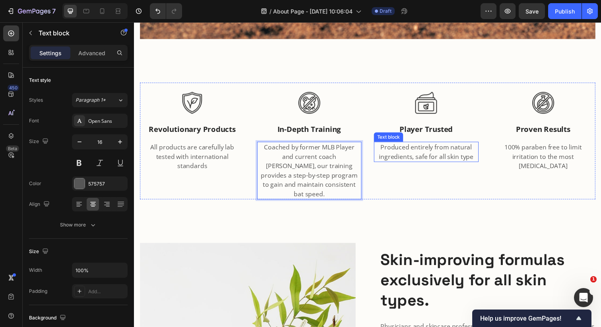
click at [447, 161] on p "Produced entirely from natural ingredients, safe for all skin type" at bounding box center [431, 154] width 105 height 19
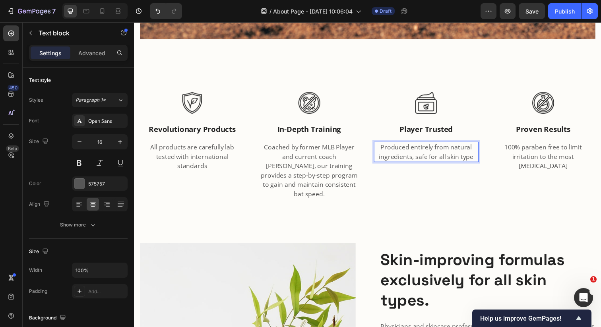
click at [449, 162] on p "Produced entirely from natural ingredients, safe for all skin type" at bounding box center [431, 154] width 105 height 19
click at [438, 151] on p "Used by players in the NCAA, MLB, MiLB and" at bounding box center [431, 154] width 105 height 19
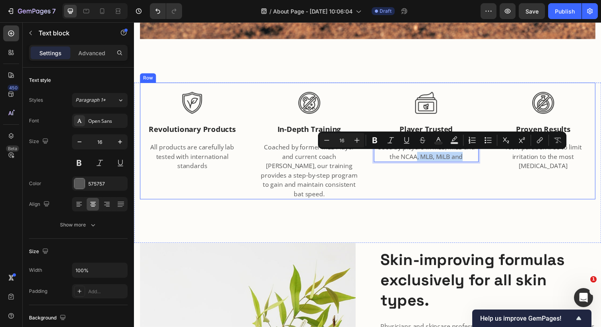
drag, startPoint x: 422, startPoint y: 161, endPoint x: 469, endPoint y: 165, distance: 47.1
click at [469, 165] on div "Image player trusted Text block Used by players in MLB, MiLB and the NCAA, MLB,…" at bounding box center [432, 144] width 107 height 120
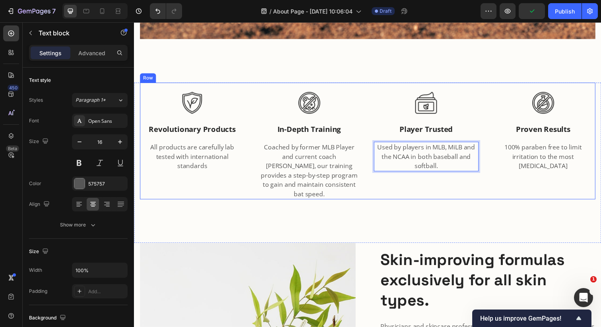
click at [568, 172] on div "Image proven results Text block 100% paraben free to limit irritation to the mo…" at bounding box center [551, 144] width 107 height 120
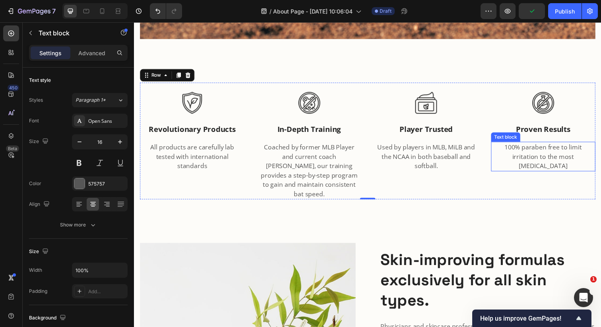
click at [558, 155] on p "100% paraben free to limit irritation to the most sensitive skin" at bounding box center [551, 159] width 105 height 29
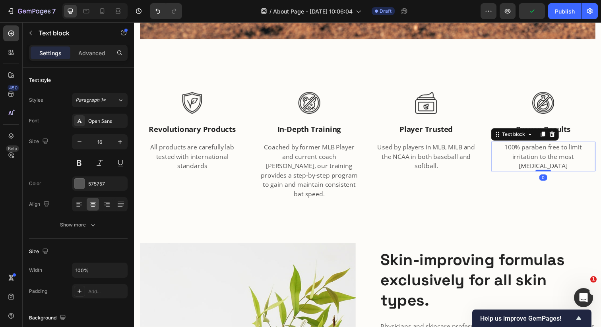
click at [553, 161] on p "100% paraben free to limit irritation to the most sensitive skin" at bounding box center [551, 159] width 105 height 29
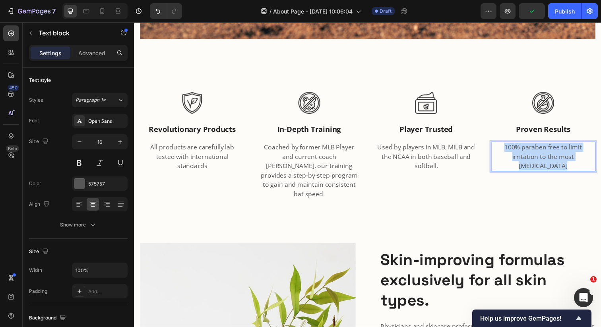
click at [553, 161] on p "100% paraben free to limit irritation to the most sensitive skin" at bounding box center [551, 159] width 105 height 29
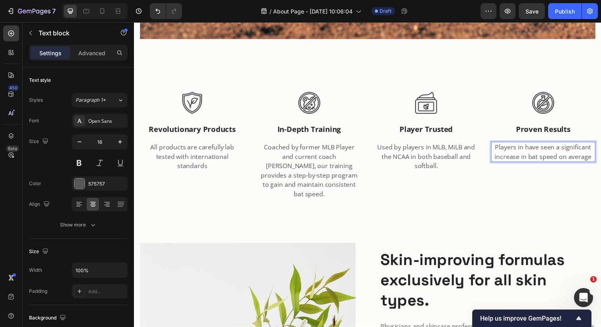
click at [566, 157] on p "Players in have seen a significant increase in bat speed on average" at bounding box center [551, 154] width 105 height 19
click at [562, 172] on p "Players in have seen a significant increase in bat speed of 6+ mph on average" at bounding box center [551, 159] width 105 height 29
click at [533, 154] on p "Players in have seen a significant increase in bat speed of 6+ mph on average" at bounding box center [551, 159] width 105 height 29
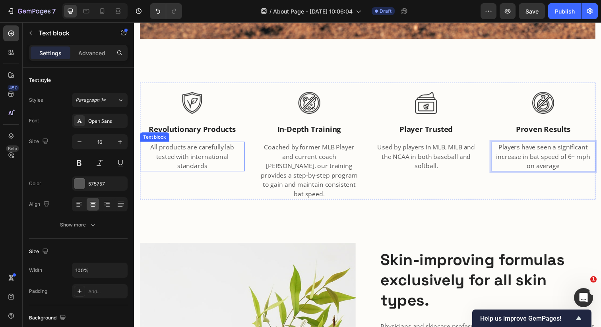
click at [194, 155] on p "All products are carefully lab tested with international standards" at bounding box center [193, 159] width 105 height 29
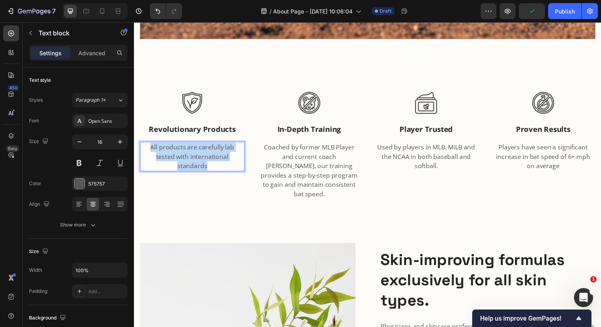
drag, startPoint x: 242, startPoint y: 160, endPoint x: 136, endPoint y: 150, distance: 106.6
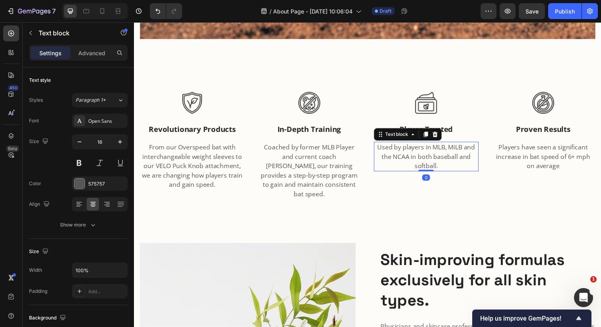
click at [462, 171] on p "Used by players in MLB, MiLB and the NCAA in both baseball and softball." at bounding box center [431, 159] width 105 height 29
click at [454, 163] on p "Used by players in MLB, MiLB and the NCAA in both baseball and softball." at bounding box center [431, 159] width 105 height 29
click at [450, 168] on p "Used by players in MLB, MiLB and the NCAA in both baseball and softball." at bounding box center [431, 159] width 105 height 29
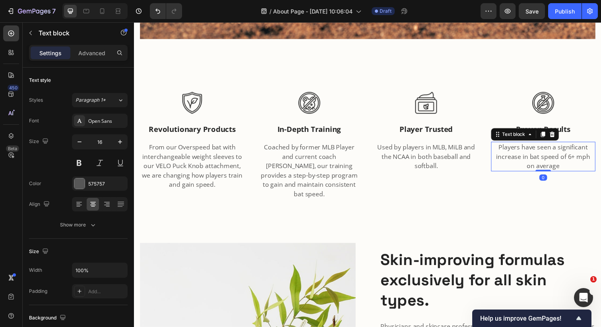
click at [549, 163] on p "Players have seen a significant increase in bat speed of 6+ mph on average" at bounding box center [551, 159] width 105 height 29
click at [573, 162] on p "Players have seen a significant increase in bat speed of 6+ mph on average" at bounding box center [551, 159] width 105 height 29
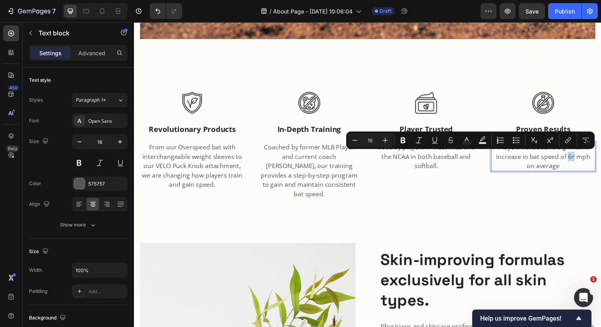
drag, startPoint x: 570, startPoint y: 160, endPoint x: 578, endPoint y: 161, distance: 7.2
click at [578, 161] on p "Players have seen a significant increase in bat speed of 6+ mph on average" at bounding box center [551, 159] width 105 height 29
click at [400, 139] on icon "Editor contextual toolbar" at bounding box center [402, 140] width 5 height 6
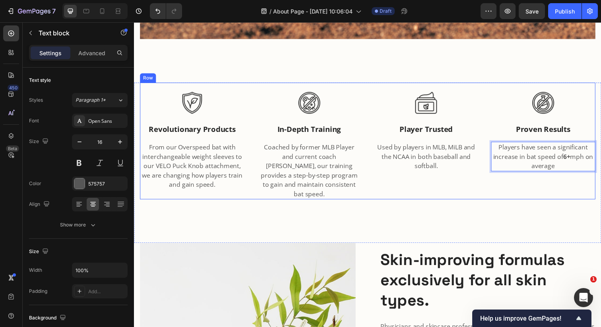
click at [418, 180] on div "Image player trusted Text block Used by players in MLB, MiLB and the NCAA in bo…" at bounding box center [432, 144] width 107 height 120
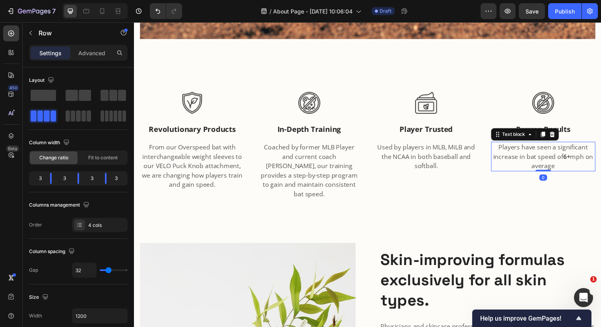
click at [589, 157] on p "Players have seen a significant increase in bat speed of 6+ mph on average" at bounding box center [551, 159] width 105 height 29
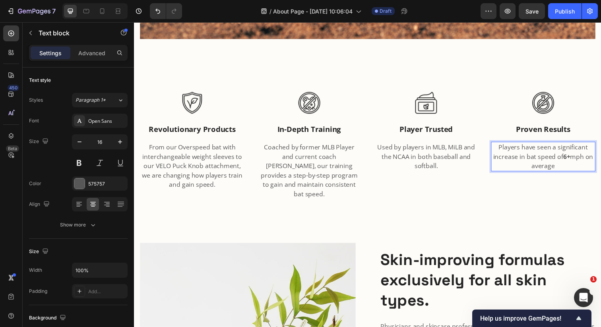
click at [582, 164] on p "Players have seen a significant increase in bat speed of 6+ mph on average" at bounding box center [551, 159] width 105 height 29
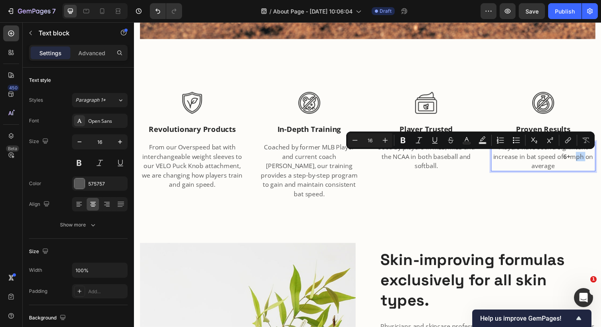
drag, startPoint x: 582, startPoint y: 160, endPoint x: 593, endPoint y: 162, distance: 11.2
click at [593, 162] on p "Players have seen a significant increase in bat speed of 6+ mph on average" at bounding box center [551, 159] width 105 height 29
click at [399, 138] on icon "Editor contextual toolbar" at bounding box center [403, 140] width 8 height 8
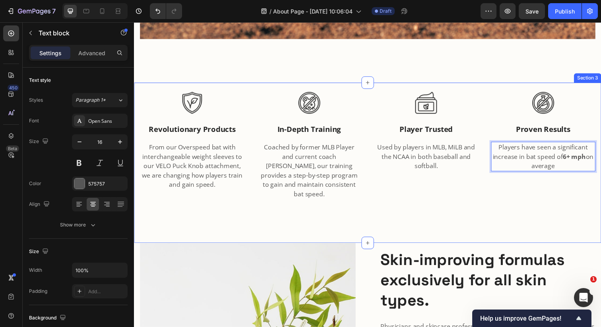
click at [406, 194] on div "Image revolutionary products Text block From our Overspeed bat with interchange…" at bounding box center [372, 166] width 477 height 164
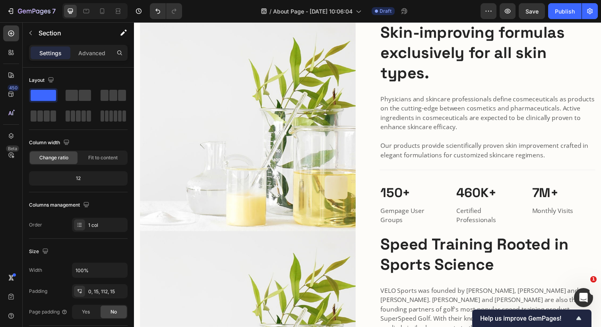
scroll to position [914, 0]
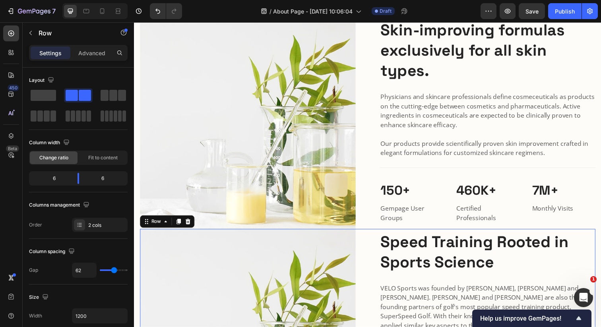
click at [407, 275] on h2 "Speed Training Rooted in Sports Science" at bounding box center [495, 257] width 220 height 43
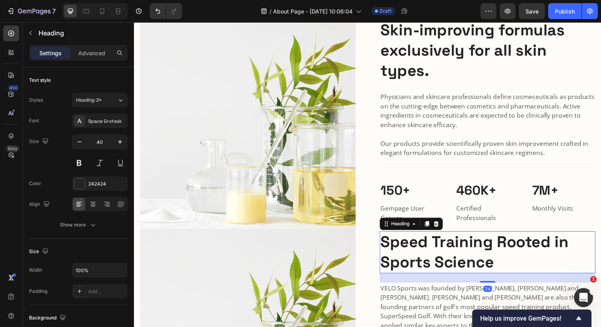
click at [407, 275] on h2 "Speed Training Rooted in Sports Science" at bounding box center [495, 257] width 220 height 43
click at [407, 275] on p "Speed Training Rooted in Sports Science" at bounding box center [494, 256] width 218 height 41
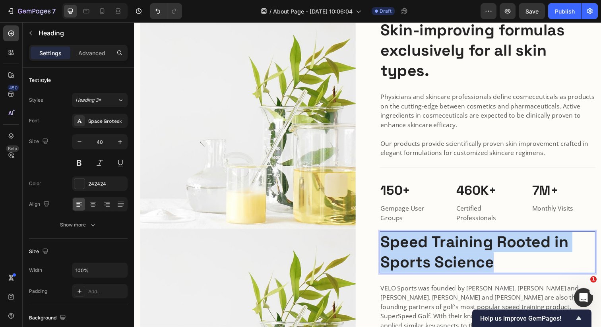
click at [407, 275] on p "Speed Training Rooted in Sports Science" at bounding box center [494, 256] width 218 height 41
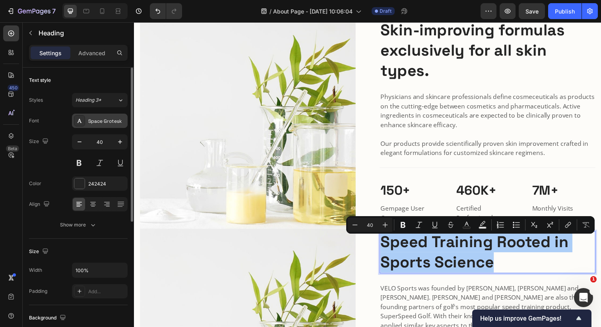
click at [90, 116] on div "Space Grotesk" at bounding box center [100, 121] width 56 height 14
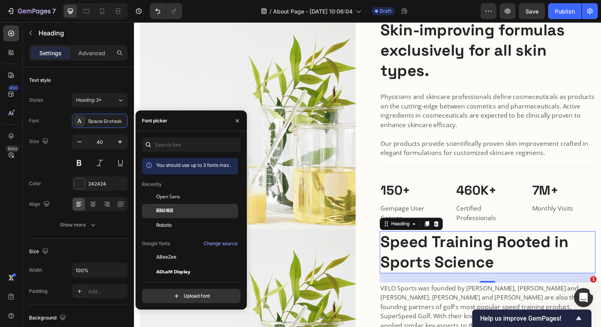
click at [166, 212] on span "Bebas Neue" at bounding box center [164, 210] width 17 height 7
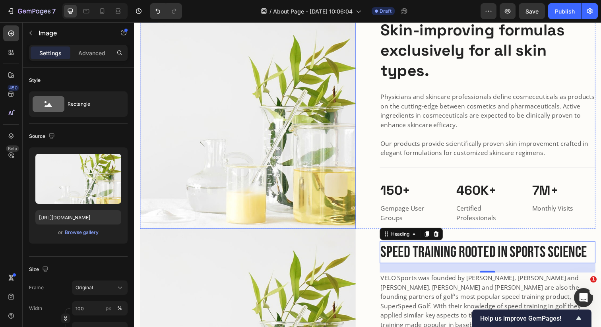
click at [359, 189] on img at bounding box center [250, 123] width 220 height 220
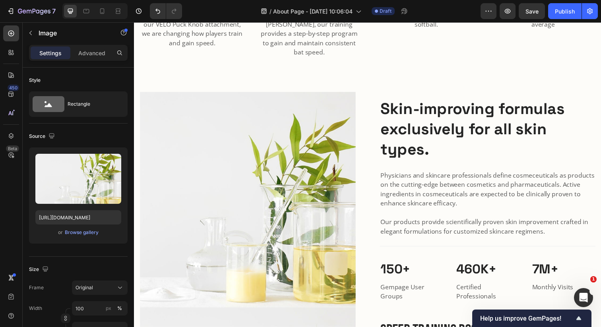
scroll to position [829, 0]
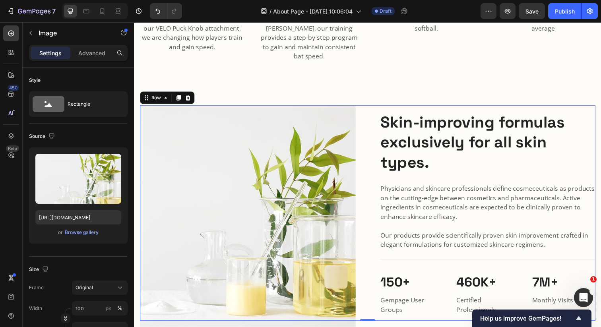
click at [388, 176] on div "Skin-improving formulas exclusively for all skin types. Heading Physicians and …" at bounding box center [495, 217] width 220 height 220
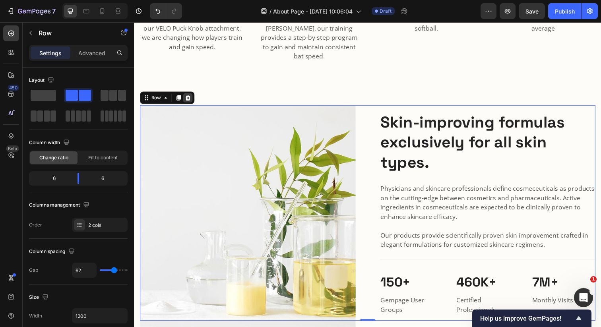
click at [187, 97] on icon at bounding box center [188, 100] width 5 height 6
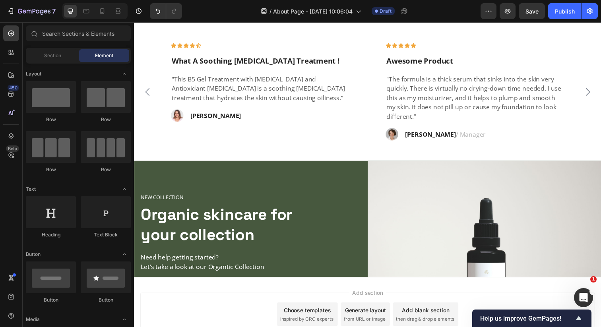
scroll to position [1512, 0]
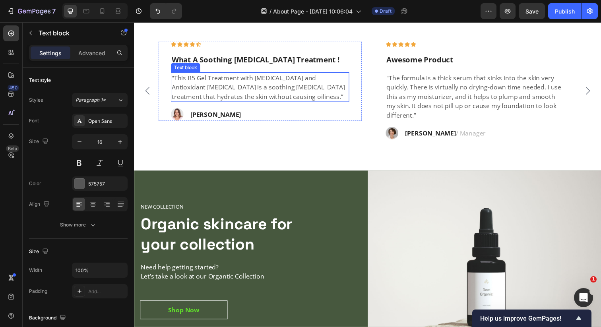
click at [244, 103] on p "“This B5 Gel Treatment with Hyaluronic Acid and Antioxidant Vitamin B5 is a soo…" at bounding box center [262, 88] width 180 height 29
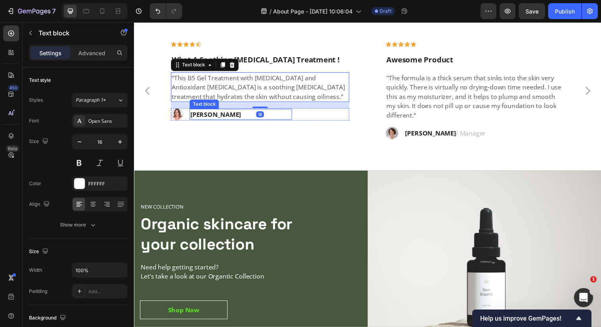
click at [197, 121] on strong "Ryan S." at bounding box center [217, 116] width 52 height 9
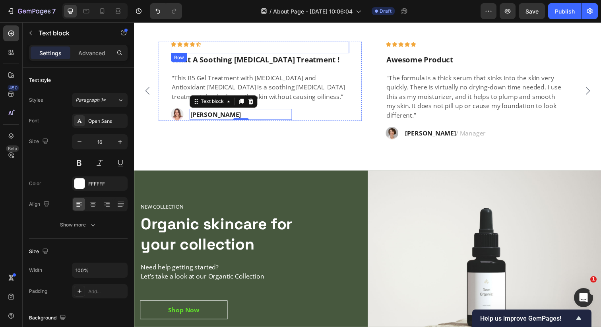
click at [197, 54] on div "Icon Icon Icon Icon Icon Row" at bounding box center [263, 48] width 182 height 12
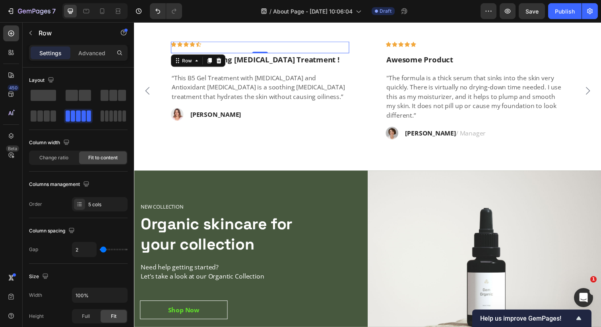
click at [194, 54] on div "Icon Icon Icon Icon Icon Row 0" at bounding box center [263, 48] width 182 height 12
click at [190, 54] on div "Icon Icon Icon Icon Icon Row 0" at bounding box center [263, 48] width 182 height 12
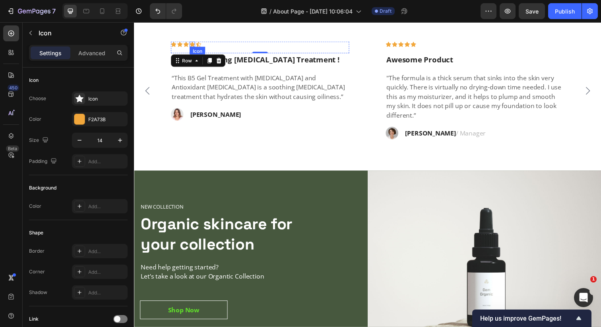
click at [193, 48] on div "Icon" at bounding box center [194, 45] width 6 height 6
click at [201, 48] on div "Icon 0" at bounding box center [200, 45] width 6 height 6
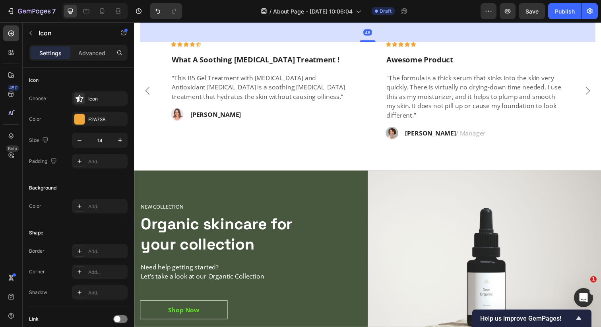
click at [176, 22] on p "What Our Customers Are Saying" at bounding box center [372, 12] width 463 height 21
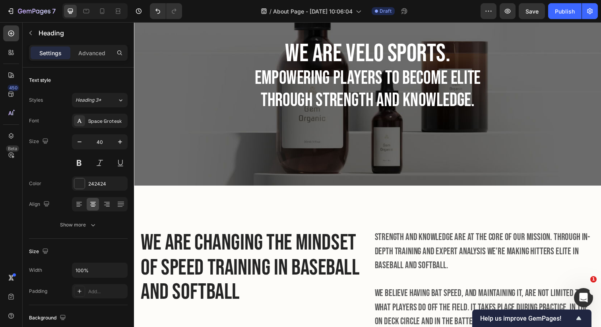
scroll to position [0, 0]
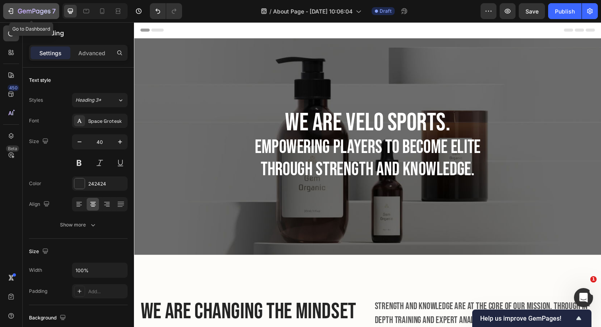
click at [29, 6] on div "7" at bounding box center [37, 11] width 38 height 10
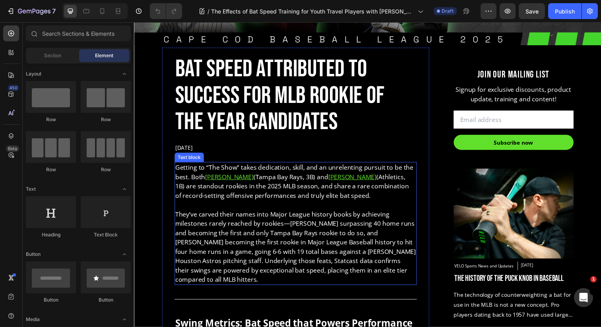
scroll to position [289, 0]
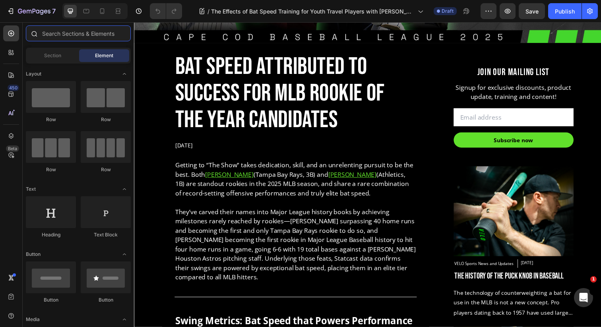
click at [54, 34] on input "text" at bounding box center [78, 33] width 105 height 16
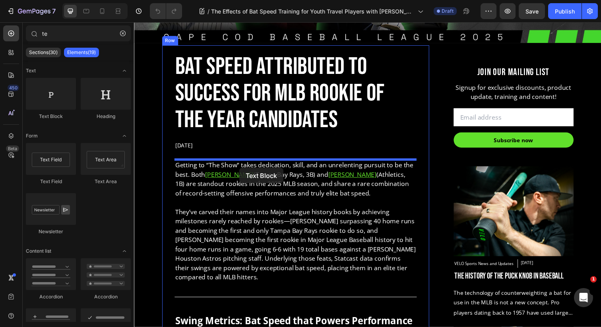
drag, startPoint x: 172, startPoint y: 125, endPoint x: 242, endPoint y: 171, distance: 83.5
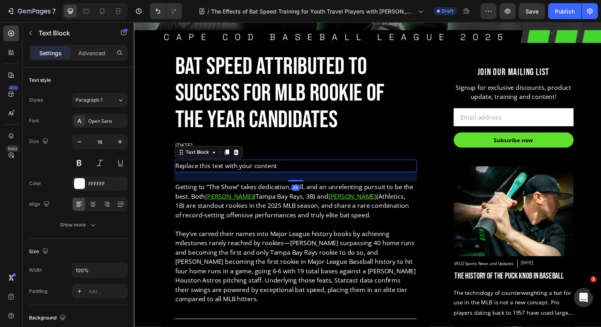
click at [236, 166] on div "Replace this text with your content" at bounding box center [298, 168] width 247 height 13
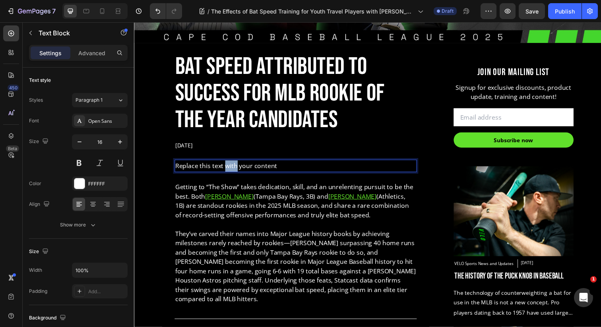
click at [236, 166] on p "Replace this text with your content" at bounding box center [299, 169] width 246 height 12
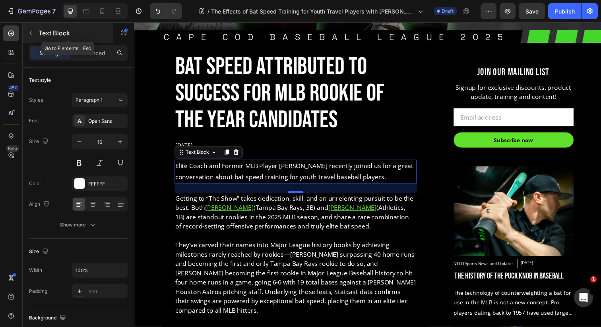
click at [32, 35] on icon "button" at bounding box center [30, 33] width 6 height 6
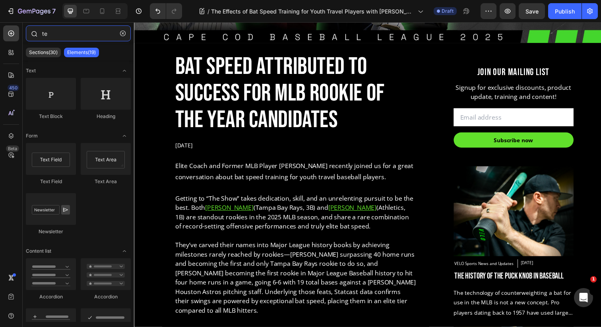
click at [50, 36] on input "te" at bounding box center [78, 33] width 105 height 16
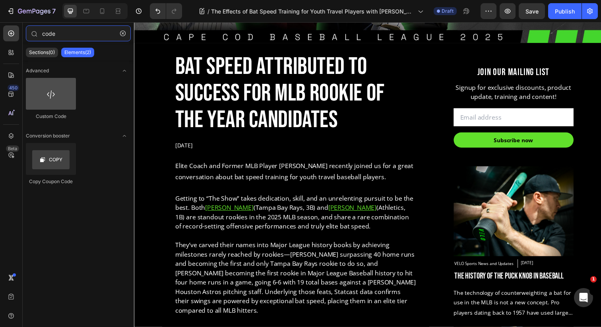
type input "code"
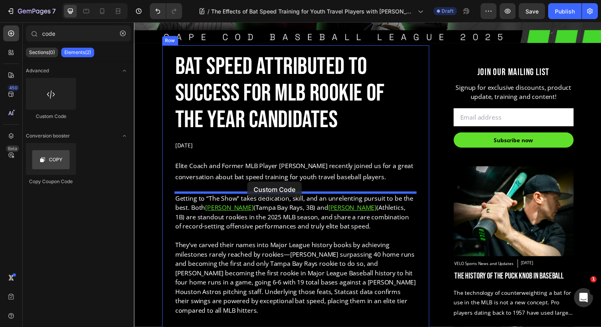
drag, startPoint x: 191, startPoint y: 125, endPoint x: 250, endPoint y: 186, distance: 84.3
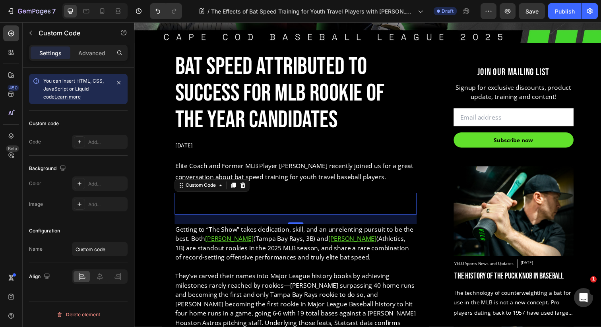
click at [251, 205] on span "Custom code" at bounding box center [298, 208] width 247 height 10
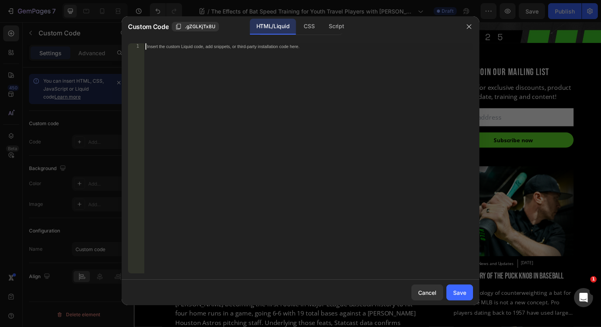
click at [248, 201] on div "Insert the custom Liquid code, add snippets, or third-party installation code h…" at bounding box center [308, 164] width 329 height 243
type textarea "<iframe width="560" height="315" src="[URL][DOMAIN_NAME]" title="The Effects of…"
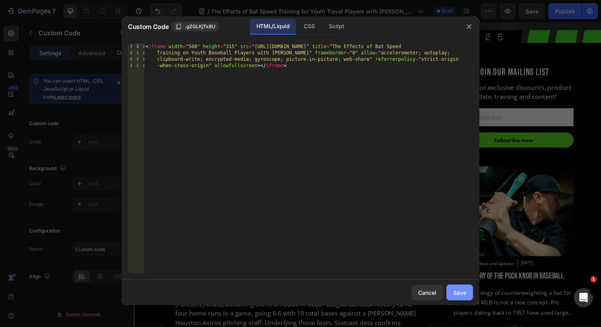
click at [452, 290] on button "Save" at bounding box center [459, 292] width 27 height 16
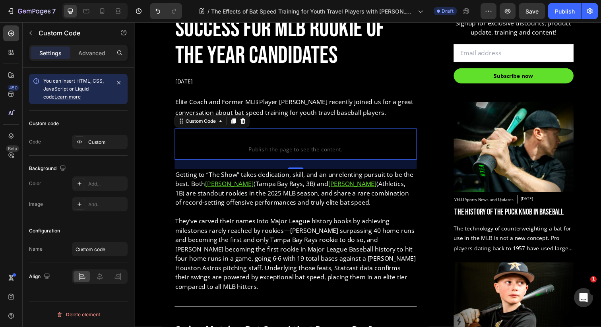
scroll to position [355, 0]
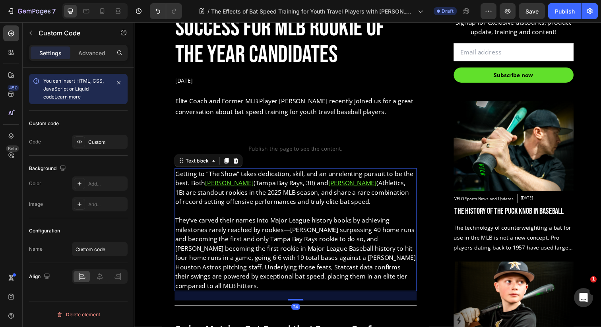
click at [210, 189] on u "[PERSON_NAME]" at bounding box center [231, 186] width 49 height 9
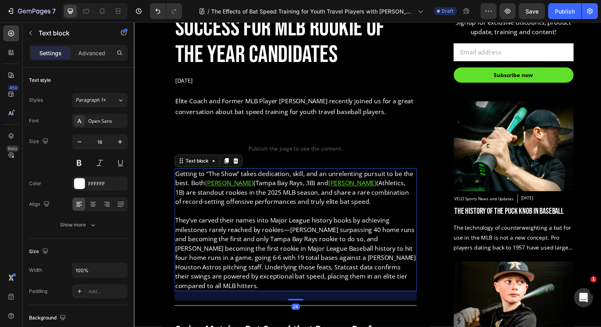
click at [210, 198] on p "Getting to “The Show” takes dedication, skill, and an unrelenting pursuit to be…" at bounding box center [299, 191] width 246 height 38
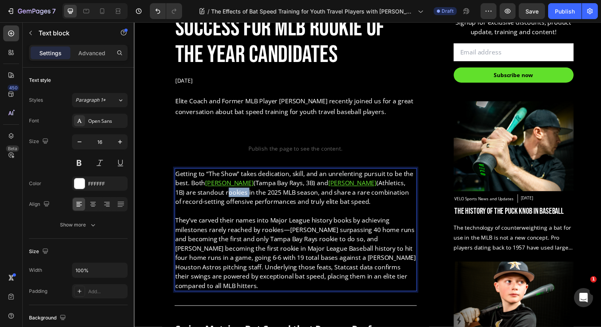
click at [210, 198] on p "Getting to “The Show” takes dedication, skill, and an unrelenting pursuit to be…" at bounding box center [299, 191] width 246 height 38
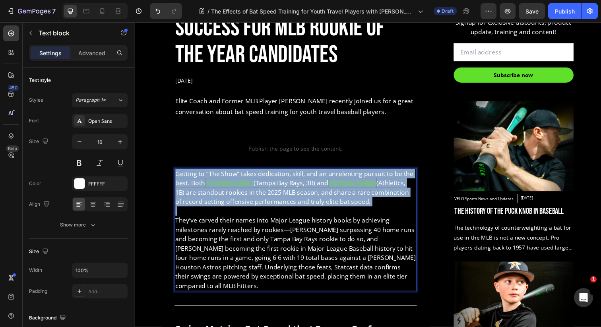
click at [210, 198] on p "Getting to “The Show” takes dedication, skill, and an unrelenting pursuit to be…" at bounding box center [299, 191] width 246 height 38
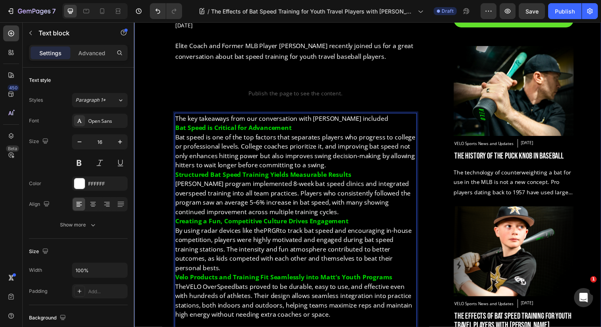
scroll to position [423, 0]
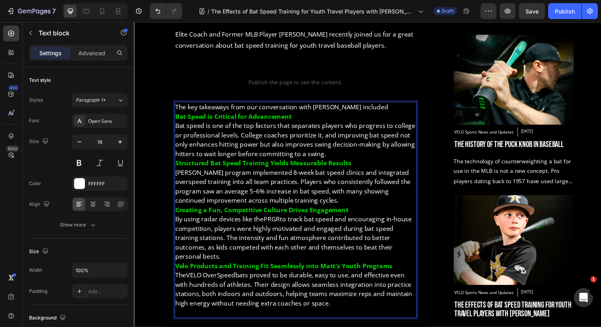
click at [392, 109] on p "The key takeaways from our conversation with [PERSON_NAME] included" at bounding box center [299, 109] width 246 height 10
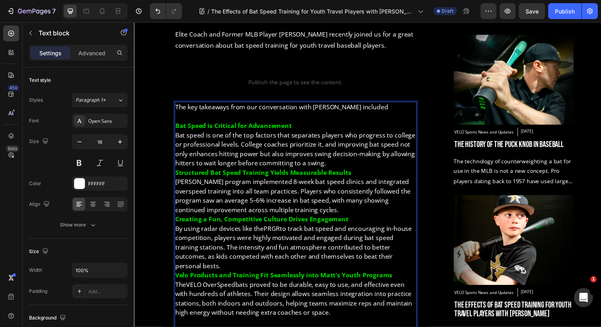
click at [343, 126] on p "Bat Speed is Critical for Advancement Bat speed is one of the top factors that …" at bounding box center [299, 147] width 246 height 48
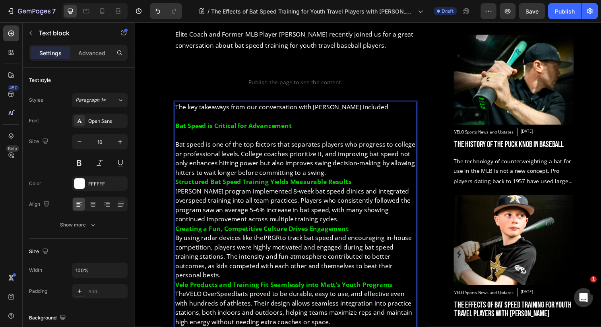
click at [359, 191] on p "Structured Bat Speed Training Yields Measurable Results [PERSON_NAME] program i…" at bounding box center [299, 204] width 246 height 48
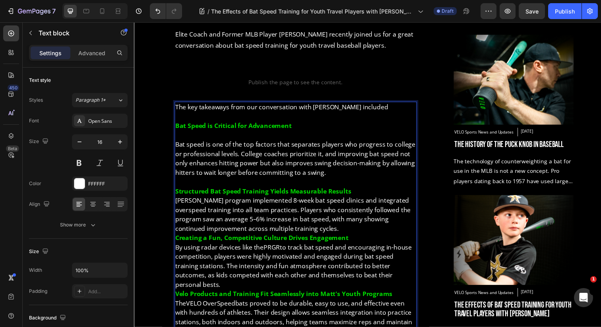
click at [371, 195] on p "Structured Bat Speed Training Yields Measurable Results [PERSON_NAME] program i…" at bounding box center [299, 214] width 246 height 48
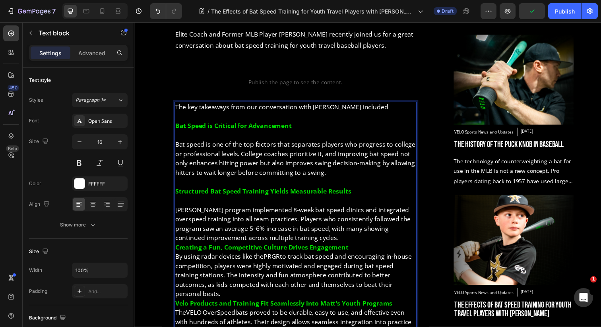
click at [349, 238] on p "⁠⁠⁠⁠⁠⁠⁠ [PERSON_NAME] program implemented 8-week bat speed clinics and integrat…" at bounding box center [299, 223] width 246 height 48
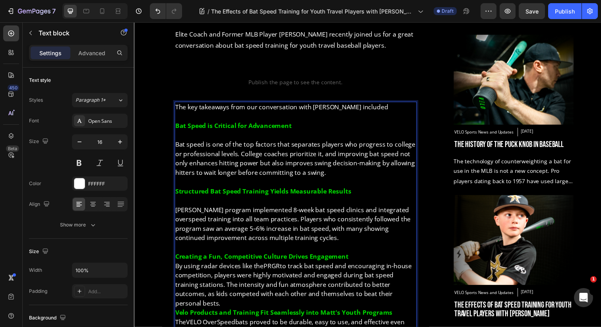
click at [356, 259] on p "Creating a Fun, Competitive Culture Drives Engagement By using radar devices li…" at bounding box center [299, 285] width 246 height 57
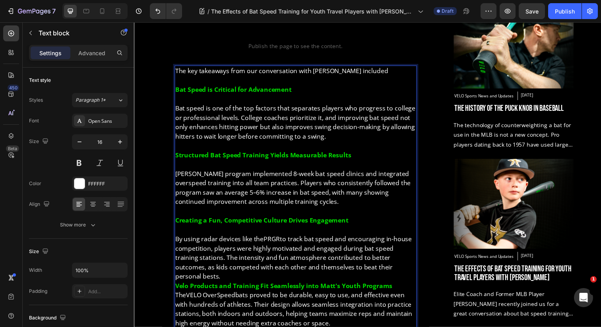
scroll to position [462, 0]
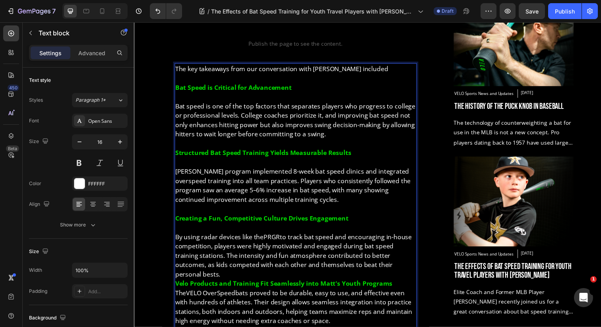
click at [392, 271] on p "⁠⁠⁠⁠⁠⁠⁠ By using radar devices like the PRGR to track bat speed and encouraging…" at bounding box center [299, 255] width 246 height 57
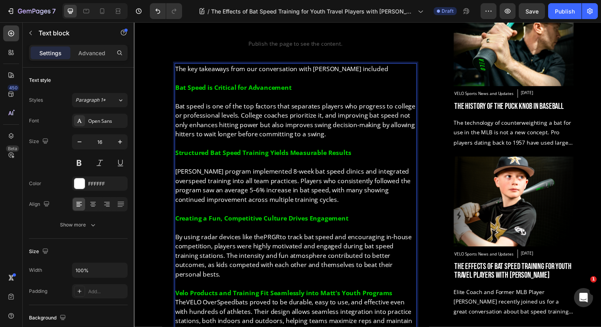
click at [397, 294] on p "Velo Products and Training Fit Seamlessly into Matt's Youth Programs The VELO O…" at bounding box center [299, 318] width 246 height 48
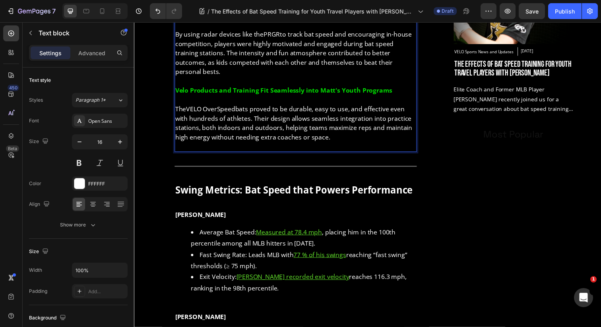
scroll to position [729, 0]
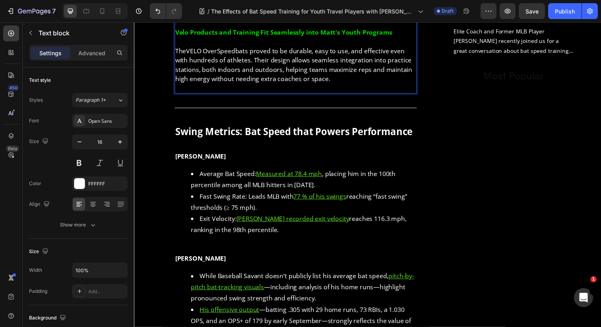
click at [218, 85] on p "Rich Text Editor. Editing area: main" at bounding box center [299, 90] width 246 height 10
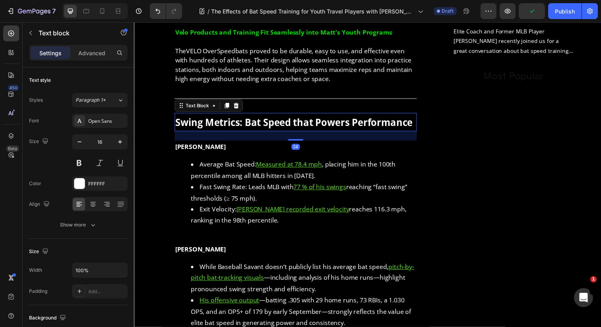
click at [209, 118] on strong "Swing Metrics: Bat Speed that Powers Performance" at bounding box center [297, 124] width 242 height 13
click at [238, 104] on icon at bounding box center [237, 107] width 5 height 6
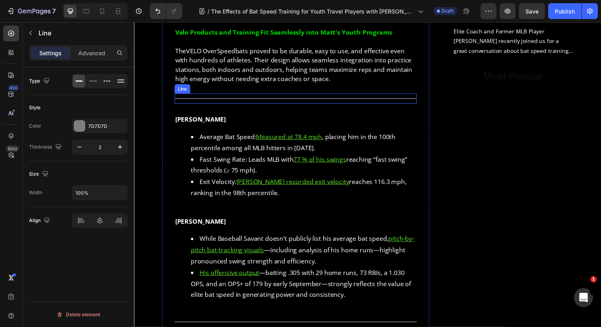
click at [238, 95] on div "Title Line" at bounding box center [298, 100] width 247 height 10
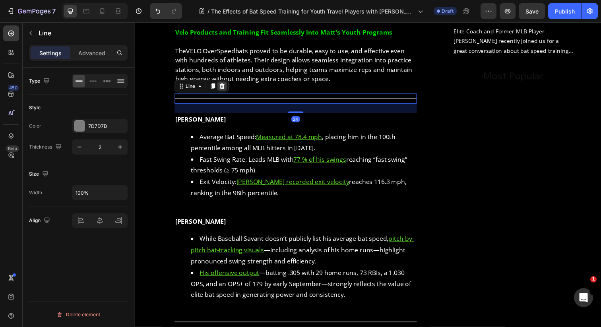
click at [224, 85] on icon at bounding box center [223, 88] width 5 height 6
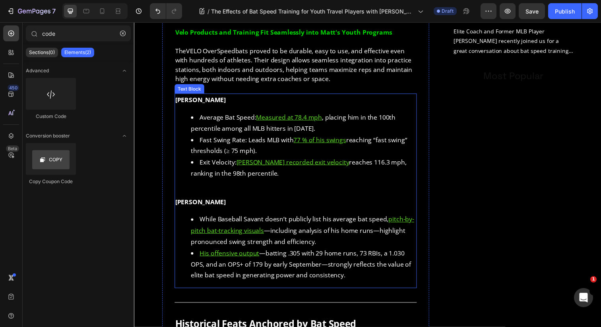
click at [221, 97] on strong "[PERSON_NAME]" at bounding box center [202, 101] width 52 height 9
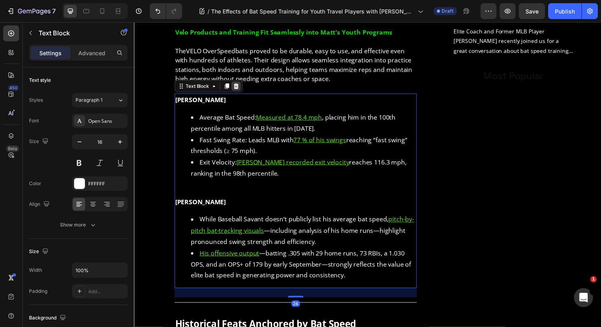
click at [236, 84] on icon at bounding box center [238, 87] width 6 height 6
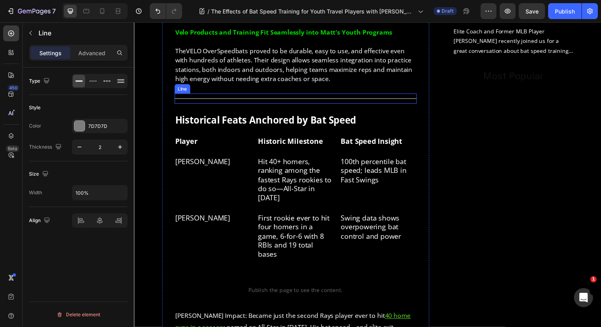
click at [230, 95] on div "Title Line" at bounding box center [298, 100] width 247 height 10
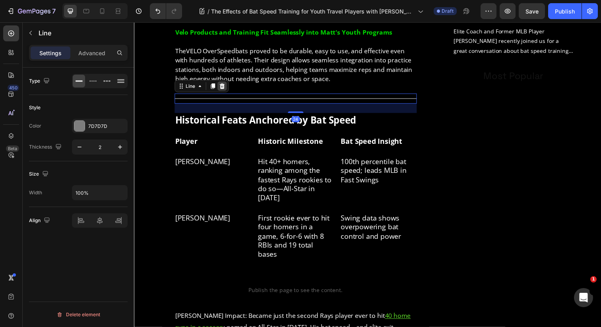
click at [223, 85] on icon at bounding box center [223, 88] width 5 height 6
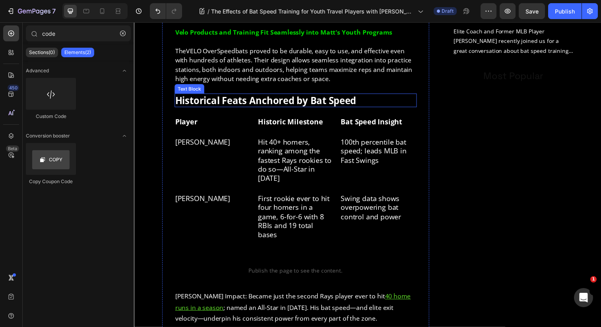
click at [226, 95] on strong "Historical Feats Anchored by Bat Speed" at bounding box center [268, 101] width 185 height 13
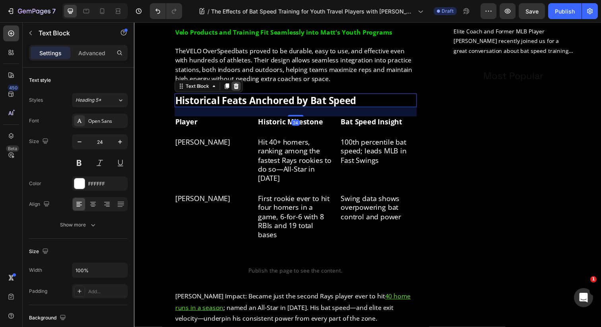
click at [237, 83] on div at bounding box center [238, 88] width 10 height 10
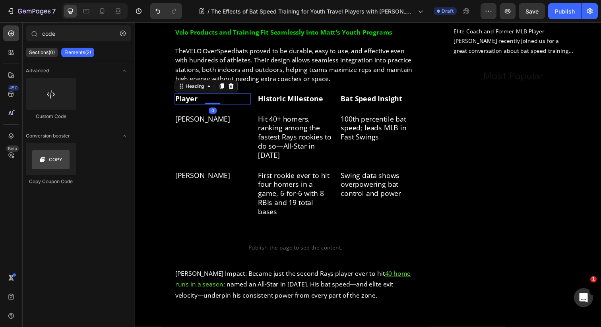
click at [212, 95] on h2 "Player" at bounding box center [214, 100] width 78 height 11
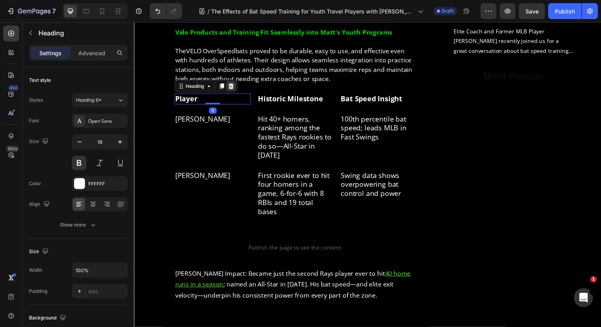
click at [233, 85] on icon at bounding box center [232, 88] width 5 height 6
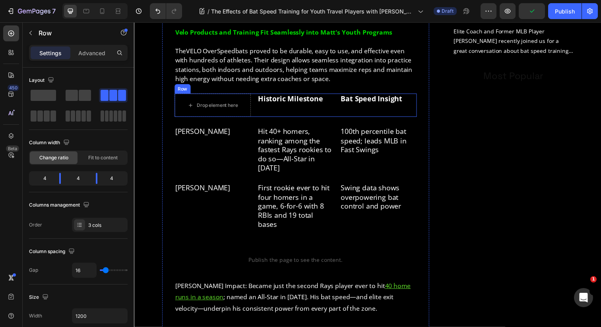
click at [253, 95] on div "Drop element here Historic Milestone Heading Bat Speed Insight Heading Row" at bounding box center [298, 107] width 247 height 24
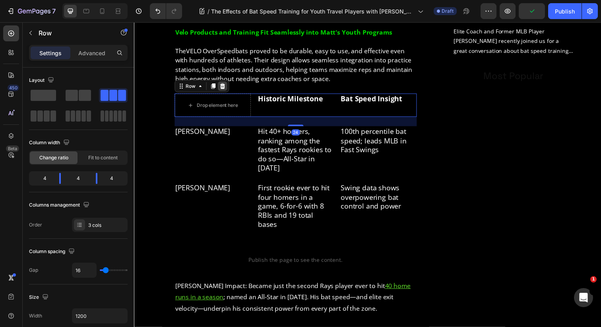
click at [222, 85] on icon at bounding box center [223, 88] width 5 height 6
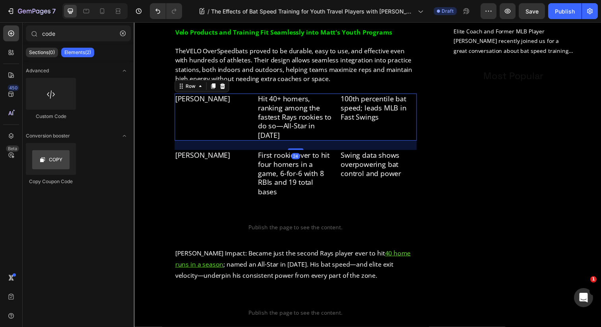
click at [257, 95] on div "[PERSON_NAME] Heading Hit 40+ homers, ranking among the fastest Rays rookies to…" at bounding box center [298, 119] width 247 height 48
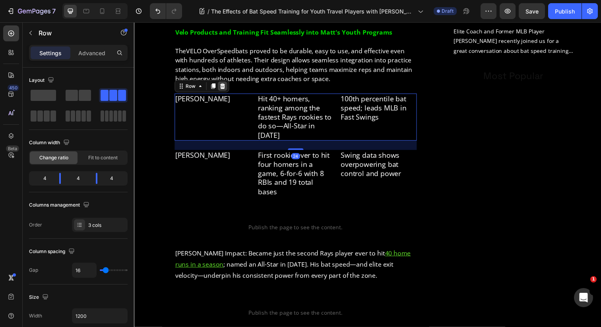
click at [224, 85] on icon at bounding box center [223, 88] width 5 height 6
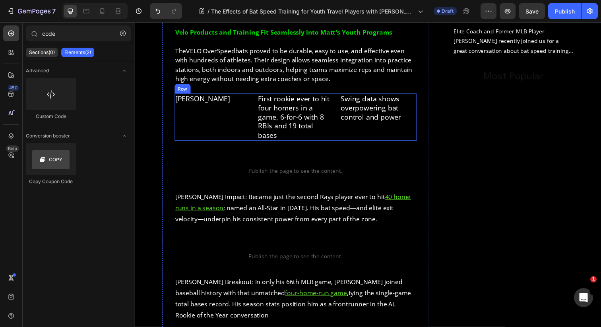
click at [257, 95] on div "[PERSON_NAME] Heading First rookie ever to hit four homers in a game, 6-for-6 w…" at bounding box center [298, 119] width 247 height 48
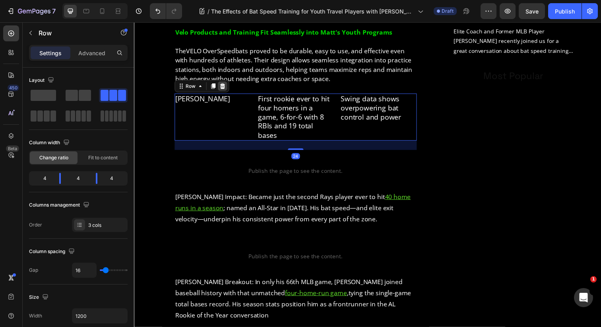
click at [225, 85] on icon at bounding box center [223, 88] width 5 height 6
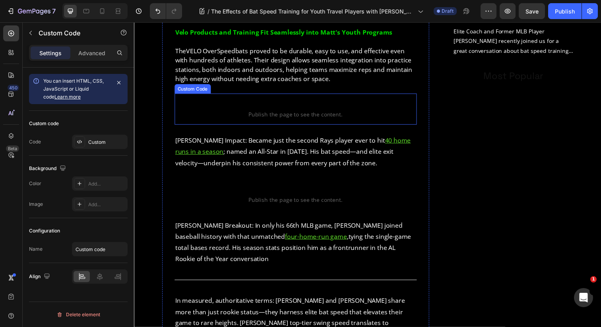
click at [242, 95] on p "Custom code Publish the page to see the content." at bounding box center [298, 111] width 247 height 32
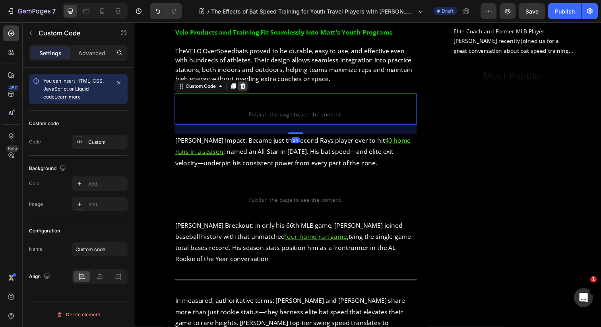
click at [244, 85] on icon at bounding box center [244, 88] width 5 height 6
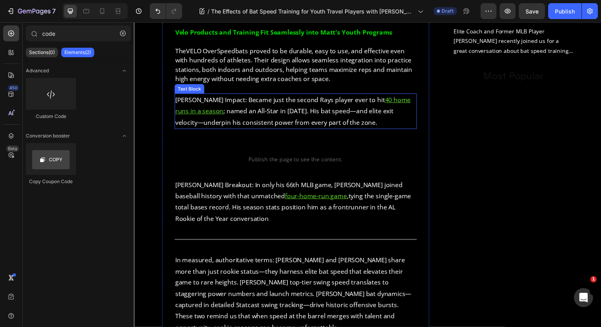
click at [242, 97] on link "[PERSON_NAME] Impact: Became just the second Rays player ever to hit 40 home ru…" at bounding box center [296, 107] width 240 height 20
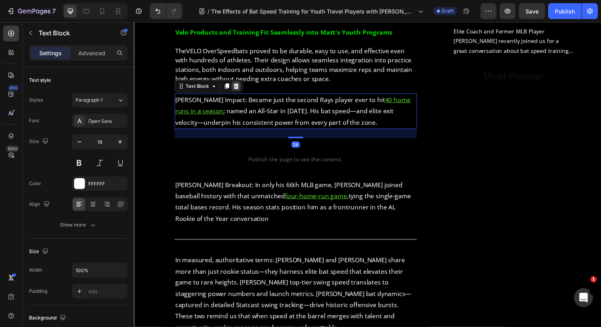
click at [238, 84] on icon at bounding box center [238, 87] width 6 height 6
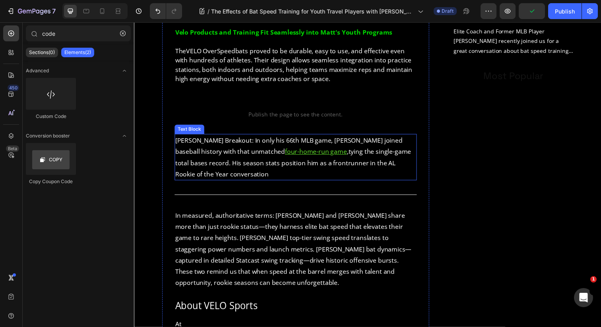
click at [236, 137] on p "[PERSON_NAME] Breakout: In only his 66th MLB game, [PERSON_NAME] joined basebal…" at bounding box center [299, 160] width 246 height 46
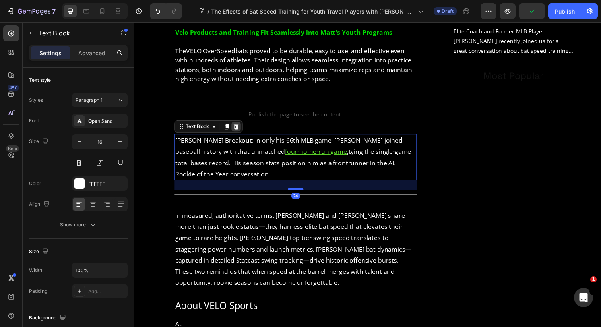
click at [238, 126] on icon at bounding box center [237, 129] width 5 height 6
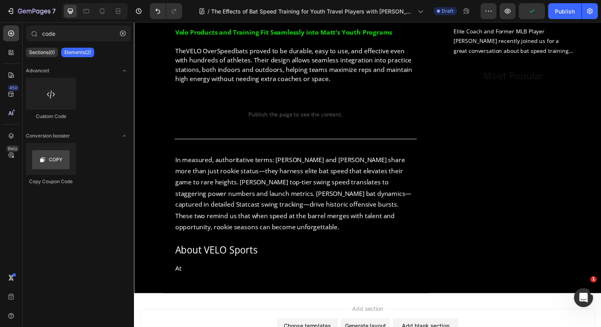
click at [243, 112] on span "Publish the page to see the content." at bounding box center [298, 116] width 247 height 8
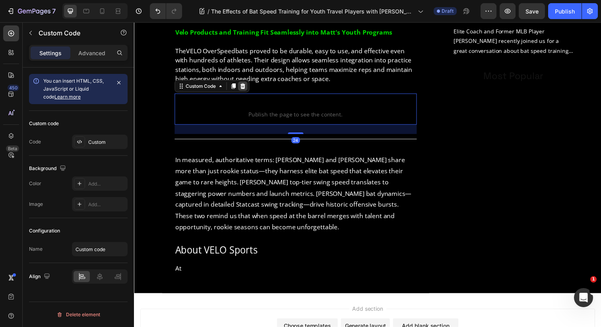
click at [246, 85] on icon at bounding box center [244, 88] width 5 height 6
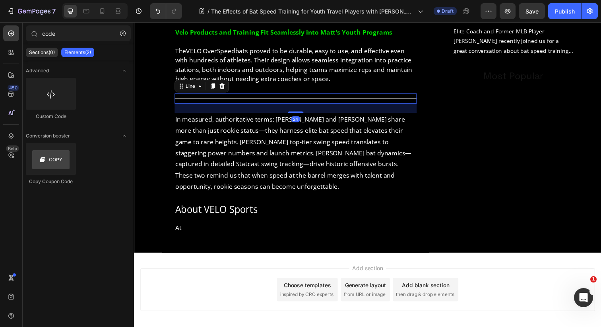
click at [243, 95] on div "Title Line 24" at bounding box center [298, 100] width 247 height 10
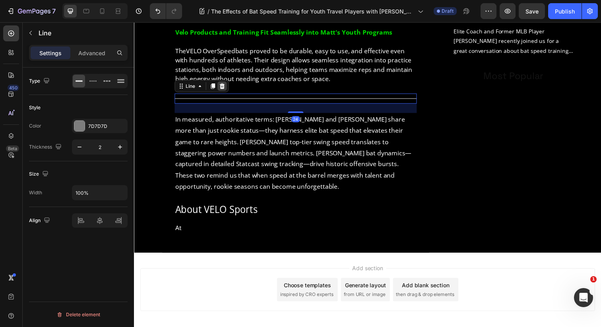
click at [221, 84] on icon at bounding box center [223, 87] width 6 height 6
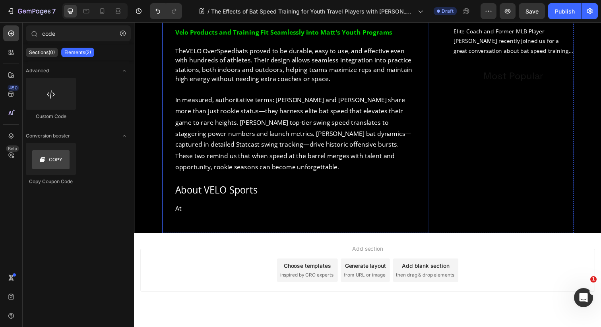
click at [227, 112] on p "In measured, authoritative terms: [PERSON_NAME] and [PERSON_NAME] share more th…" at bounding box center [299, 136] width 246 height 80
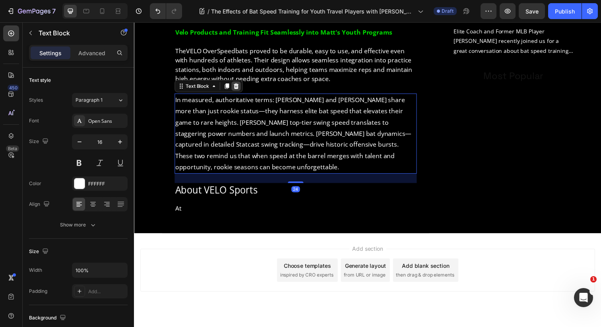
click at [236, 85] on icon at bounding box center [237, 88] width 5 height 6
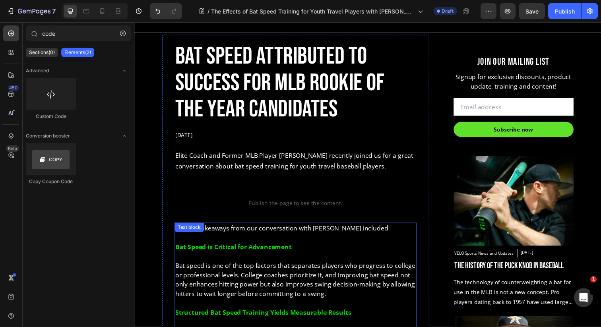
scroll to position [242, 0]
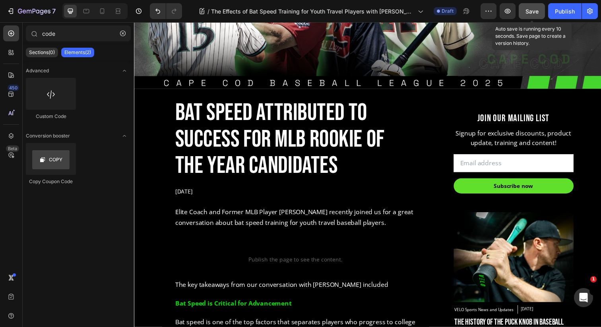
click at [531, 14] on span "Save" at bounding box center [531, 11] width 13 height 7
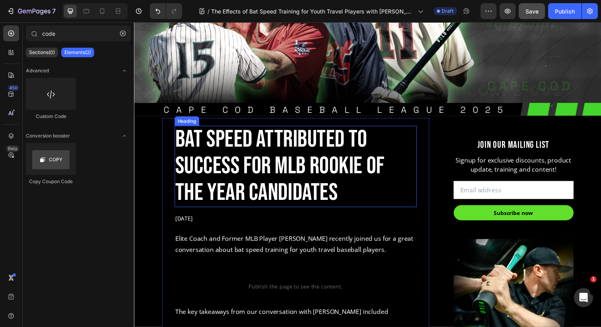
scroll to position [213, 0]
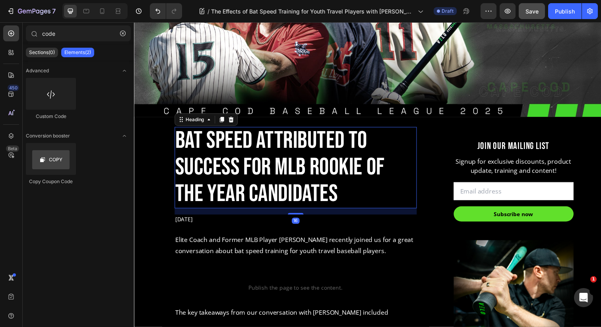
click at [256, 157] on h2 "Bat Speed Attributed to Success for MLB Rookie of the Year Candidates" at bounding box center [298, 170] width 247 height 83
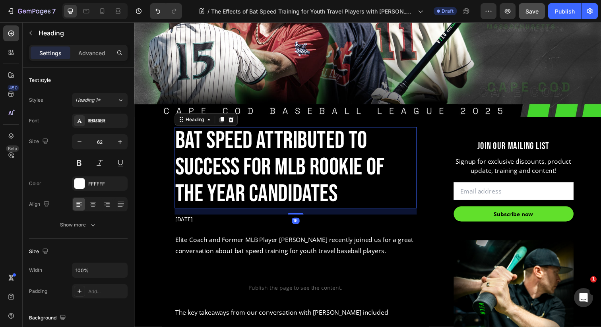
click at [257, 166] on h2 "Bat Speed Attributed to Success for MLB Rookie of the Year Candidates" at bounding box center [298, 170] width 247 height 83
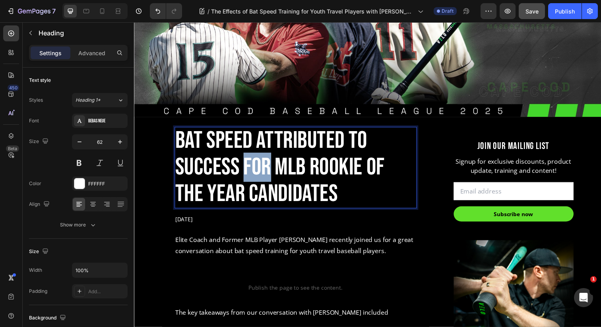
click at [257, 166] on p "Bat Speed Attributed to Success for MLB Rookie of the Year Candidates" at bounding box center [299, 170] width 246 height 81
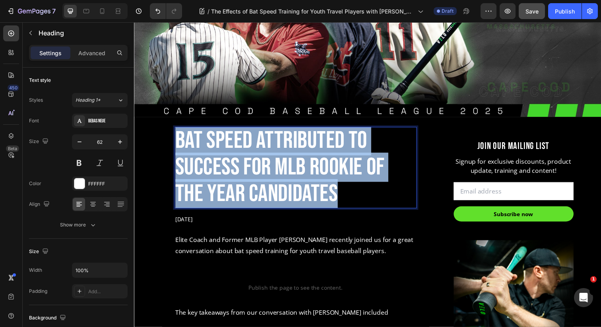
click at [257, 166] on p "Bat Speed Attributed to Success for MLB Rookie of the Year Candidates" at bounding box center [299, 170] width 246 height 81
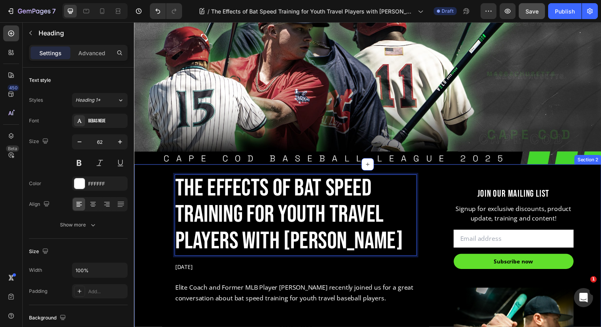
scroll to position [160, 0]
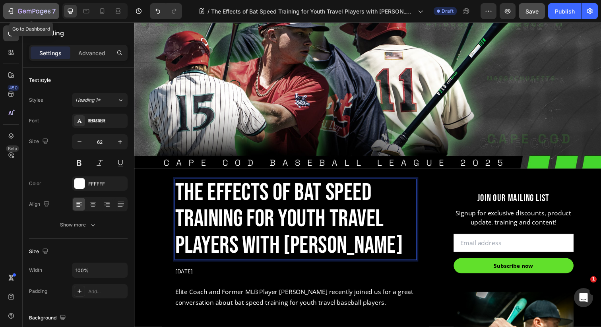
click at [40, 15] on icon "button" at bounding box center [34, 11] width 33 height 7
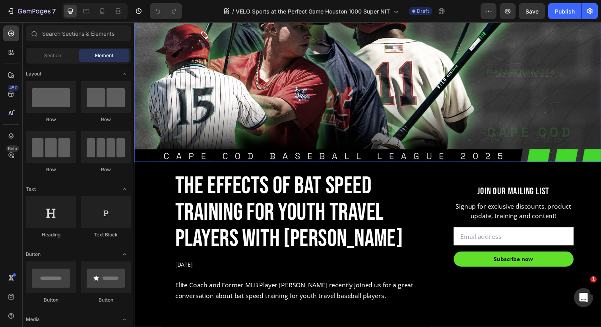
scroll to position [182, 0]
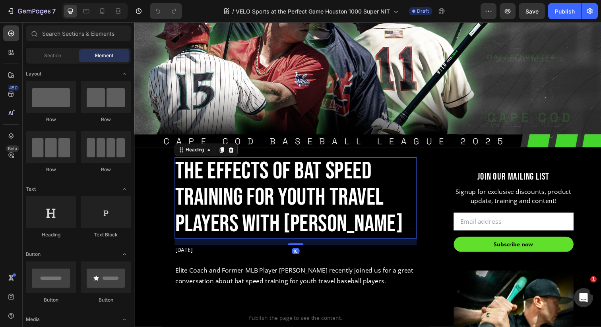
click at [199, 196] on h2 "The Effects of Bat Speed Training for Youth Travel Players with [PERSON_NAME]" at bounding box center [298, 201] width 247 height 83
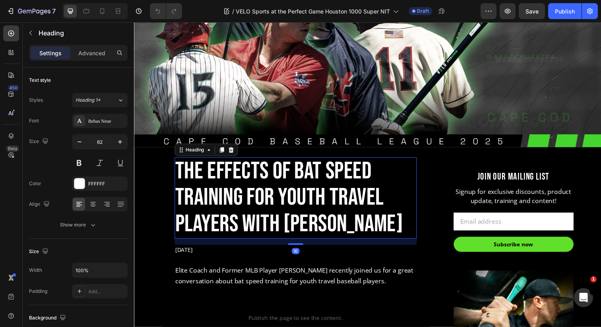
click at [199, 196] on h2 "The Effects of Bat Speed Training for Youth Travel Players with [PERSON_NAME]" at bounding box center [298, 201] width 247 height 83
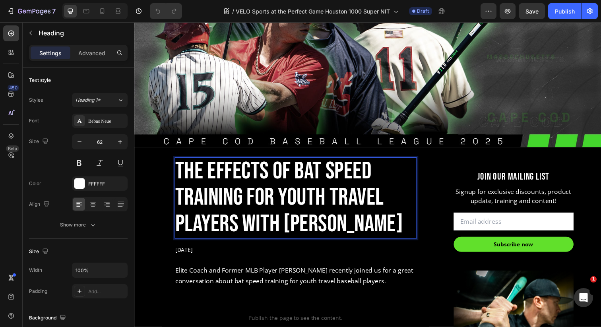
click at [199, 196] on p "The Effects of Bat Speed Training for Youth Travel Players with [PERSON_NAME]" at bounding box center [299, 201] width 246 height 81
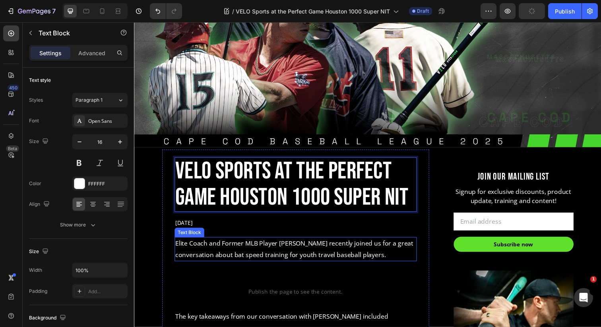
click at [249, 262] on p "Elite Coach and Former MLB Player [PERSON_NAME] recently joined us for a great …" at bounding box center [299, 253] width 246 height 23
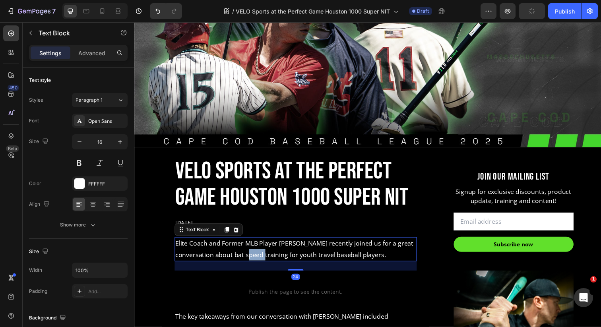
click at [249, 262] on p "Elite Coach and Former MLB Player [PERSON_NAME] recently joined us for a great …" at bounding box center [299, 253] width 246 height 23
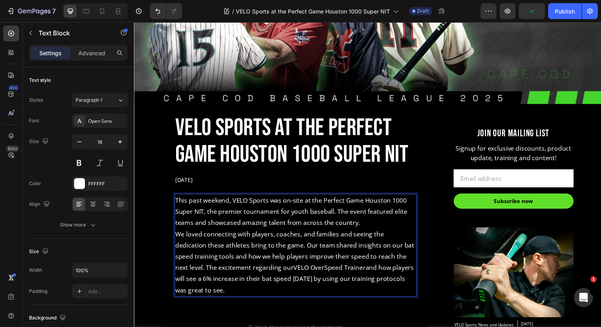
scroll to position [232, 0]
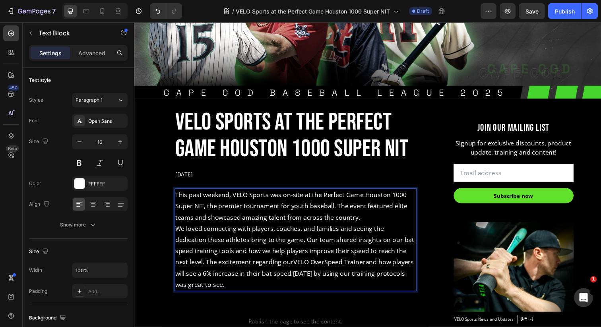
click at [374, 221] on p "This past weekend, VELO Sports was on-site at the Perfect Game Houston 1000 Sup…" at bounding box center [299, 210] width 246 height 34
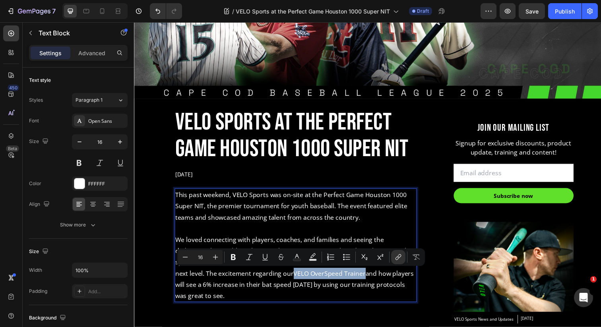
drag, startPoint x: 266, startPoint y: 279, endPoint x: 337, endPoint y: 279, distance: 70.7
click at [337, 279] on link "VELO OverSpeed Trainer" at bounding box center [333, 278] width 73 height 9
click at [300, 257] on icon "Editor contextual toolbar" at bounding box center [297, 257] width 8 height 8
type input "FFFFFF"
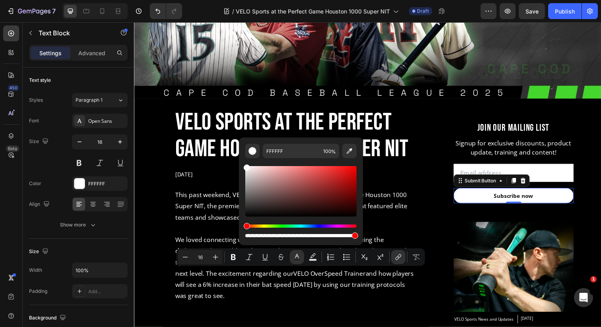
click at [491, 200] on button "Subscribe now" at bounding box center [521, 198] width 122 height 15
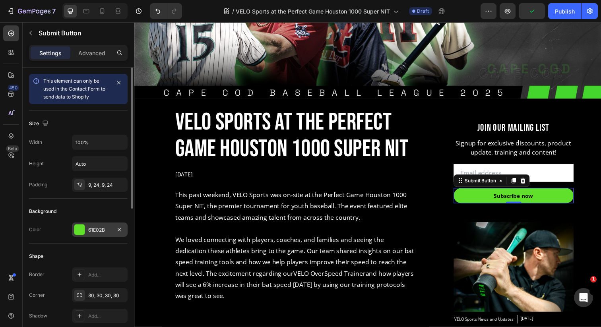
click at [101, 230] on div "61E02B" at bounding box center [99, 229] width 23 height 7
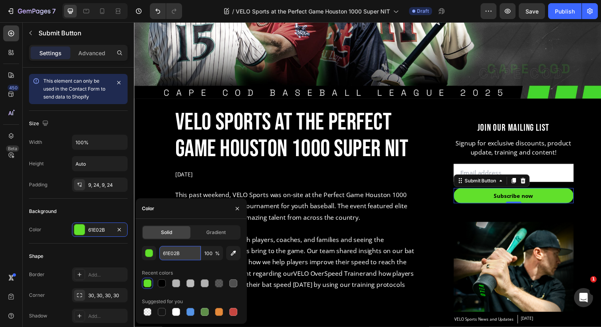
click at [183, 253] on input "61E02B" at bounding box center [179, 253] width 41 height 14
copy link "VELO OverSpeed Trainer"
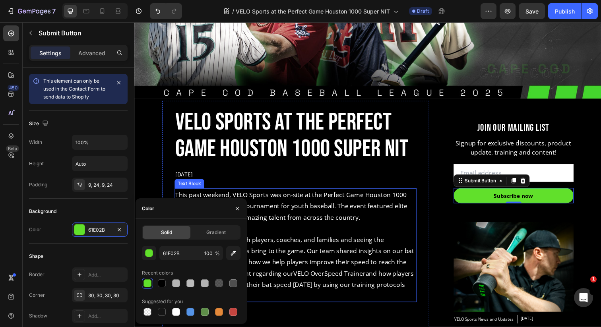
click at [319, 256] on p "We loved connecting with players, coaches, and families and seeing the dedicati…" at bounding box center [299, 273] width 246 height 69
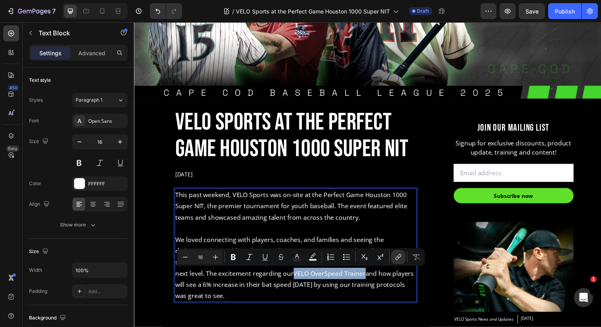
drag, startPoint x: 266, startPoint y: 279, endPoint x: 337, endPoint y: 279, distance: 71.1
click at [296, 257] on icon "Editor contextual toolbar" at bounding box center [297, 257] width 8 height 8
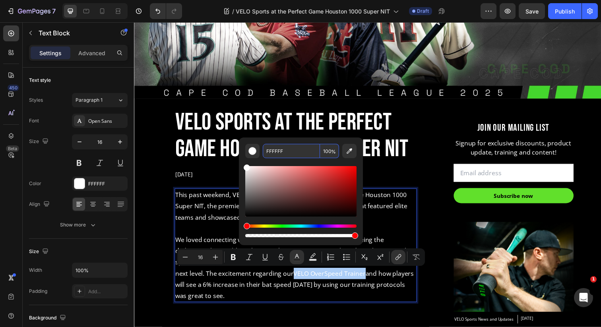
click at [271, 151] on input "FFFFFF" at bounding box center [291, 151] width 57 height 14
paste input "61E02B"
type input "61E02B"
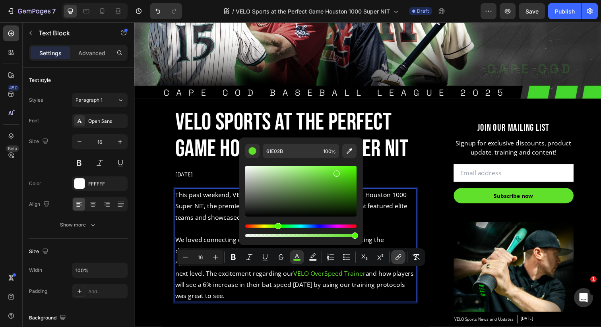
click at [400, 259] on icon "Editor contextual toolbar" at bounding box center [398, 257] width 8 height 8
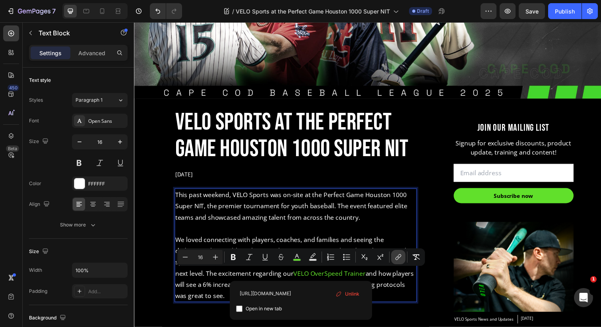
scroll to position [0, 21]
click at [244, 309] on label "Open in new tab" at bounding box center [261, 309] width 39 height 10
checkbox input "true"
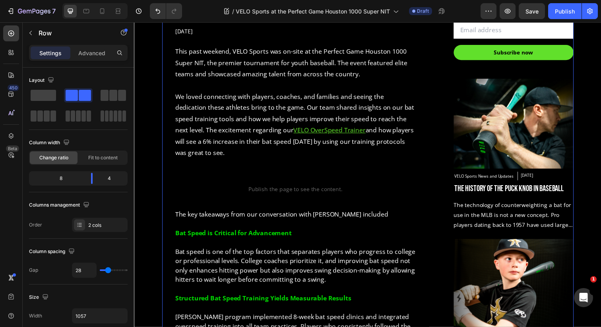
scroll to position [379, 0]
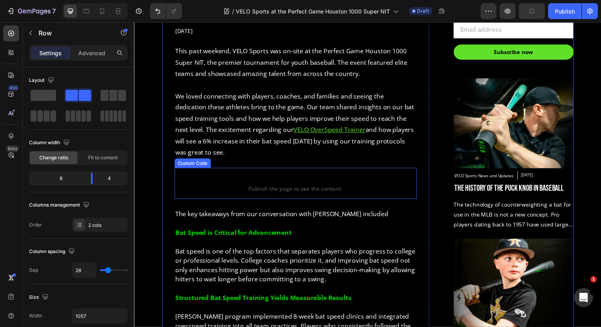
click at [237, 189] on span "Publish the page to see the content." at bounding box center [298, 192] width 247 height 8
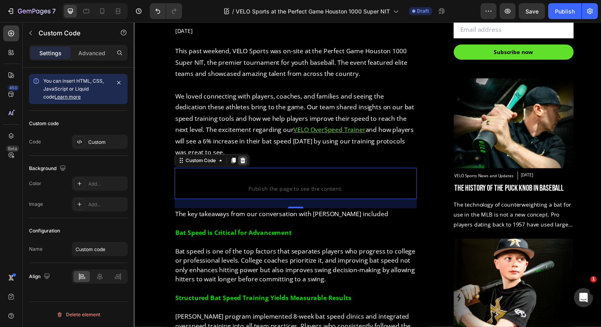
click at [245, 161] on icon at bounding box center [244, 163] width 5 height 6
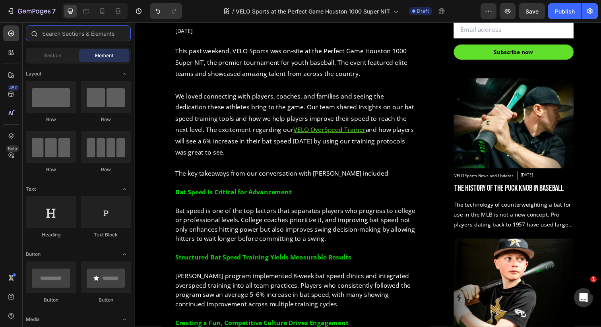
click at [71, 38] on input "text" at bounding box center [78, 33] width 105 height 16
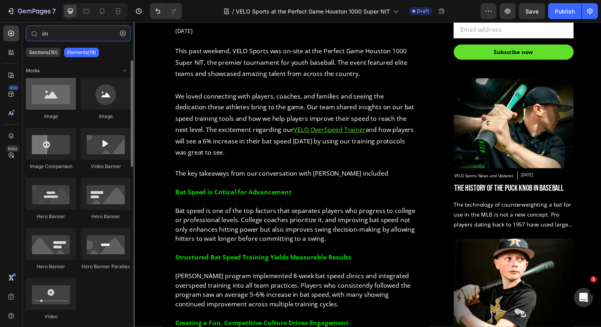
type input "im"
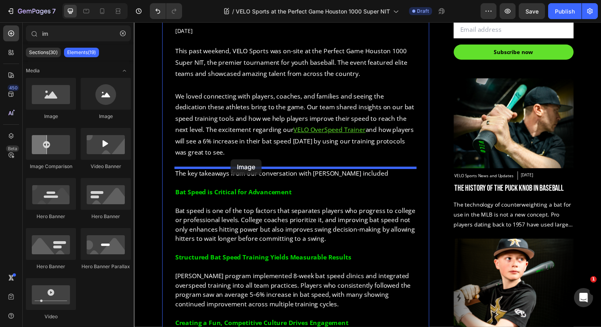
drag, startPoint x: 190, startPoint y: 119, endPoint x: 232, endPoint y: 162, distance: 60.7
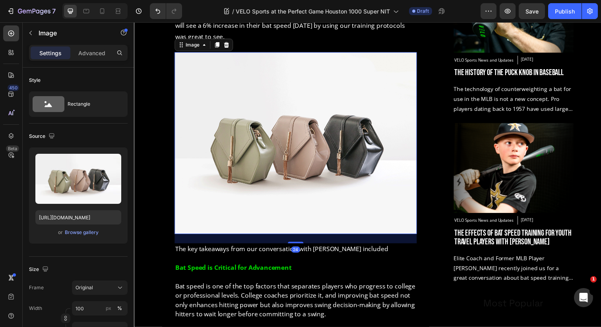
scroll to position [530, 0]
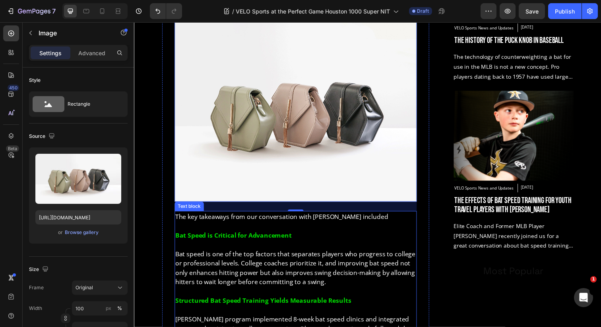
click at [416, 234] on p at bounding box center [299, 230] width 246 height 10
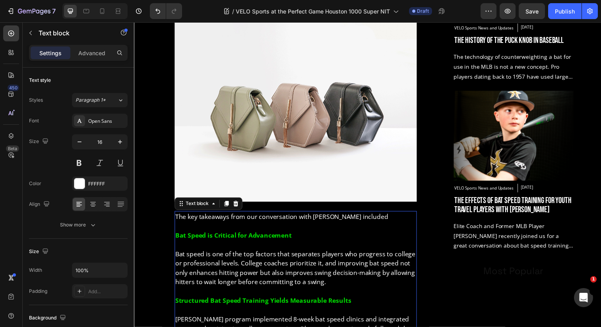
click at [232, 202] on div "Text block" at bounding box center [209, 207] width 69 height 13
click at [237, 206] on icon at bounding box center [237, 208] width 5 height 6
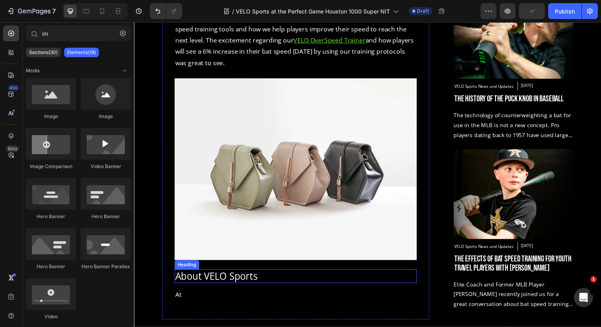
scroll to position [464, 0]
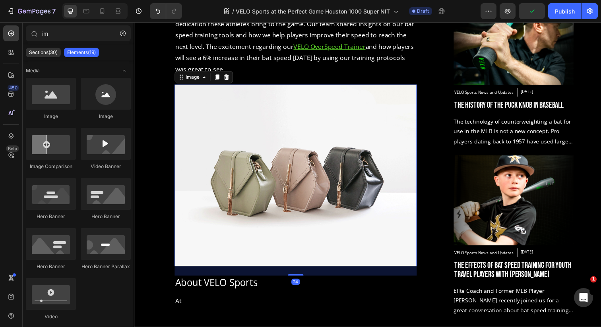
click at [247, 216] on img at bounding box center [298, 179] width 247 height 186
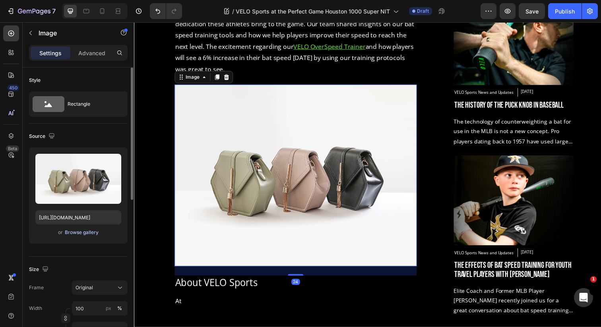
click at [72, 232] on div "Browse gallery" at bounding box center [82, 232] width 34 height 7
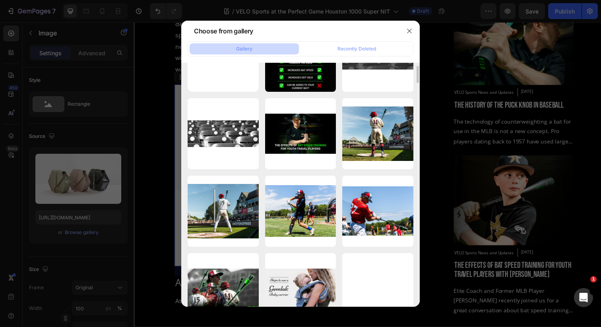
scroll to position [40, 0]
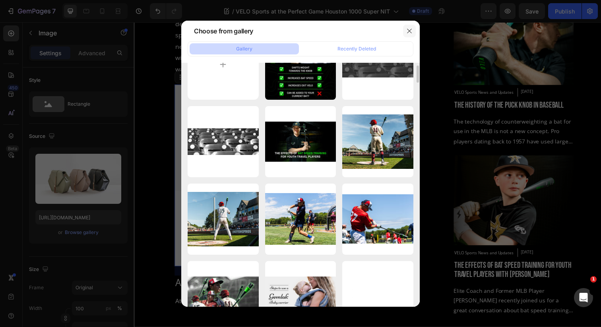
click at [411, 29] on icon "button" at bounding box center [409, 31] width 4 height 4
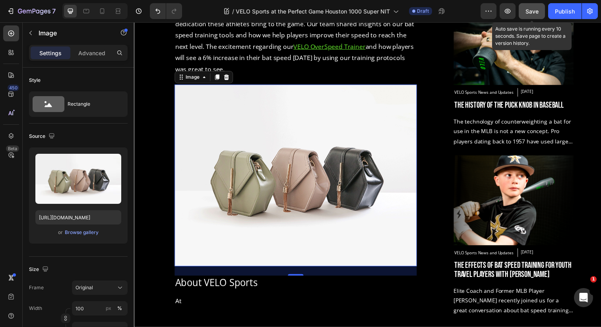
click at [531, 10] on span "Save" at bounding box center [531, 11] width 13 height 7
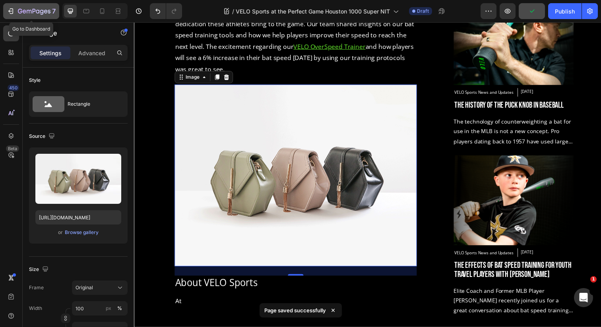
click at [18, 17] on button "7" at bounding box center [31, 11] width 56 height 16
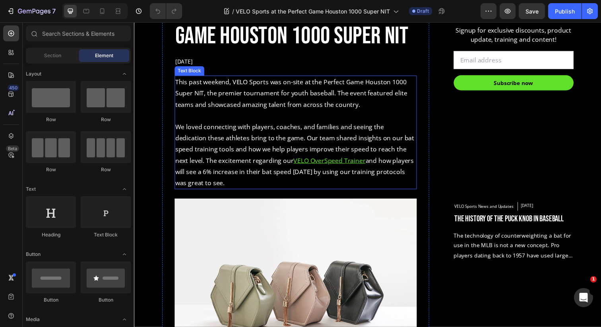
scroll to position [414, 0]
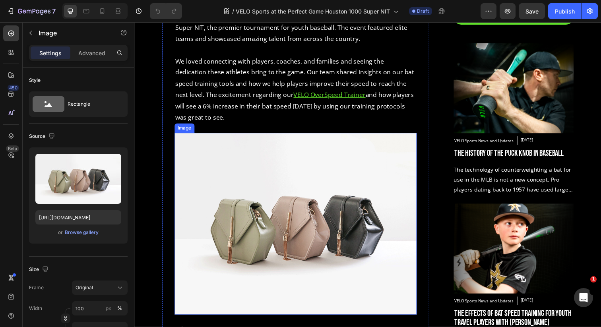
click at [273, 187] on img at bounding box center [298, 228] width 247 height 186
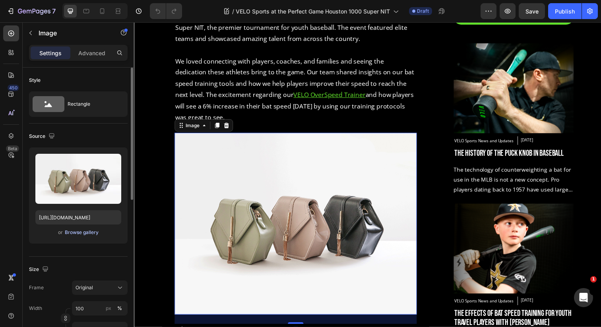
click at [92, 235] on div "Browse gallery" at bounding box center [82, 232] width 34 height 7
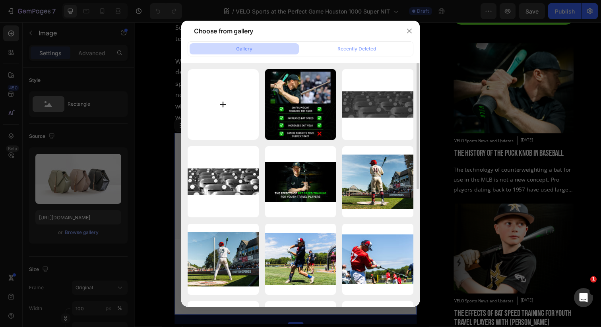
click at [222, 102] on input "file" at bounding box center [223, 104] width 71 height 71
type input "C:\fakepath\Perfect_Game_Tournament-24.webp"
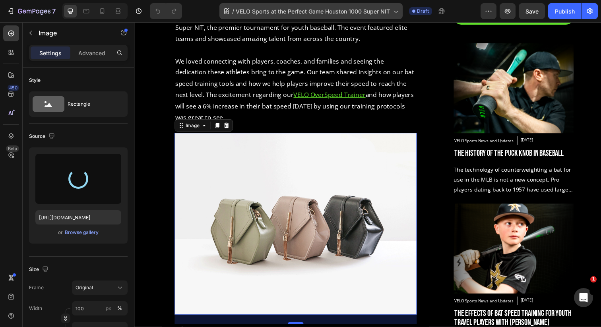
type input "[URL][DOMAIN_NAME]"
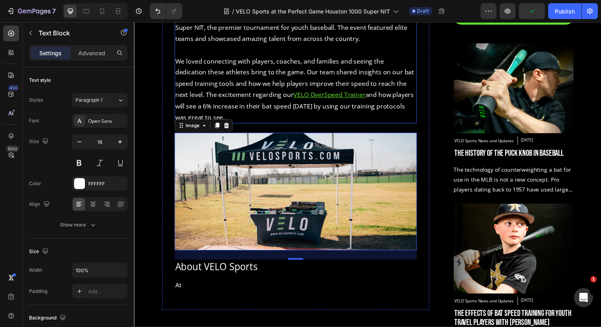
click at [241, 105] on p "We loved connecting with players, coaches, and families and seeing the dedicati…" at bounding box center [299, 90] width 246 height 69
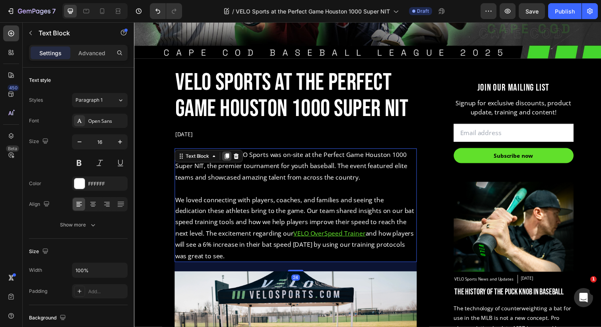
click at [231, 157] on icon at bounding box center [228, 159] width 6 height 6
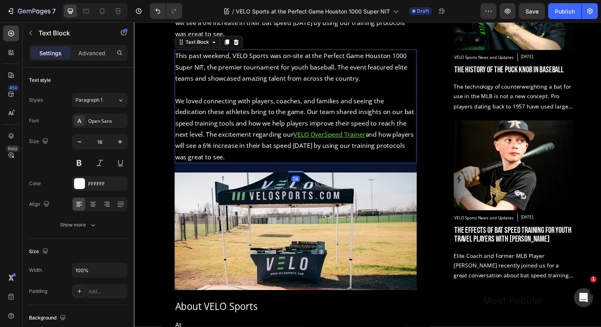
scroll to position [499, 0]
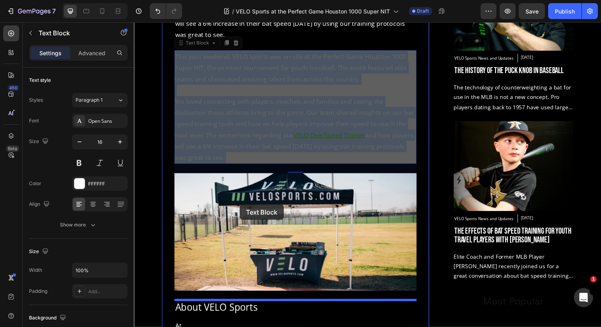
drag, startPoint x: 231, startPoint y: 133, endPoint x: 242, endPoint y: 208, distance: 75.5
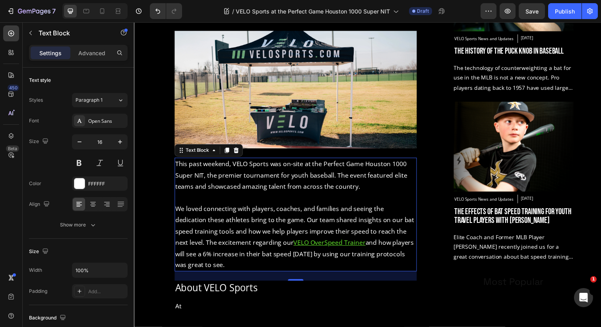
scroll to position [520, 0]
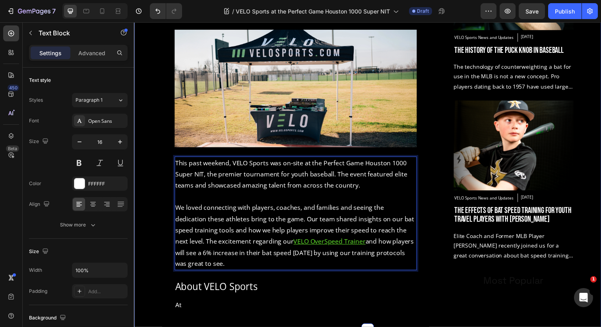
drag, startPoint x: 204, startPoint y: 269, endPoint x: 157, endPoint y: 165, distance: 114.3
click at [157, 165] on div "VELO Sports at the Perfect Game Houston 1000 Super NIT Heading [DATE] Text bloc…" at bounding box center [372, 74] width 465 height 524
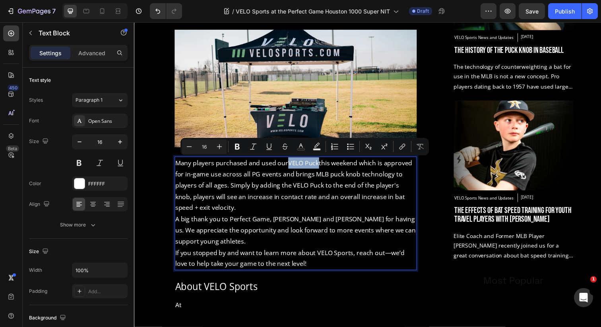
drag, startPoint x: 290, startPoint y: 167, endPoint x: 322, endPoint y: 171, distance: 32.9
click at [322, 171] on p "Many players purchased and used our VELO Puck this weekend which is approved fo…" at bounding box center [299, 188] width 246 height 57
click at [298, 147] on icon "Editor contextual toolbar" at bounding box center [301, 147] width 8 height 8
type input "FFFFFF"
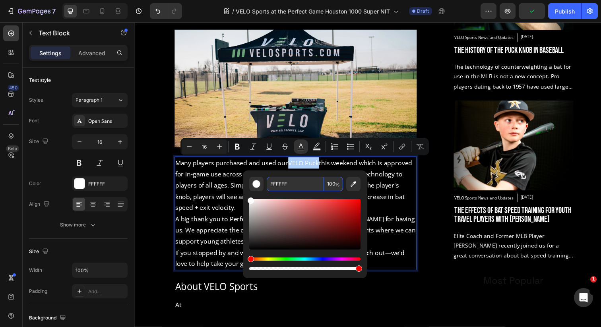
click at [284, 190] on input "FFFFFF" at bounding box center [295, 184] width 57 height 14
click at [402, 146] on icon "Editor contextual toolbar" at bounding box center [401, 148] width 4 height 4
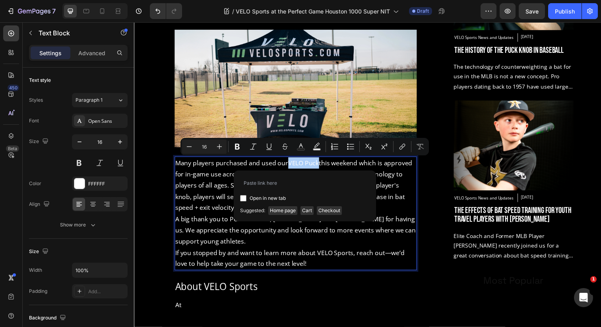
click at [259, 195] on span "Open in new tab" at bounding box center [267, 198] width 36 height 10
checkbox input "true"
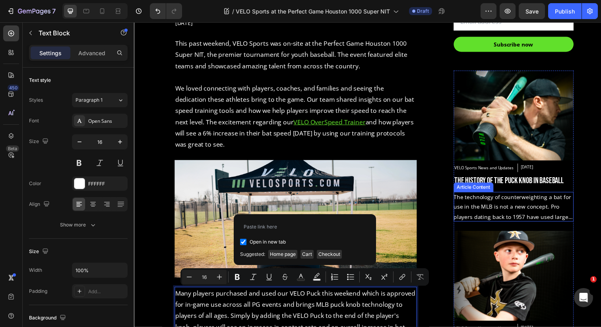
scroll to position [385, 0]
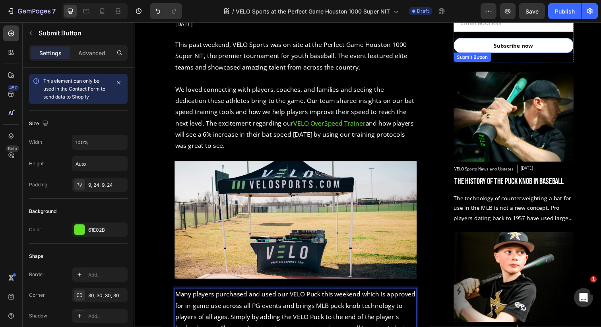
click at [547, 46] on button "Subscribe now" at bounding box center [521, 45] width 122 height 15
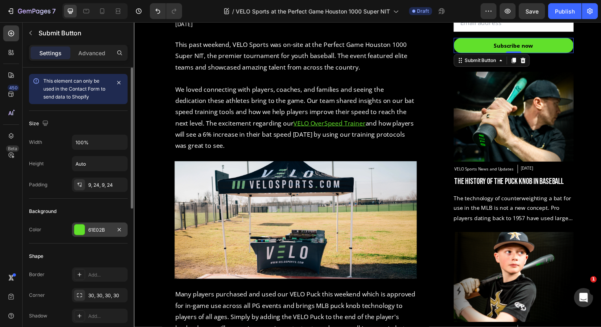
click at [98, 230] on div "61E02B" at bounding box center [99, 229] width 23 height 7
click at [103, 228] on div "61E02B" at bounding box center [99, 229] width 23 height 7
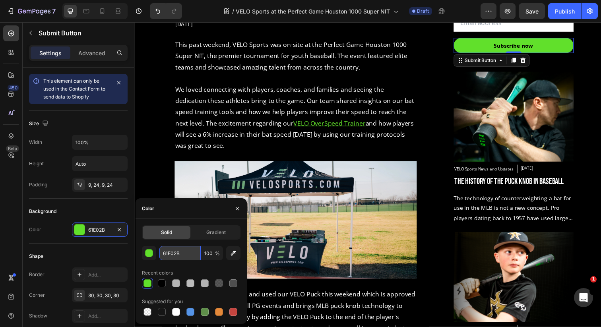
click at [175, 255] on input "61E02B" at bounding box center [179, 253] width 41 height 14
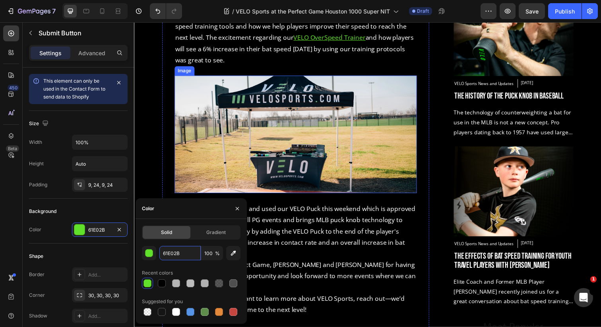
scroll to position [485, 0]
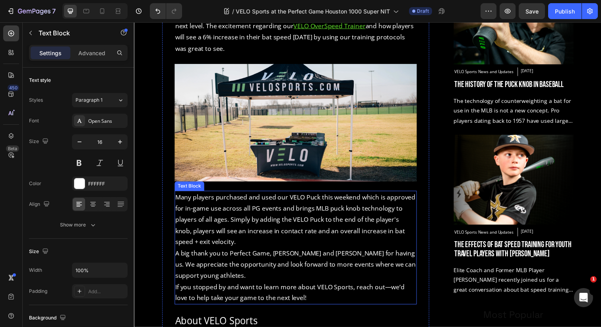
click at [316, 208] on p "Many players purchased and used our VELO Puck this weekend which is approved fo…" at bounding box center [299, 223] width 246 height 57
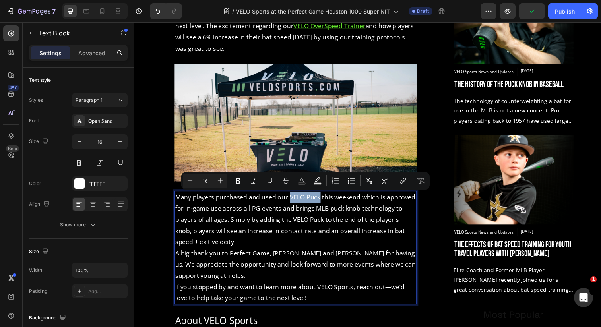
drag, startPoint x: 291, startPoint y: 200, endPoint x: 321, endPoint y: 201, distance: 30.2
click at [321, 201] on p "Many players purchased and used our VELO Puck this weekend which is approved fo…" at bounding box center [299, 223] width 246 height 57
click at [300, 182] on icon "Editor contextual toolbar" at bounding box center [302, 181] width 8 height 8
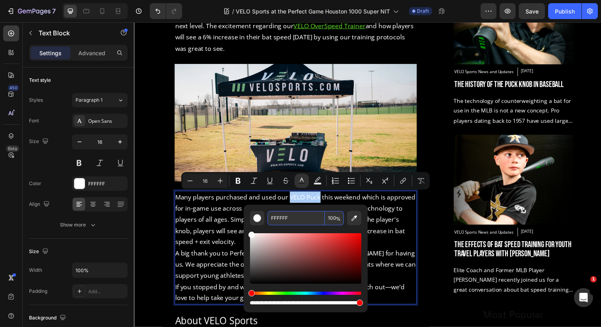
click at [275, 222] on input "FFFFFF" at bounding box center [295, 218] width 57 height 14
paste input "61E02B"
type input "61E02B"
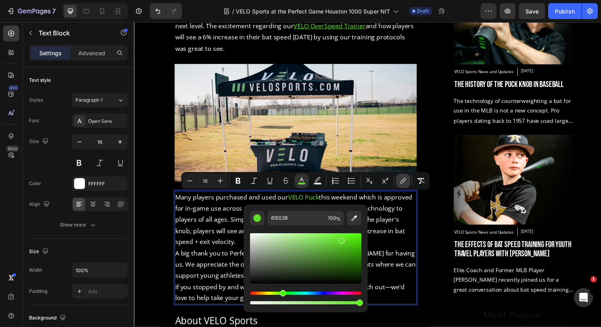
click at [409, 180] on button "link" at bounding box center [403, 181] width 14 height 14
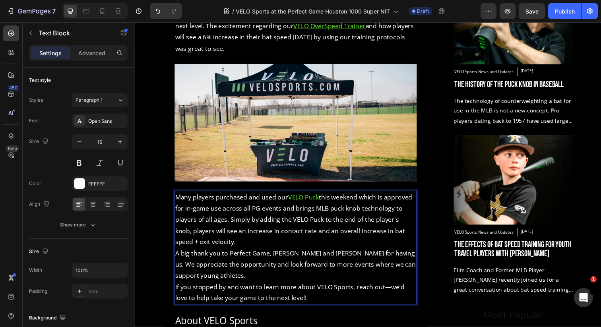
click at [313, 200] on span "VELO Puck" at bounding box center [306, 200] width 31 height 9
click at [321, 202] on span "VELO Puck" at bounding box center [306, 200] width 31 height 9
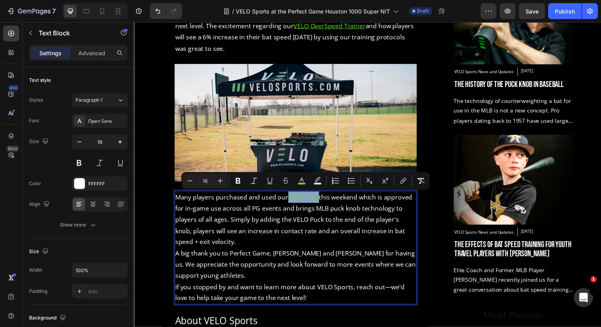
drag, startPoint x: 322, startPoint y: 201, endPoint x: 291, endPoint y: 202, distance: 30.6
click at [291, 202] on p "Many players purchased and used our VELO Puck this weekend which is approved fo…" at bounding box center [299, 223] width 246 height 57
click at [400, 180] on icon "Editor contextual toolbar" at bounding box center [403, 181] width 8 height 8
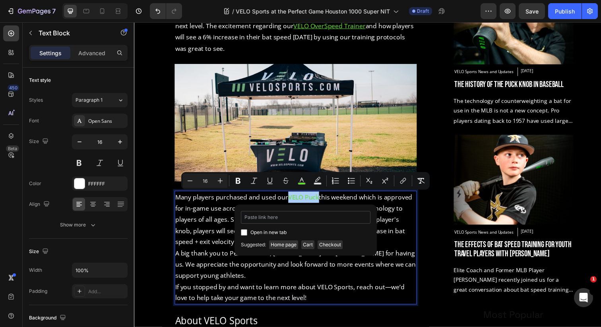
click at [322, 214] on input "Editor contextual toolbar" at bounding box center [306, 217] width 130 height 13
type input "[URL][DOMAIN_NAME]"
click at [270, 231] on span "Open in new tab" at bounding box center [268, 233] width 36 height 10
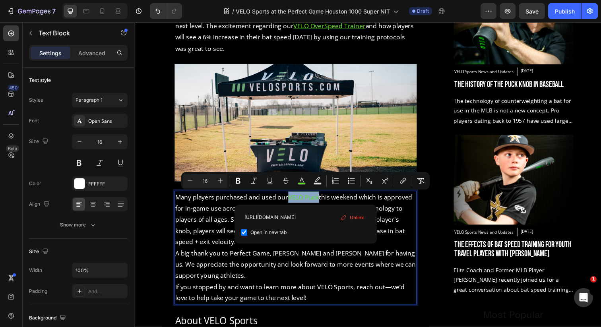
checkbox input "true"
click at [407, 239] on p "Many players purchased and used our VELO Puck this weekend which is approved fo…" at bounding box center [299, 223] width 246 height 57
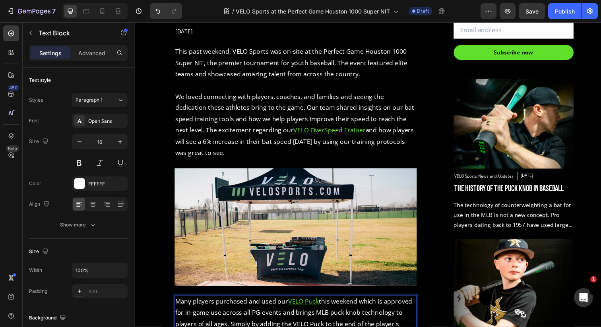
scroll to position [369, 0]
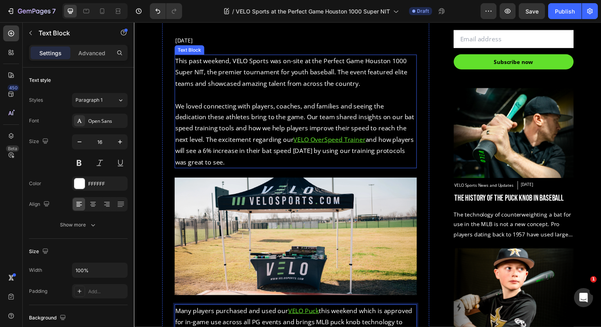
click at [301, 141] on u "VELO OverSpeed Trainer" at bounding box center [333, 141] width 73 height 9
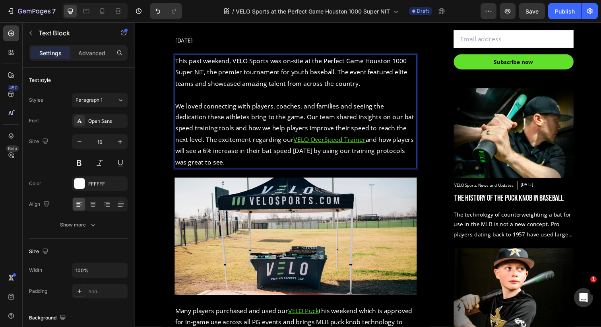
click at [313, 141] on u "VELO OverSpeed Trainer" at bounding box center [333, 141] width 73 height 9
click at [365, 126] on p "We loved connecting with players, coaches, and families and seeing the dedicati…" at bounding box center [299, 136] width 246 height 69
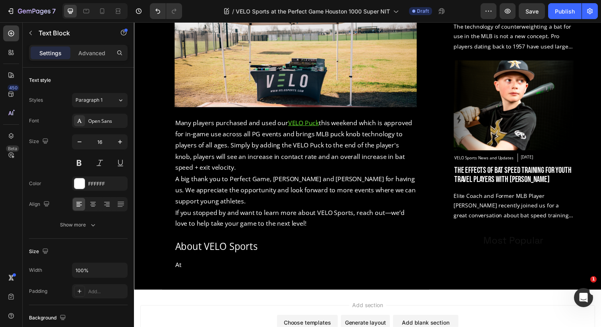
scroll to position [561, 0]
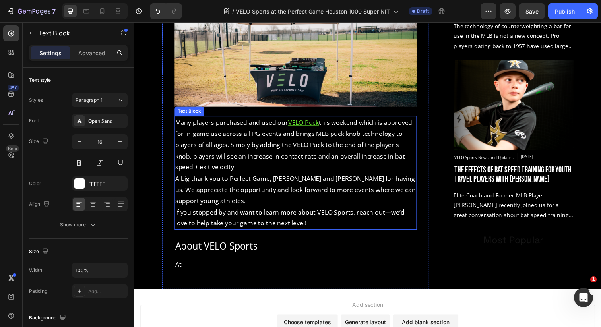
click at [248, 171] on p "Many players purchased and used our VELO Puck this weekend which is approved fo…" at bounding box center [299, 147] width 246 height 57
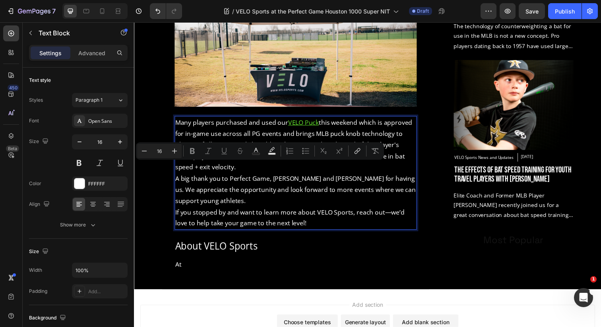
click at [232, 170] on p "Many players purchased and used our VELO Puck this weekend which is approved fo…" at bounding box center [299, 147] width 246 height 57
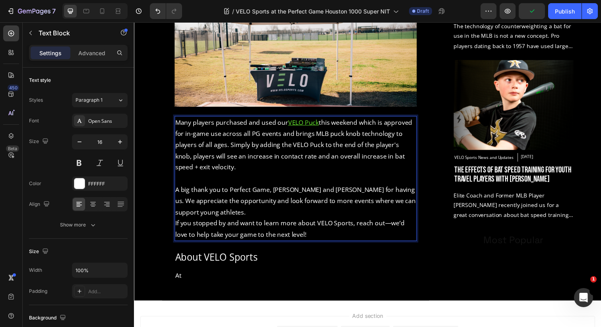
click at [249, 218] on p "A big thank you to Perfect Game, [PERSON_NAME] and [PERSON_NAME] for having us.…" at bounding box center [299, 205] width 246 height 34
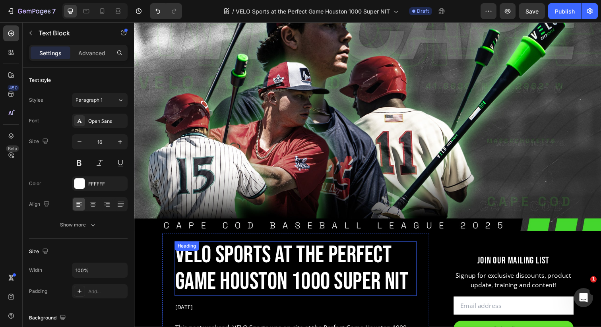
scroll to position [52, 0]
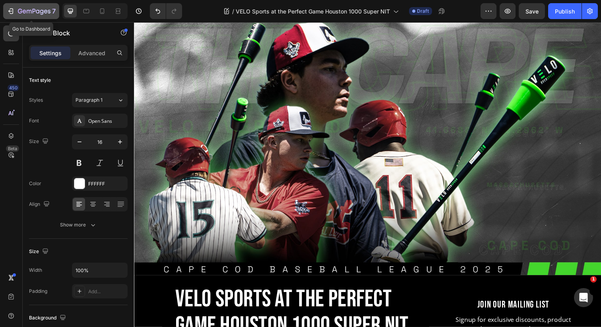
click at [30, 15] on icon "button" at bounding box center [34, 11] width 33 height 7
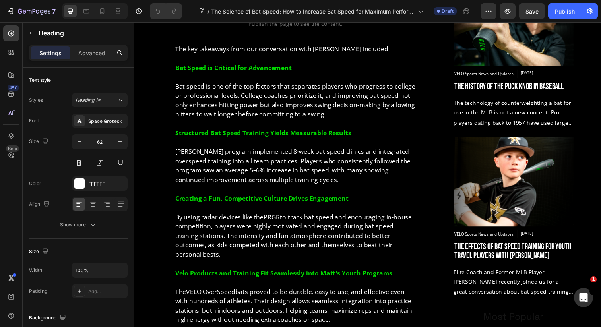
click at [157, 144] on div "The Science of Bat Speed: How to Increase Bat Speed for Maximum Performance Hea…" at bounding box center [372, 120] width 465 height 543
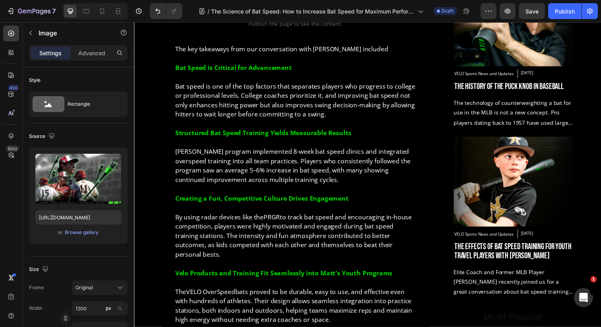
click at [74, 231] on div "Browse gallery" at bounding box center [82, 232] width 34 height 7
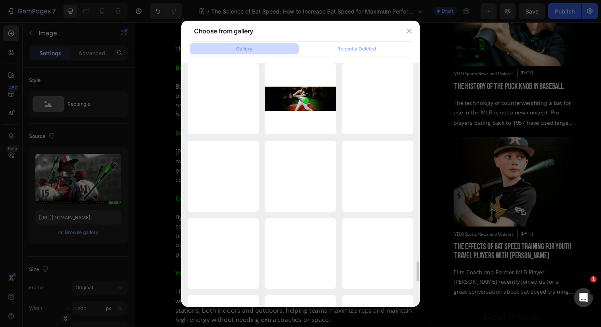
scroll to position [2405, 0]
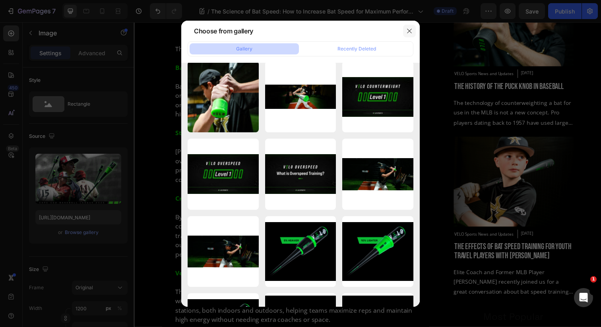
click at [409, 31] on icon "button" at bounding box center [409, 31] width 4 height 4
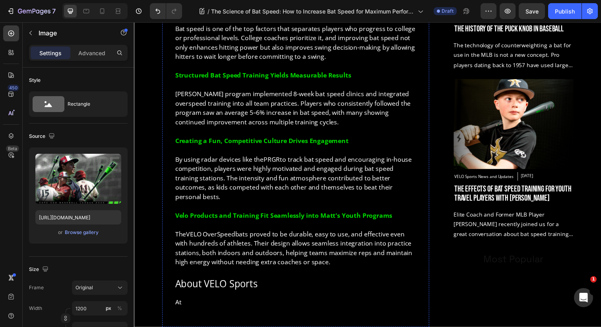
scroll to position [291, 0]
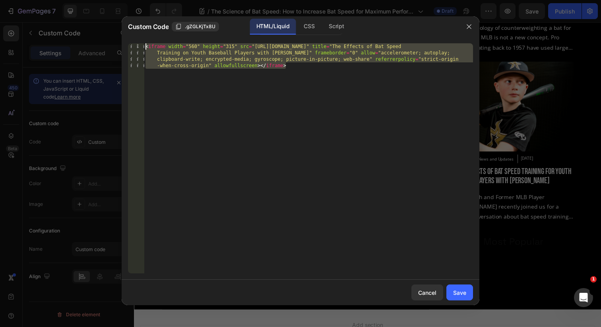
drag, startPoint x: 290, startPoint y: 69, endPoint x: 145, endPoint y: 36, distance: 149.5
click at [146, 36] on div "Custom Code .gZGLKjTx8U HTML/Liquid CSS Script <iframe width="560" height="315"…" at bounding box center [301, 160] width 358 height 289
paste textarea "YSTsnTHtEmA" title="The Science of Bat Speed Training | ABCA 2025"
type textarea "<iframe width="560" height="315" src="https://www.youtube.com/embed/YSTsnTHtEmA…"
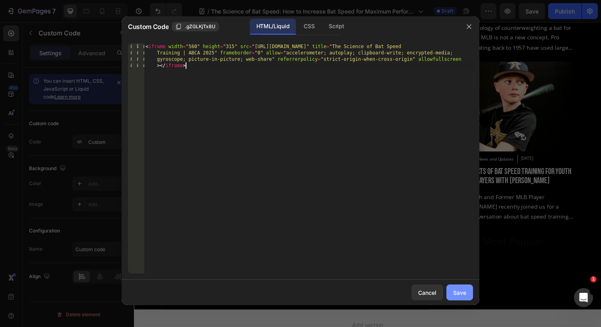
click at [454, 296] on div "Save" at bounding box center [459, 292] width 13 height 8
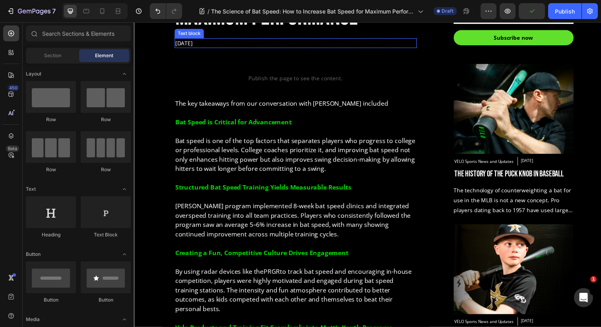
scroll to position [389, 0]
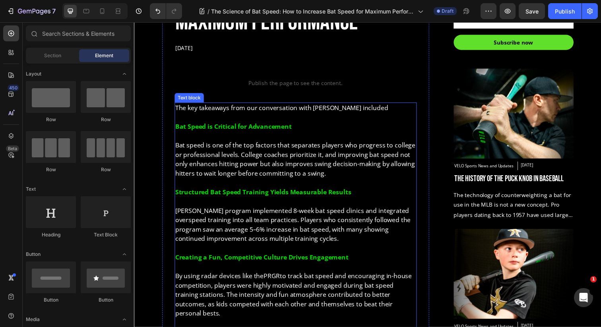
click at [268, 120] on p at bounding box center [299, 119] width 246 height 10
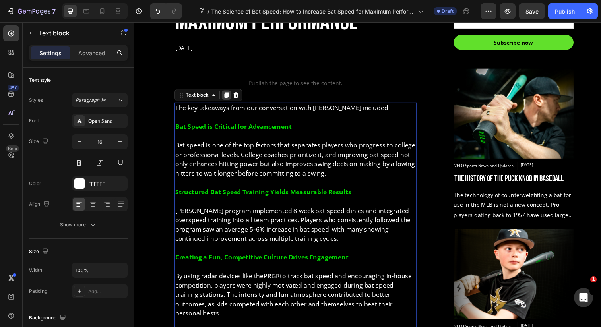
click at [228, 98] on icon at bounding box center [228, 96] width 6 height 6
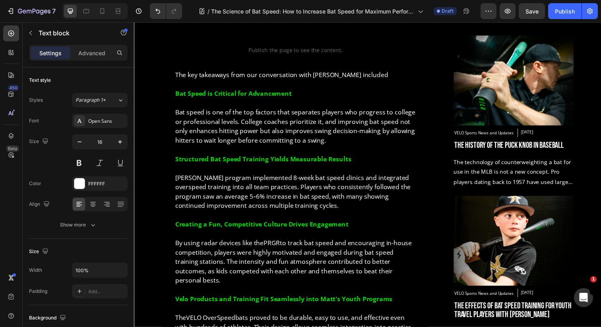
scroll to position [417, 0]
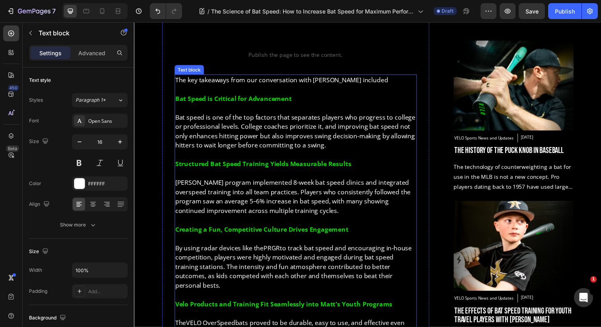
click at [228, 103] on strong "Bat Speed is Critical for Advancement" at bounding box center [235, 100] width 119 height 9
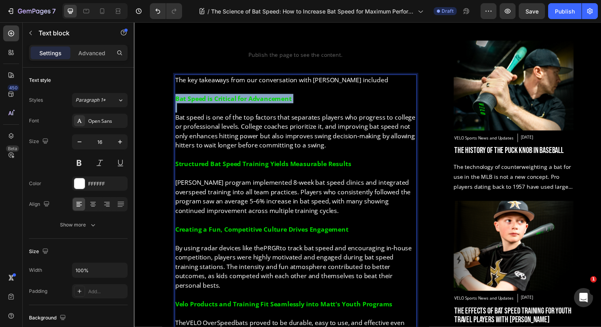
click at [228, 103] on strong "Bat Speed is Critical for Advancement" at bounding box center [235, 100] width 119 height 9
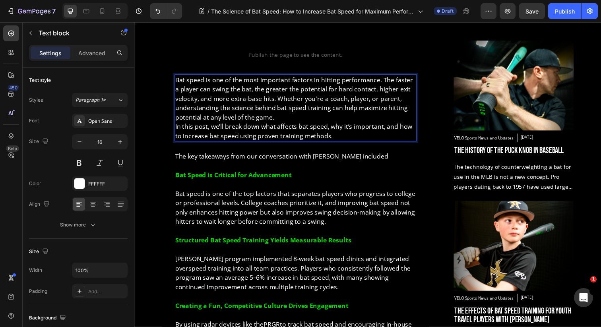
click at [296, 118] on p "Bat speed is one of the most important factors in hitting performance. The fast…" at bounding box center [299, 100] width 246 height 48
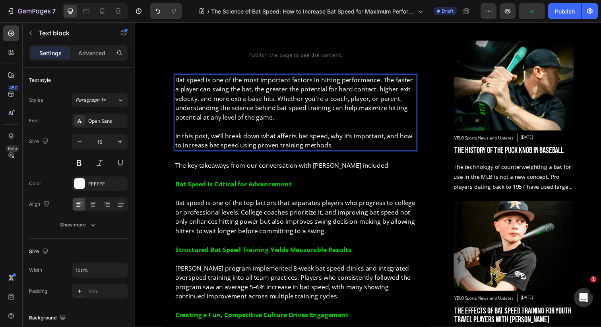
click at [253, 139] on p "In this post, we’ll break down what affects bat speed, why it’s important, and …" at bounding box center [299, 142] width 246 height 19
click at [215, 99] on p "Bat speed is one of the most important factors in hitting performance. The fast…" at bounding box center [299, 100] width 246 height 48
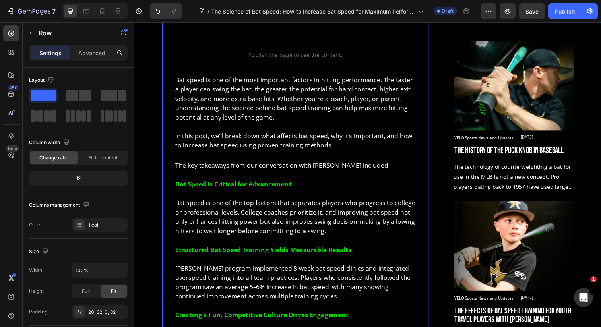
click at [205, 75] on div "The Science of Bat Speed: How to Increase Bat Speed for Maximum Performance Hea…" at bounding box center [298, 218] width 247 height 586
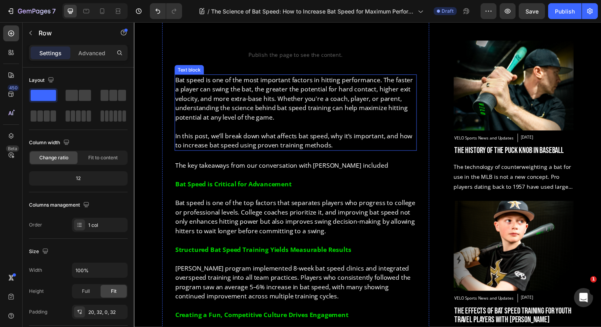
click at [205, 76] on p "Bat speed is one of the most important factors in hitting performance. The fast…" at bounding box center [299, 100] width 246 height 48
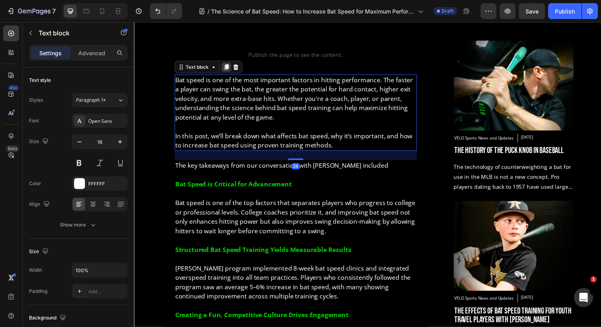
click at [229, 70] on icon at bounding box center [228, 68] width 6 height 6
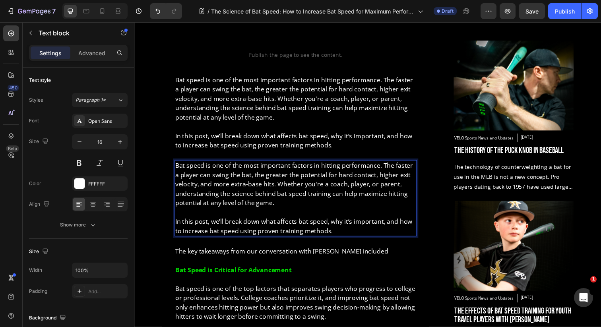
click at [211, 227] on p "In this post, we’ll break down what affects bat speed, why it’s important, and …" at bounding box center [299, 230] width 246 height 19
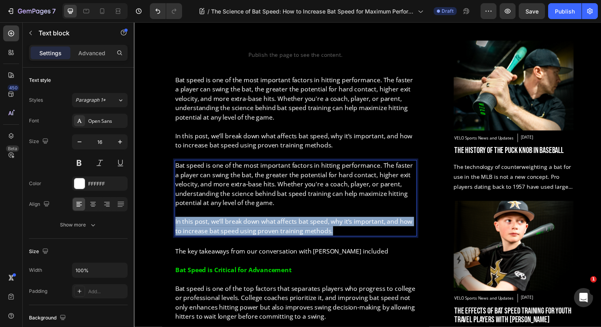
click at [211, 227] on p "In this post, we’ll break down what affects bat speed, why it’s important, and …" at bounding box center [299, 230] width 246 height 19
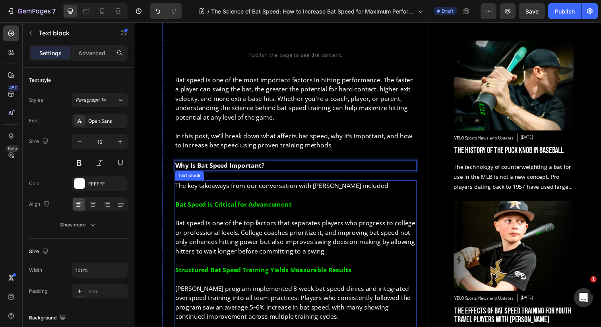
click at [263, 187] on p "The key takeaways from our conversation with [PERSON_NAME] included" at bounding box center [299, 189] width 246 height 10
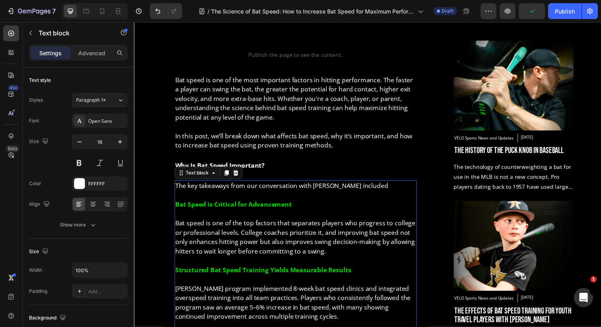
click at [236, 228] on p "Bat speed is one of the top factors that separates players who progress to coll…" at bounding box center [299, 237] width 246 height 48
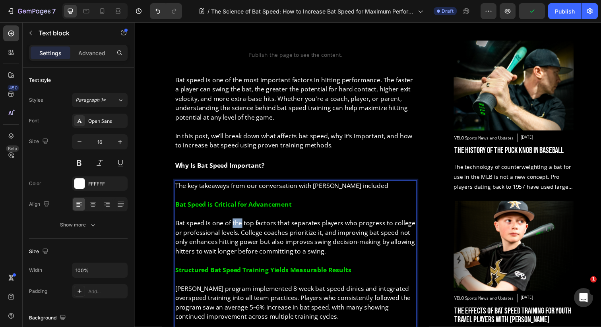
click at [236, 228] on p "Bat speed is one of the top factors that separates players who progress to coll…" at bounding box center [299, 237] width 246 height 48
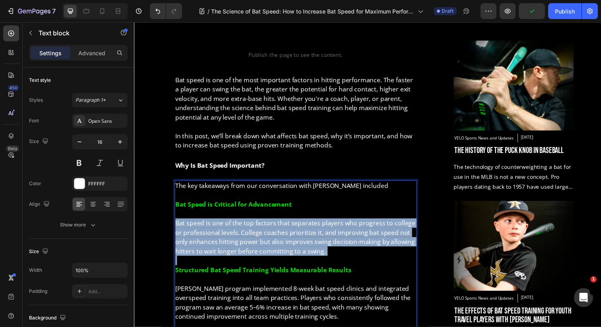
click at [236, 228] on p "Bat speed is one of the top factors that separates players who progress to coll…" at bounding box center [299, 237] width 246 height 48
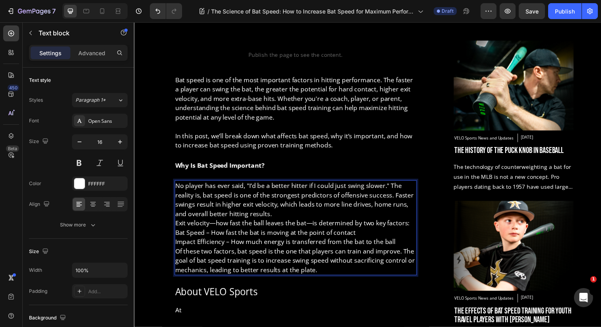
click at [275, 219] on p "No player has ever said, "I’d be a better hitter if I could just swing slower."…" at bounding box center [299, 203] width 246 height 38
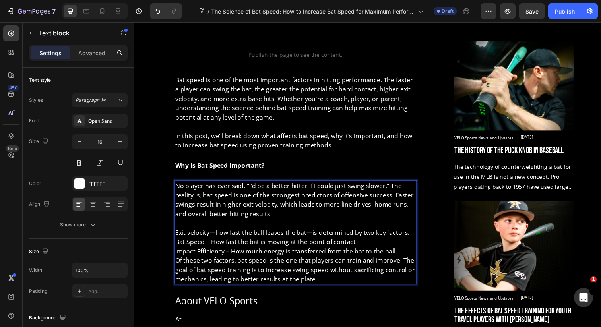
click at [364, 248] on p "Bat Speed – How fast the bat is moving at the point of contact" at bounding box center [299, 247] width 246 height 10
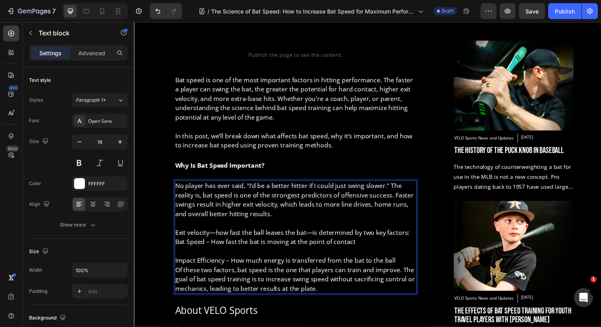
click at [417, 239] on p "Exit velocity—how fast the ball leaves the bat—is determined by two key factors:" at bounding box center [299, 237] width 246 height 10
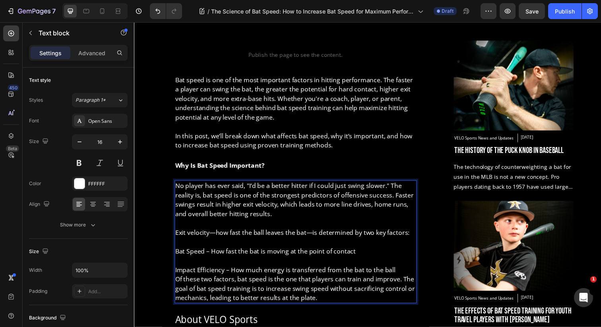
click at [396, 275] on p "Impact Efficiency – How much energy is transferred from the bat to the ball" at bounding box center [299, 275] width 246 height 10
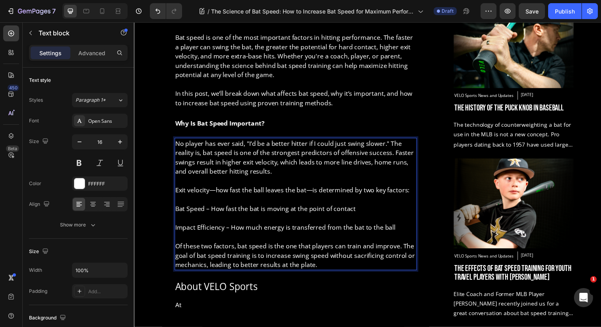
scroll to position [464, 0]
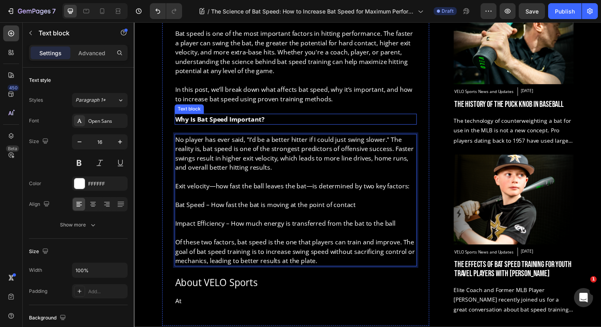
click at [265, 120] on strong "Why Is Bat Speed Important?" at bounding box center [221, 121] width 91 height 9
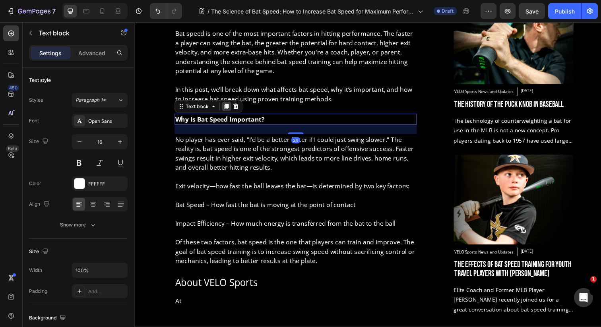
click at [229, 107] on icon at bounding box center [228, 108] width 4 height 6
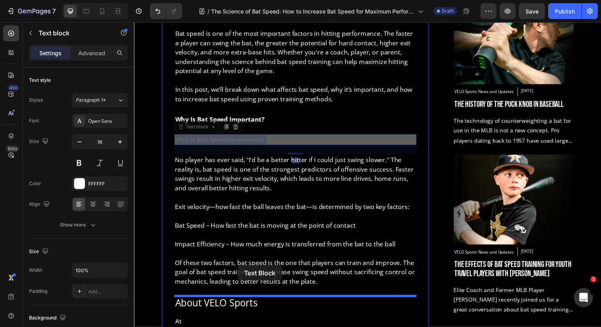
drag, startPoint x: 236, startPoint y: 140, endPoint x: 240, endPoint y: 270, distance: 130.0
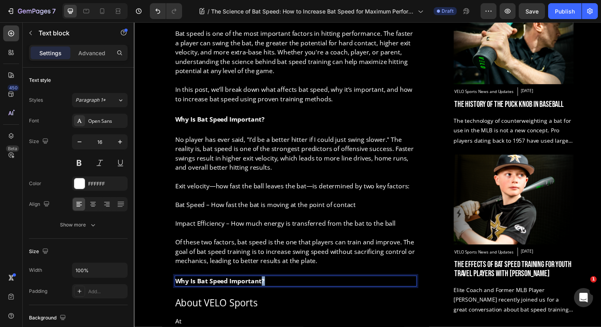
click at [265, 284] on strong "Why Is Bat Speed Important?" at bounding box center [221, 286] width 91 height 9
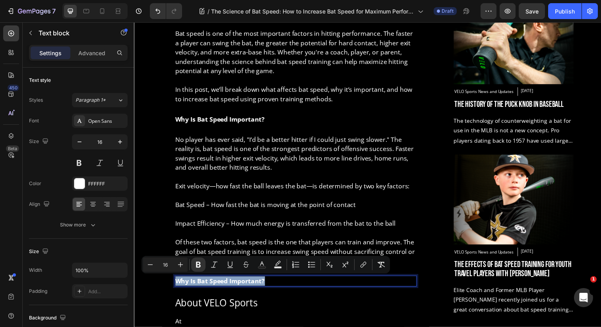
click at [265, 284] on strong "Why Is Bat Speed Important?" at bounding box center [221, 286] width 91 height 9
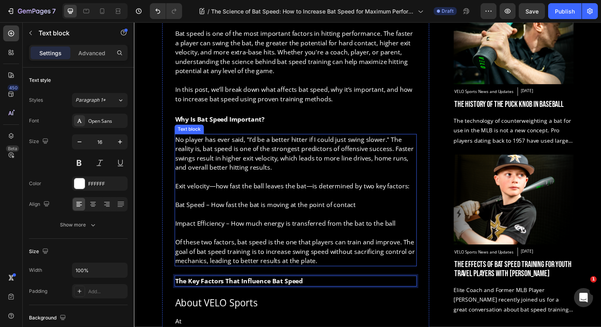
click at [288, 237] on p "Rich Text Editor. Editing area: main" at bounding box center [299, 237] width 246 height 10
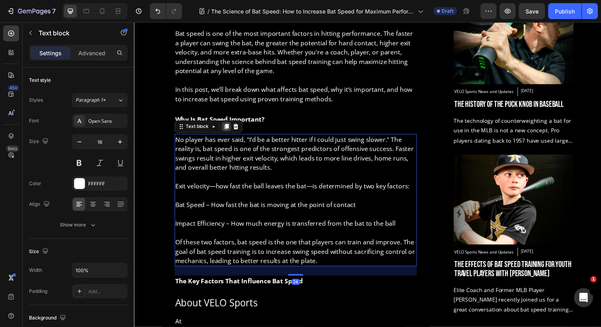
click at [229, 129] on icon at bounding box center [228, 129] width 4 height 6
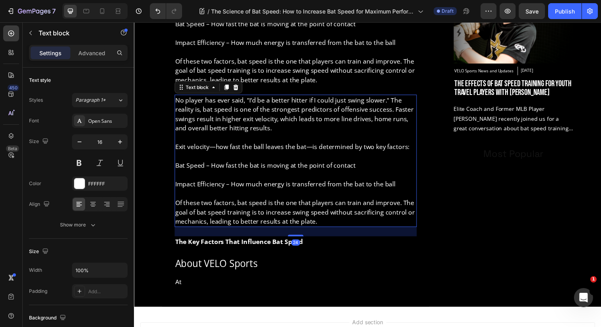
scroll to position [634, 0]
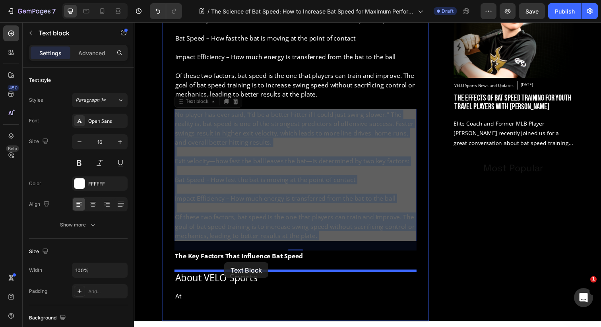
drag, startPoint x: 227, startPoint y: 147, endPoint x: 226, endPoint y: 267, distance: 120.8
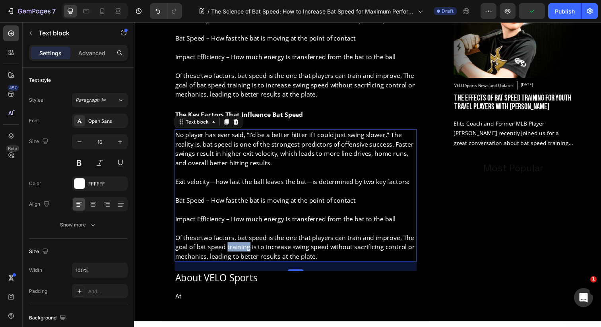
click at [243, 247] on p "Of these two factors, bat speed is the one that players can train and improve. …" at bounding box center [299, 251] width 246 height 29
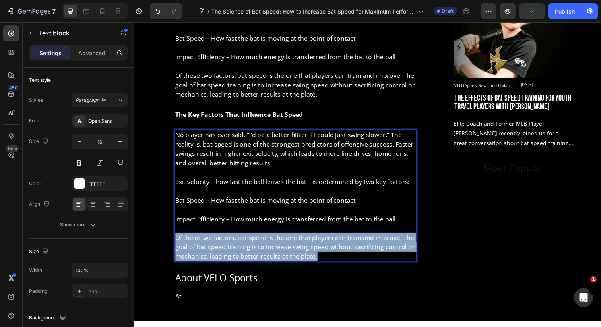
click at [243, 247] on p "Of these two factors, bat speed is the one that players can train and improve. …" at bounding box center [299, 251] width 246 height 29
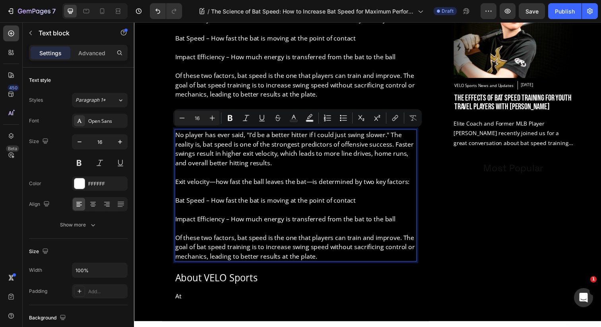
scroll to position [628, 0]
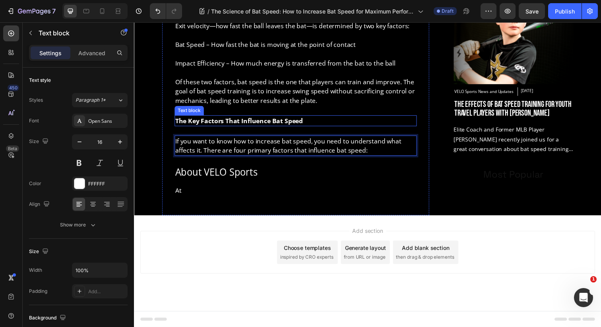
click at [218, 125] on strong "The Key Factors That Influence Bat Speed" at bounding box center [241, 122] width 130 height 9
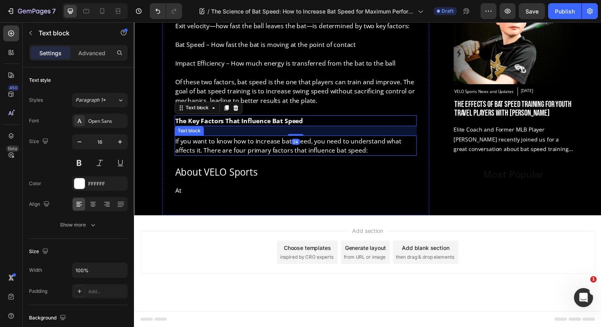
click at [227, 149] on p "If you want to know how to increase bat speed, you need to understand what affe…" at bounding box center [299, 148] width 246 height 19
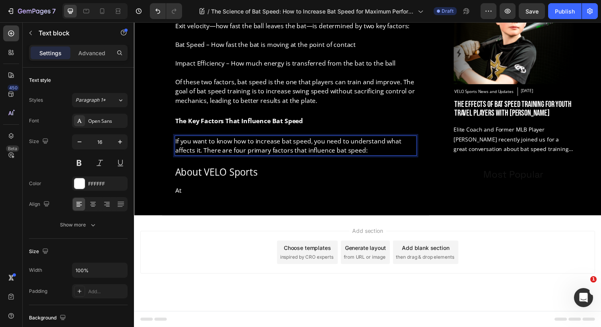
click at [383, 154] on p "If you want to know how to increase bat speed, you need to understand what affe…" at bounding box center [299, 148] width 246 height 19
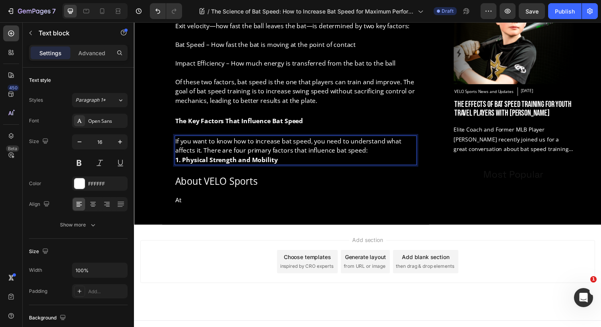
click at [395, 154] on p "If you want to know how to increase bat speed, you need to understand what affe…" at bounding box center [299, 148] width 246 height 19
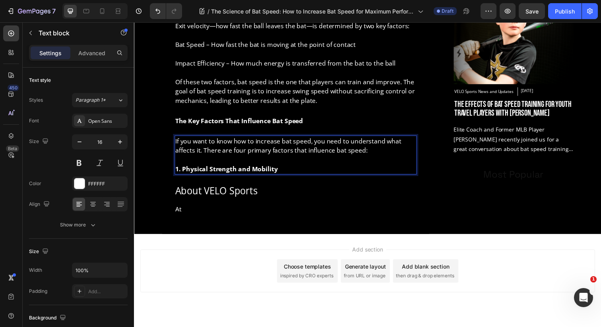
click at [293, 170] on p "1. Physical Strength and Mobility" at bounding box center [299, 172] width 246 height 10
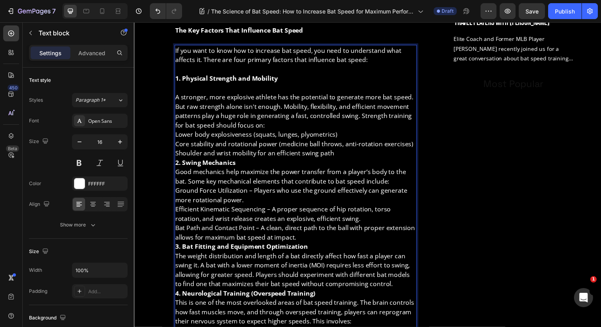
scroll to position [719, 0]
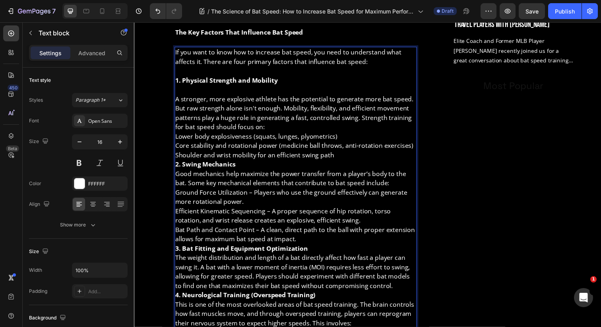
click at [343, 156] on p "Shoulder and wrist mobility for an efficient swing path" at bounding box center [299, 158] width 246 height 10
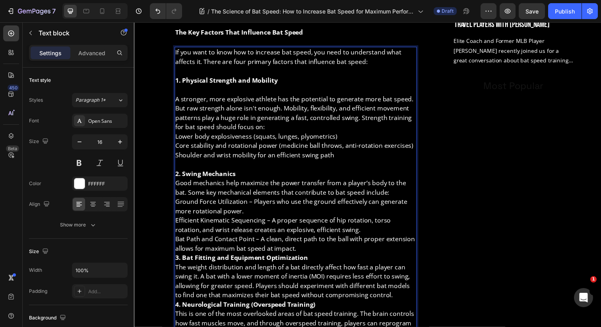
click at [283, 174] on p "2. Swing Mechanics" at bounding box center [299, 177] width 246 height 10
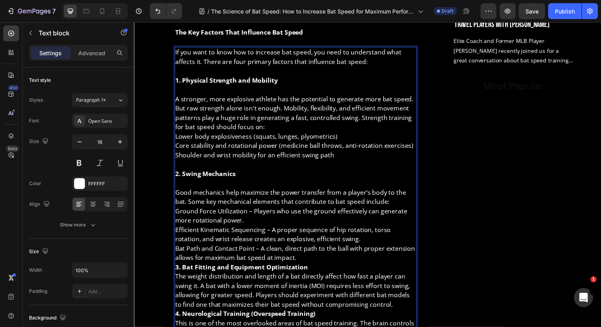
click at [308, 259] on p "Bat Path and Contact Point – A clean, direct path to the ball with proper exten…" at bounding box center [299, 257] width 246 height 19
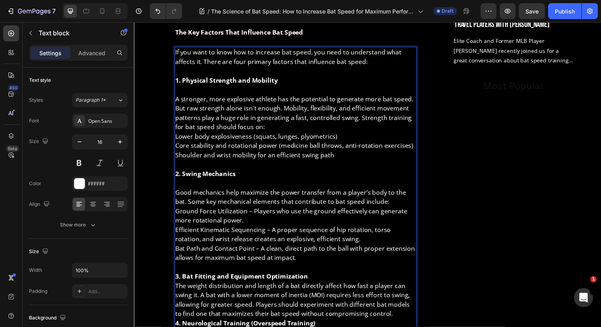
click at [310, 285] on p "3. Bat Fitting and Equipment Optimization" at bounding box center [299, 282] width 246 height 10
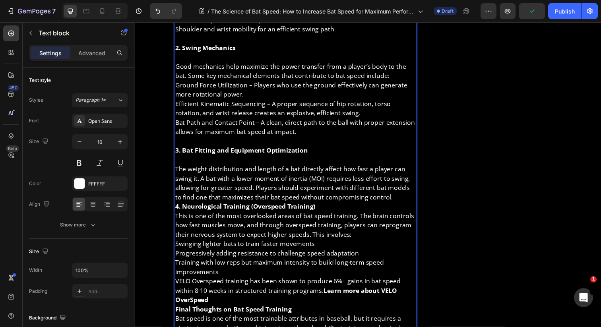
scroll to position [849, 0]
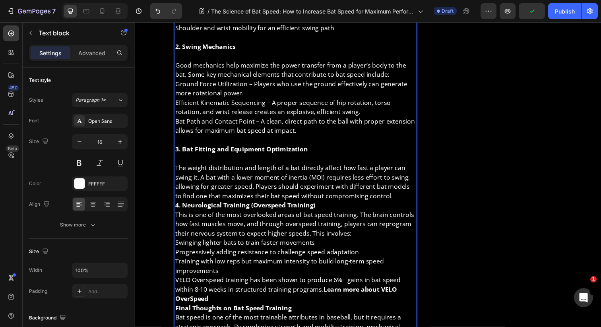
click at [386, 200] on p "The weight distribution and length of a bat directly affect how fast a player c…" at bounding box center [299, 185] width 246 height 38
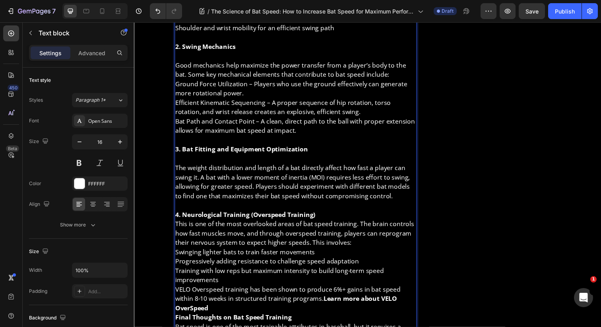
click at [348, 216] on p "4. Neurological Training (Overspeed Training)" at bounding box center [299, 219] width 246 height 10
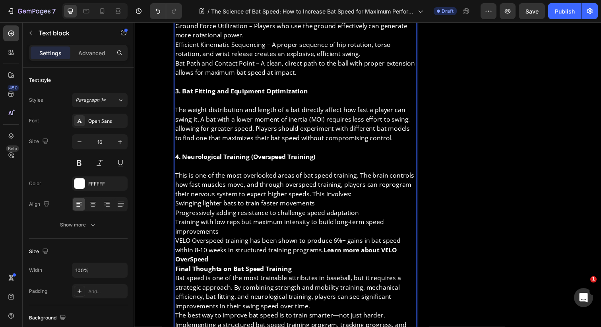
scroll to position [911, 0]
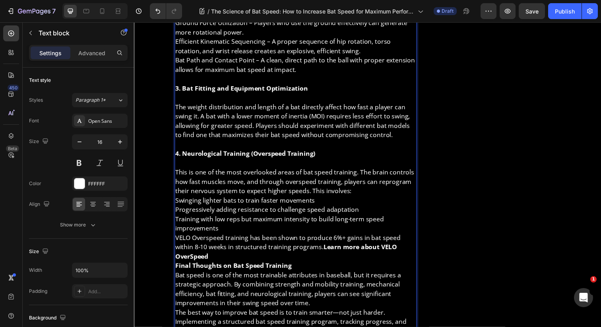
click at [310, 269] on p "Final Thoughts on Bat Speed Training" at bounding box center [299, 271] width 246 height 10
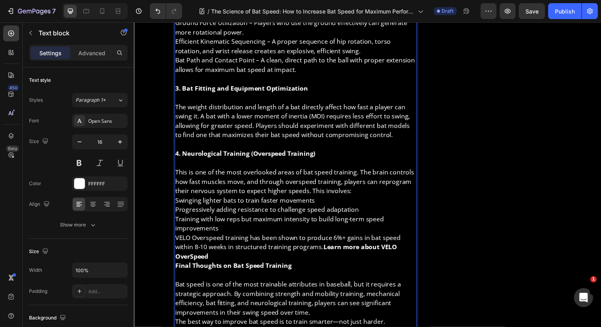
scroll to position [931, 0]
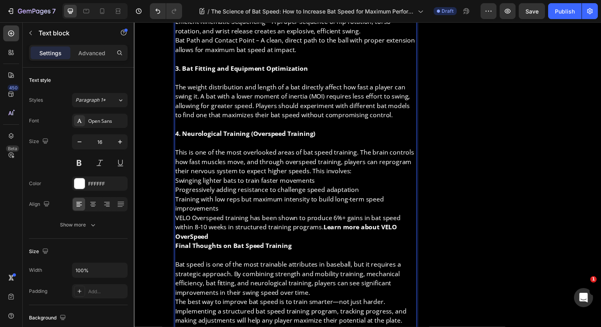
click at [257, 241] on p "VELO Overspeed training has been shown to produce 6%+ gains in bat speed within…" at bounding box center [299, 231] width 246 height 29
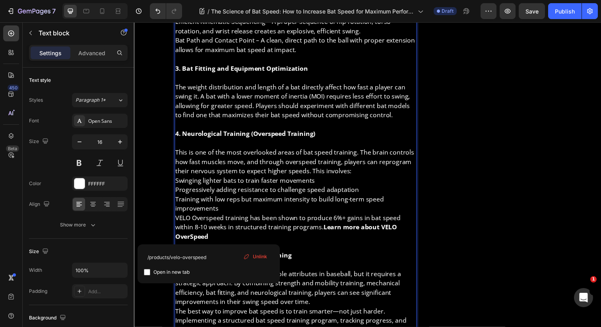
click at [238, 170] on p "This is one of the most overlooked areas of bat speed training. The brain contr…" at bounding box center [299, 164] width 246 height 29
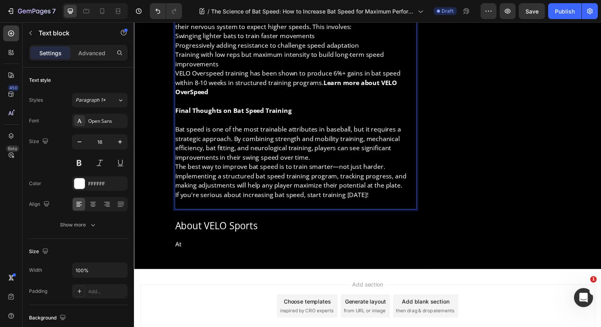
scroll to position [1075, 0]
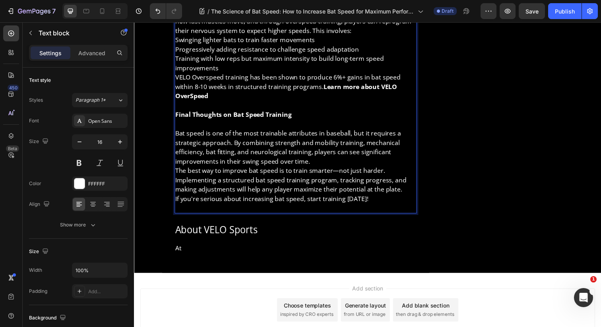
click at [316, 164] on p "Bat speed is one of the most trainable attributes in baseball, but it requires …" at bounding box center [299, 150] width 246 height 38
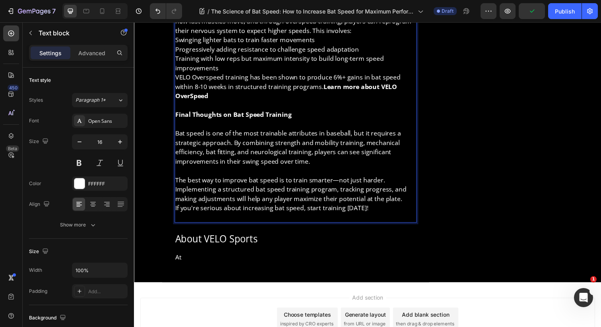
click at [407, 201] on p "The best way to improve bat speed is to train smarter—not just harder. Implemen…" at bounding box center [299, 192] width 246 height 29
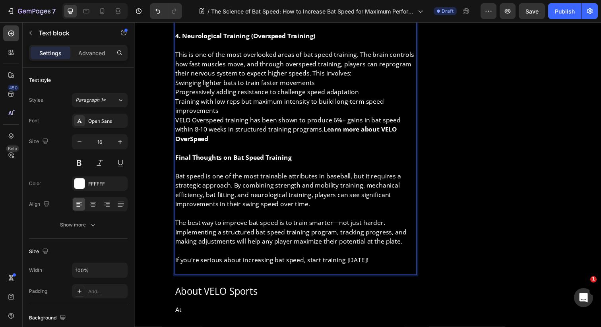
scroll to position [1025, 0]
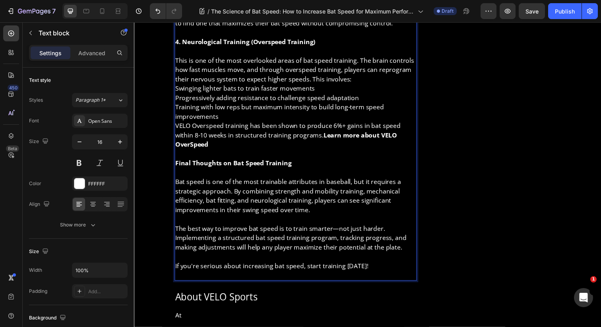
click at [321, 89] on p "Swinging lighter bats to train faster movements" at bounding box center [299, 90] width 246 height 10
click at [358, 80] on p "This is one of the most overlooked areas of bat speed training. The brain contr…" at bounding box center [299, 70] width 246 height 29
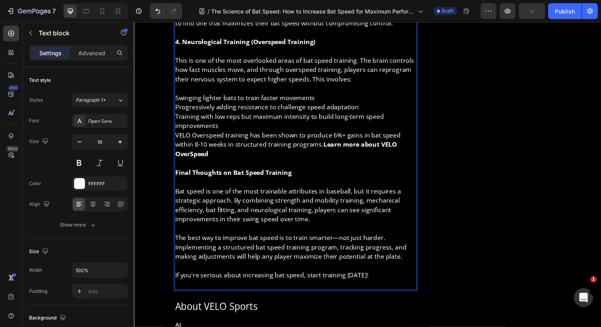
click at [336, 96] on p "Swinging lighter bats to train faster movements" at bounding box center [299, 100] width 246 height 10
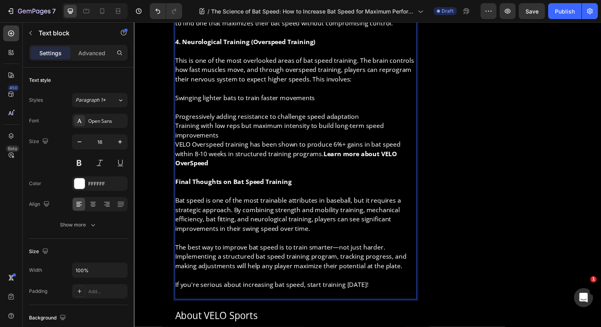
click at [360, 120] on p "Progressively adding resistance to challenge speed adaptation" at bounding box center [299, 119] width 246 height 10
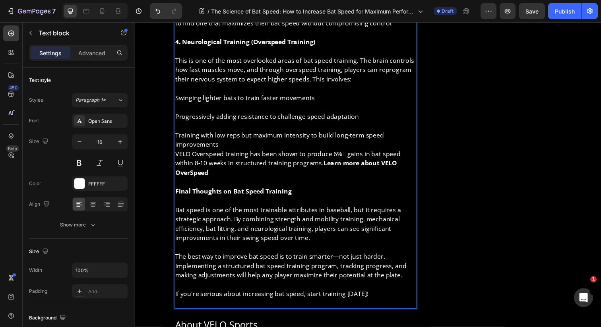
click at [224, 146] on p "Training with low reps but maximum intensity to build long-term speed improveme…" at bounding box center [299, 142] width 246 height 19
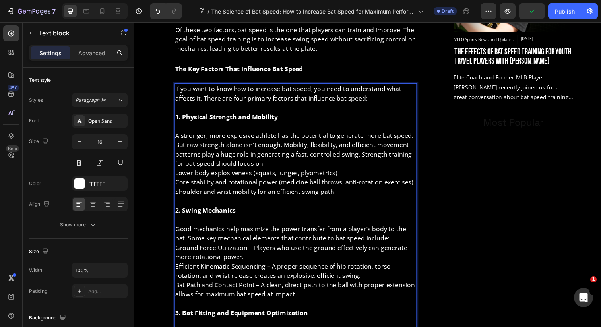
scroll to position [323, 0]
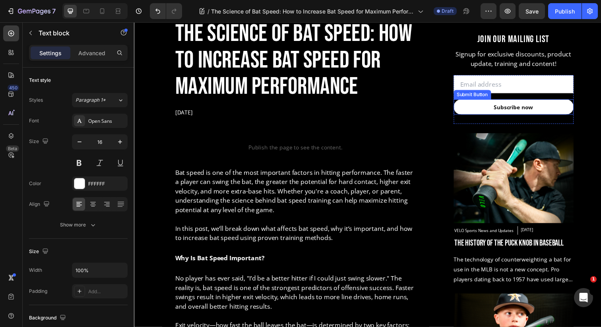
click at [484, 103] on button "Subscribe now" at bounding box center [521, 108] width 122 height 15
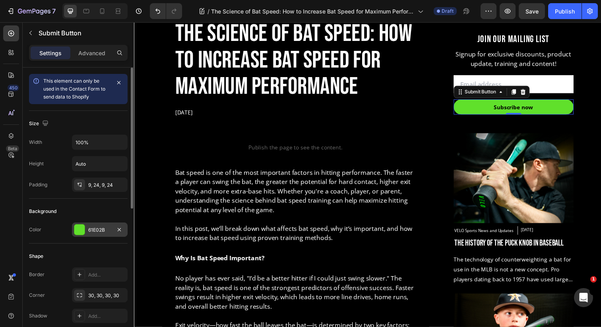
click at [87, 230] on div "61E02B" at bounding box center [100, 229] width 56 height 14
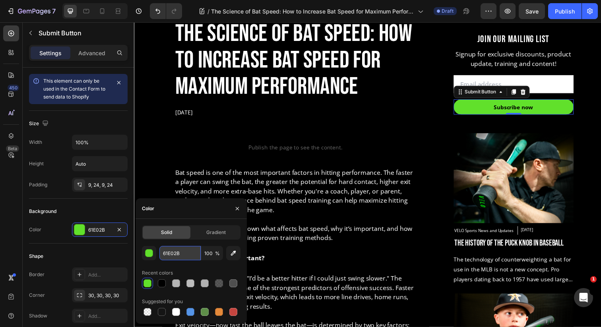
click at [172, 251] on input "61E02B" at bounding box center [179, 253] width 41 height 14
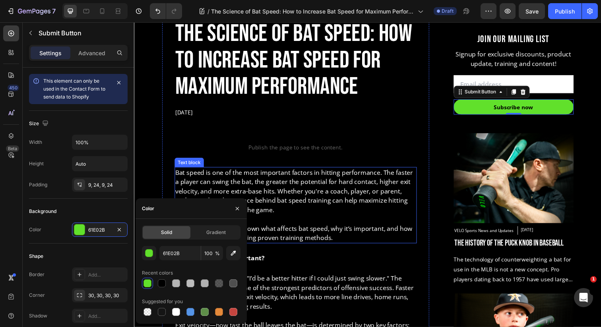
click at [398, 228] on p "In this post, we’ll break down what affects bat speed, why it’s important, and …" at bounding box center [299, 237] width 246 height 19
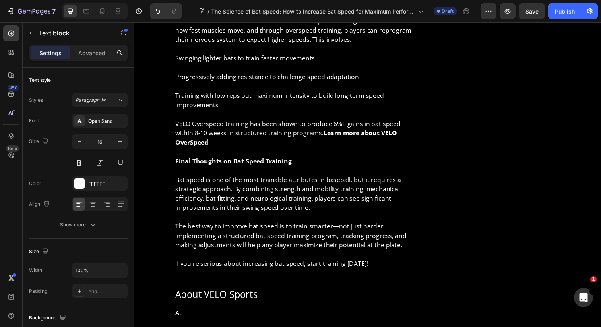
scroll to position [1066, 0]
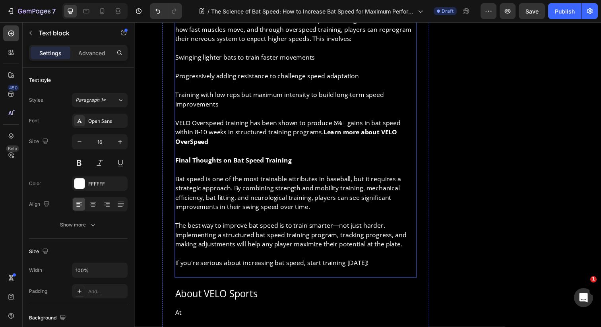
click at [332, 134] on strong "Learn more about VELO OverSpeed" at bounding box center [289, 139] width 226 height 18
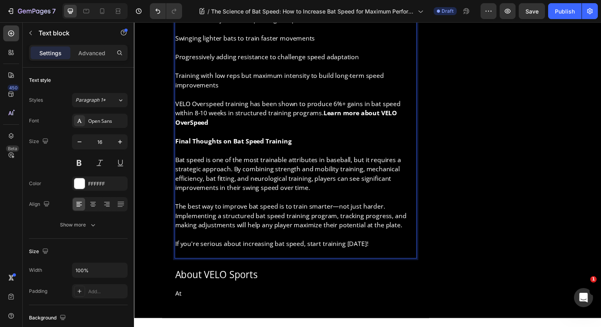
scroll to position [1077, 0]
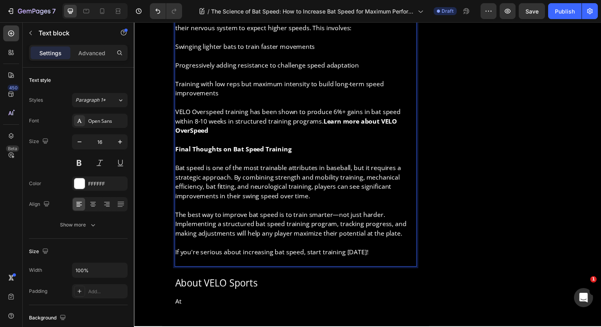
click at [327, 123] on strong "Learn more about VELO OverSpeed" at bounding box center [289, 128] width 226 height 18
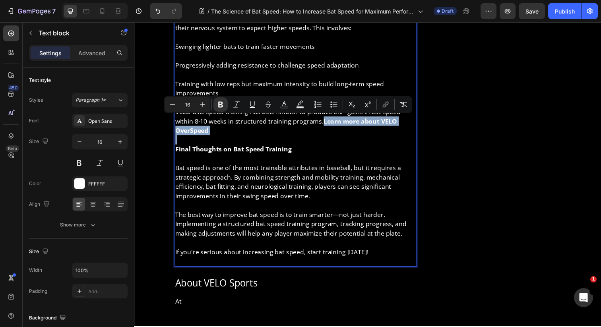
drag, startPoint x: 327, startPoint y: 123, endPoint x: 217, endPoint y: 141, distance: 111.5
click at [385, 103] on icon "Editor contextual toolbar" at bounding box center [385, 105] width 8 height 8
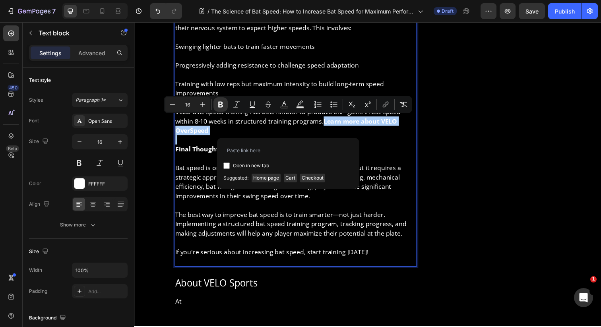
click at [254, 165] on span "Open in new tab" at bounding box center [251, 166] width 36 height 10
checkbox input "true"
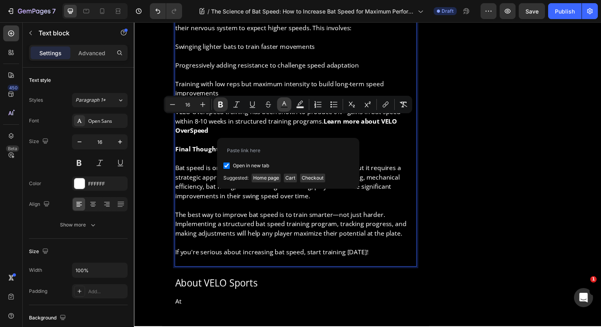
click at [284, 105] on icon "Editor contextual toolbar" at bounding box center [284, 105] width 8 height 8
type input "FFFFFF"
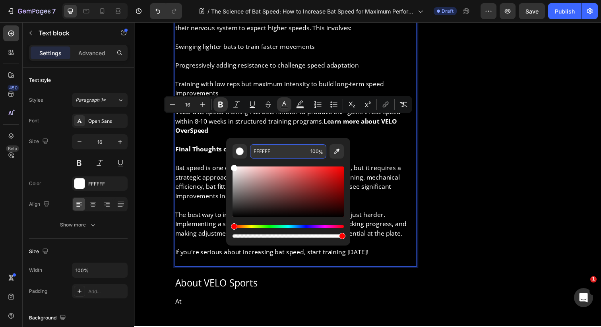
click at [266, 153] on input "FFFFFF" at bounding box center [278, 151] width 57 height 14
click at [276, 154] on input "FFFFFF" at bounding box center [278, 151] width 57 height 14
paste input "61E02B"
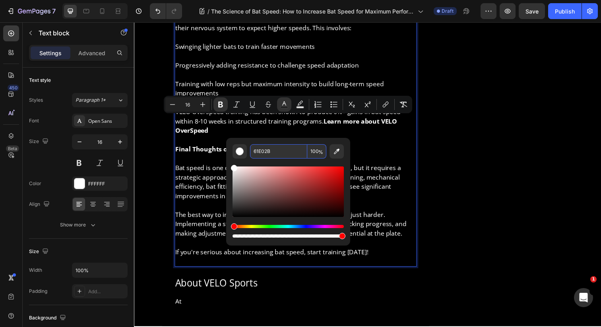
type input "61E02B"
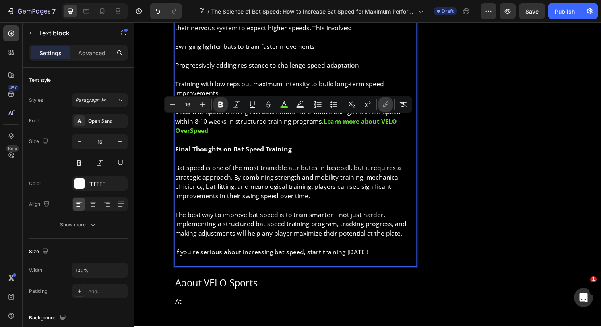
click at [384, 102] on icon "Editor contextual toolbar" at bounding box center [385, 105] width 8 height 8
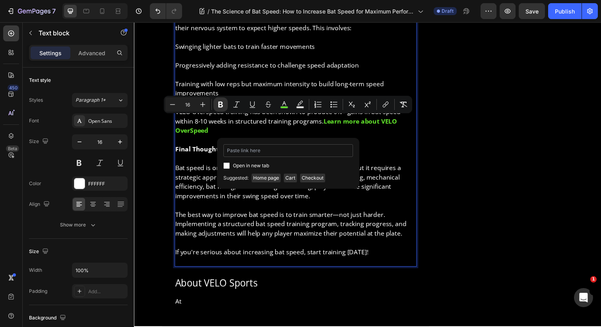
click at [301, 152] on input "Editor contextual toolbar" at bounding box center [288, 150] width 130 height 13
type input "https://admin.shopify.com/products/velo-overspeed"
click at [249, 164] on span "Open in new tab" at bounding box center [251, 166] width 36 height 10
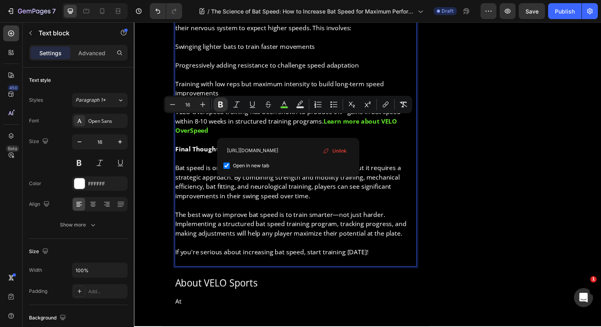
checkbox input "true"
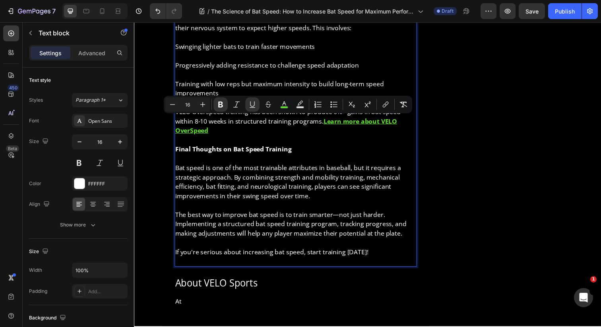
click at [401, 142] on p "Rich Text Editor. Editing area: main" at bounding box center [299, 142] width 246 height 10
click at [404, 142] on p "Rich Text Editor. Editing area: main" at bounding box center [299, 142] width 246 height 10
click at [418, 138] on p "Rich Text Editor. Editing area: main" at bounding box center [299, 142] width 246 height 10
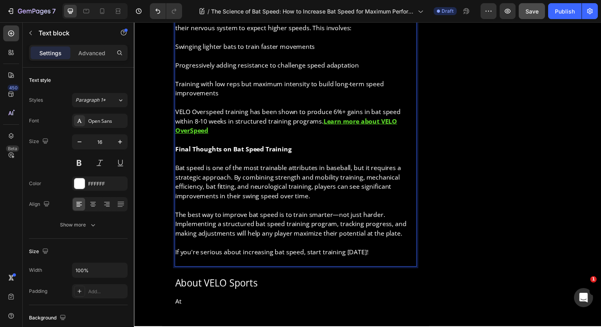
click at [544, 16] on button "Save" at bounding box center [531, 11] width 26 height 16
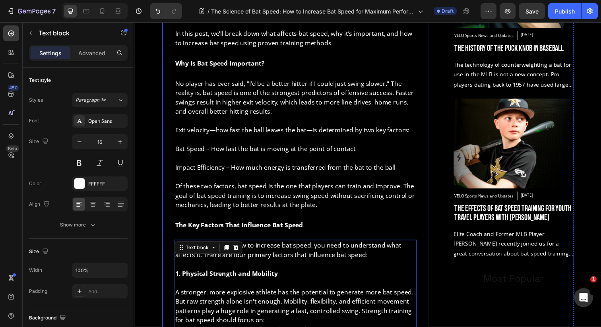
scroll to position [518, 0]
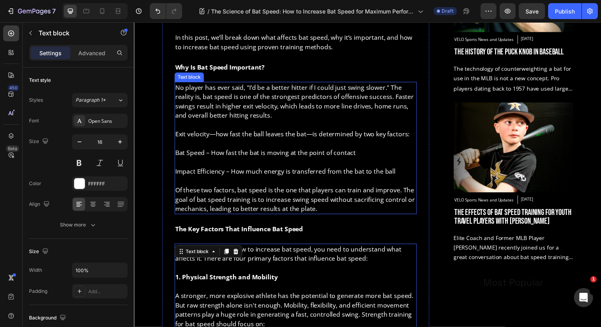
click at [289, 153] on p "Bat Speed – How fast the bat is moving at the point of contact" at bounding box center [299, 156] width 246 height 10
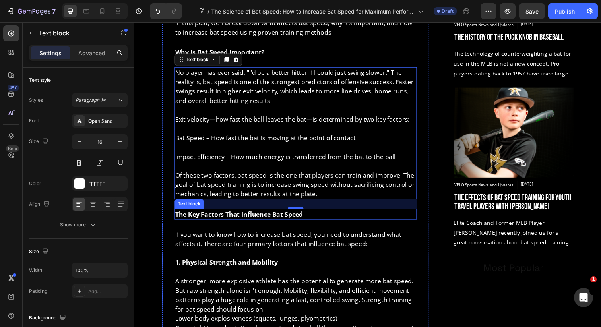
scroll to position [531, 0]
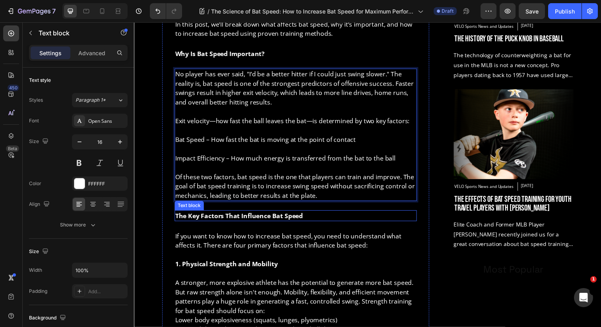
click at [257, 218] on strong "The Key Factors That Influence Bat Speed" at bounding box center [241, 219] width 130 height 9
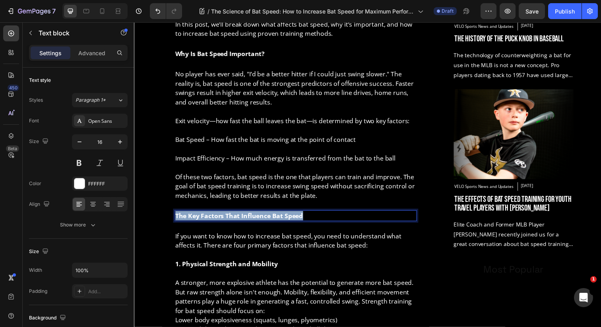
click at [257, 218] on strong "The Key Factors That Influence Bat Speed" at bounding box center [241, 219] width 130 height 9
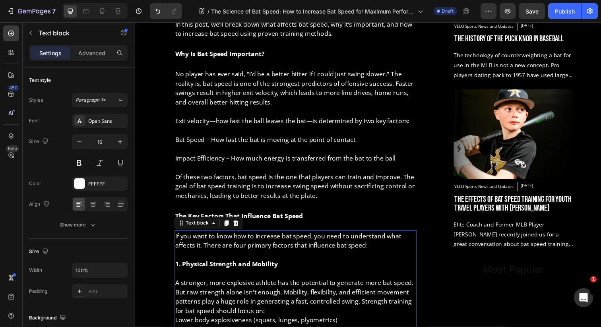
click at [236, 240] on p "If you want to know how to increase bat speed, you need to understand what affe…" at bounding box center [299, 245] width 246 height 19
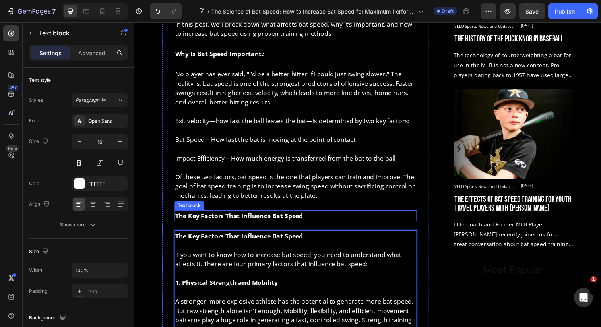
click at [210, 218] on strong "The Key Factors That Influence Bat Speed" at bounding box center [241, 219] width 130 height 9
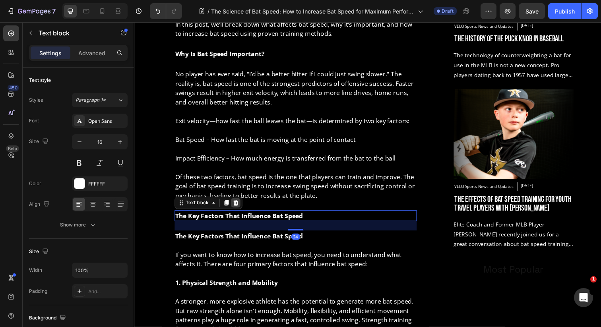
click at [238, 203] on icon at bounding box center [237, 206] width 6 height 6
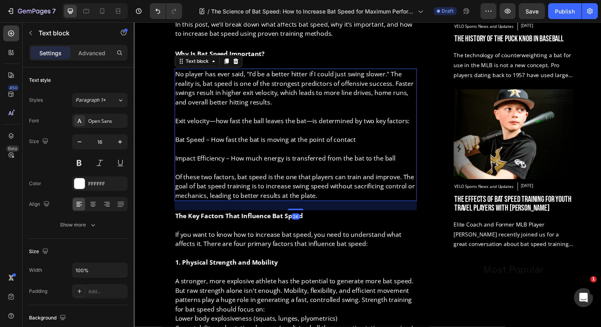
click at [235, 193] on p "Of these two factors, bat speed is the one that players can train and improve. …" at bounding box center [299, 189] width 246 height 29
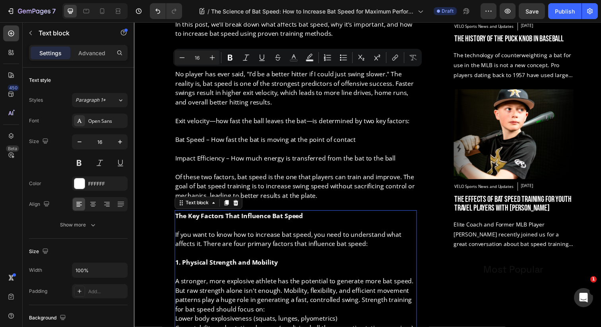
click at [227, 224] on p "The Key Factors That Influence Bat Speed" at bounding box center [299, 220] width 246 height 10
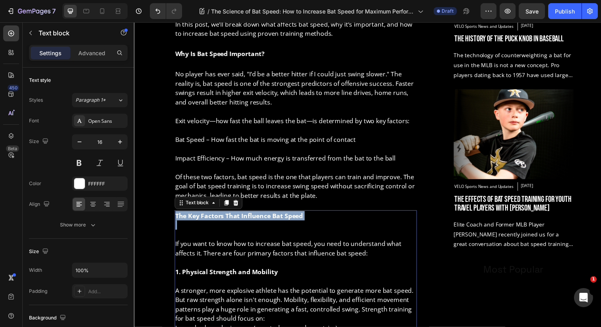
click at [227, 224] on p "The Key Factors That Influence Bat Speed" at bounding box center [299, 220] width 246 height 10
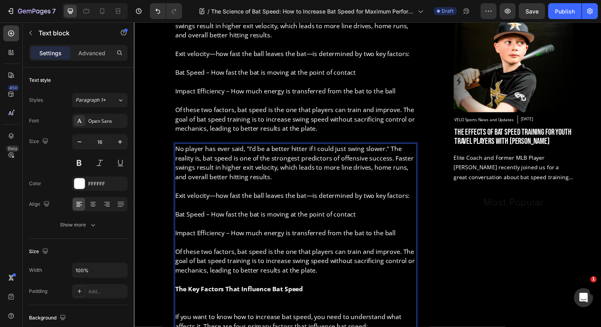
scroll to position [603, 0]
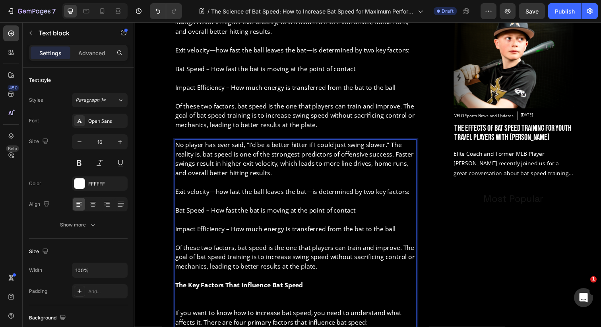
click at [200, 307] on p "Rich Text Editor. Editing area: main" at bounding box center [299, 304] width 246 height 19
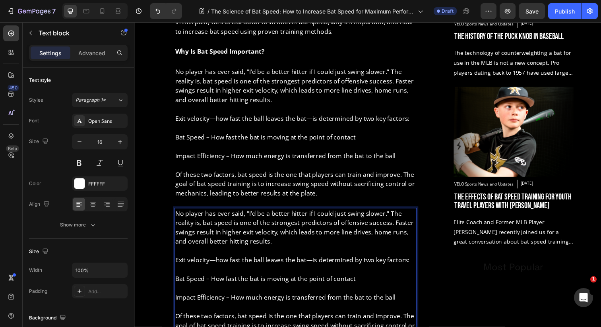
scroll to position [519, 0]
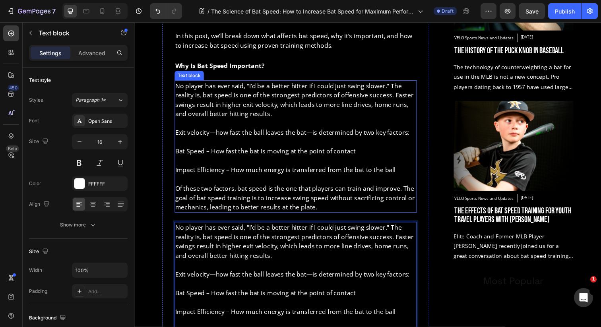
click at [238, 199] on p "Of these two factors, bat speed is the one that players can train and improve. …" at bounding box center [299, 201] width 246 height 29
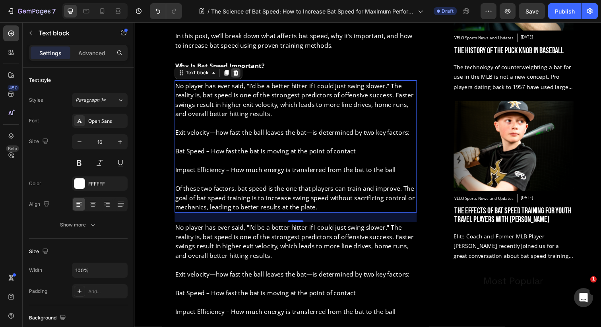
click at [238, 74] on icon at bounding box center [237, 74] width 5 height 6
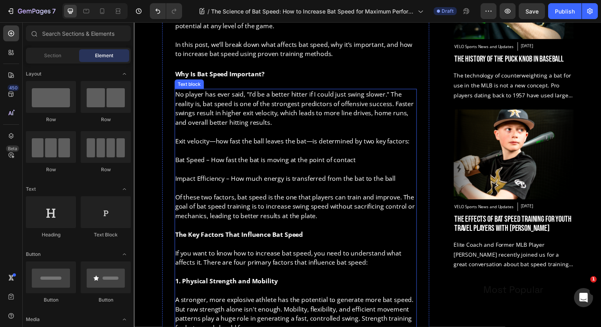
scroll to position [503, 0]
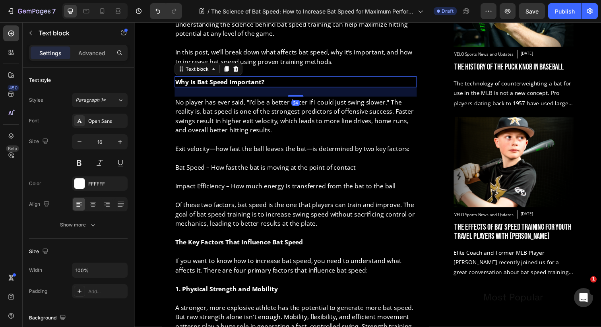
click at [243, 86] on strong "Why Is Bat Speed Important?" at bounding box center [221, 83] width 91 height 9
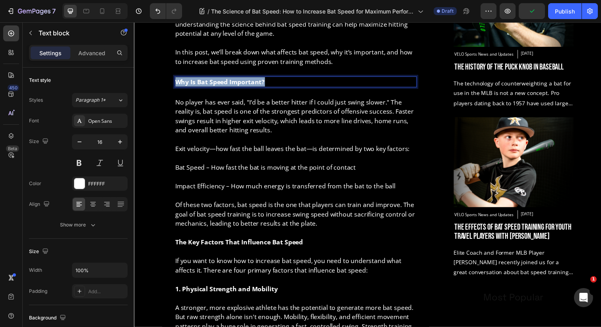
click at [243, 86] on strong "Why Is Bat Speed Important?" at bounding box center [221, 83] width 91 height 9
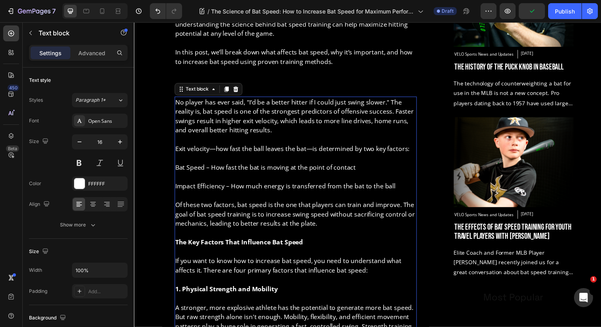
click at [234, 107] on p "No player has ever said, "I’d be a better hitter if I could just swing slower."…" at bounding box center [299, 118] width 246 height 38
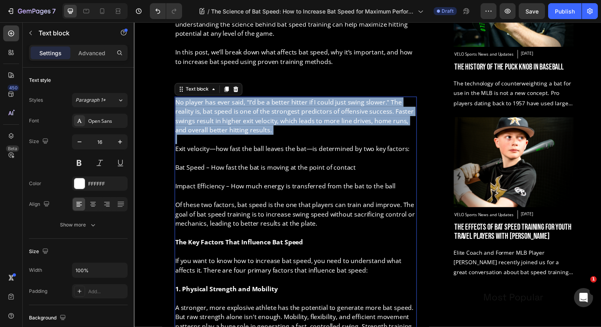
click at [234, 107] on p "No player has ever said, "I’d be a better hitter if I could just swing slower."…" at bounding box center [299, 118] width 246 height 38
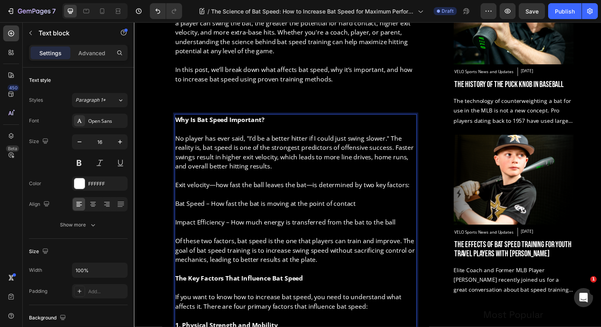
scroll to position [484, 0]
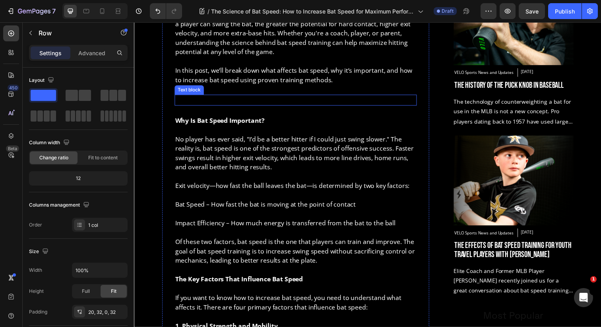
click at [221, 101] on div "Rich Text Editor. Editing area: main" at bounding box center [298, 101] width 247 height 11
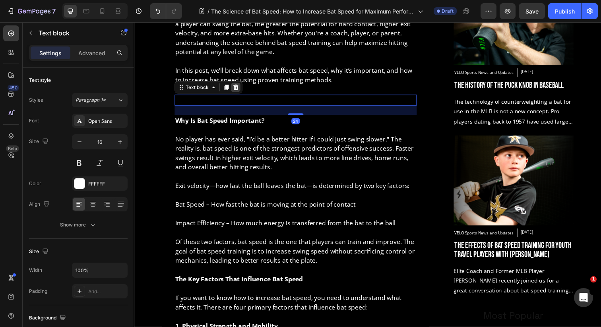
click at [235, 89] on icon at bounding box center [237, 88] width 6 height 6
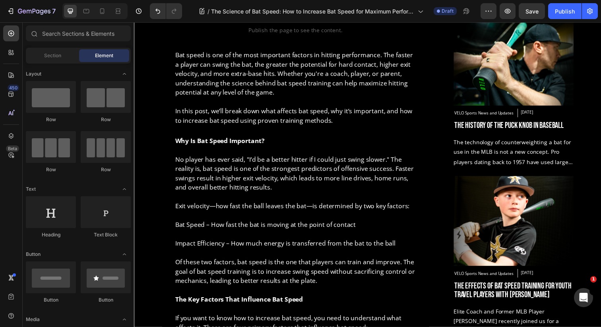
scroll to position [442, 0]
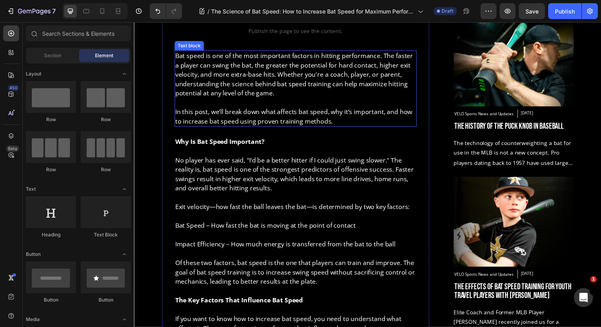
click at [225, 120] on p "In this post, we’ll break down what affects bat speed, why it’s important, and …" at bounding box center [299, 118] width 246 height 19
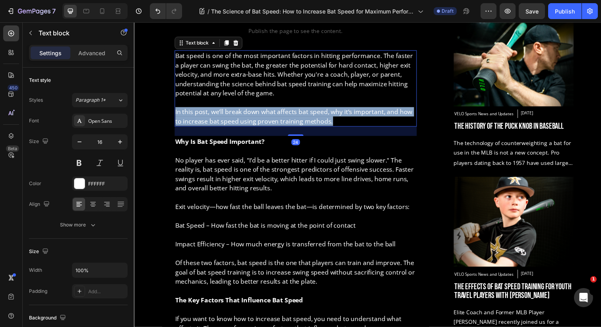
click at [225, 120] on p "In this post, we’ll break down what affects bat speed, why it’s important, and …" at bounding box center [299, 118] width 246 height 19
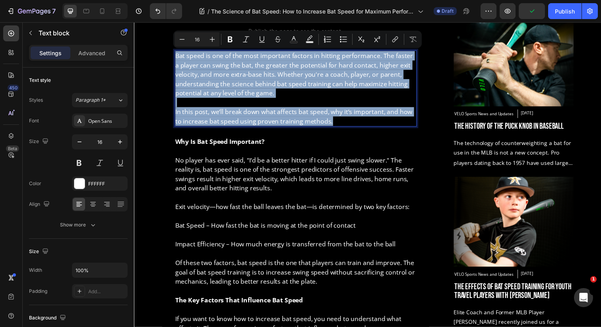
copy div "Bat speed is one of the most important factors in hitting performance. The fast…"
click at [219, 149] on p "Rich Text Editor. Editing area: main" at bounding box center [299, 154] width 246 height 10
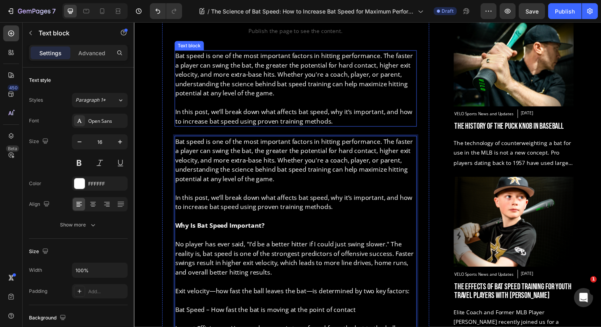
click at [205, 101] on p "Rich Text Editor. Editing area: main" at bounding box center [299, 104] width 246 height 10
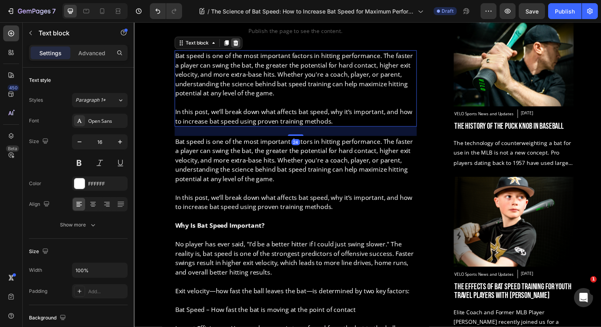
click at [238, 41] on icon at bounding box center [237, 43] width 6 height 6
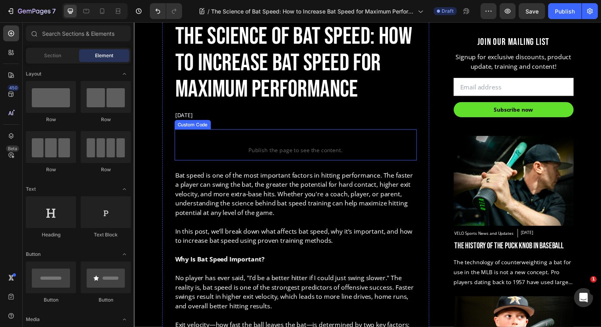
scroll to position [319, 0]
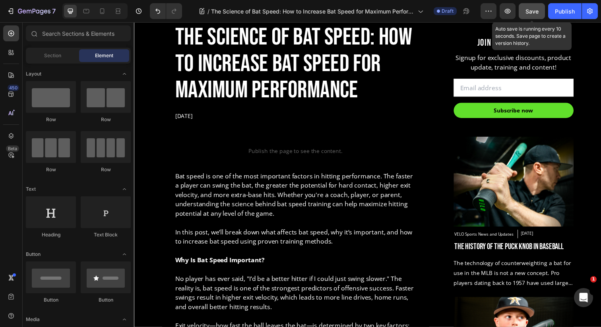
click at [534, 15] on div "Save" at bounding box center [531, 11] width 13 height 8
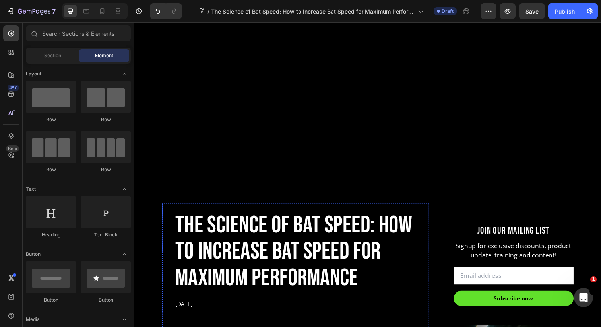
scroll to position [0, 0]
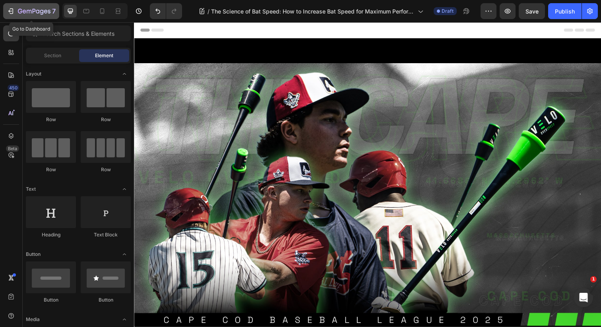
click at [9, 14] on icon "button" at bounding box center [11, 11] width 8 height 8
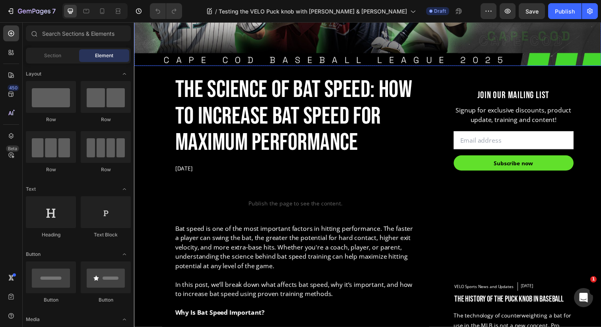
scroll to position [288, 0]
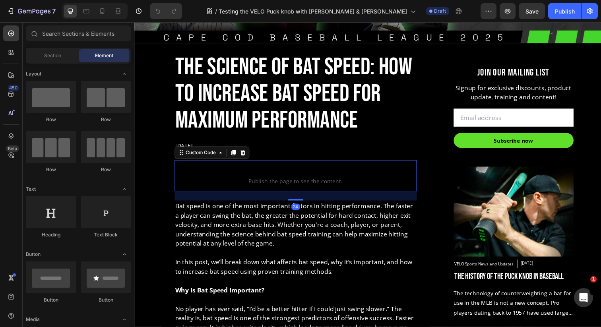
click at [295, 164] on p "Custom code Publish the page to see the content." at bounding box center [298, 179] width 247 height 32
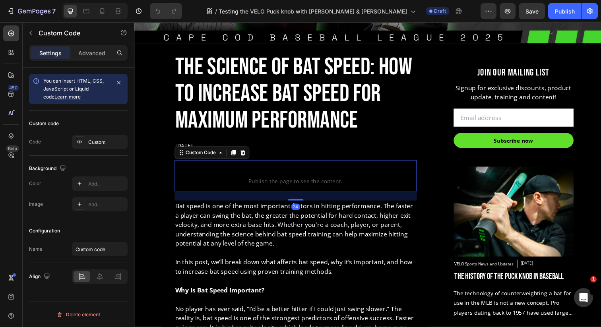
click at [285, 174] on span "Custom code" at bounding box center [298, 174] width 247 height 10
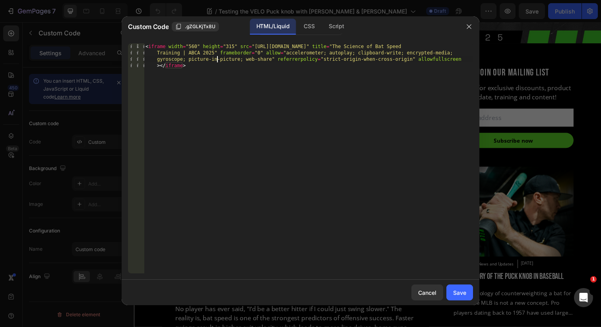
click at [218, 58] on div "< iframe width = "560" height = "315" src = "[URL][DOMAIN_NAME]" title = "The S…" at bounding box center [308, 183] width 329 height 281
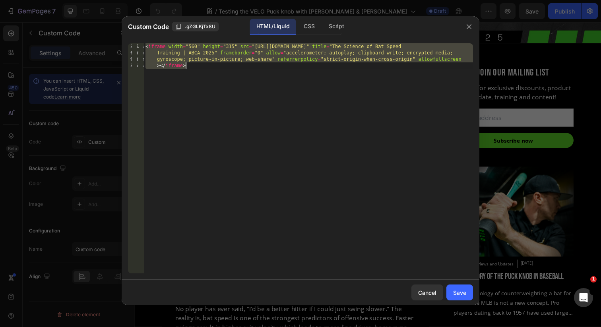
paste textarea "1IRAMjYpN7s" title="How To Make Your Baseball Bat Lighter [CHEAT CODE!]"
type textarea "<iframe width="560" height="315" src="[URL][DOMAIN_NAME]" title="How To Make Yo…"
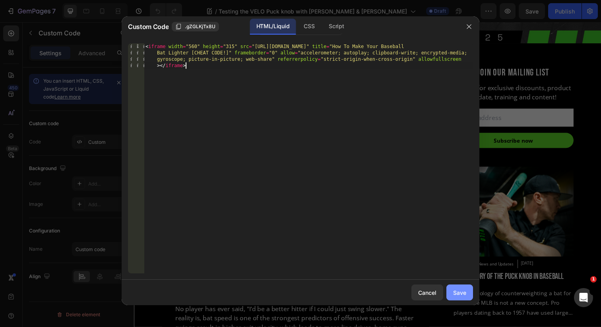
click at [453, 295] on div "Save" at bounding box center [459, 292] width 13 height 8
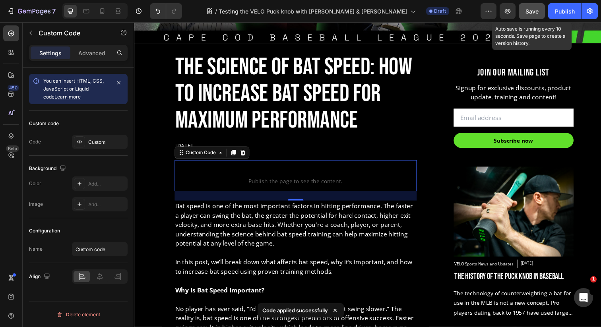
click at [531, 9] on span "Save" at bounding box center [531, 11] width 13 height 7
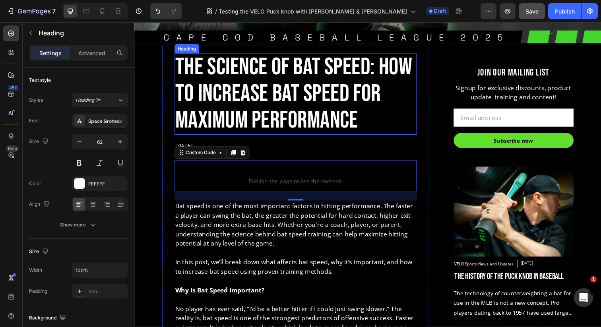
click at [206, 93] on h2 "The Science of Bat Speed: How to Increase Bat Speed for Maximum Performance" at bounding box center [298, 95] width 247 height 83
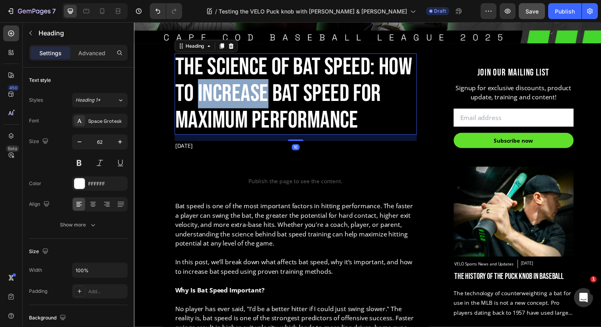
click at [206, 93] on h2 "The Science of Bat Speed: How to Increase Bat Speed for Maximum Performance" at bounding box center [298, 95] width 247 height 83
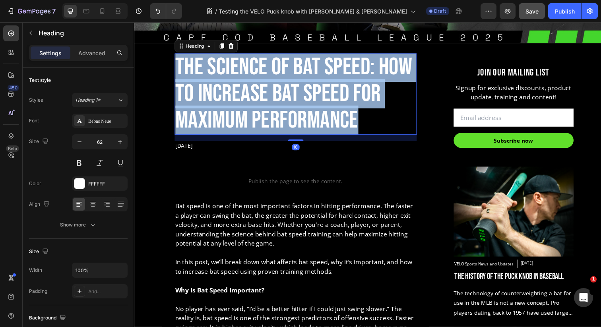
click at [206, 93] on p "The Science of Bat Speed: How to Increase Bat Speed for Maximum Performance" at bounding box center [299, 95] width 246 height 81
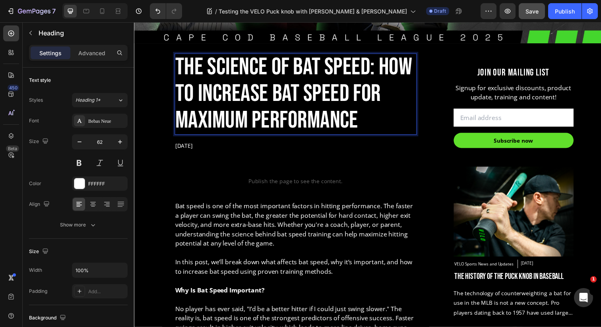
scroll to position [0, 0]
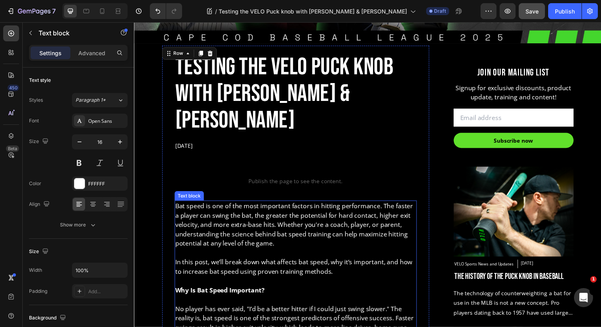
click at [265, 291] on strong "Why Is Bat Speed Important?" at bounding box center [221, 295] width 91 height 9
click at [262, 262] on p "In this post, we’ll break down what affects bat speed, why it’s important, and …" at bounding box center [299, 271] width 246 height 19
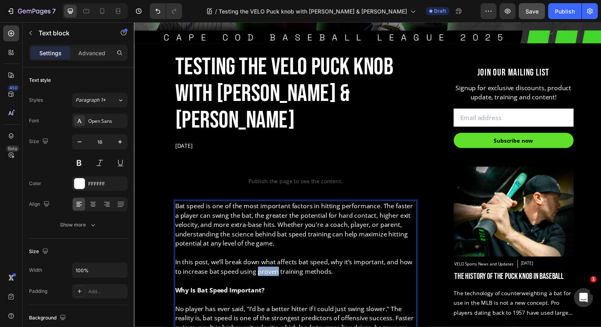
click at [262, 262] on p "In this post, we’ll break down what affects bat speed, why it’s important, and …" at bounding box center [299, 271] width 246 height 19
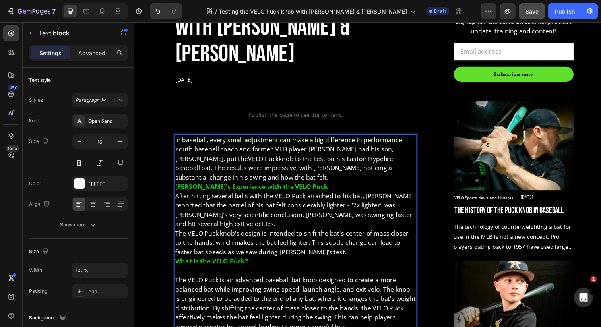
scroll to position [360, 0]
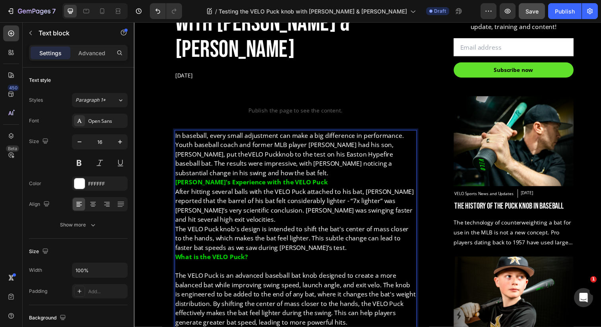
click at [228, 143] on p "In baseball, every small adjustment can make a big difference in performance. Y…" at bounding box center [299, 157] width 246 height 48
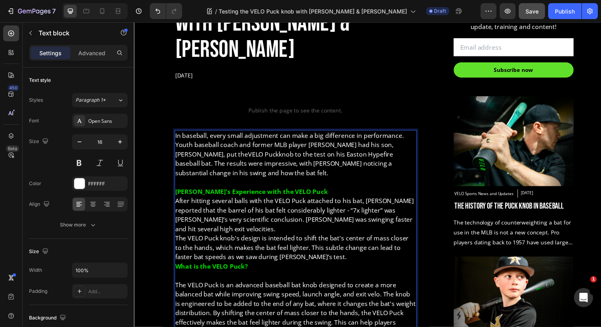
click at [314, 190] on p "[PERSON_NAME]'s Experience with the VELO Puck" at bounding box center [299, 195] width 246 height 10
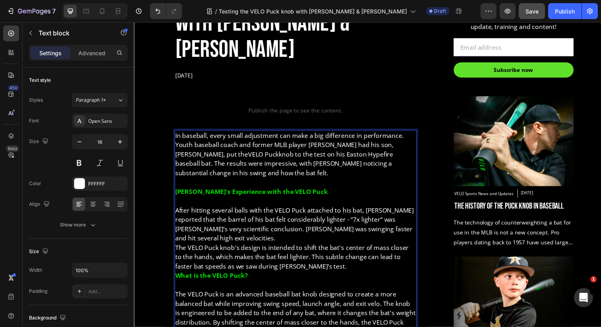
click at [309, 247] on p "The VELO Puck knob's design is intended to shift the bat's center of mass close…" at bounding box center [299, 261] width 246 height 29
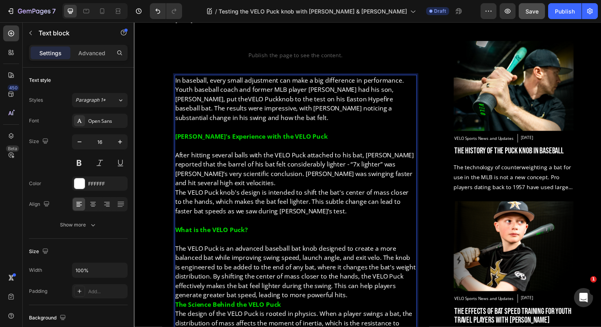
scroll to position [438, 0]
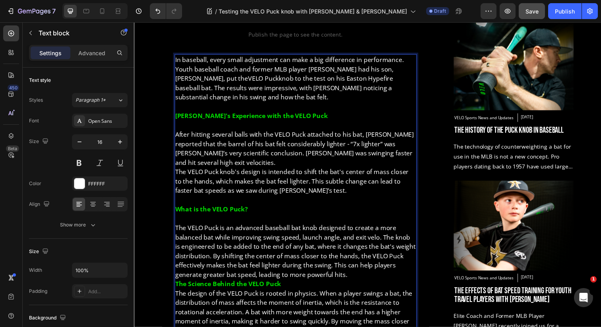
click at [360, 245] on p "The VELO Puck is an advanced baseball bat knob designed to create a more balanc…" at bounding box center [299, 251] width 246 height 67
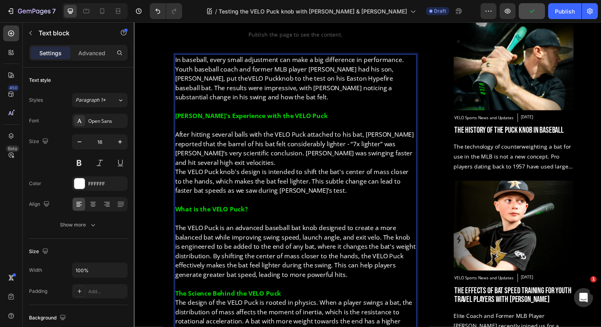
click at [317, 294] on p "The Science Behind the VELO Puck" at bounding box center [299, 299] width 246 height 10
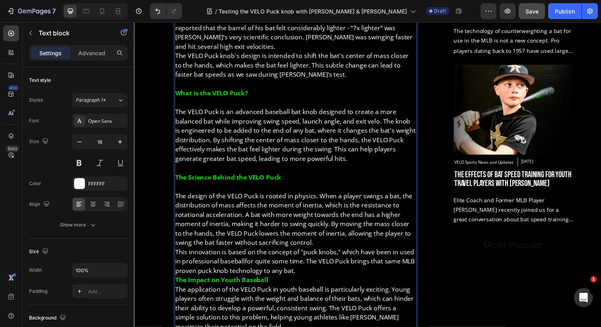
scroll to position [568, 0]
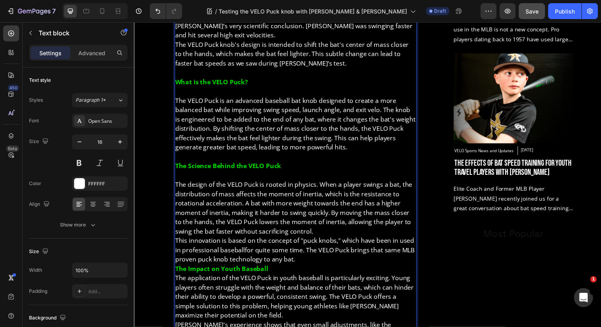
click at [308, 240] on p "This innovation is based on the concept of "puck knobs," which have been in use…" at bounding box center [299, 254] width 246 height 29
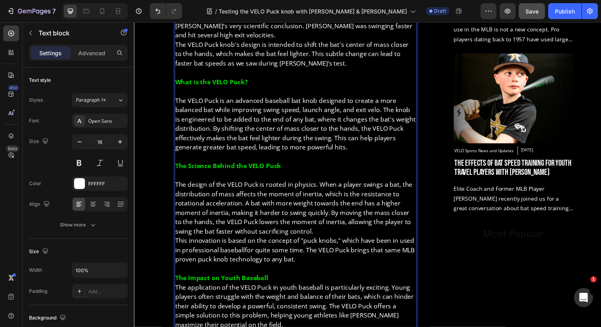
click at [291, 278] on p "The Impact on Youth Baseball" at bounding box center [299, 283] width 246 height 10
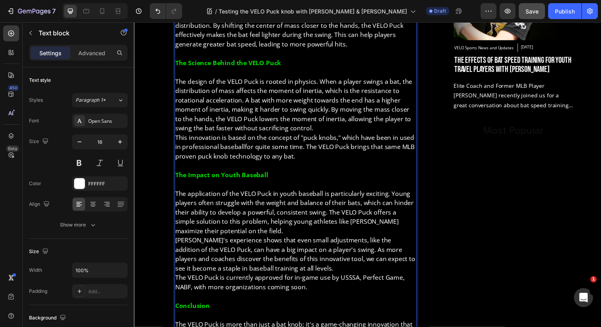
scroll to position [688, 0]
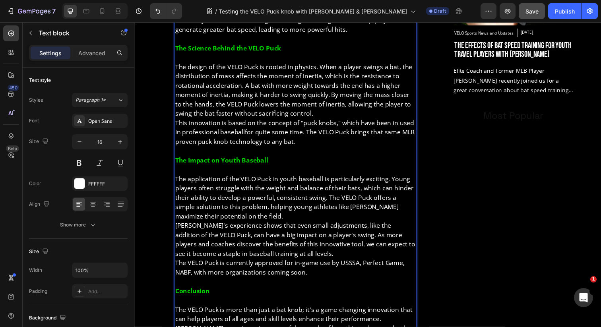
click at [254, 179] on p "The application of the VELO Puck in youth baseball is particularly exciting. Yo…" at bounding box center [299, 201] width 246 height 48
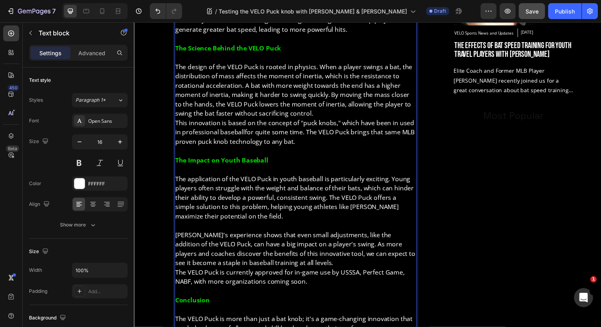
click at [321, 234] on p "[PERSON_NAME]'s experience shows that even small adjustments, like the addition…" at bounding box center [299, 253] width 246 height 38
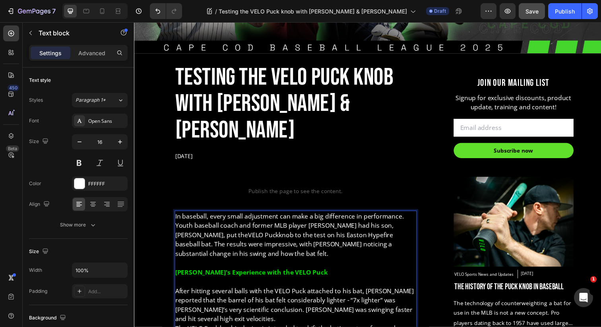
scroll to position [278, 0]
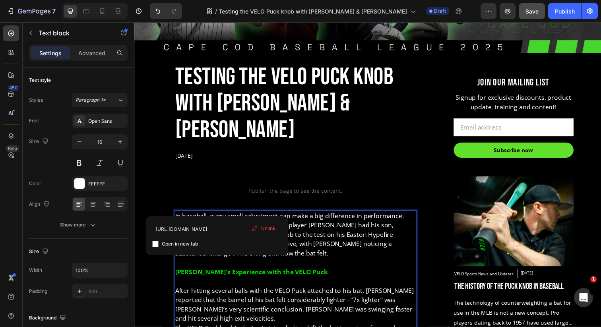
drag, startPoint x: 217, startPoint y: 213, endPoint x: 195, endPoint y: 211, distance: 22.3
click at [250, 234] on link "VELO Puck" at bounding box center [265, 238] width 31 height 9
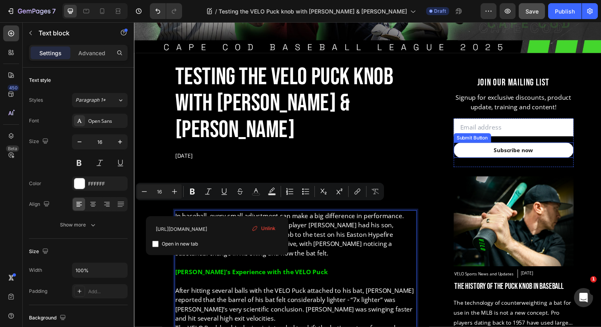
click at [483, 154] on button "Subscribe now" at bounding box center [521, 152] width 122 height 15
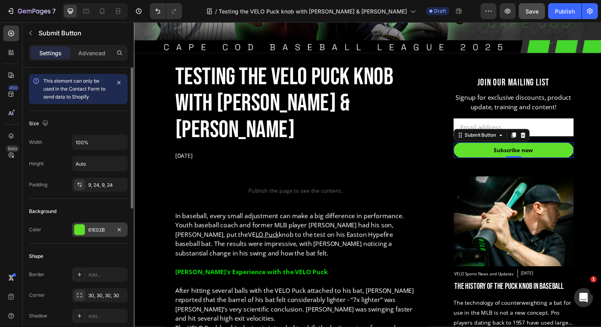
click at [85, 228] on div "61E02B" at bounding box center [100, 229] width 56 height 14
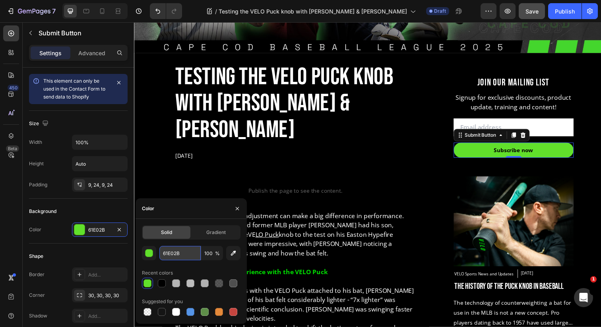
click at [178, 250] on input "61E02B" at bounding box center [179, 253] width 41 height 14
click at [333, 263] on p "Rich Text Editor. Editing area: main" at bounding box center [299, 268] width 246 height 10
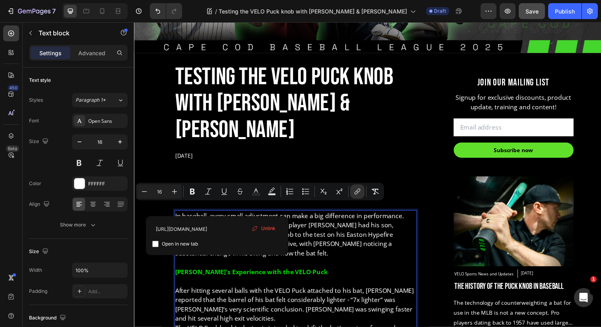
drag, startPoint x: 218, startPoint y: 211, endPoint x: 189, endPoint y: 213, distance: 29.0
click at [174, 247] on span "Open in new tab" at bounding box center [180, 244] width 36 height 10
checkbox input "true"
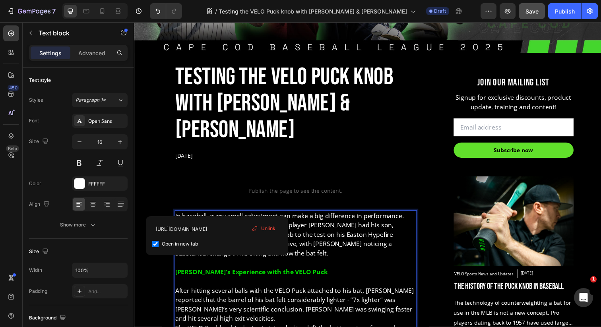
drag, startPoint x: 217, startPoint y: 213, endPoint x: 188, endPoint y: 213, distance: 29.4
click at [250, 234] on u "VELO Puck" at bounding box center [265, 238] width 31 height 9
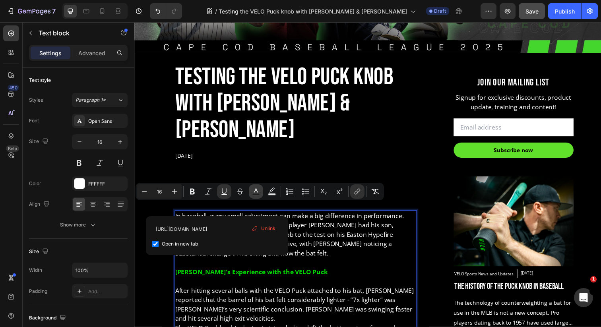
click at [255, 191] on icon "Editor contextual toolbar" at bounding box center [256, 190] width 4 height 4
type input "FFFFFF"
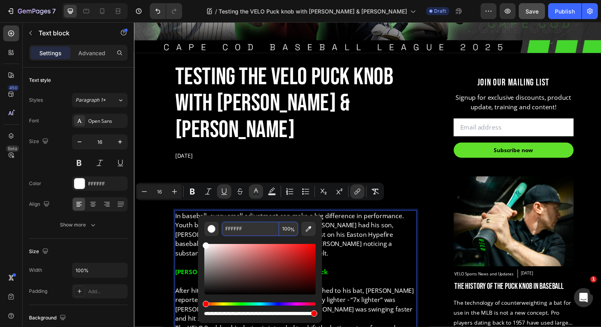
click at [238, 234] on input "FFFFFF" at bounding box center [250, 229] width 57 height 14
paste input "61E02B"
type input "61E02B"
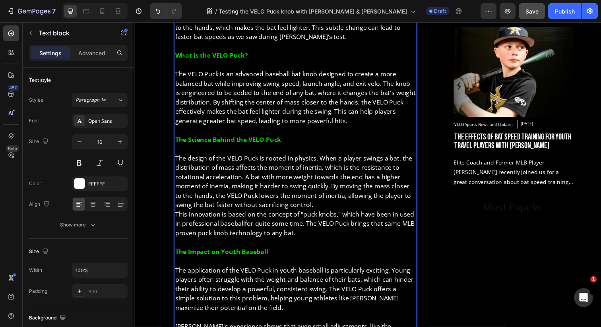
scroll to position [599, 0]
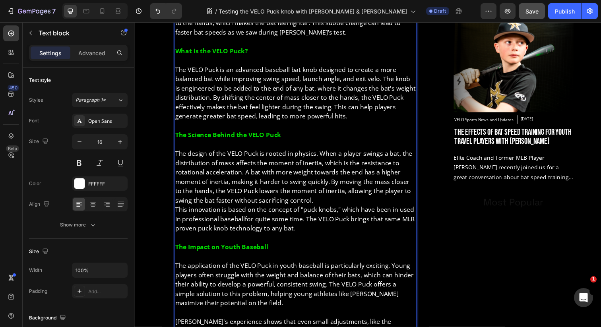
click at [299, 218] on link "for quite some time" at bounding box center [276, 222] width 59 height 9
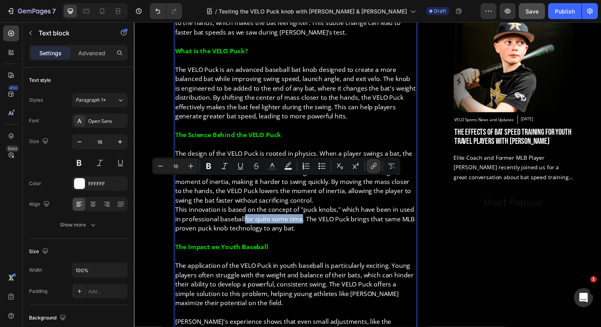
drag, startPoint x: 305, startPoint y: 186, endPoint x: 247, endPoint y: 185, distance: 58.0
click at [247, 218] on link "for quite some time" at bounding box center [276, 222] width 59 height 9
click at [371, 165] on icon "Editor contextual toolbar" at bounding box center [373, 166] width 8 height 8
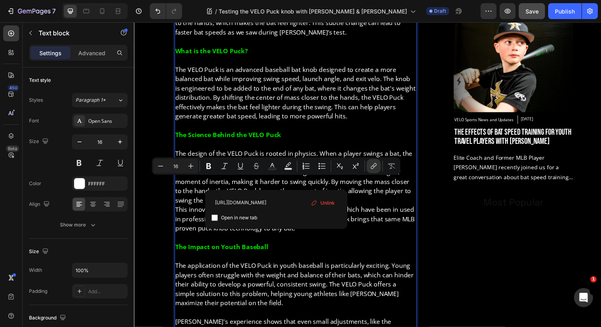
scroll to position [0, 0]
click at [249, 219] on span "Open in new tab" at bounding box center [239, 218] width 36 height 10
checkbox input "true"
click at [245, 133] on strong "The Science Behind the VELO Puck" at bounding box center [230, 137] width 108 height 9
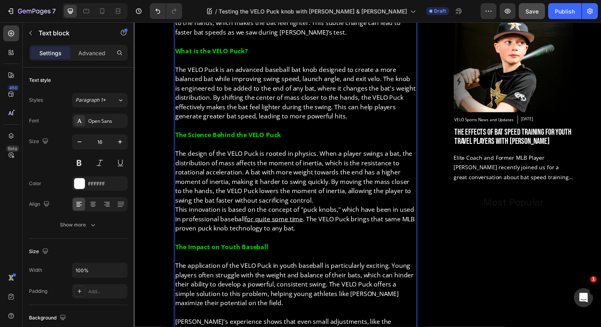
click at [243, 133] on strong "The Science Behind the VELO Puck" at bounding box center [230, 137] width 108 height 9
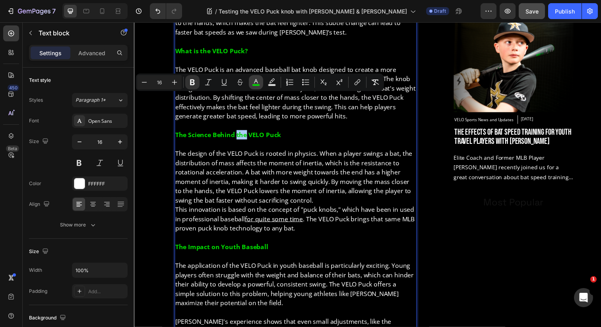
click at [255, 83] on icon "Editor contextual toolbar" at bounding box center [256, 82] width 8 height 8
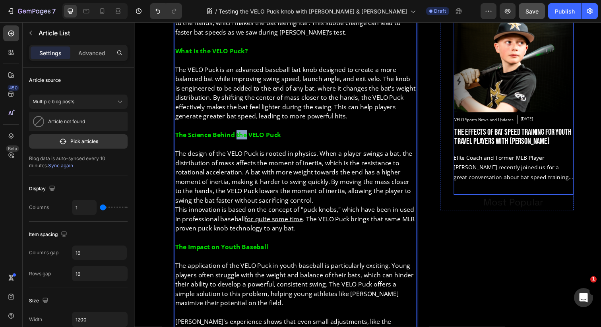
click at [469, 194] on div "Article Image VELO Sports News and Updates Article Category [DATE] Article Date…" at bounding box center [521, 29] width 122 height 340
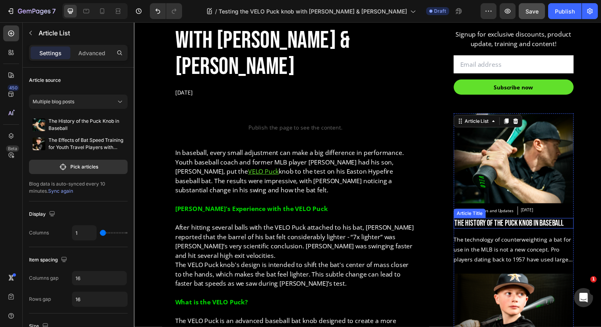
scroll to position [297, 0]
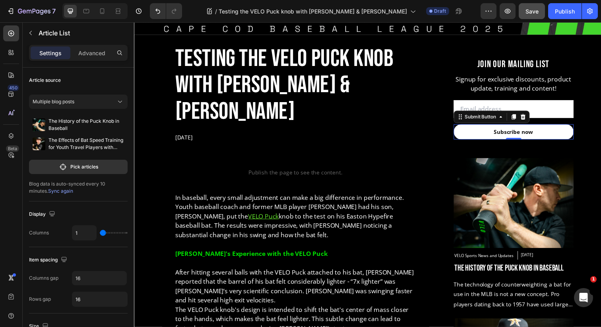
click at [474, 136] on button "Subscribe now" at bounding box center [521, 133] width 122 height 15
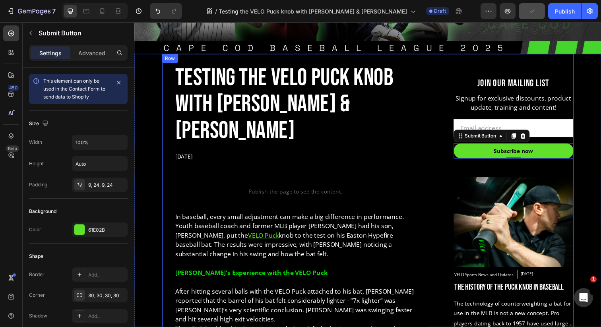
scroll to position [275, 0]
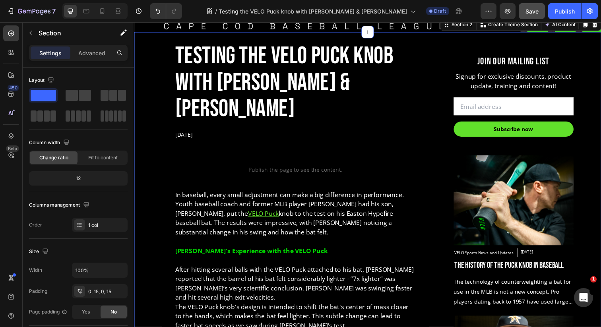
scroll to position [309, 0]
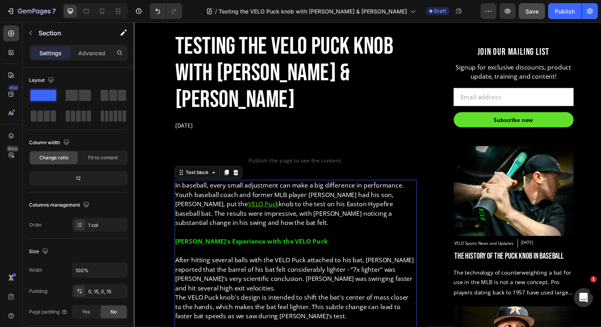
click at [269, 242] on strong "[PERSON_NAME]'s Experience with the VELO Puck" at bounding box center [254, 246] width 156 height 9
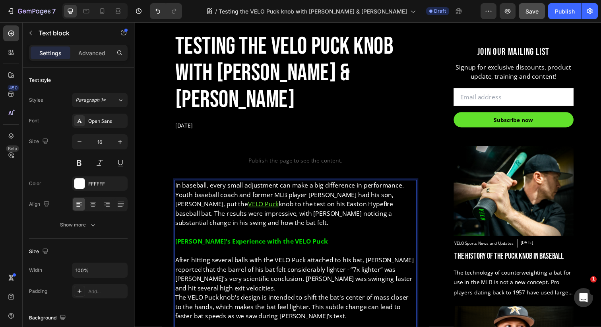
click at [269, 242] on strong "[PERSON_NAME]'s Experience with the VELO Puck" at bounding box center [254, 246] width 156 height 9
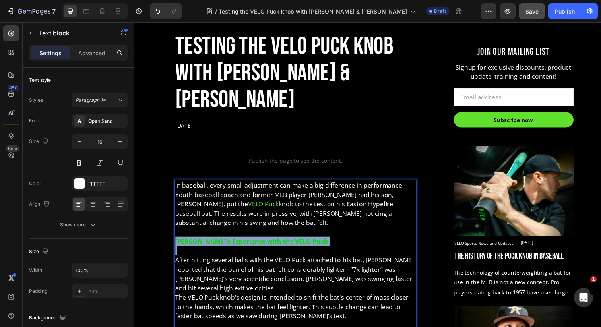
click at [269, 242] on strong "[PERSON_NAME]'s Experience with the VELO Puck" at bounding box center [254, 246] width 156 height 9
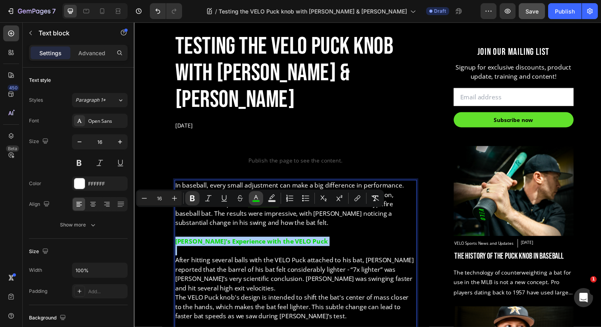
click at [253, 197] on icon "Editor contextual toolbar" at bounding box center [256, 198] width 8 height 8
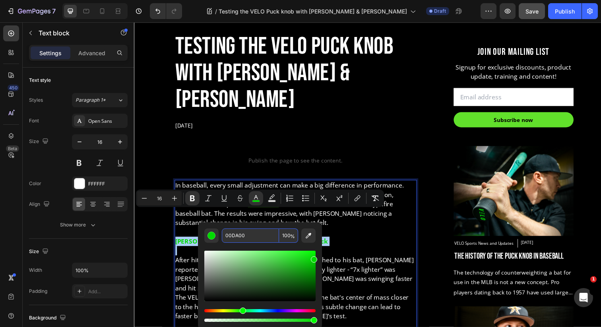
click at [231, 230] on input "00DA00" at bounding box center [250, 235] width 57 height 14
click at [250, 203] on u "VELO Puck" at bounding box center [265, 207] width 31 height 9
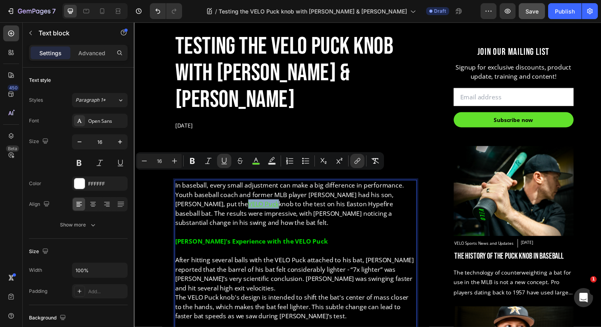
drag, startPoint x: 218, startPoint y: 181, endPoint x: 189, endPoint y: 183, distance: 29.1
click at [250, 203] on u "VELO Puck" at bounding box center [265, 207] width 31 height 9
click at [253, 160] on icon "Editor contextual toolbar" at bounding box center [256, 161] width 8 height 8
type input "61E02B"
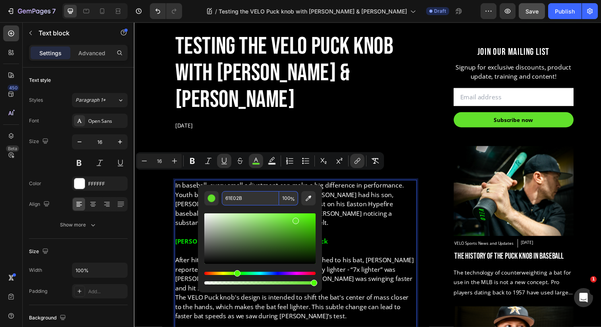
click at [244, 199] on input "61E02B" at bounding box center [250, 198] width 57 height 14
paste input "00DA00"
type input "00DA00"
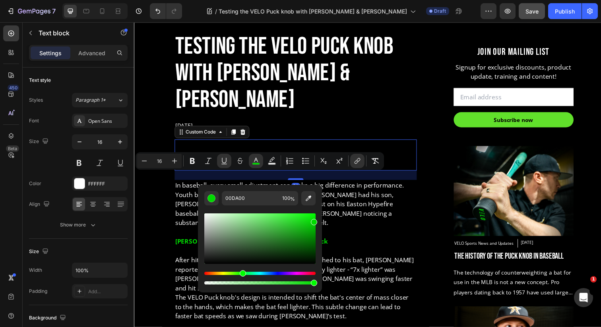
click at [199, 159] on span "Publish the page to see the content." at bounding box center [298, 163] width 247 height 8
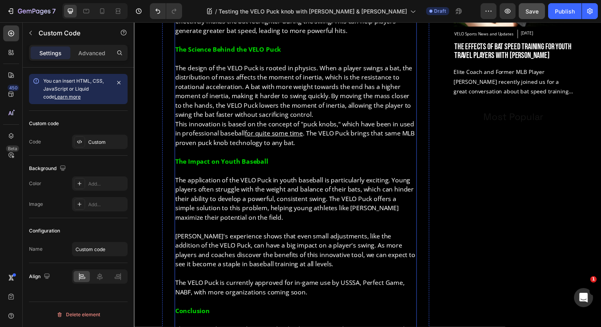
scroll to position [679, 0]
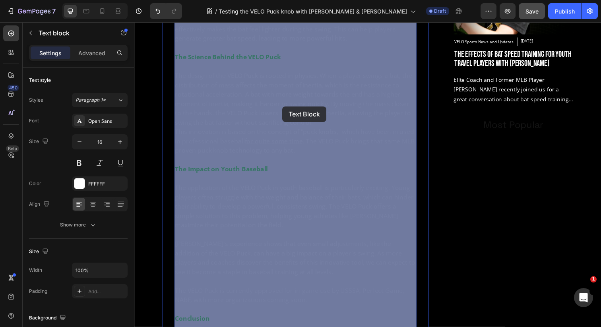
drag, startPoint x: 305, startPoint y: 107, endPoint x: 285, endPoint y: 108, distance: 20.3
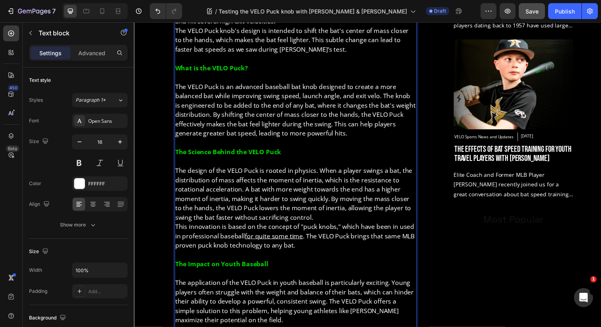
scroll to position [587, 0]
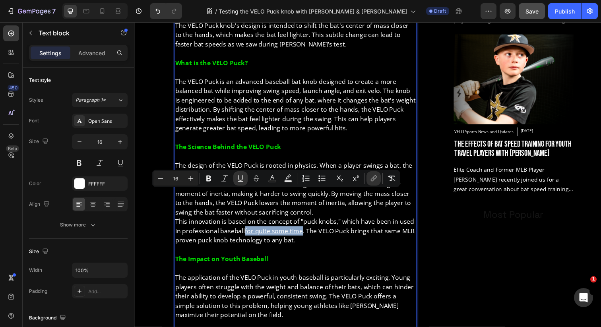
drag, startPoint x: 248, startPoint y: 198, endPoint x: 305, endPoint y: 198, distance: 57.6
click at [305, 231] on u "for quite some time" at bounding box center [276, 235] width 59 height 9
click at [271, 182] on button "Text Color" at bounding box center [272, 178] width 14 height 14
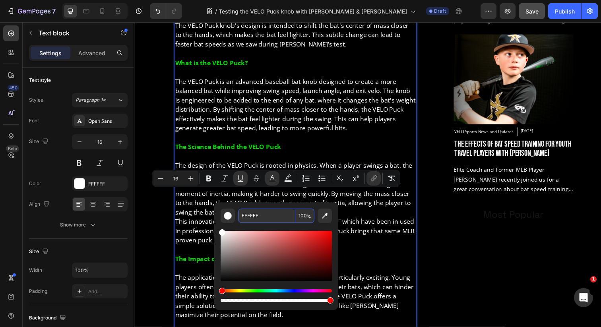
click at [263, 216] on input "FFFFFF" at bounding box center [266, 216] width 57 height 14
paste input "00DA00"
type input "00DA00"
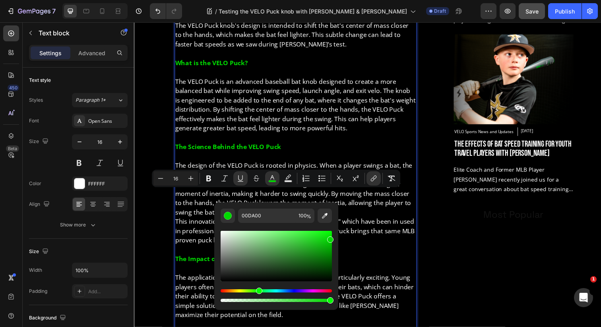
click at [403, 269] on p "Rich Text Editor. Editing area: main" at bounding box center [299, 274] width 246 height 10
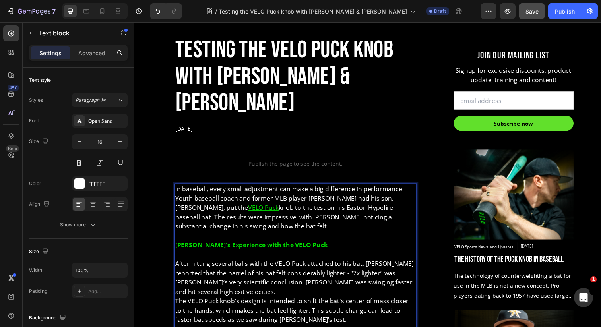
scroll to position [297, 0]
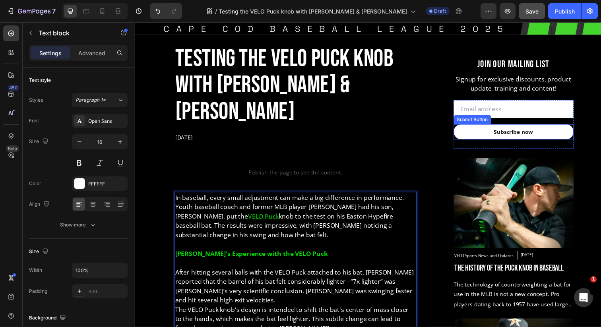
click at [472, 140] on button "Subscribe now" at bounding box center [521, 133] width 122 height 15
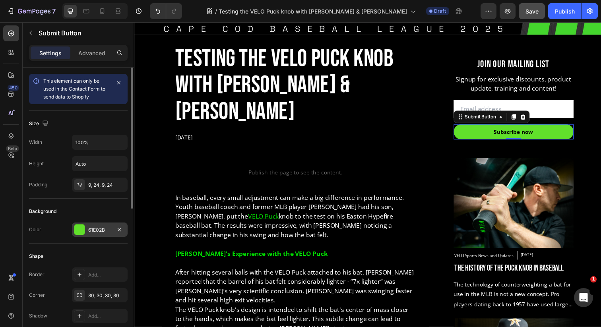
click at [90, 234] on div "61E02B" at bounding box center [100, 229] width 56 height 14
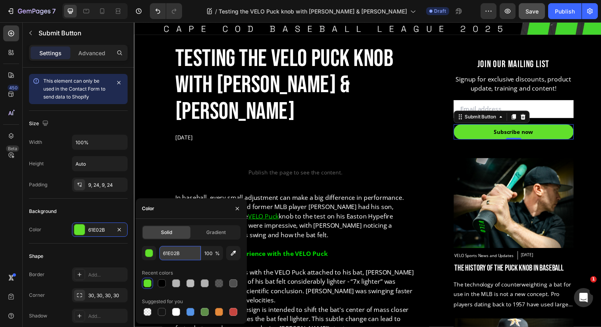
click at [172, 259] on input "61E02B" at bounding box center [179, 253] width 41 height 14
paste input "00DA00"
type input "00DA00"
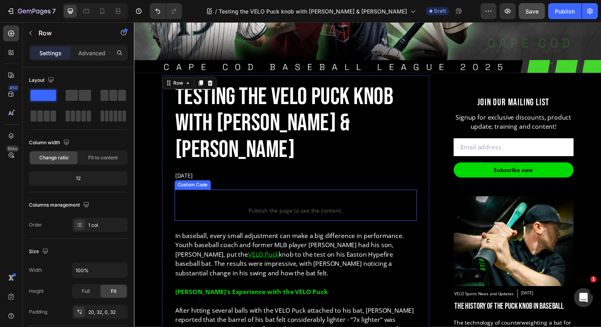
scroll to position [265, 0]
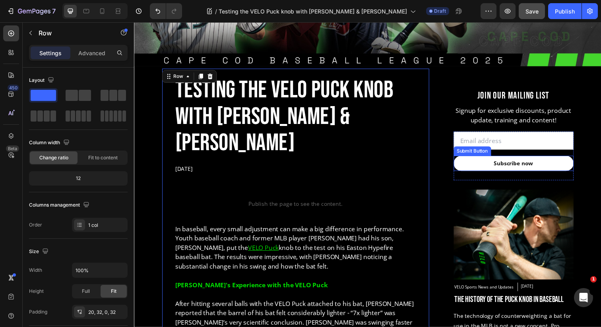
click at [474, 167] on button "Subscribe now" at bounding box center [521, 166] width 122 height 15
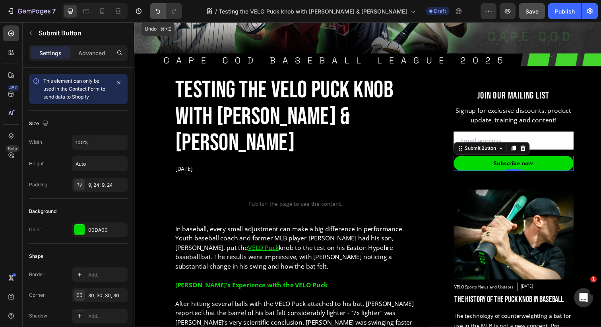
click at [157, 11] on icon "Undo/Redo" at bounding box center [158, 11] width 8 height 8
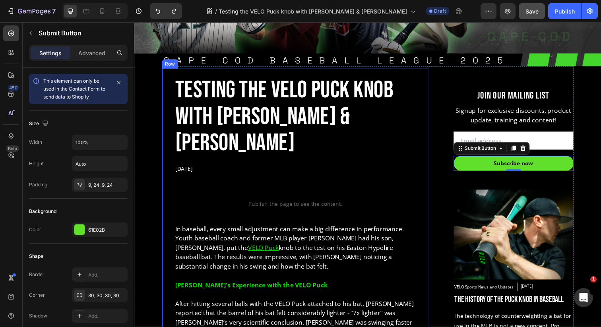
click at [421, 168] on p "[DATE]" at bounding box center [299, 172] width 246 height 8
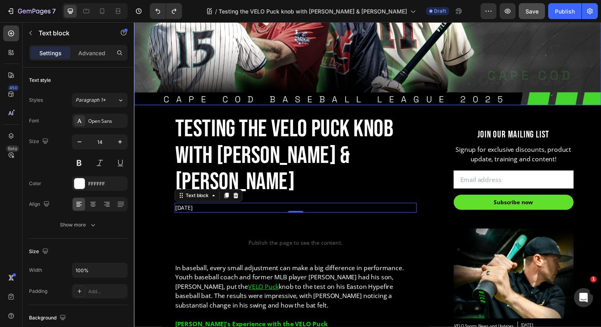
scroll to position [231, 0]
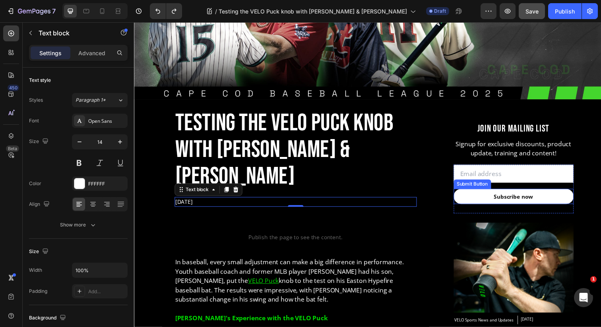
click at [472, 199] on button "Subscribe now" at bounding box center [521, 199] width 122 height 15
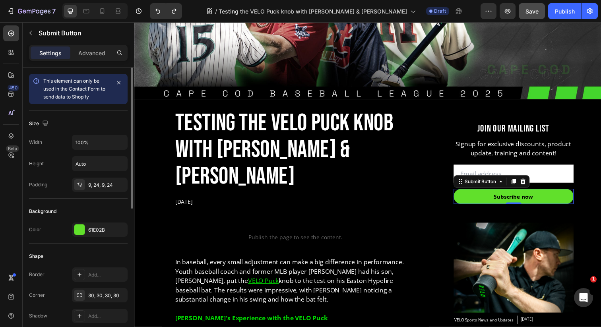
click at [95, 237] on div "Background Color 61E02B" at bounding box center [78, 221] width 99 height 45
click at [97, 232] on div "61E02B" at bounding box center [99, 229] width 23 height 7
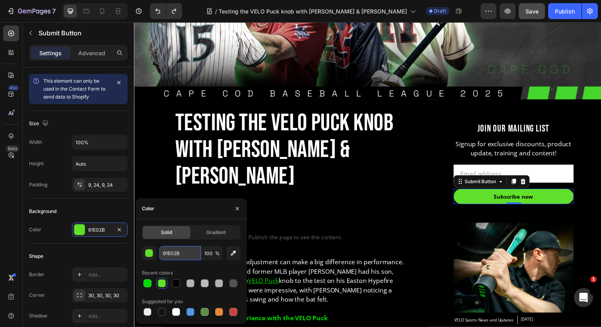
click at [179, 251] on input "61E02B" at bounding box center [179, 253] width 41 height 14
paste input "00d900"
type input "00d900"
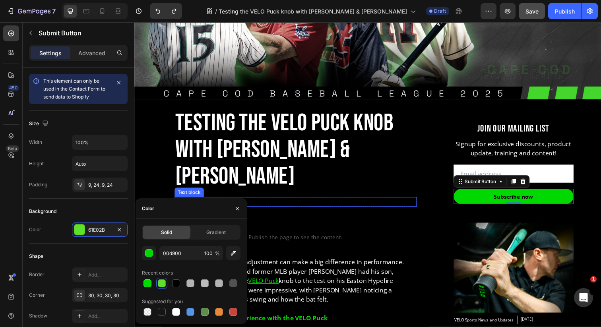
click at [416, 201] on p "[DATE]" at bounding box center [299, 205] width 246 height 8
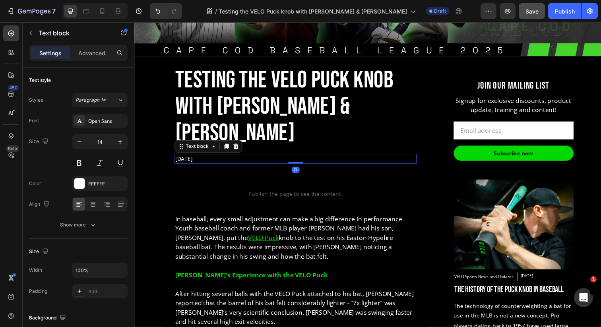
scroll to position [285, 0]
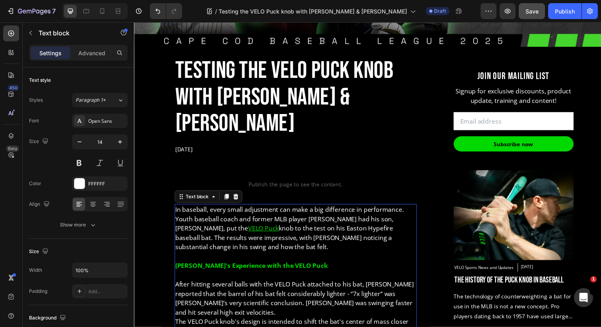
click at [250, 228] on u "VELO Puck" at bounding box center [265, 232] width 31 height 9
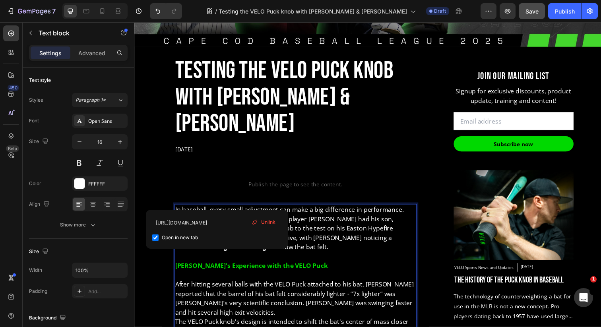
drag, startPoint x: 218, startPoint y: 206, endPoint x: 189, endPoint y: 206, distance: 29.8
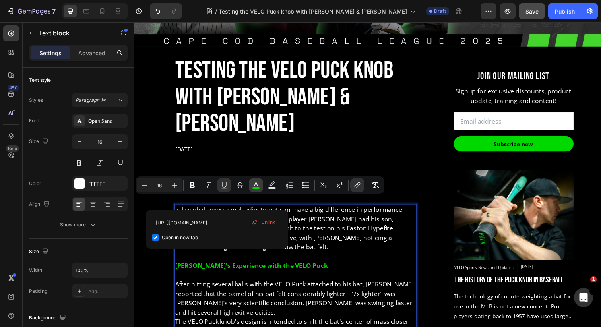
click at [255, 183] on icon "Editor contextual toolbar" at bounding box center [256, 184] width 4 height 4
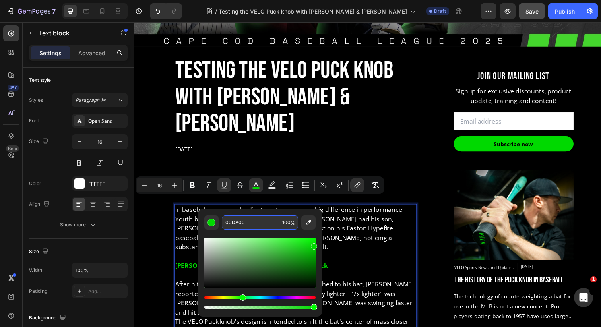
click at [259, 225] on input "00DA00" at bounding box center [250, 222] width 57 height 14
paste input "d9"
type input "00D900"
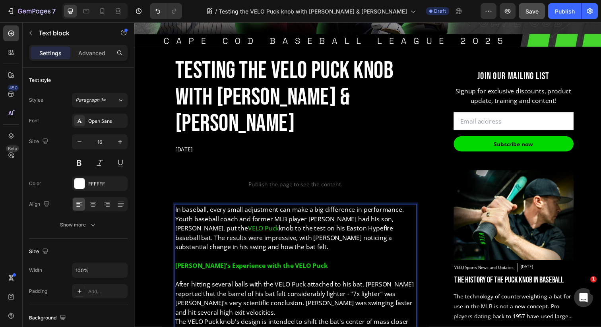
click at [373, 224] on p "In baseball, every small adjustment can make a big difference in performance. Y…" at bounding box center [299, 233] width 246 height 48
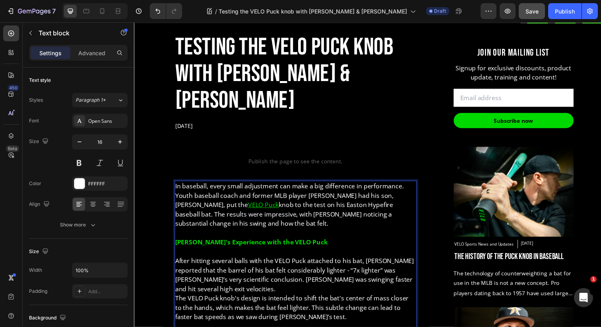
scroll to position [309, 0]
click at [274, 242] on strong "[PERSON_NAME]'s Experience with the VELO Puck" at bounding box center [254, 246] width 156 height 9
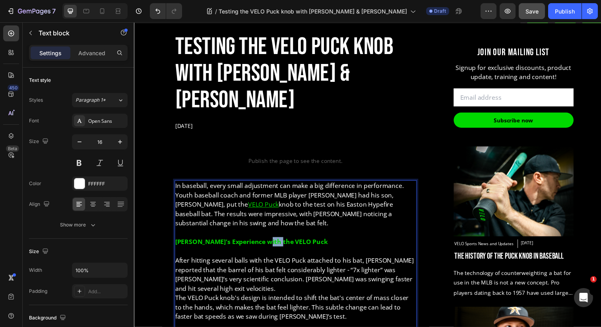
click at [274, 242] on strong "[PERSON_NAME]'s Experience with the VELO Puck" at bounding box center [254, 246] width 156 height 9
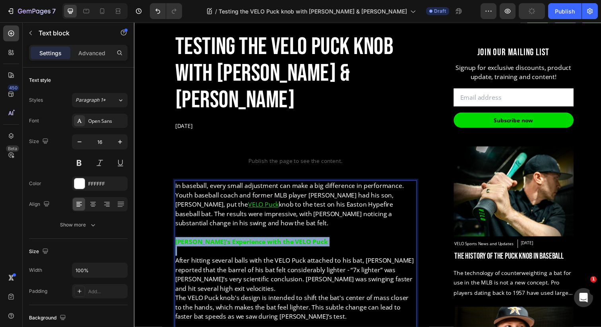
click at [274, 242] on strong "[PERSON_NAME]'s Experience with the VELO Puck" at bounding box center [254, 246] width 156 height 9
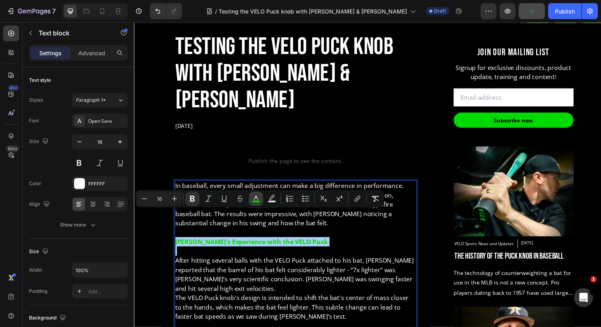
click at [255, 201] on rect "Editor contextual toolbar" at bounding box center [256, 202] width 8 height 2
type input "00DA00"
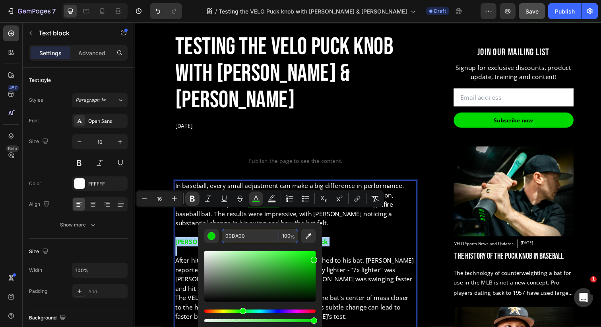
click at [244, 238] on input "00DA00" at bounding box center [250, 236] width 57 height 14
paste input "d9"
type input "00D900"
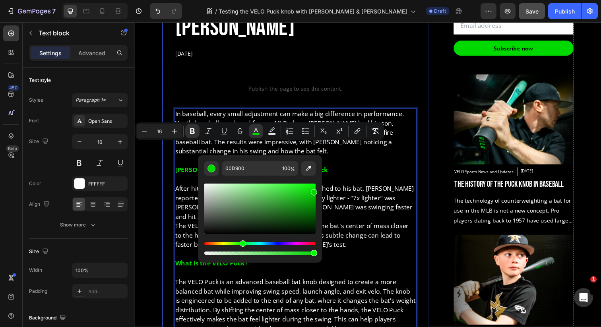
scroll to position [388, 0]
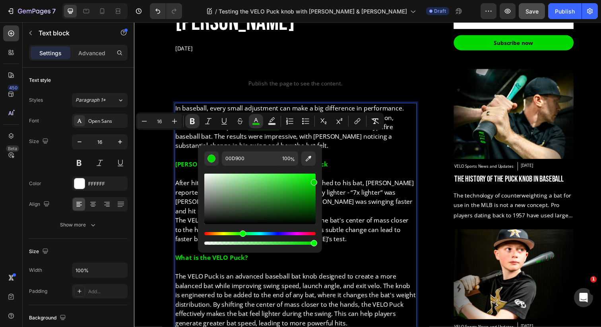
click at [381, 258] on p "What is the VELO Puck?" at bounding box center [299, 263] width 246 height 10
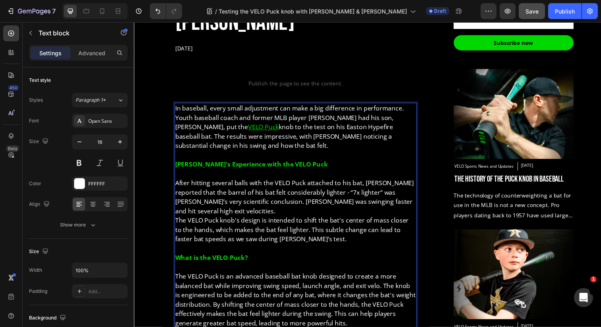
click at [229, 258] on strong "What is the VELO Puck?" at bounding box center [213, 262] width 74 height 9
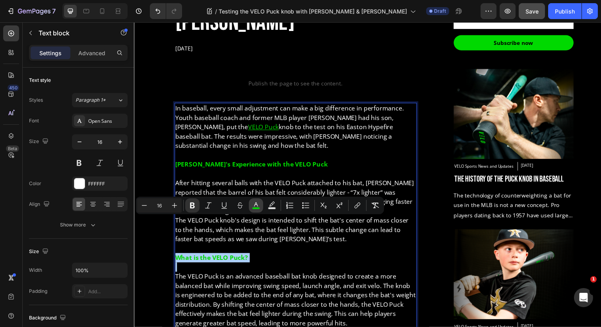
click at [254, 204] on icon "Editor contextual toolbar" at bounding box center [256, 205] width 8 height 8
type input "00DA00"
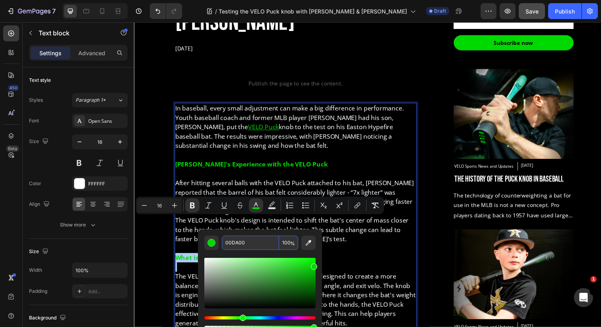
click at [227, 242] on input "00DA00" at bounding box center [250, 243] width 57 height 14
paste input "d9"
type input "00D900"
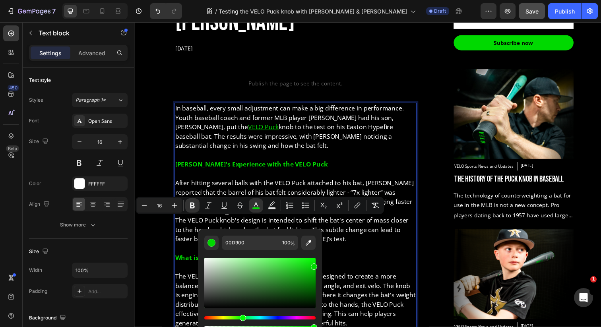
click at [352, 267] on p "The VELO Puck is an advanced baseball bat knob designed to create a more balanc…" at bounding box center [299, 300] width 246 height 67
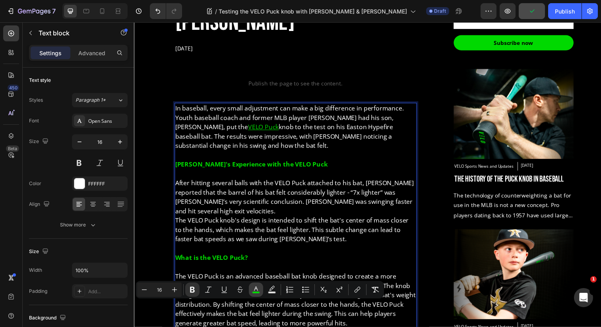
click at [253, 286] on icon "Editor contextual toolbar" at bounding box center [256, 290] width 8 height 8
type input "00DA00"
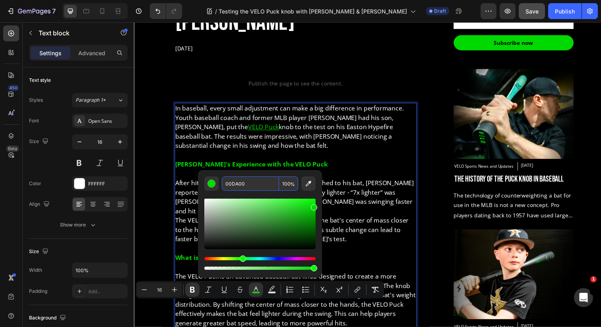
click at [244, 180] on input "00DA00" at bounding box center [250, 183] width 57 height 14
paste input "d9"
type input "00D900"
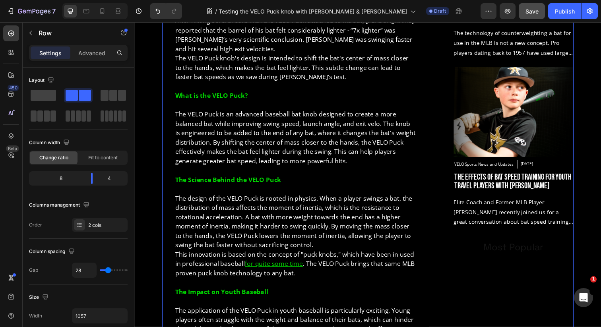
scroll to position [556, 0]
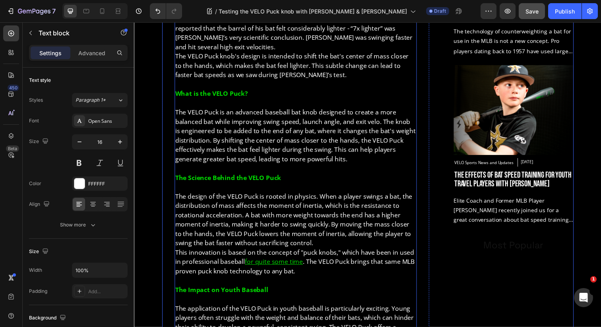
click at [273, 262] on u "for quite some time" at bounding box center [276, 266] width 59 height 9
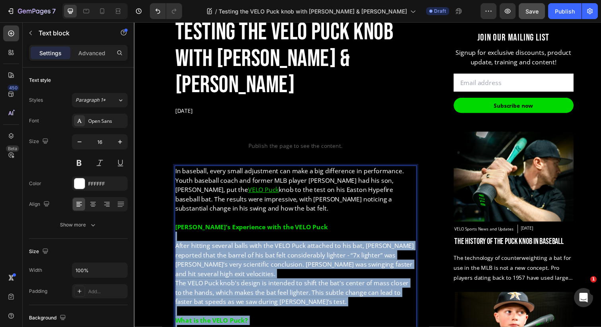
drag, startPoint x: 248, startPoint y: 230, endPoint x: 257, endPoint y: 231, distance: 9.1
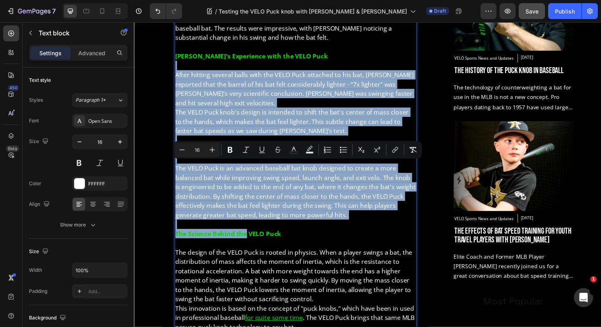
scroll to position [536, 0]
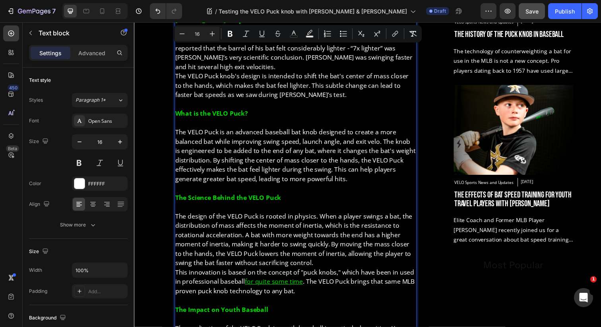
click at [275, 273] on p "This innovation is based on the concept of "puck knobs," which have been in use…" at bounding box center [299, 287] width 246 height 29
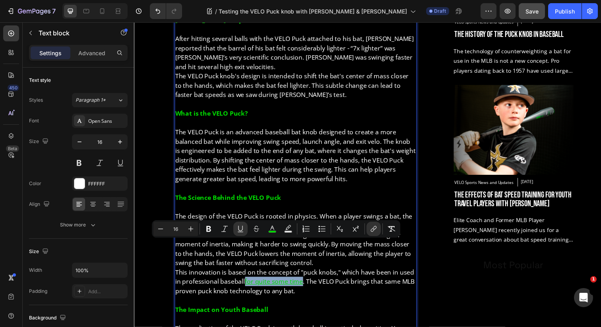
drag, startPoint x: 247, startPoint y: 250, endPoint x: 305, endPoint y: 253, distance: 58.0
click at [305, 273] on p "This innovation is based on the concept of "puck knobs," which have been in use…" at bounding box center [299, 287] width 246 height 29
click at [273, 228] on icon "Editor contextual toolbar" at bounding box center [272, 228] width 4 height 4
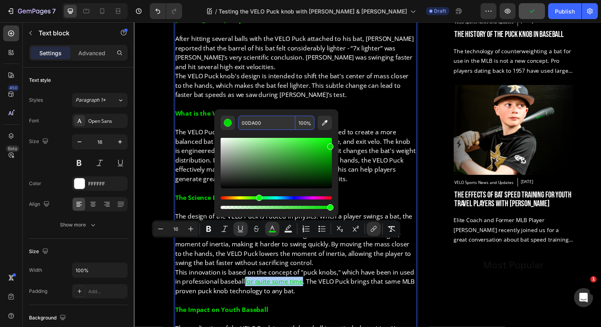
click at [272, 123] on input "00DA00" at bounding box center [266, 123] width 57 height 14
paste input "d9"
type input "00D900"
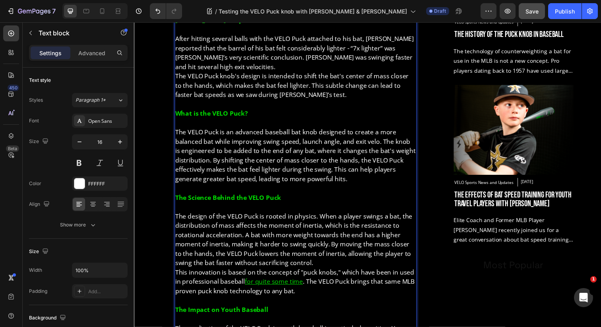
click at [227, 311] on p "The Impact on Youth Baseball" at bounding box center [299, 316] width 246 height 10
click at [225, 311] on strong "The Impact on Youth Baseball" at bounding box center [223, 315] width 95 height 9
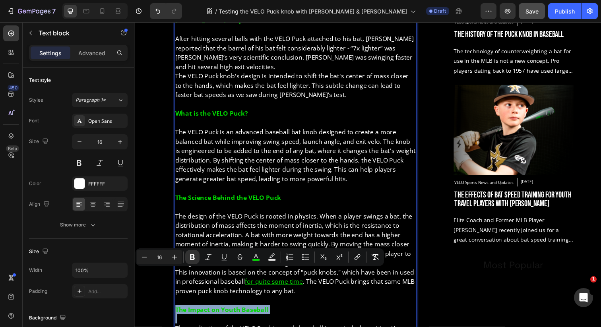
click at [225, 311] on strong "The Impact on Youth Baseball" at bounding box center [223, 315] width 95 height 9
click at [257, 259] on rect "Editor contextual toolbar" at bounding box center [256, 260] width 8 height 2
type input "00DA00"
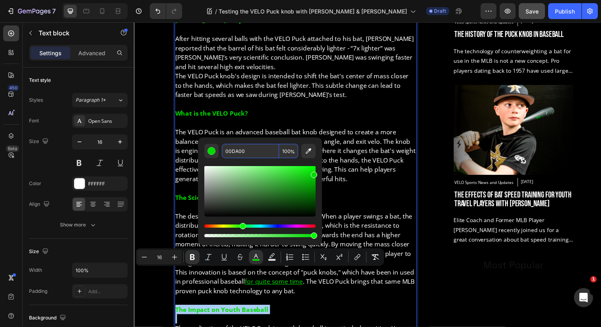
click at [260, 152] on input "00DA00" at bounding box center [250, 151] width 57 height 14
paste input "d9"
type input "00D900"
click at [350, 311] on p "The Impact on Youth Baseball" at bounding box center [299, 316] width 246 height 10
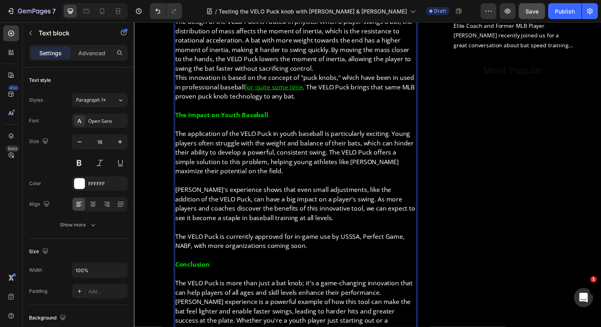
scroll to position [738, 0]
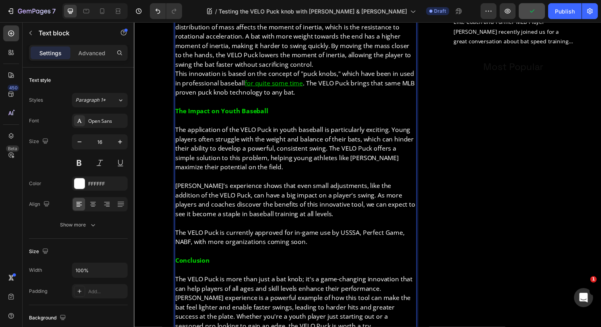
click at [200, 261] on strong "Conclusion" at bounding box center [193, 265] width 35 height 9
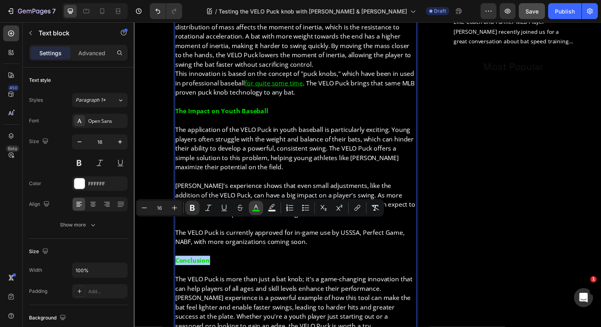
click at [252, 213] on button "color" at bounding box center [256, 208] width 14 height 14
type input "00DA00"
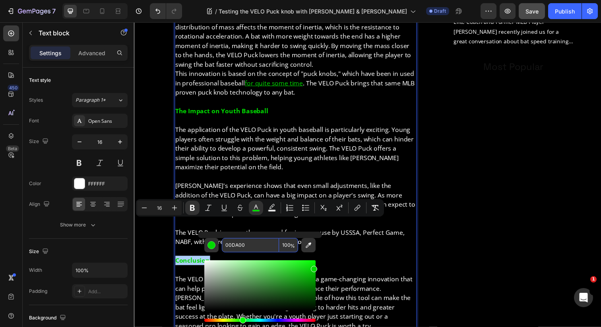
click at [240, 244] on input "00DA00" at bounding box center [250, 245] width 57 height 14
paste input "d9"
type input "00D900"
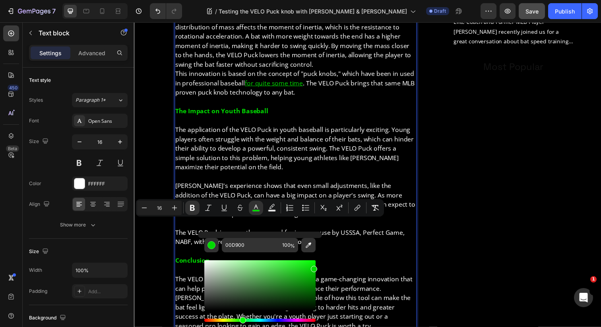
click at [355, 270] on p "The VELO Puck is more than just a bat knob; it's a game-changing innovation tha…" at bounding box center [299, 303] width 246 height 67
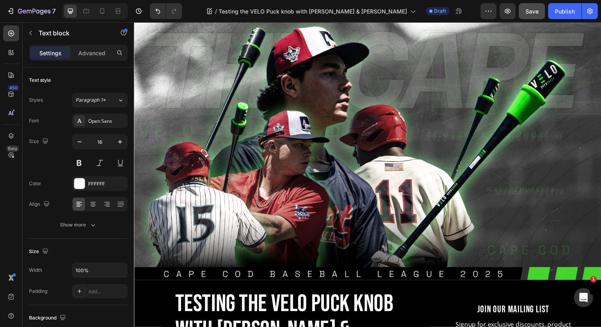
scroll to position [45, 0]
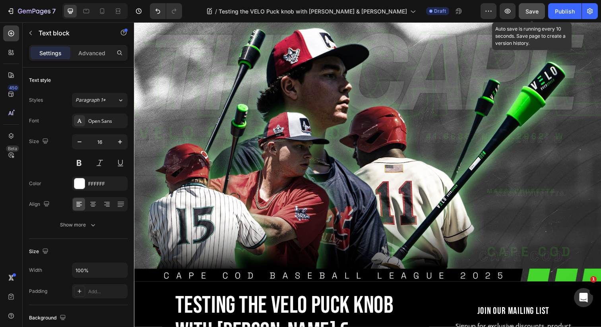
click at [526, 11] on span "Save" at bounding box center [531, 11] width 13 height 7
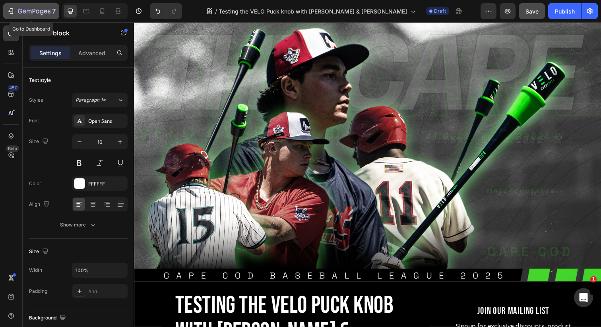
click at [35, 12] on icon "button" at bounding box center [34, 11] width 33 height 7
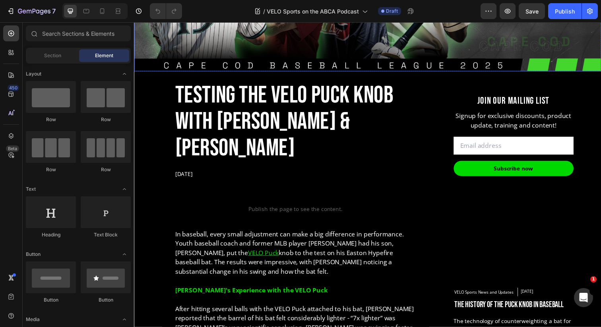
scroll to position [263, 0]
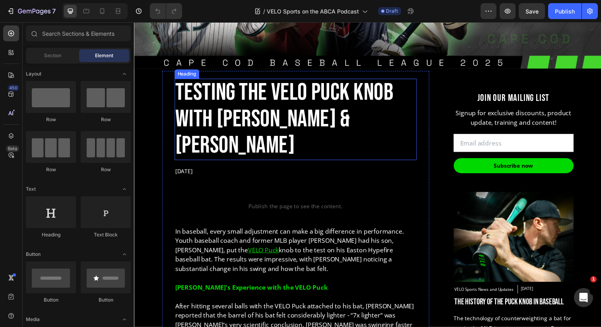
click at [255, 124] on h2 "Testing the VELO Puck knob with [PERSON_NAME] & [PERSON_NAME]" at bounding box center [298, 121] width 247 height 83
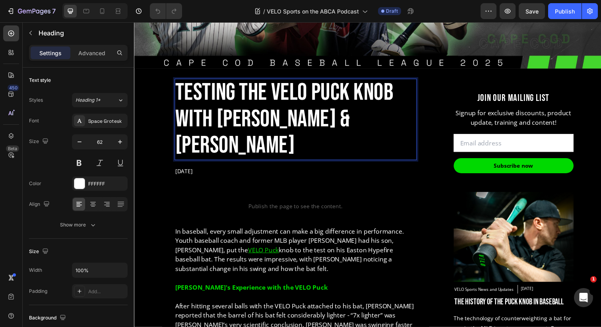
click at [255, 124] on h2 "Testing the VELO Puck knob with [PERSON_NAME] & [PERSON_NAME]" at bounding box center [298, 121] width 247 height 83
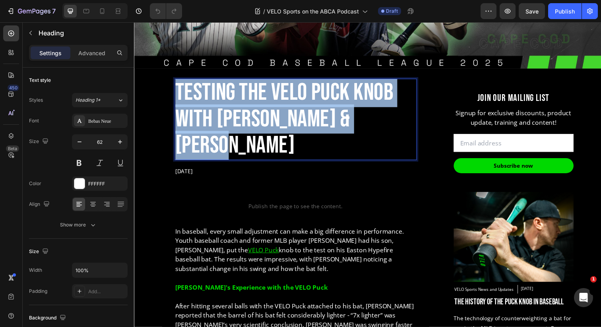
click at [255, 124] on p "Testing the VELO Puck knob with [PERSON_NAME] & [PERSON_NAME]" at bounding box center [299, 121] width 246 height 81
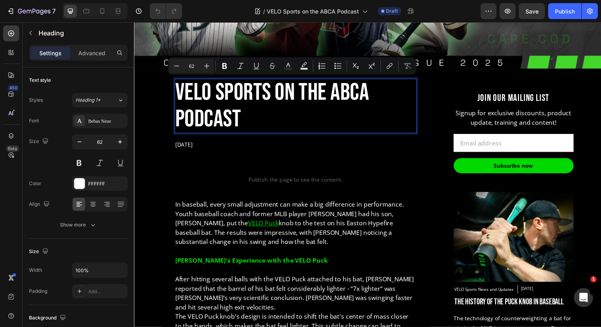
scroll to position [0, 0]
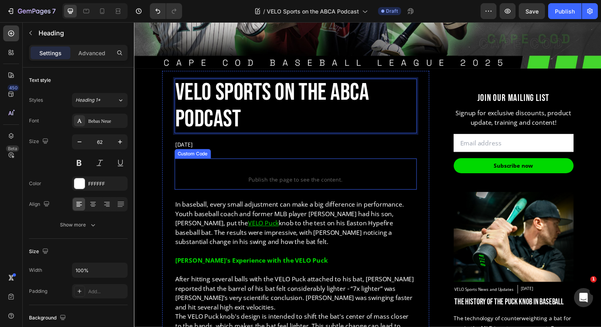
click at [301, 182] on span "Publish the page to see the content." at bounding box center [298, 183] width 247 height 8
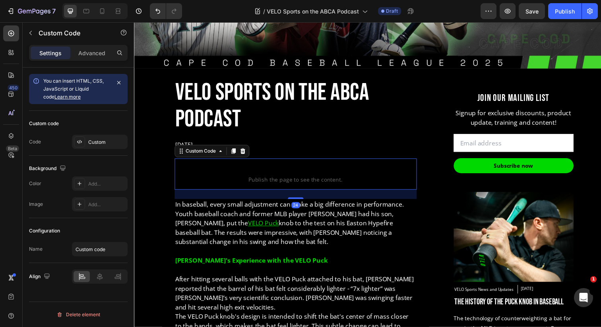
click at [301, 182] on span "Publish the page to see the content." at bounding box center [298, 183] width 247 height 8
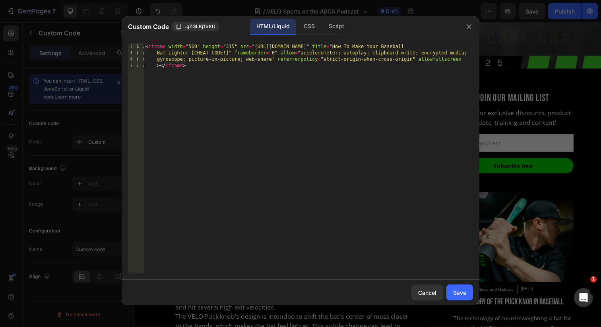
type textarea "<iframe width="560" height="315" src="[URL][DOMAIN_NAME]" title="How To Make Yo…"
click at [227, 78] on div "< iframe width = "560" height = "315" src = "[URL][DOMAIN_NAME]" title = "How T…" at bounding box center [308, 183] width 329 height 281
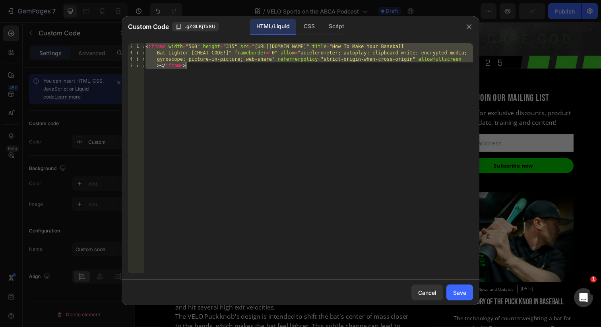
click at [256, 107] on div "< iframe width = "560" height = "315" src = "[URL][DOMAIN_NAME]" title = "How T…" at bounding box center [308, 183] width 329 height 281
drag, startPoint x: 189, startPoint y: 65, endPoint x: 141, endPoint y: 41, distance: 54.2
click at [141, 41] on div "<iframe width="560" height="315" src="[URL][DOMAIN_NAME]" title="How To Make Yo…" at bounding box center [301, 158] width 358 height 243
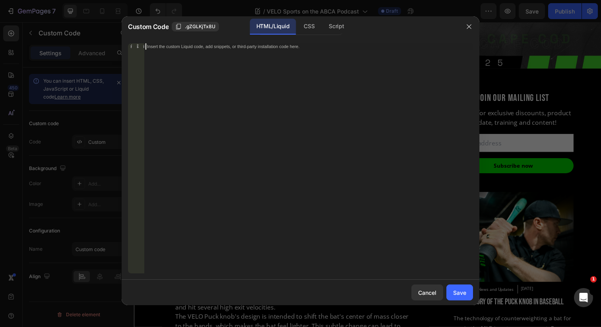
click at [168, 46] on div "Insert the custom Liquid code, add snippets, or third-party installation code h…" at bounding box center [292, 47] width 290 height 6
click at [468, 29] on icon "button" at bounding box center [469, 26] width 6 height 6
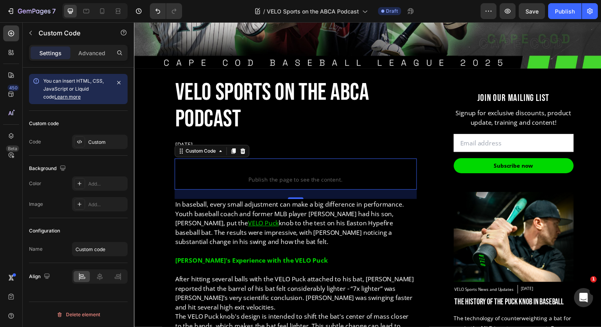
click at [233, 180] on span "Publish the page to see the content." at bounding box center [298, 183] width 247 height 8
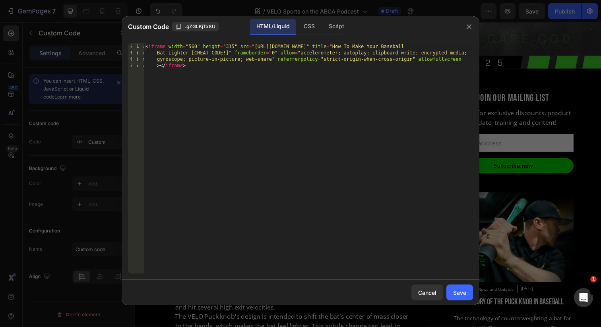
type textarea "<iframe width="560" height="315" src="[URL][DOMAIN_NAME]" title="How To Make Yo…"
click at [229, 77] on div "< iframe width = "560" height = "315" src = "[URL][DOMAIN_NAME]" title = "How T…" at bounding box center [308, 183] width 329 height 281
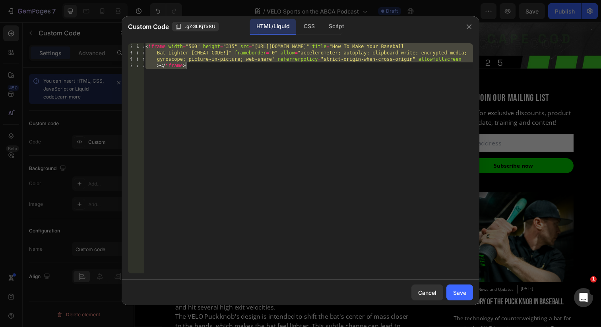
paste textarea
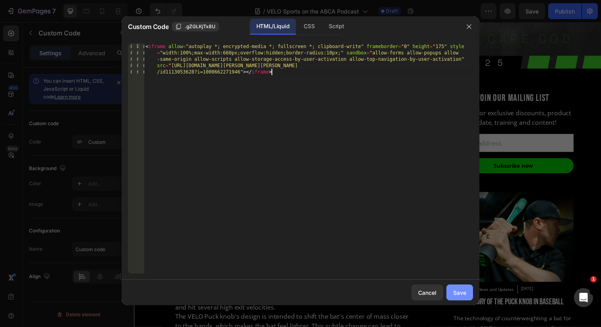
click at [455, 295] on div "Save" at bounding box center [459, 292] width 13 height 8
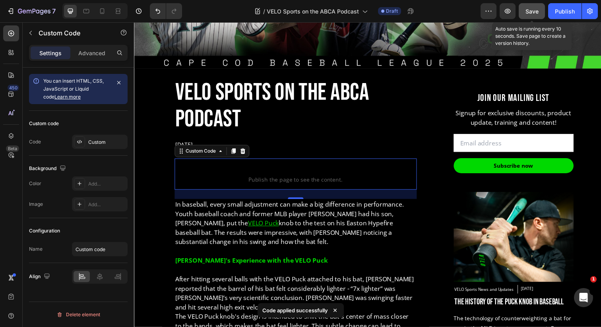
click at [536, 12] on span "Save" at bounding box center [531, 11] width 13 height 7
click at [506, 16] on button "button" at bounding box center [507, 11] width 16 height 16
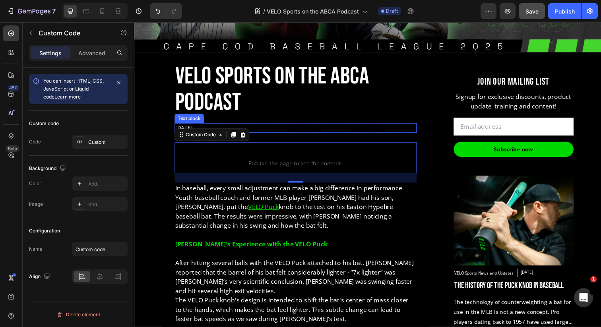
scroll to position [282, 0]
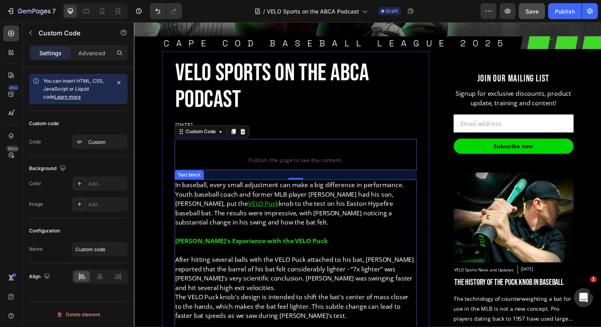
click at [232, 263] on p "After hitting several balls with the VELO Puck attached to his bat, [PERSON_NAM…" at bounding box center [299, 279] width 246 height 38
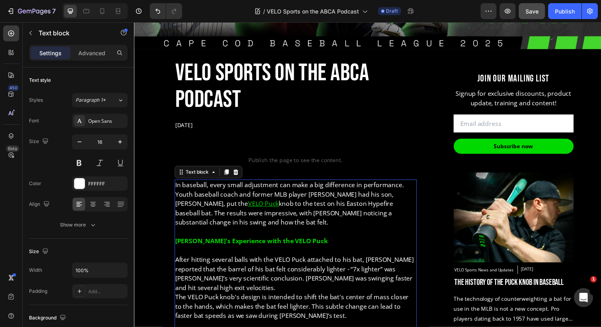
click at [232, 263] on p "After hitting several balls with the VELO Puck attached to his bat, [PERSON_NAM…" at bounding box center [299, 279] width 246 height 38
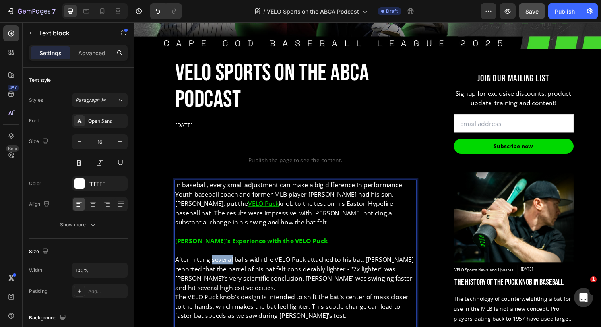
click at [232, 263] on p "After hitting several balls with the VELO Puck attached to his bat, [PERSON_NAM…" at bounding box center [299, 279] width 246 height 38
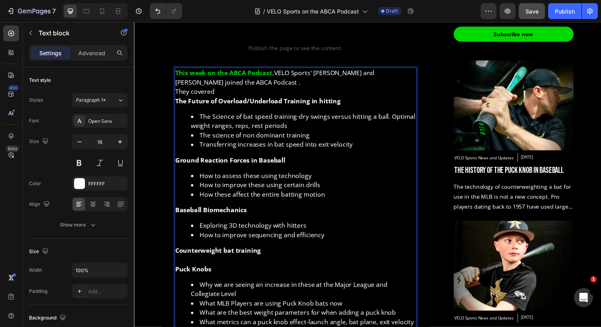
scroll to position [404, 0]
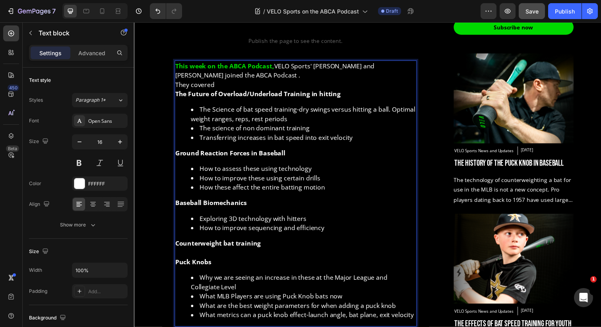
click at [257, 86] on p "They covered" at bounding box center [299, 86] width 246 height 10
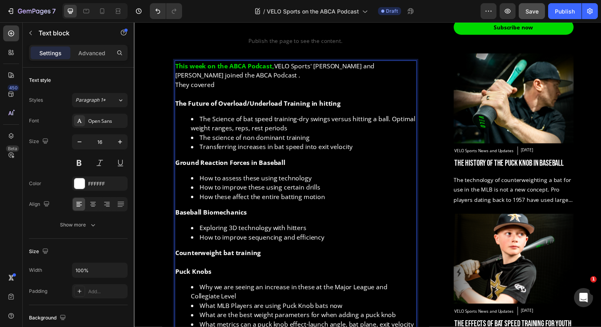
click at [288, 76] on p "This week on the ABCA Podcast, VELO Sports' [PERSON_NAME] and [PERSON_NAME] joi…" at bounding box center [299, 71] width 246 height 19
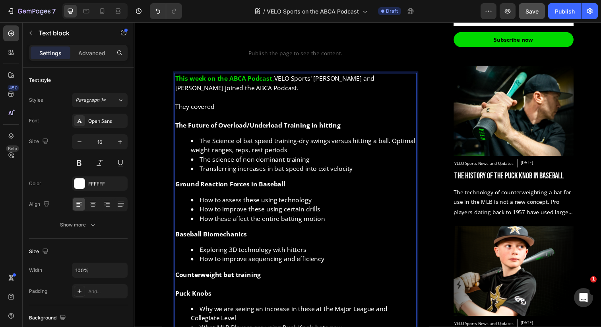
scroll to position [378, 0]
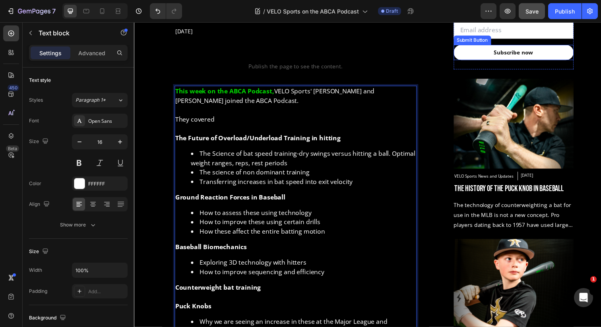
click at [483, 54] on button "Subscribe now" at bounding box center [521, 52] width 122 height 15
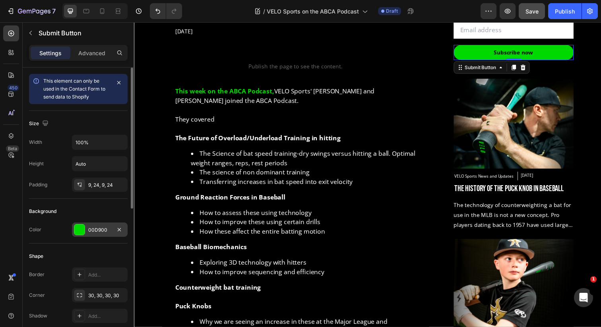
click at [102, 228] on div "00D900" at bounding box center [99, 229] width 23 height 7
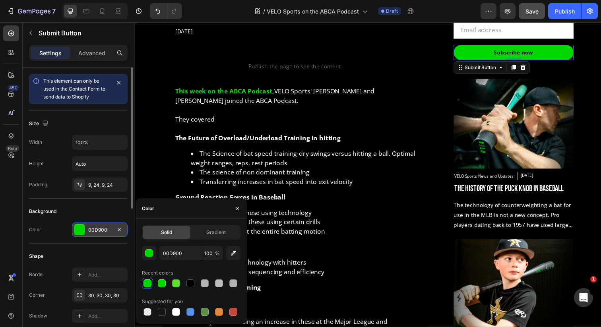
click at [102, 228] on div "00D900" at bounding box center [99, 229] width 23 height 7
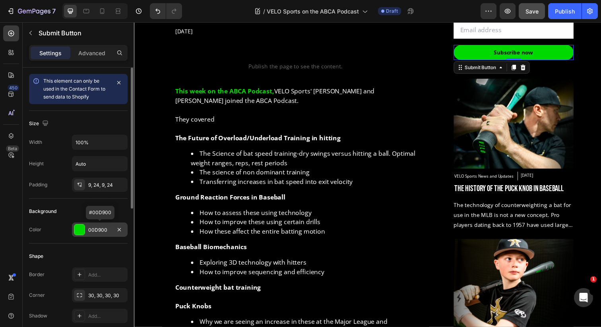
click at [102, 228] on div "00D900" at bounding box center [99, 229] width 23 height 7
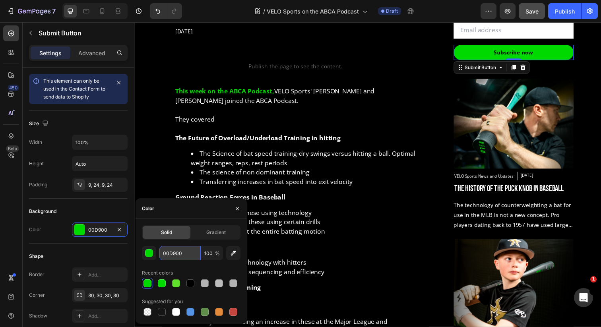
click at [181, 252] on input "00D900" at bounding box center [179, 253] width 41 height 14
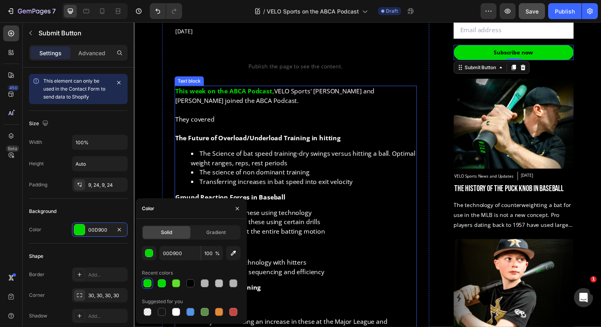
click at [215, 97] on p "This week on the ABCA Podcast, VELO Sports' [PERSON_NAME] and [PERSON_NAME] joi…" at bounding box center [299, 97] width 246 height 19
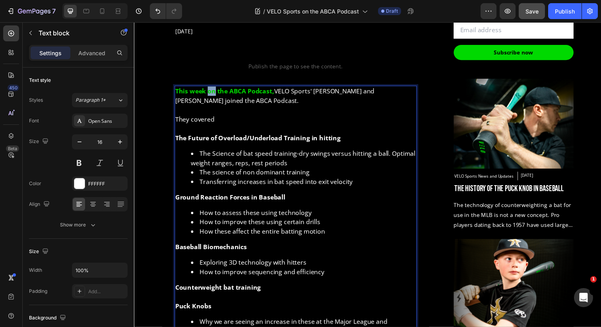
click at [215, 93] on strong "This week on the ABCA Podcast," at bounding box center [226, 92] width 101 height 9
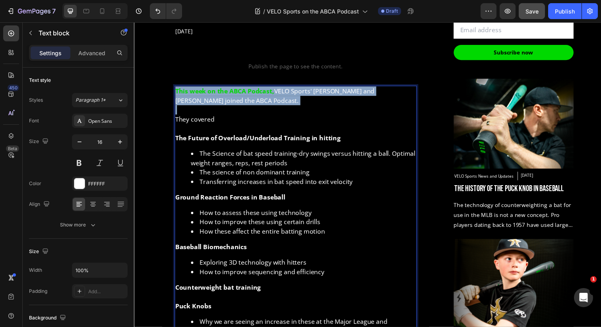
click at [215, 93] on strong "This week on the ABCA Podcast," at bounding box center [226, 92] width 101 height 9
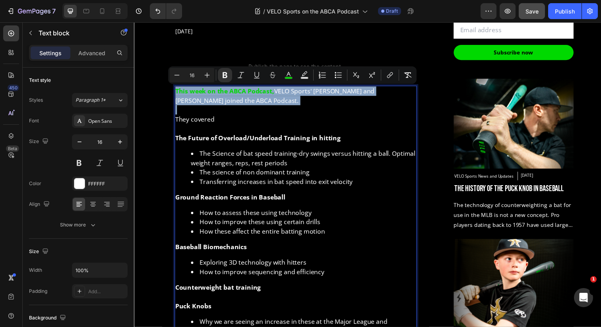
click at [215, 93] on strong "This week on the ABCA Podcast," at bounding box center [226, 92] width 101 height 9
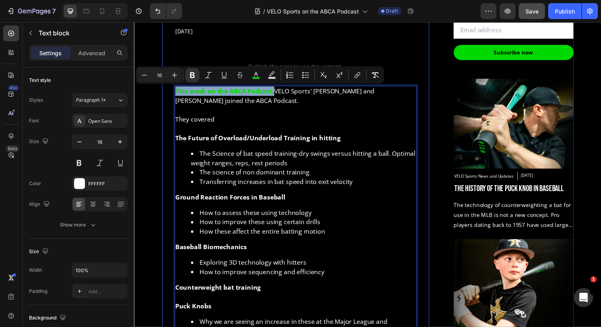
drag, startPoint x: 276, startPoint y: 95, endPoint x: 173, endPoint y: 80, distance: 103.5
click at [173, 80] on div "VELO Sports on the ABCA Podcast Heading [DATE] Text block Row Custom code Publi…" at bounding box center [298, 197] width 273 height 483
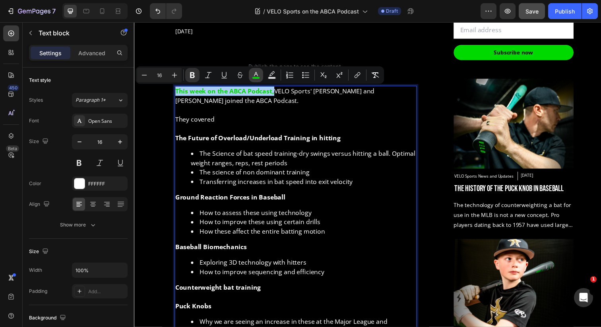
click at [253, 74] on icon "Editor contextual toolbar" at bounding box center [256, 75] width 8 height 8
type input "00DA00"
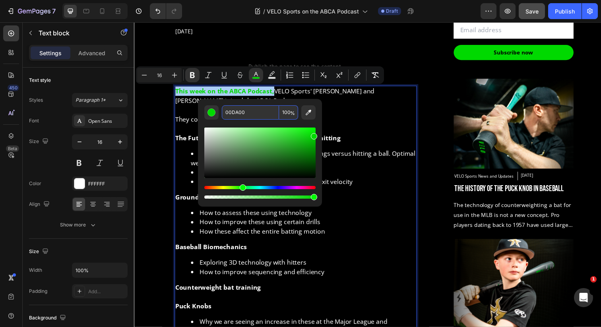
click at [249, 111] on input "00DA00" at bounding box center [250, 112] width 57 height 14
paste input "9"
type input "00D900"
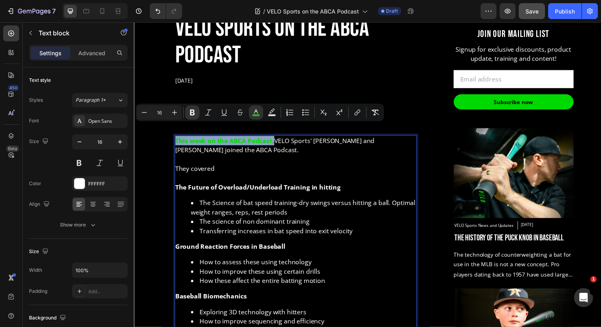
scroll to position [325, 0]
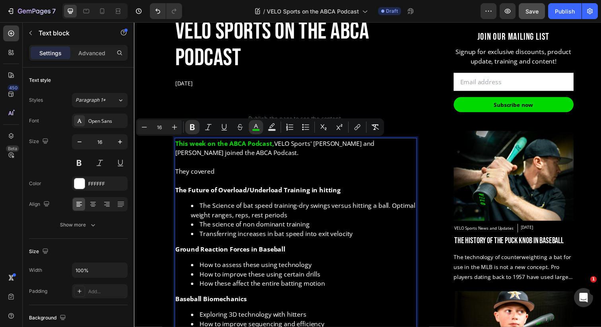
click at [272, 187] on p "Rich Text Editor. Editing area: main" at bounding box center [299, 184] width 246 height 10
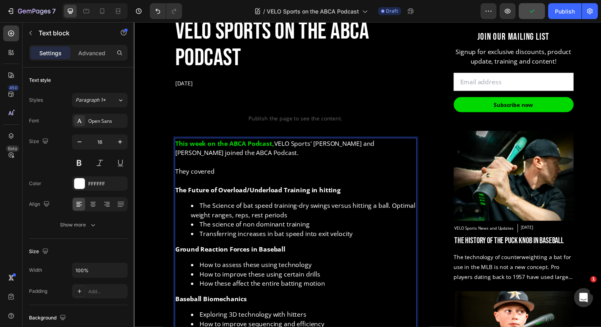
click at [220, 178] on p "They covered" at bounding box center [299, 175] width 246 height 10
click at [178, 175] on p "They covered" at bounding box center [299, 175] width 246 height 10
drag, startPoint x: 257, startPoint y: 174, endPoint x: 302, endPoint y: 180, distance: 45.3
click at [302, 179] on div "This week on the ABCA Podcast, VELO Sports' [PERSON_NAME] and [PERSON_NAME] joi…" at bounding box center [298, 285] width 247 height 291
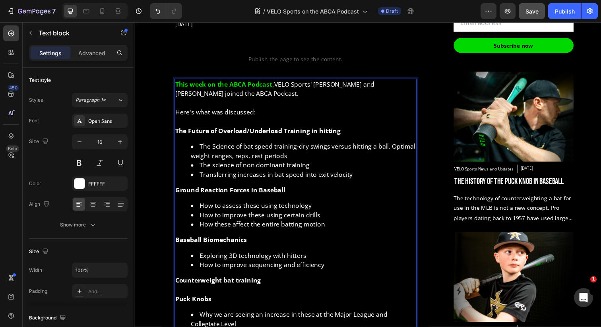
scroll to position [390, 0]
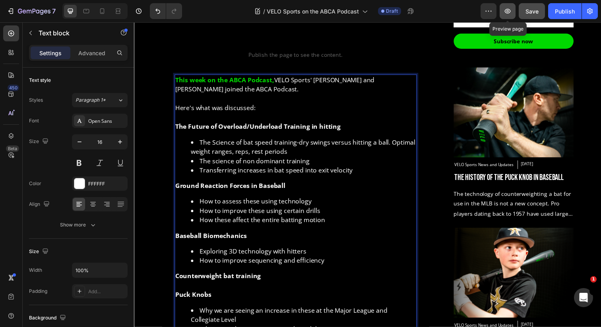
click at [507, 7] on icon "button" at bounding box center [507, 11] width 8 height 8
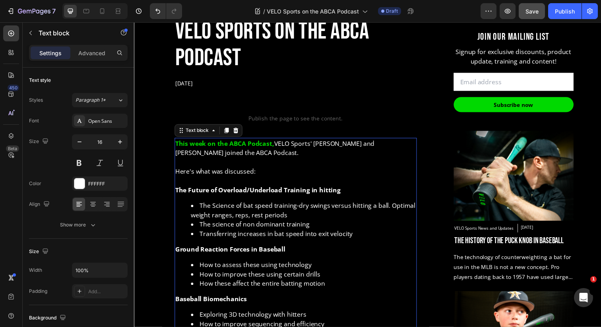
scroll to position [274, 0]
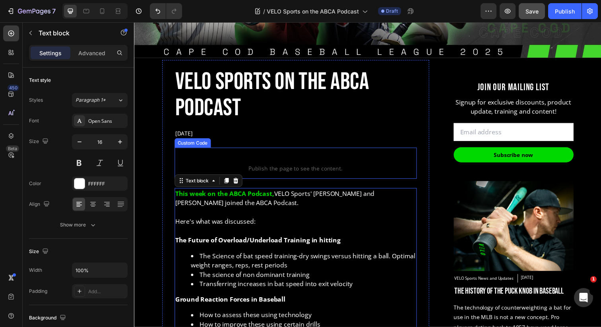
click at [284, 168] on span "Publish the page to see the content." at bounding box center [298, 172] width 247 height 8
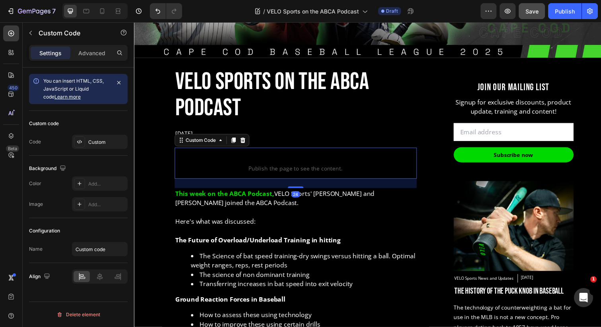
click at [284, 168] on span "Publish the page to see the content." at bounding box center [298, 172] width 247 height 8
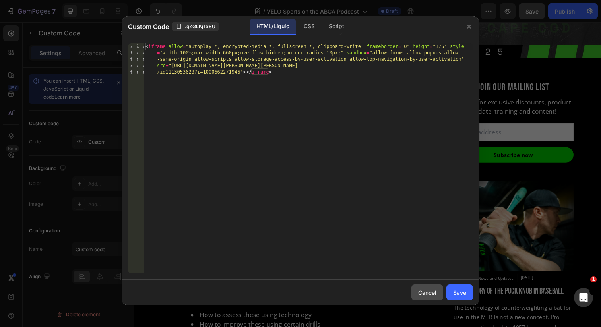
click at [424, 288] on button "Cancel" at bounding box center [427, 292] width 32 height 16
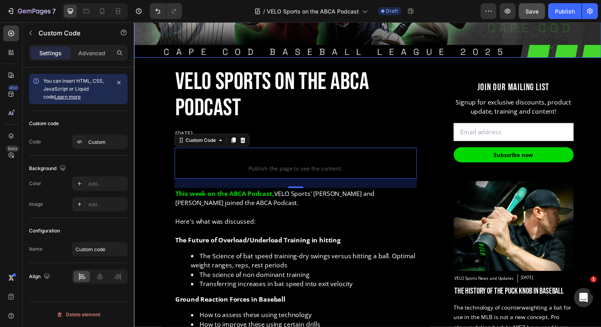
click at [530, 8] on span "Save" at bounding box center [531, 11] width 13 height 7
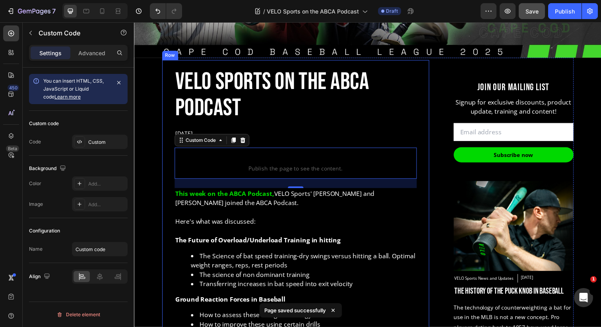
scroll to position [275, 0]
